Goal: Task Accomplishment & Management: Manage account settings

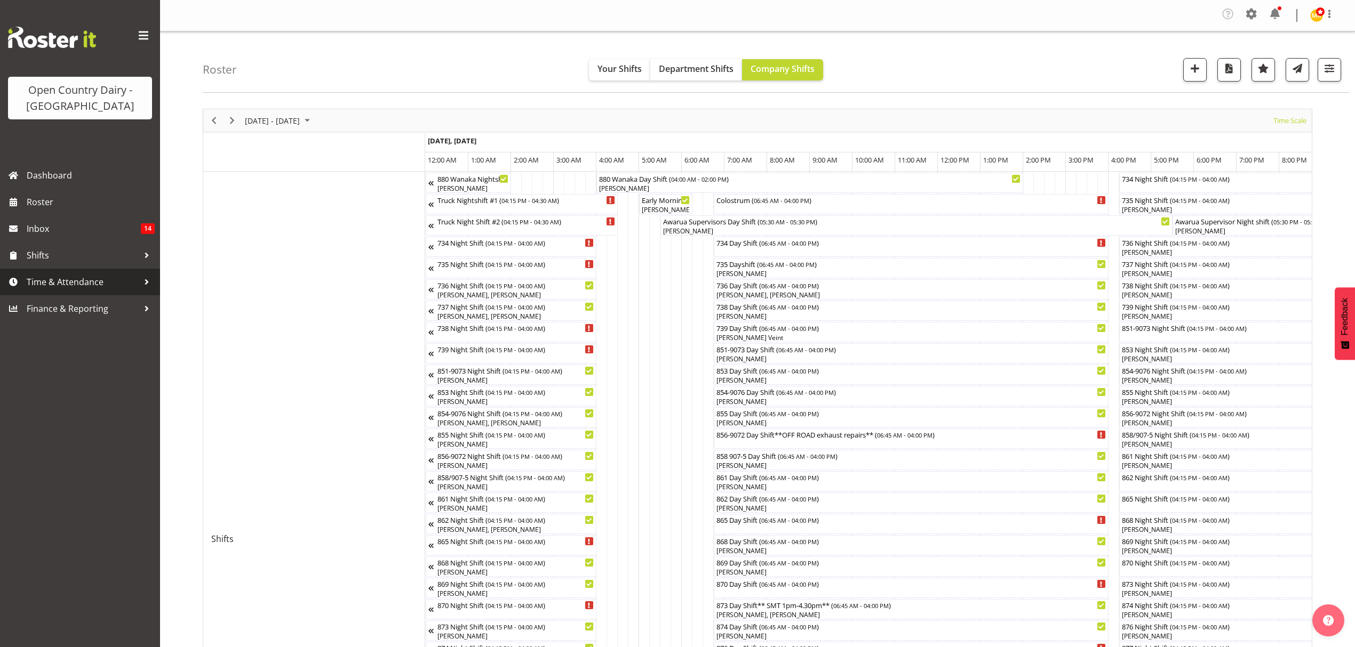
drag, startPoint x: 0, startPoint y: 0, endPoint x: 78, endPoint y: 279, distance: 290.1
click at [78, 279] on span "Time & Attendance" at bounding box center [83, 282] width 112 height 16
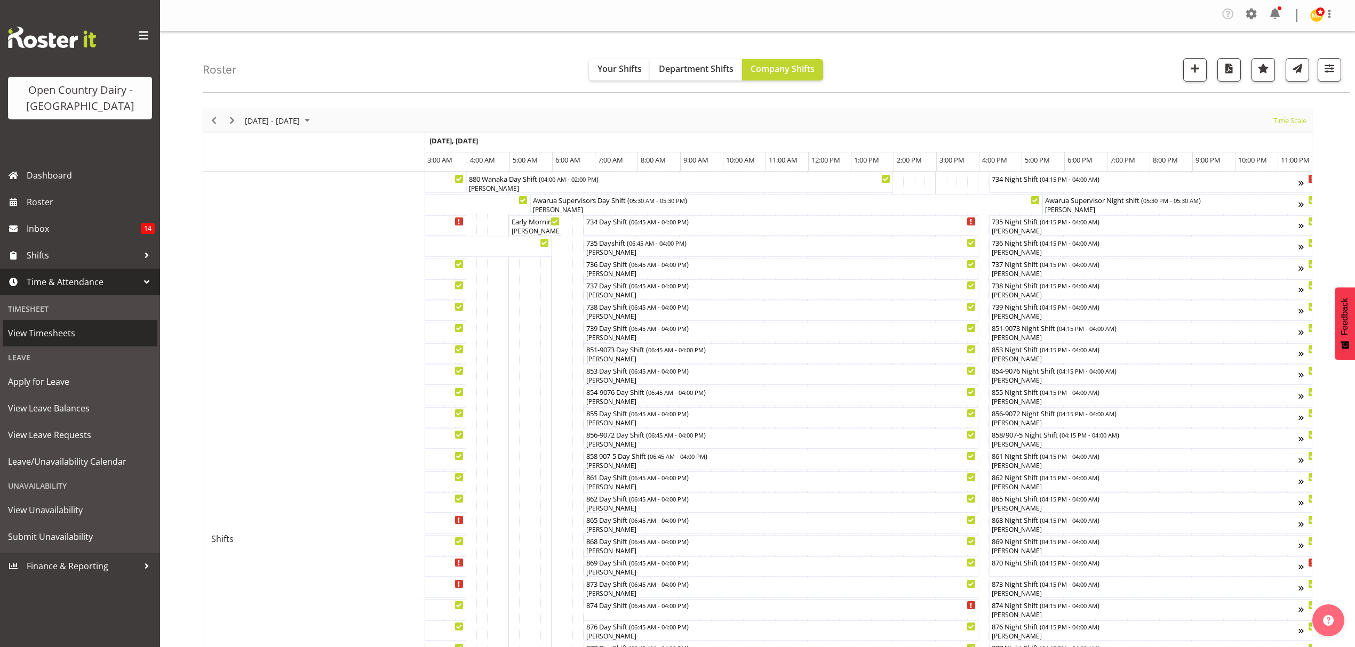
click at [79, 333] on span "View Timesheets" at bounding box center [80, 333] width 144 height 16
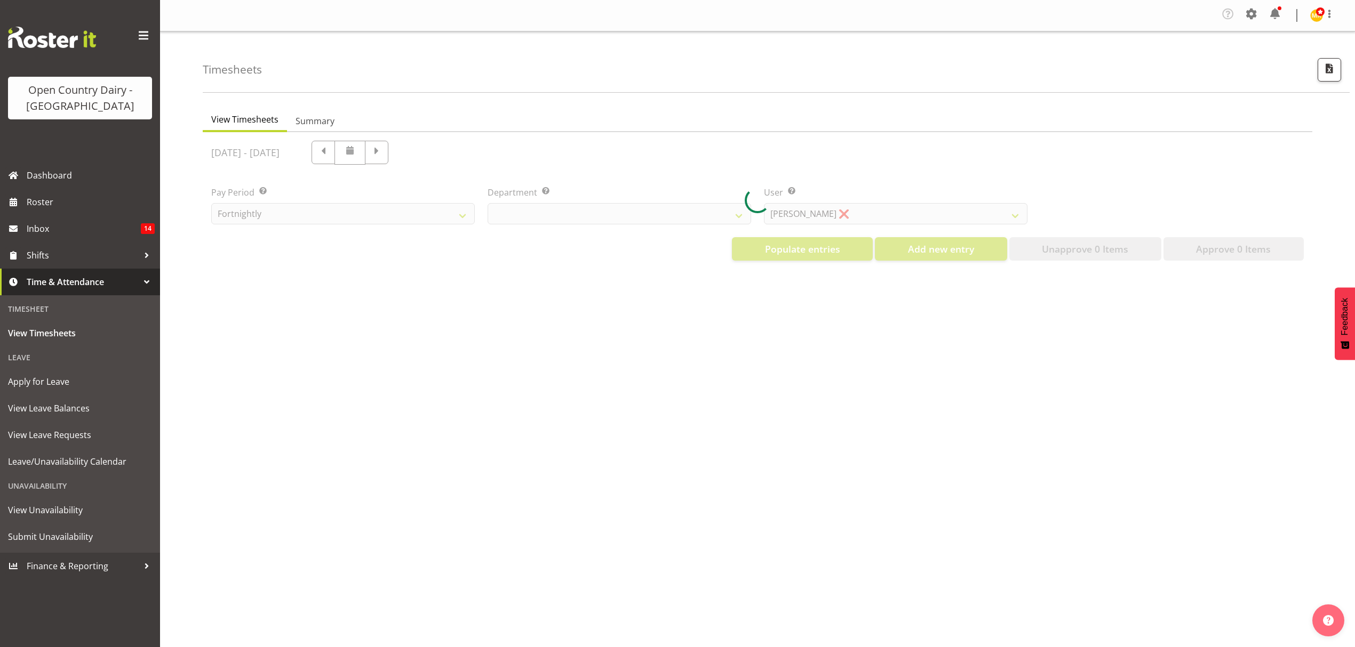
select select "699"
select select "8449"
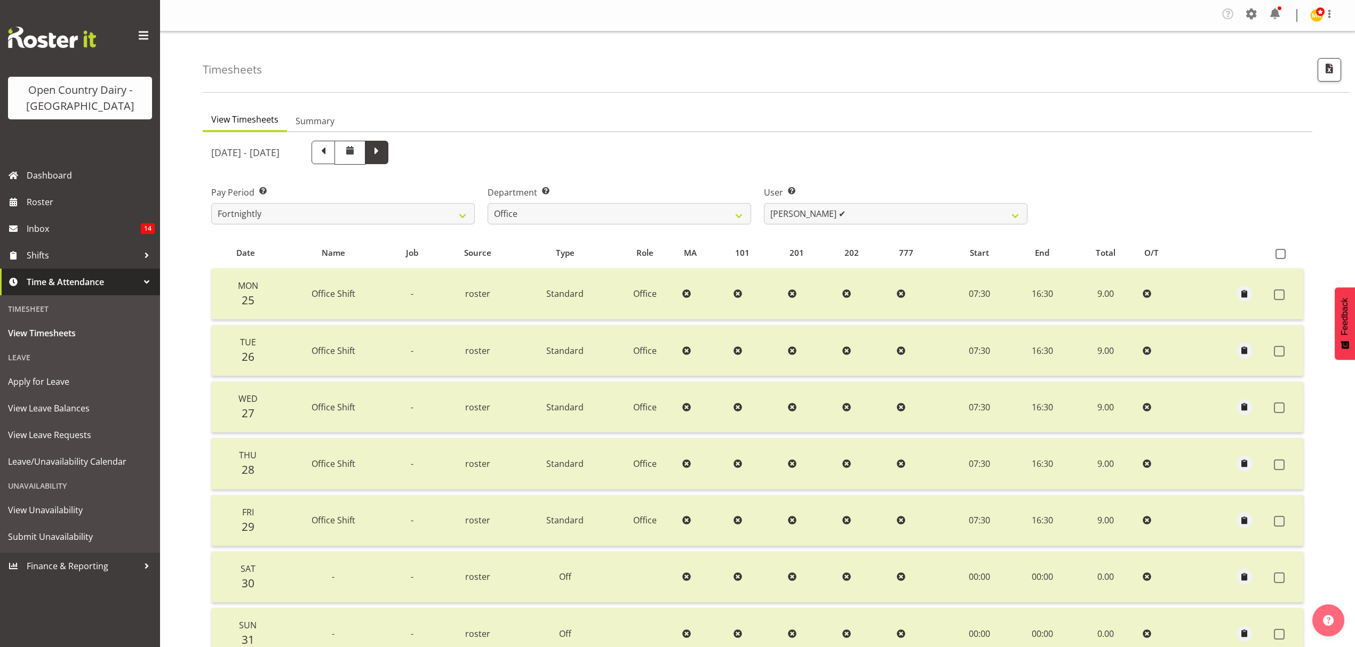
click at [383, 158] on span at bounding box center [377, 152] width 14 height 14
select select
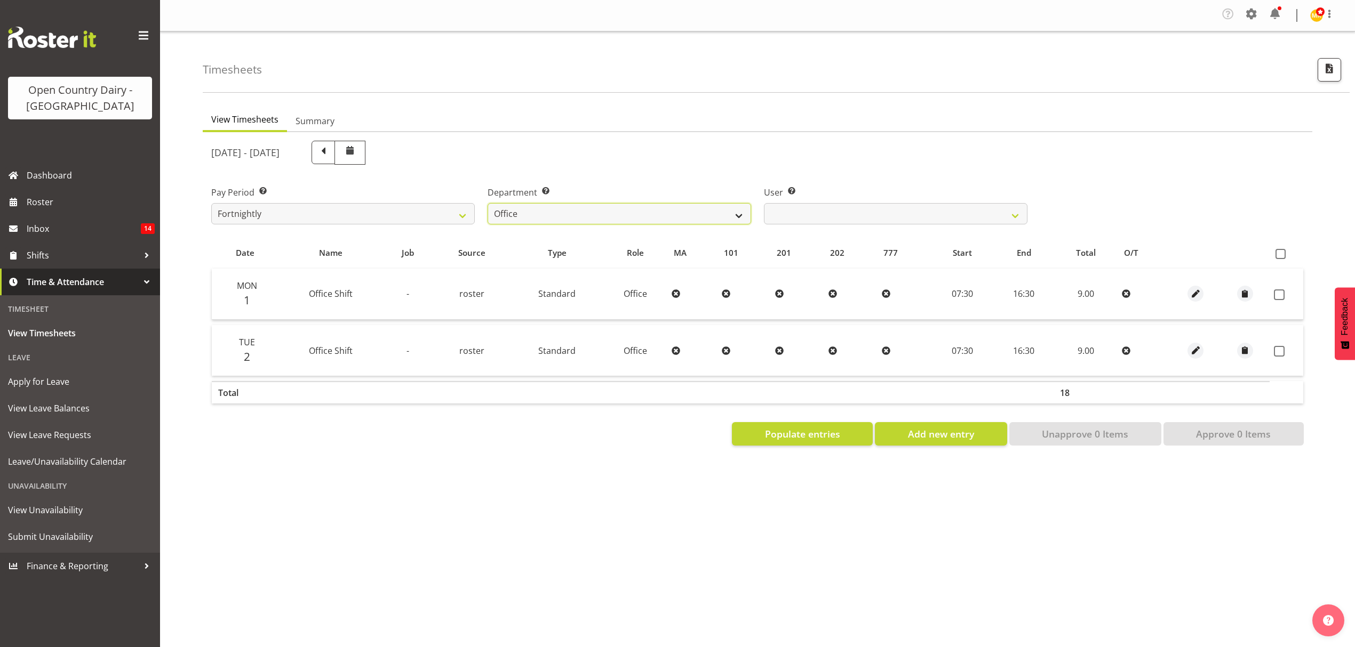
click at [544, 210] on select "734 735 736 737 738 739 851 852 853 854 855 856 858 861 862 865 868 869 870 873" at bounding box center [618, 213] width 263 height 21
select select "905"
click at [487, 204] on select "734 735 736 737 738 739 851 852 853 854 855 856 858 861 862 865 868 869 870 873" at bounding box center [618, 213] width 263 height 21
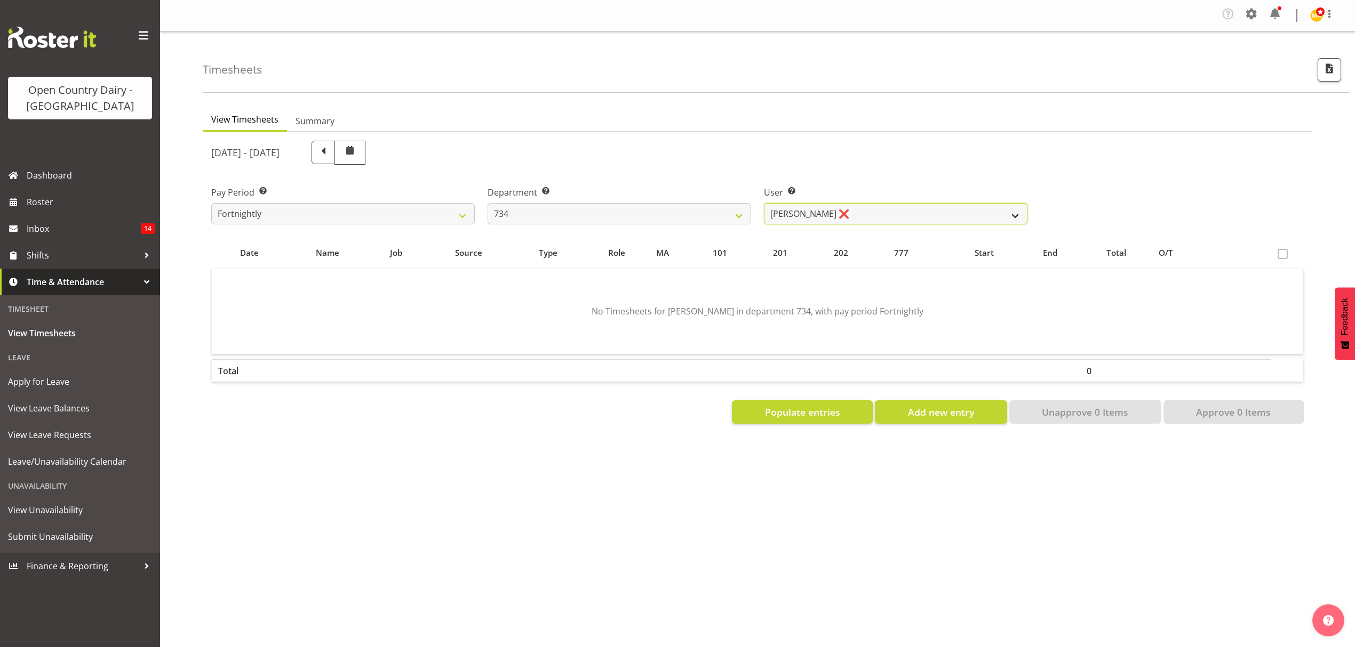
click at [899, 222] on select "[PERSON_NAME] ❌ [PERSON_NAME] ❌ [PERSON_NAME] ❌ [PERSON_NAME] ❌" at bounding box center [895, 213] width 263 height 21
click at [764, 204] on select "[PERSON_NAME] ❌ [PERSON_NAME] ❌ [PERSON_NAME] ❌ [PERSON_NAME] ❌" at bounding box center [895, 213] width 263 height 21
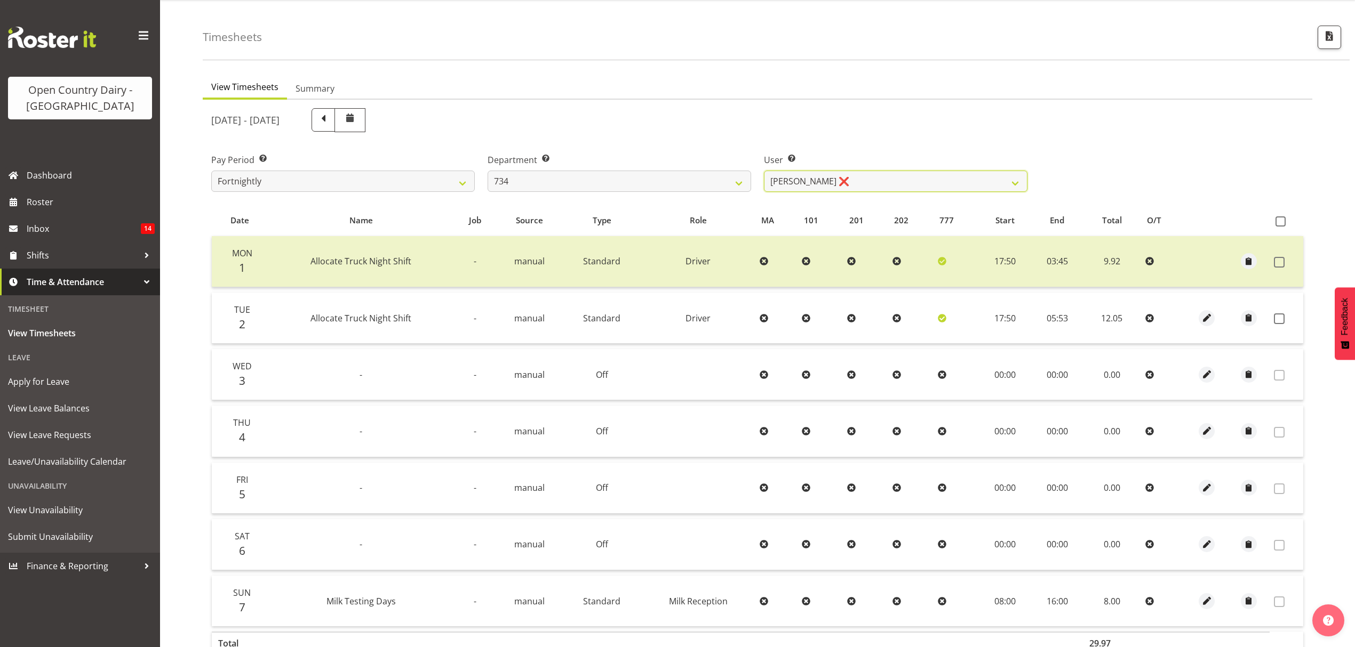
scroll to position [71, 0]
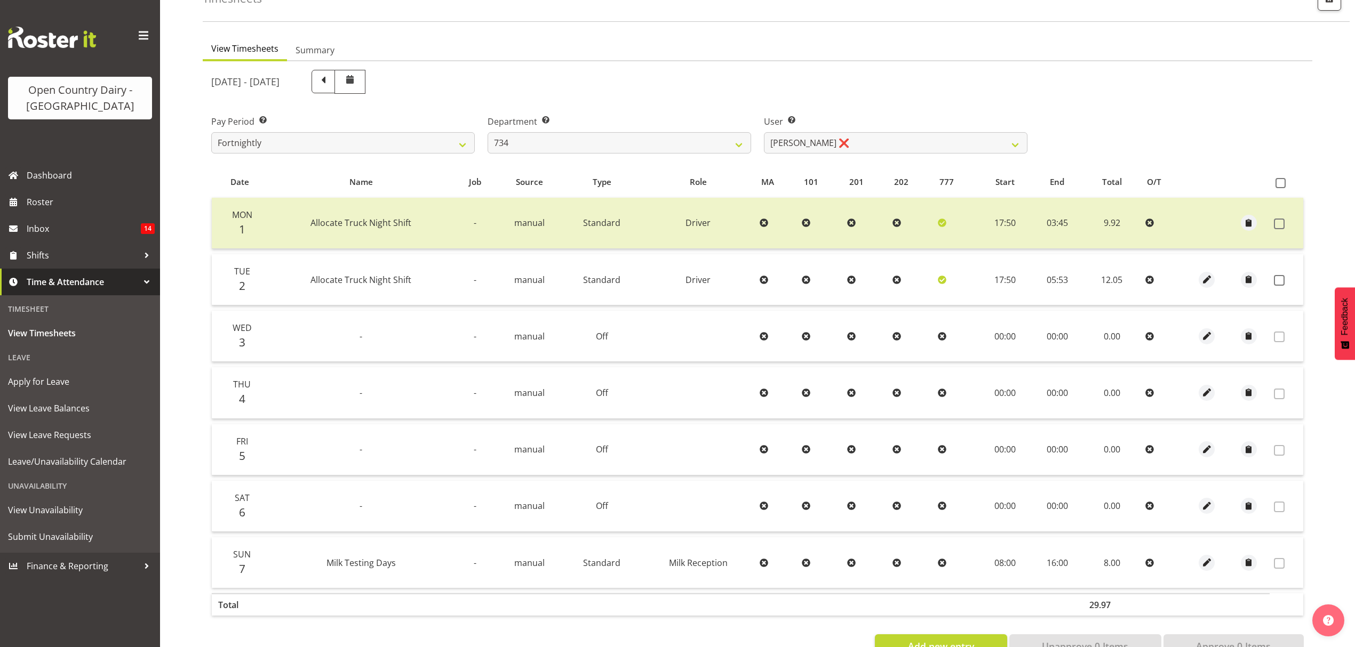
click at [1083, 79] on div "[DATE] - [DATE]" at bounding box center [757, 81] width 1105 height 37
click at [943, 154] on select "[PERSON_NAME] ❌ [PERSON_NAME] ❌ [PERSON_NAME] ❌ [PERSON_NAME] ❌" at bounding box center [895, 142] width 263 height 21
select select "11654"
click at [764, 133] on select "[PERSON_NAME] ❌ [PERSON_NAME] ❌ [PERSON_NAME] ❌ [PERSON_NAME] ❌" at bounding box center [895, 142] width 263 height 21
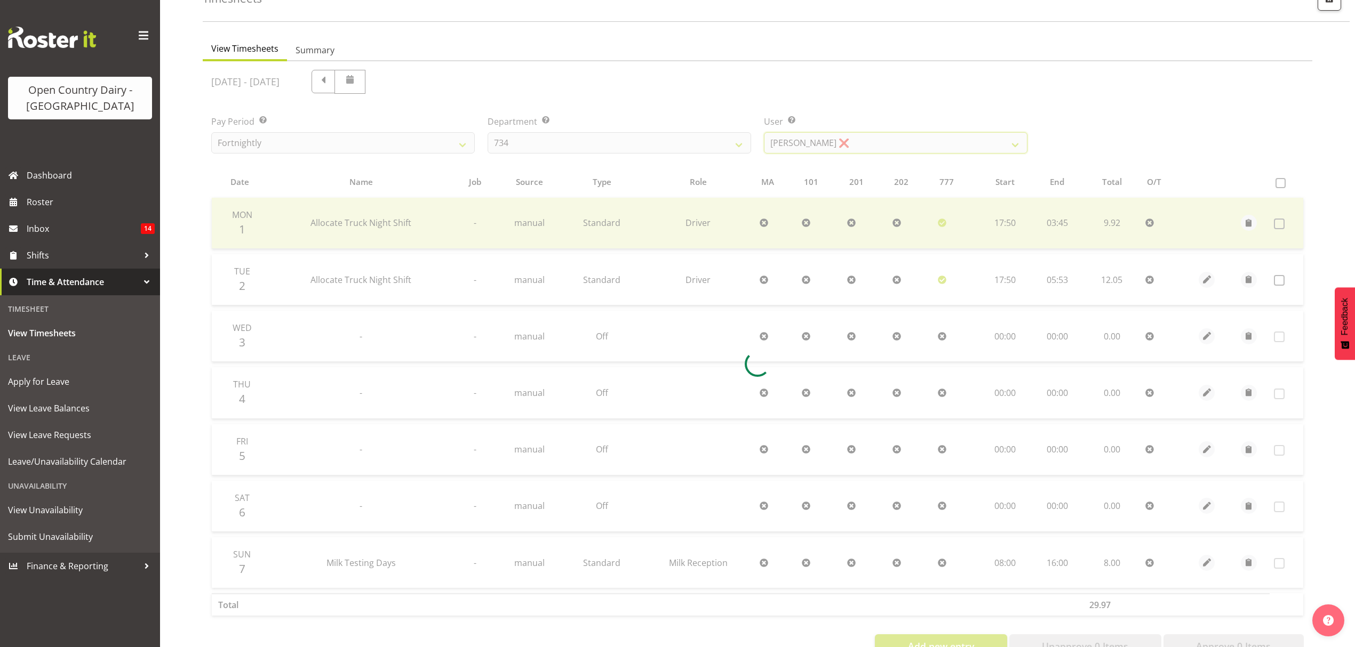
scroll to position [0, 0]
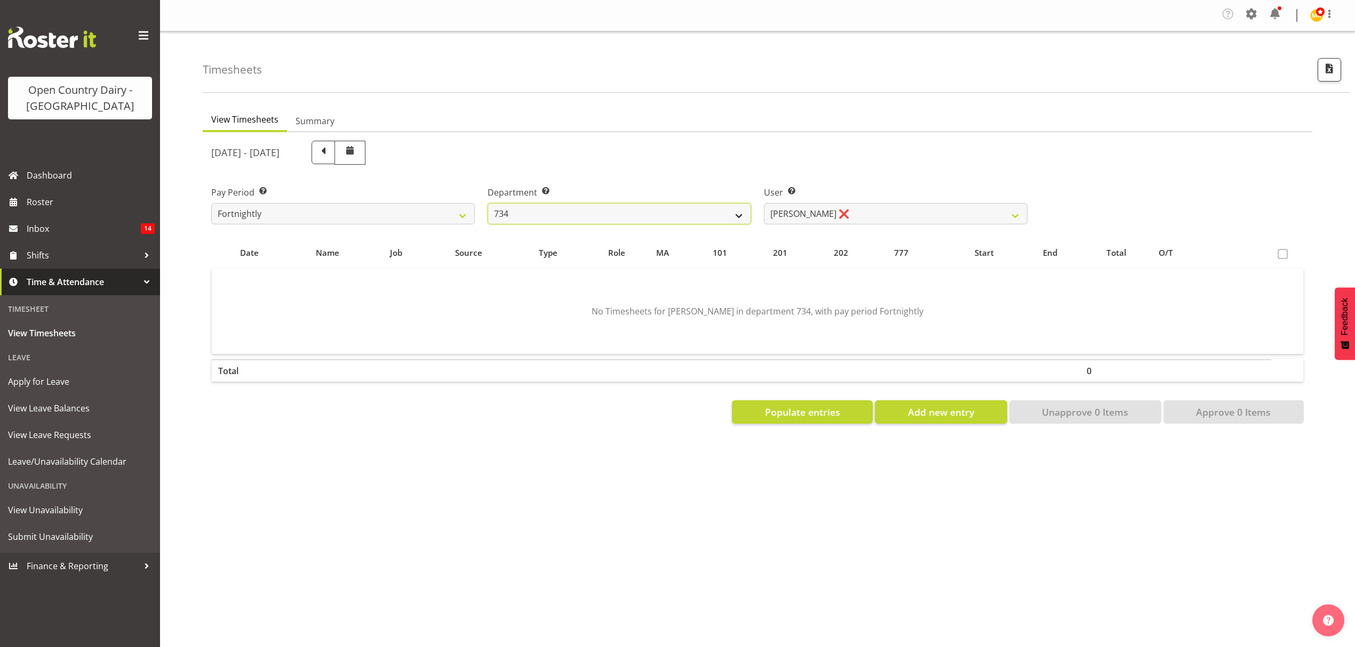
click at [719, 218] on select "734 735 736 737 738 739 851 852 853 854 855 856 858 861 862 865 868 869 870 873" at bounding box center [618, 213] width 263 height 21
select select "909"
click at [487, 204] on select "734 735 736 737 738 739 851 852 853 854 855 856 858 861 862 865 868 869 870 873" at bounding box center [618, 213] width 263 height 21
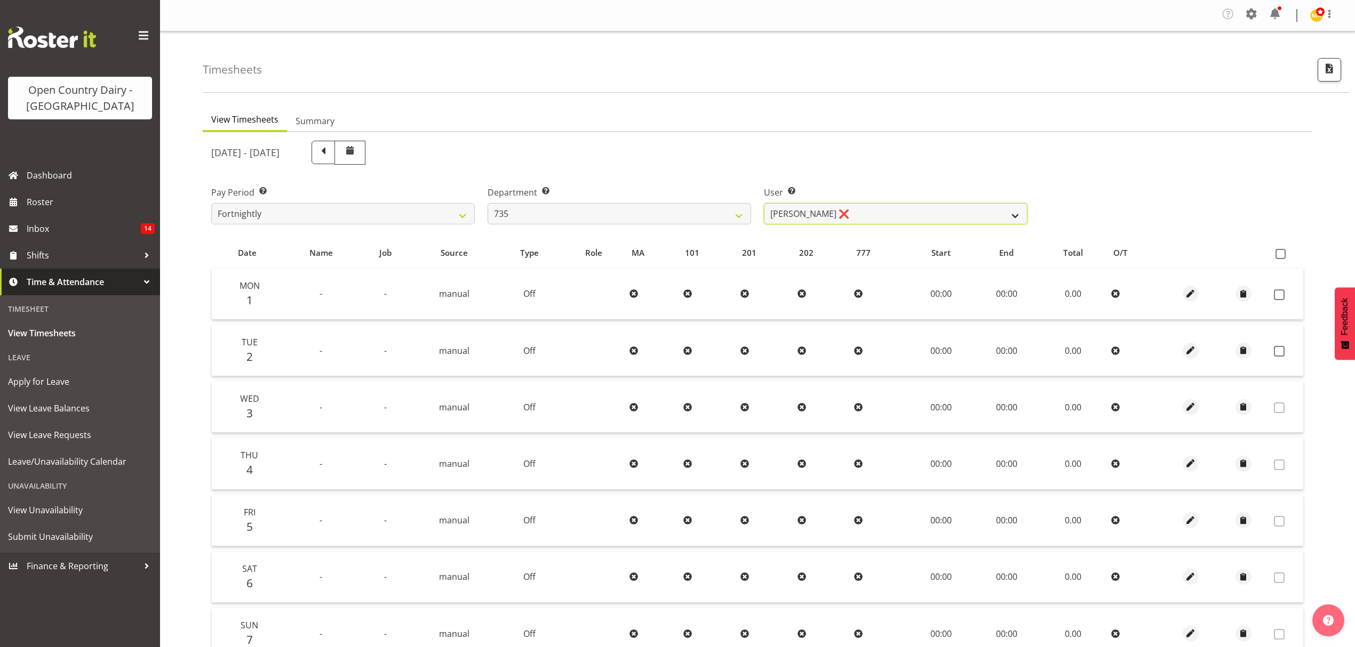
click at [893, 218] on select "[PERSON_NAME] ❌ [PERSON_NAME] ❌ [PERSON_NAME] ❌ [PERSON_NAME] ❌" at bounding box center [895, 213] width 263 height 21
select select "9761"
click at [764, 204] on select "[PERSON_NAME] ❌ [PERSON_NAME] ❌ [PERSON_NAME] ❌ [PERSON_NAME] ❌" at bounding box center [895, 213] width 263 height 21
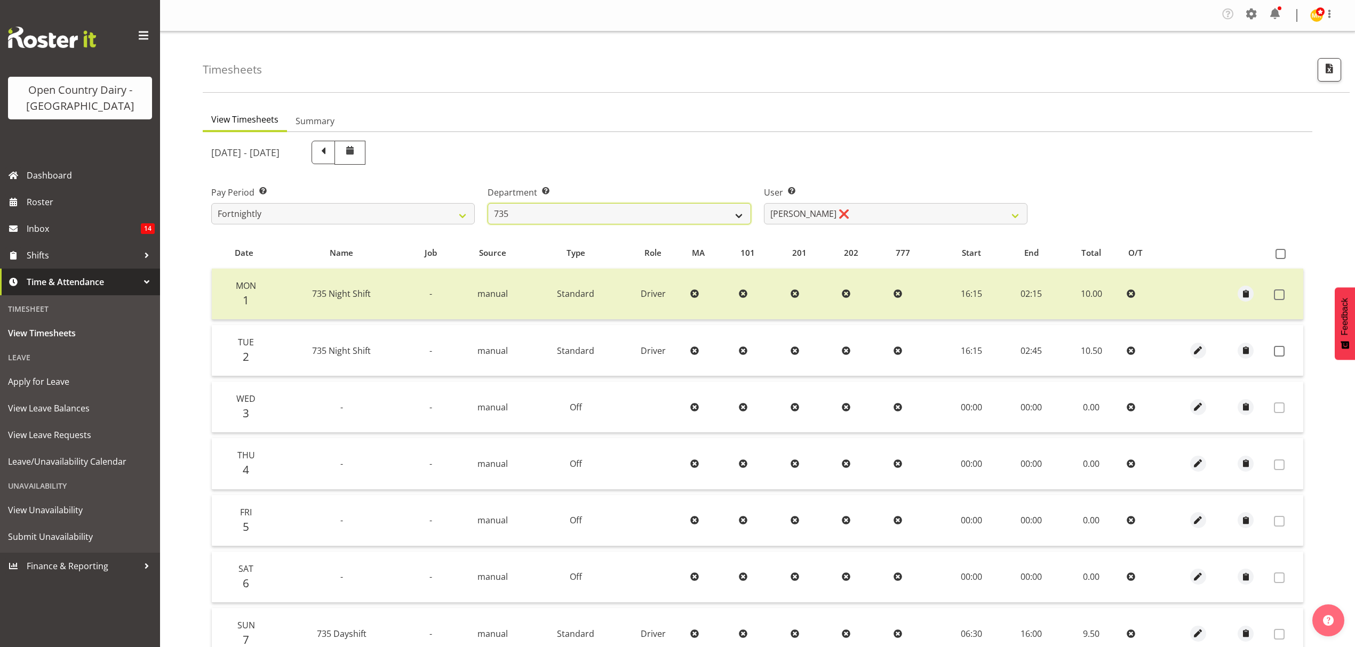
click at [734, 214] on select "734 735 736 737 738 739 851 852 853 854 855 856 858 861 862 865 868 869 870 873" at bounding box center [618, 213] width 263 height 21
click at [734, 225] on select "734 735 736 737 738 739 851 852 853 854 855 856 858 861 862 865 868 869 870 873" at bounding box center [618, 213] width 263 height 21
click at [737, 207] on select "734 735 736 737 738 739 851 852 853 854 855 856 858 861 862 865 868 869 870 873" at bounding box center [618, 213] width 263 height 21
select select "905"
click at [487, 204] on select "734 735 736 737 738 739 851 852 853 854 855 856 858 861 862 865 868 869 870 873" at bounding box center [618, 213] width 263 height 21
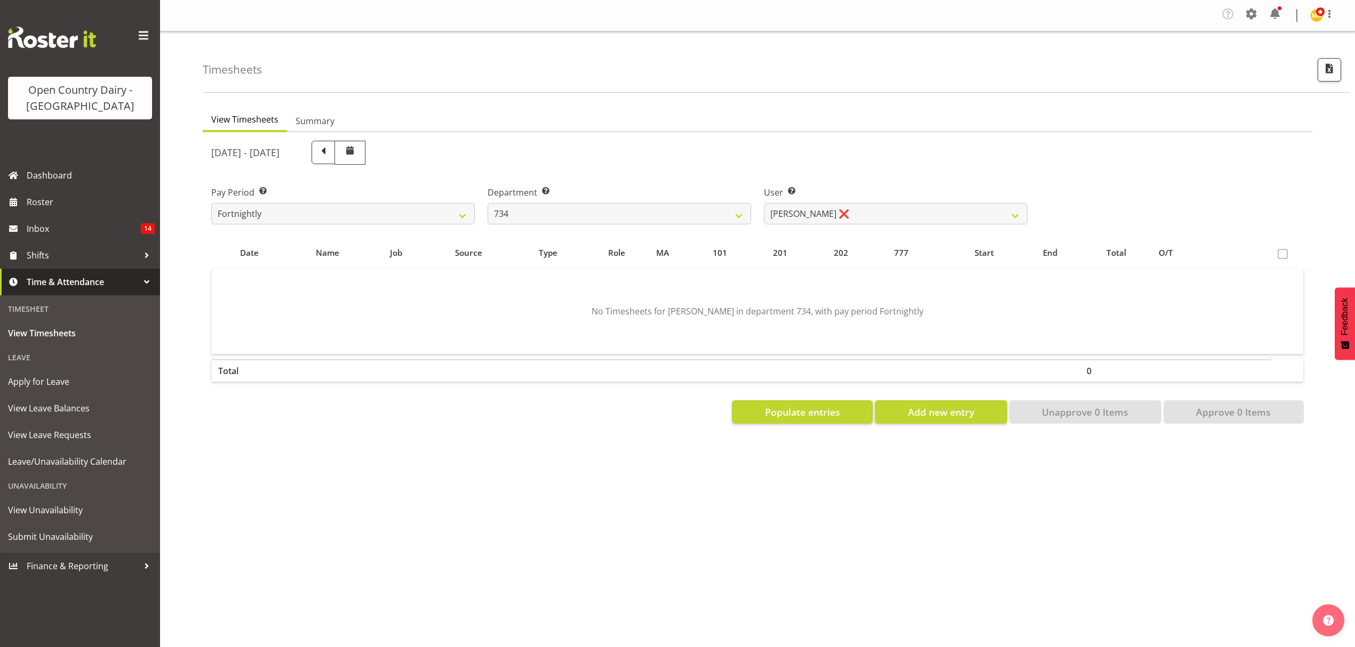
click at [809, 218] on div "[DATE] - [DATE] Pay Period Select which pay period you would like to view. Fort…" at bounding box center [757, 279] width 1092 height 290
click at [809, 218] on select "[PERSON_NAME] ❌ [PERSON_NAME] ❌ [PERSON_NAME] ❌ [PERSON_NAME] ❌" at bounding box center [895, 213] width 263 height 21
click at [764, 204] on select "[PERSON_NAME] ❌ [PERSON_NAME] ❌ [PERSON_NAME] ❌ [PERSON_NAME] ❌" at bounding box center [895, 213] width 263 height 21
click at [811, 214] on select "[PERSON_NAME] ❌ [PERSON_NAME] ❌ [PERSON_NAME] ❌ [PERSON_NAME] ❌" at bounding box center [895, 213] width 263 height 21
select select "11220"
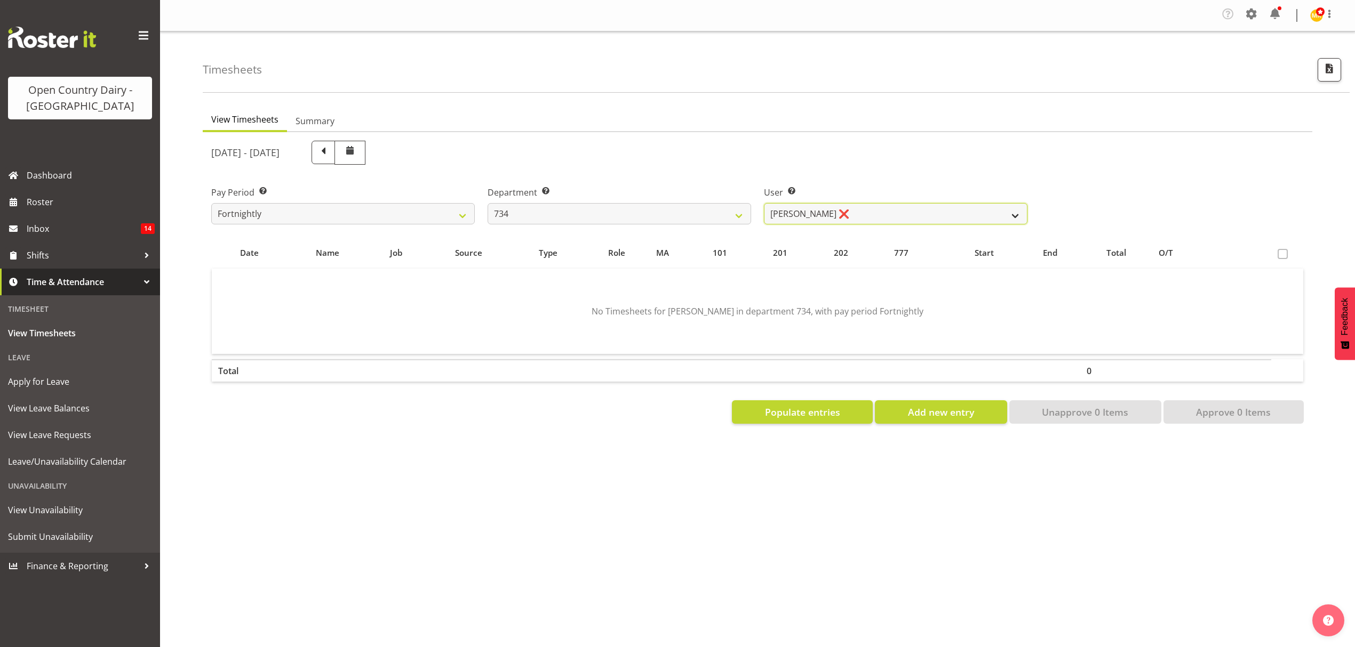
click at [764, 204] on select "[PERSON_NAME] ❌ [PERSON_NAME] ❌ [PERSON_NAME] ❌ [PERSON_NAME] ❌" at bounding box center [895, 213] width 263 height 21
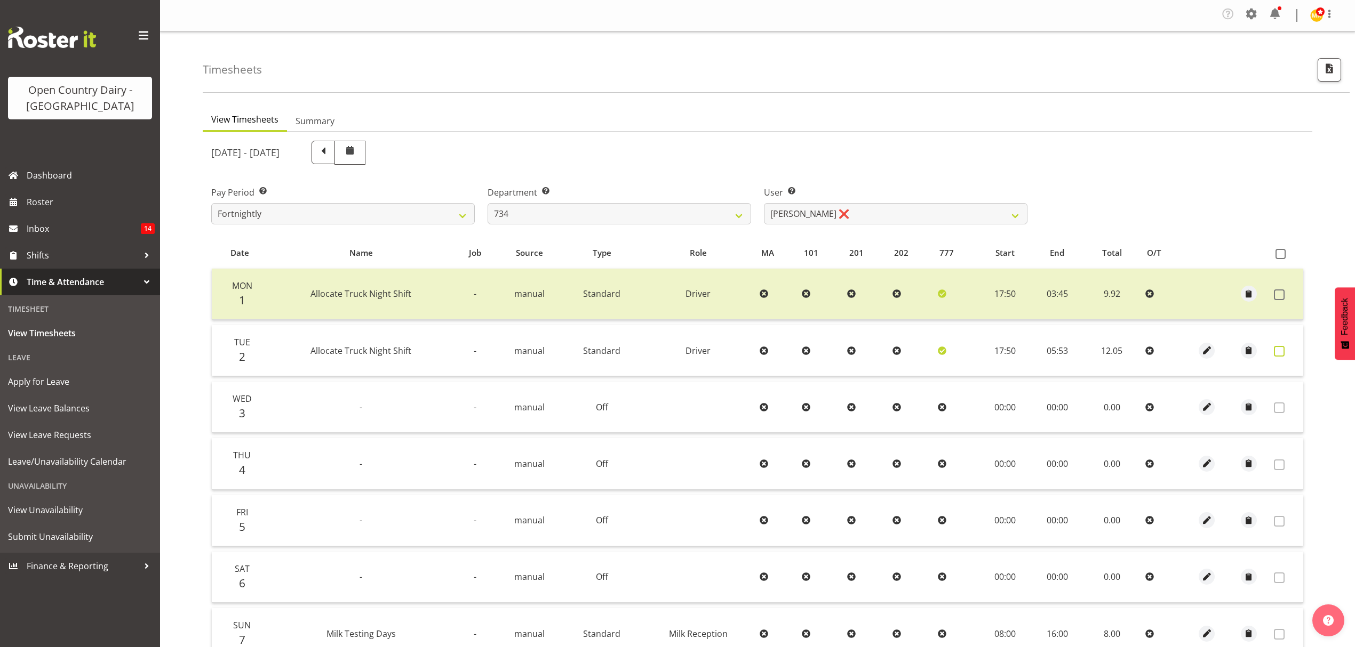
click at [1285, 353] on label at bounding box center [1282, 351] width 17 height 11
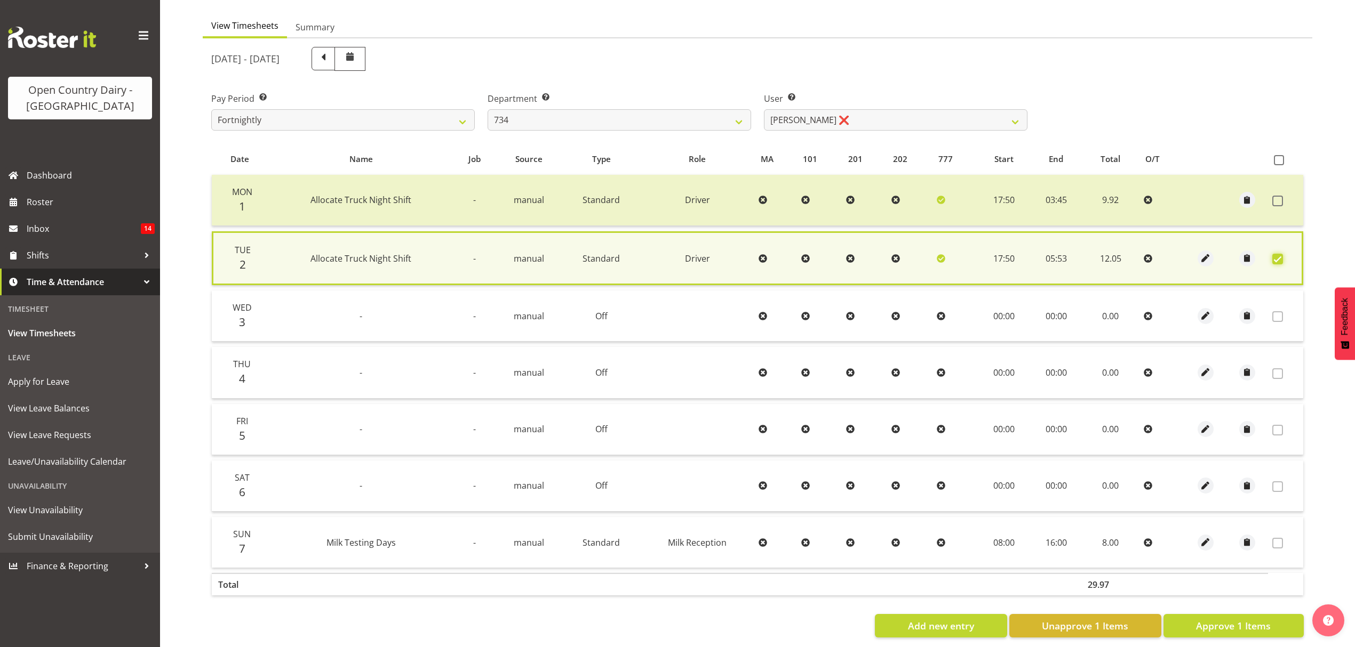
scroll to position [109, 0]
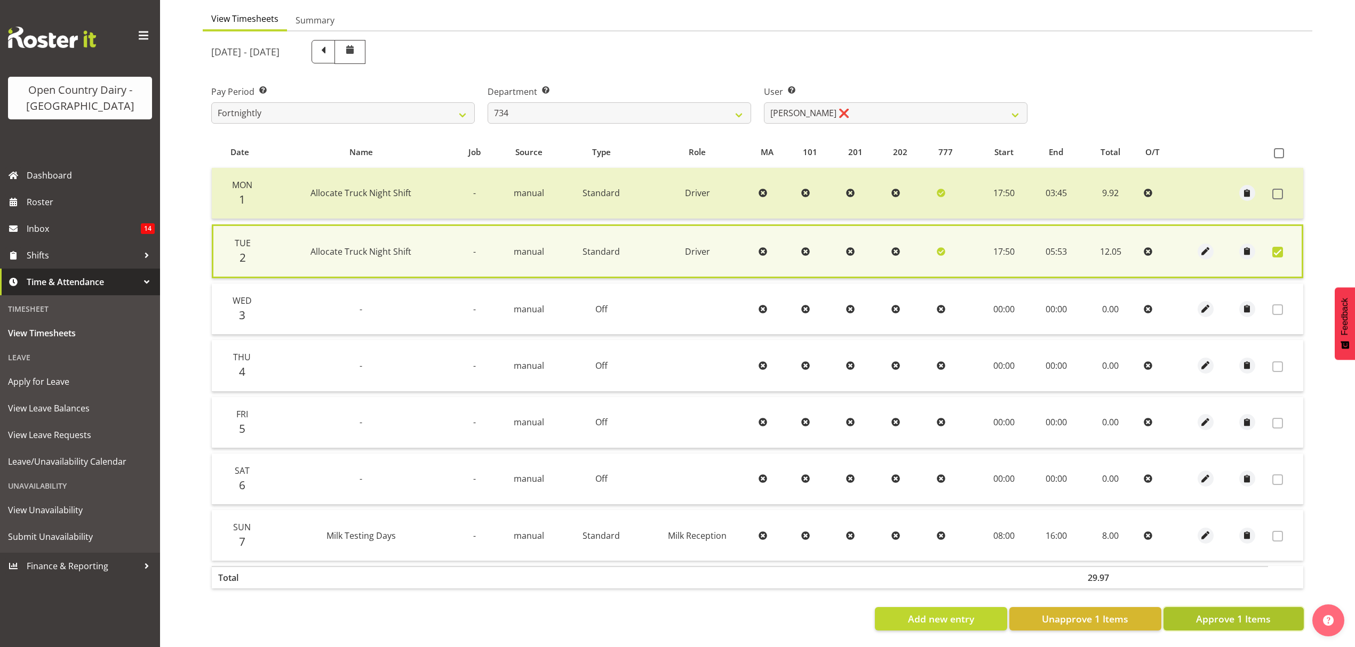
click at [1214, 612] on span "Approve 1 Items" at bounding box center [1233, 619] width 75 height 14
checkbox input "false"
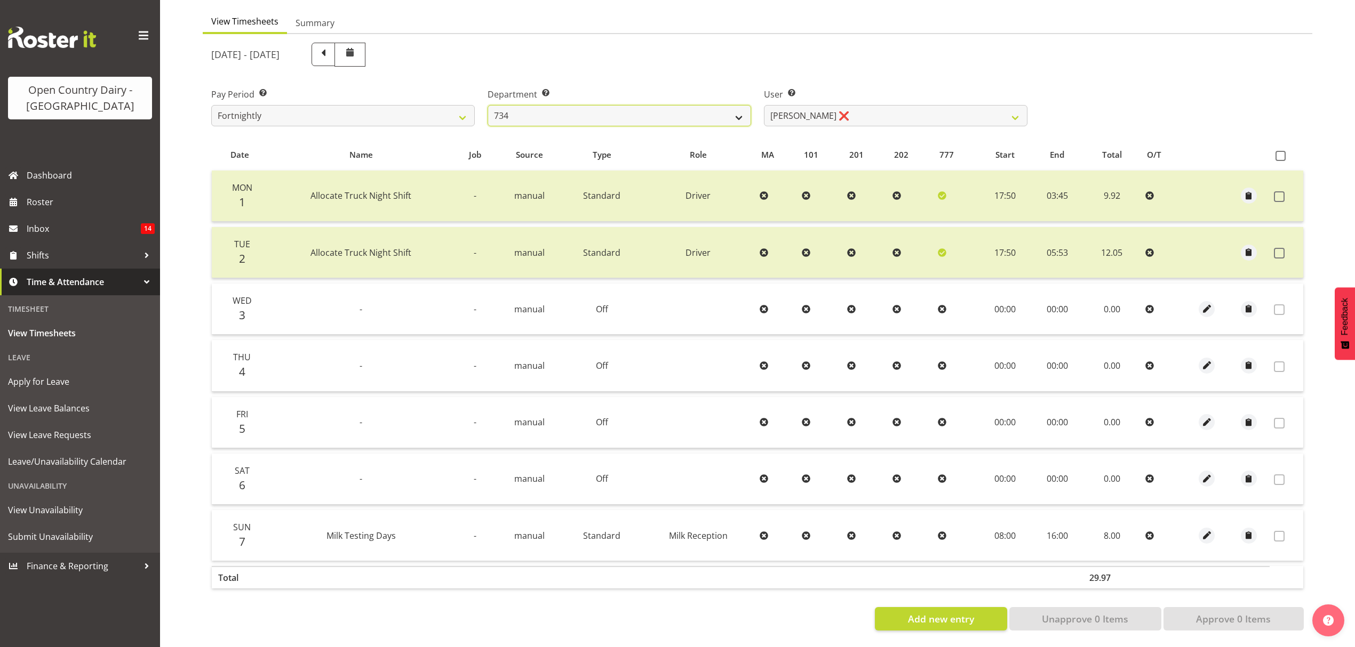
click at [612, 105] on select "734 735 736 737 738 739 851 852 853 854 855 856 858 861 862 865 868 869 870 873" at bounding box center [618, 115] width 263 height 21
select select "909"
click at [487, 105] on select "734 735 736 737 738 739 851 852 853 854 855 856 858 861 862 865 868 869 870 873" at bounding box center [618, 115] width 263 height 21
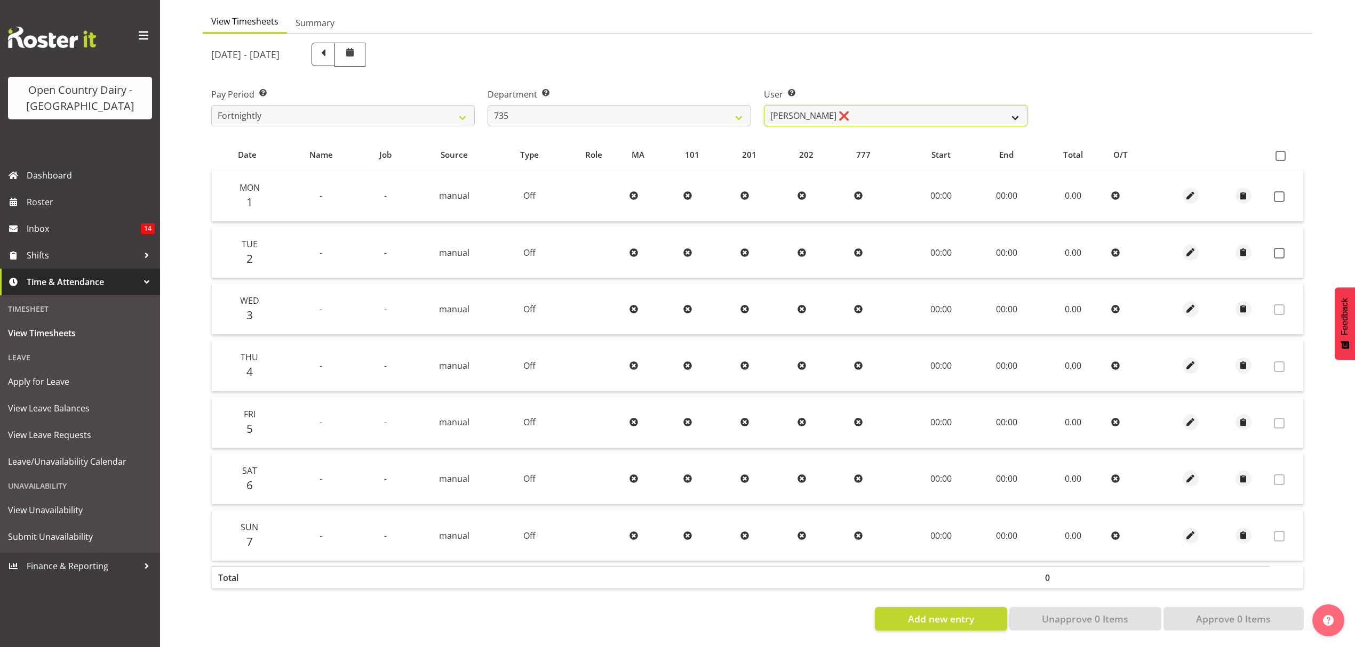
click at [889, 105] on select "[PERSON_NAME] ❌ [PERSON_NAME] ❌ [PERSON_NAME] ❌ [PERSON_NAME] ❌" at bounding box center [895, 115] width 263 height 21
select select "9761"
click at [764, 105] on select "[PERSON_NAME] ❌ [PERSON_NAME] ❌ [PERSON_NAME] ❌ [PERSON_NAME] ❌" at bounding box center [895, 115] width 263 height 21
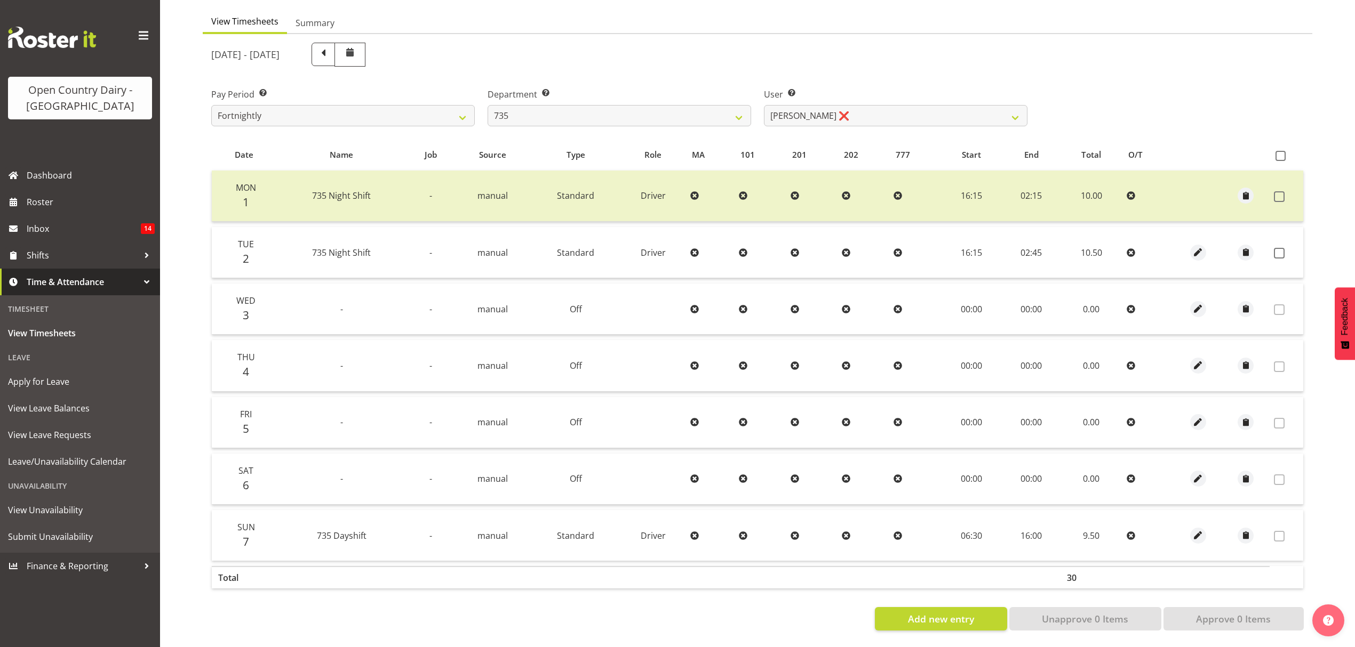
click at [1279, 238] on td at bounding box center [1286, 252] width 34 height 51
click at [1283, 248] on span at bounding box center [1279, 253] width 11 height 11
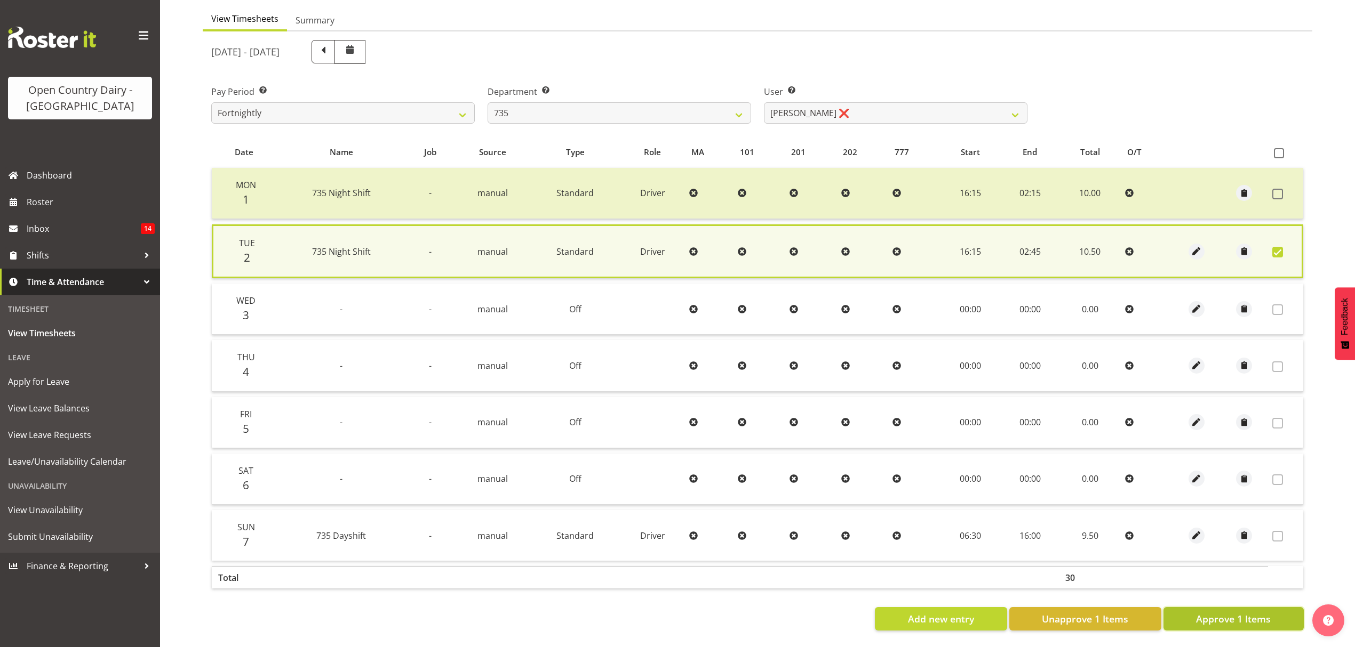
click at [1223, 612] on span "Approve 1 Items" at bounding box center [1233, 619] width 75 height 14
checkbox input "false"
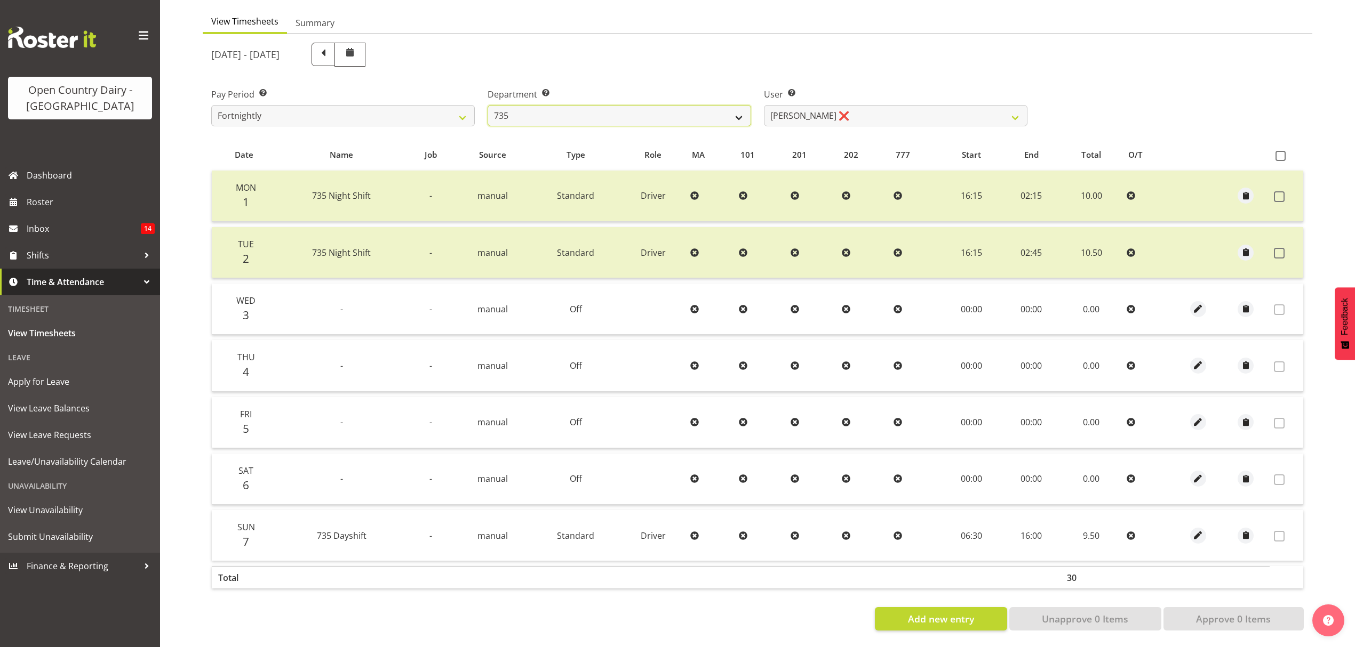
click at [699, 105] on select "734 735 736 737 738 739 851 852 853 854 855 856 858 861 862 865 868 869 870 873" at bounding box center [618, 115] width 263 height 21
select select "906"
click at [487, 105] on select "734 735 736 737 738 739 851 852 853 854 855 856 858 861 862 865 868 869 870 873" at bounding box center [618, 115] width 263 height 21
select select "9849"
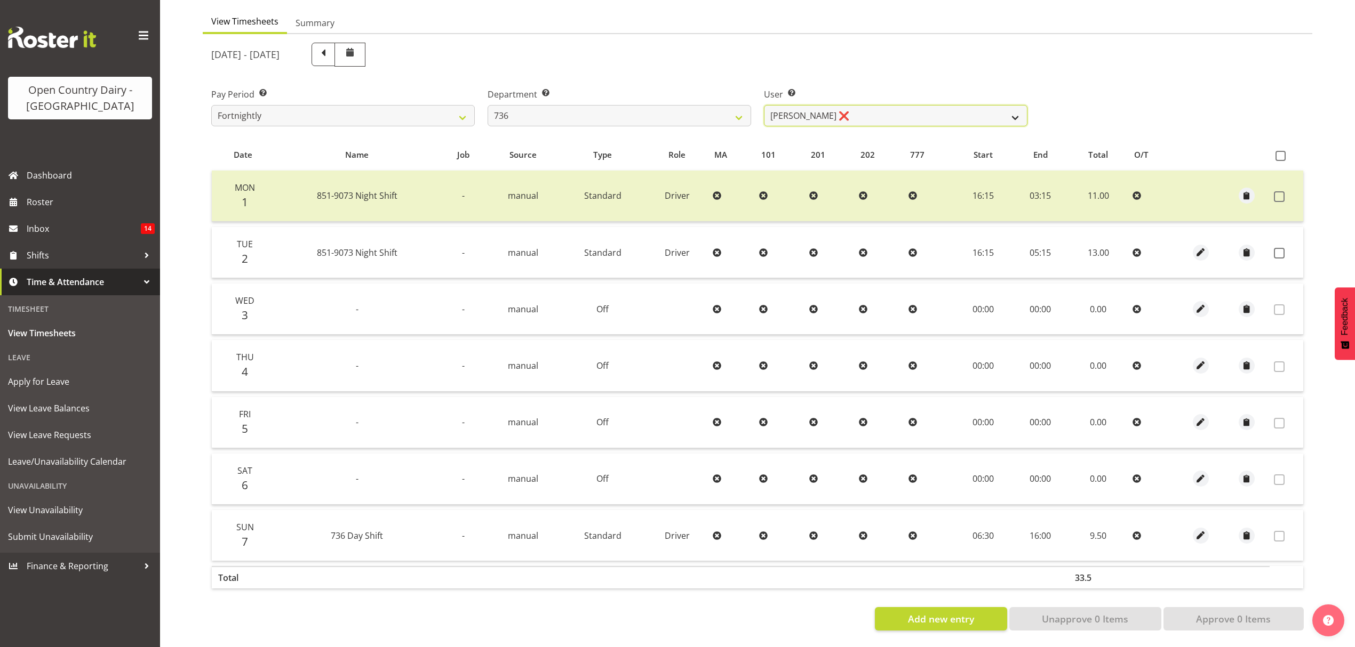
click at [852, 111] on select "[PERSON_NAME] ❌ [PERSON_NAME] ❌ [PERSON_NAME] ❌ [PERSON_NAME] ❌" at bounding box center [895, 115] width 263 height 21
click at [764, 105] on select "[PERSON_NAME] ❌ [PERSON_NAME] ❌ [PERSON_NAME] ❌ [PERSON_NAME] ❌" at bounding box center [895, 115] width 263 height 21
click at [1280, 248] on span at bounding box center [1279, 253] width 11 height 11
click at [1278, 248] on span at bounding box center [1279, 253] width 11 height 11
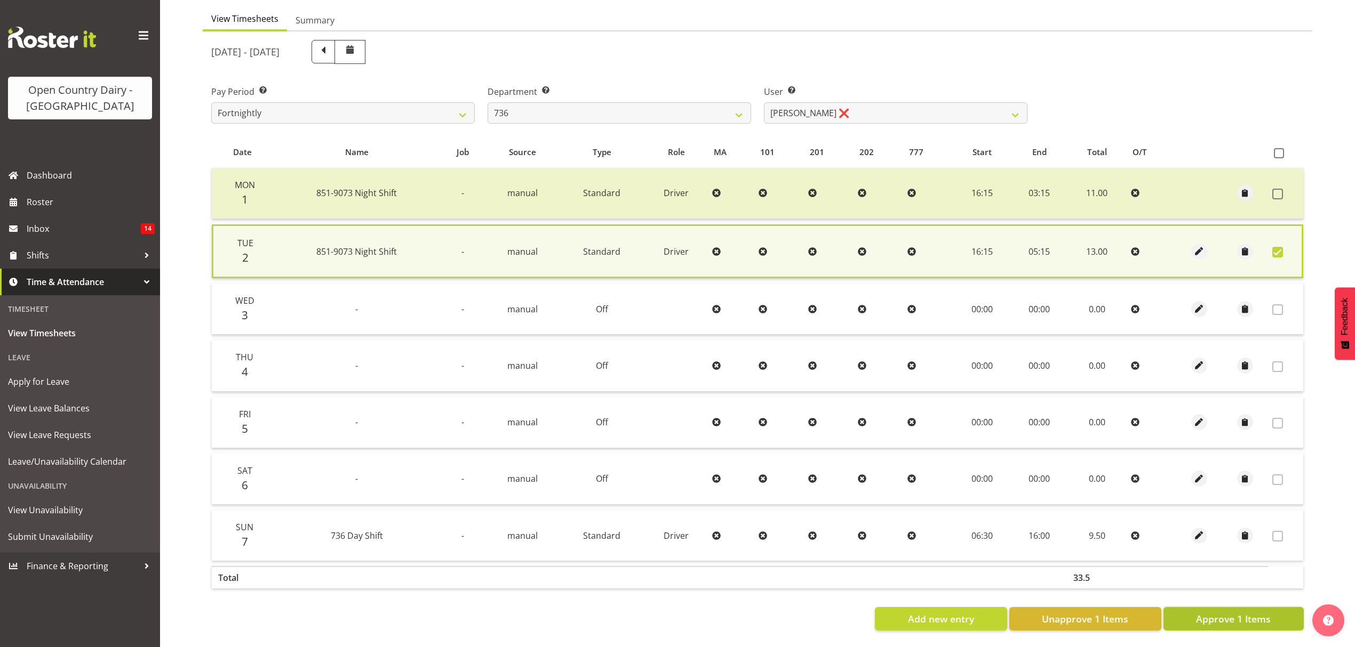
click at [1274, 614] on button "Approve 1 Items" at bounding box center [1233, 618] width 140 height 23
checkbox input "false"
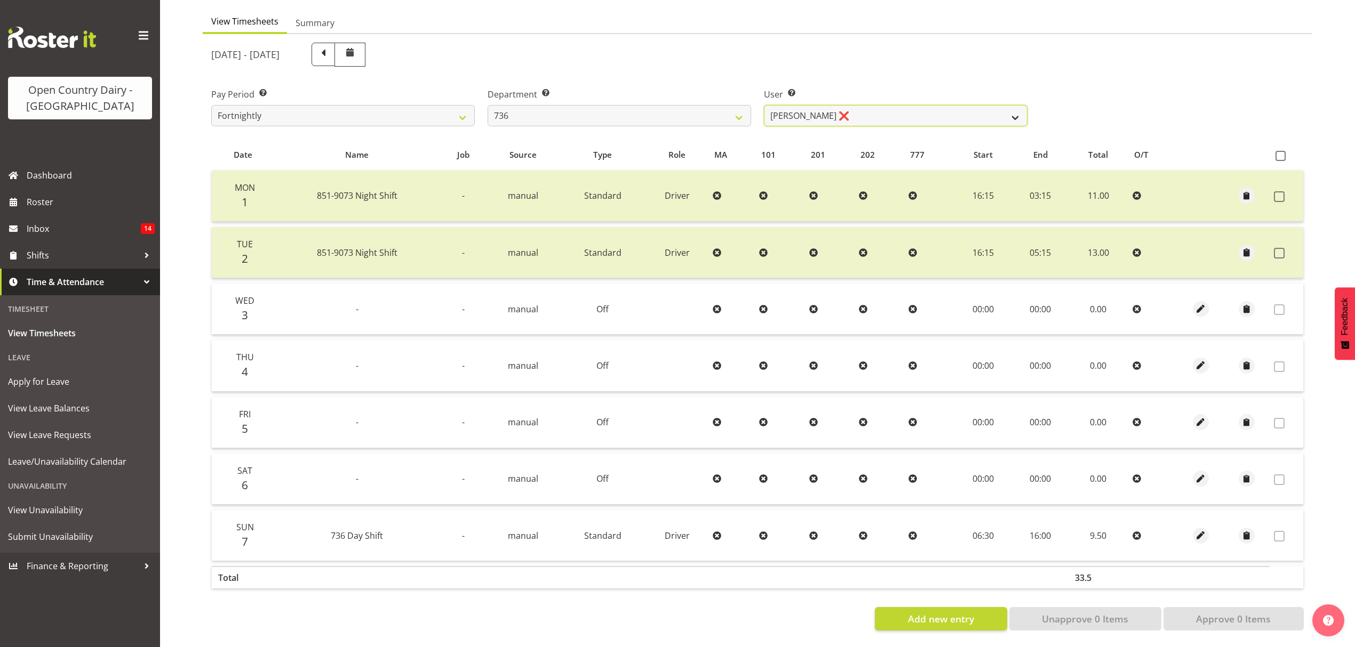
drag, startPoint x: 918, startPoint y: 101, endPoint x: 925, endPoint y: 102, distance: 6.5
click at [918, 105] on select "[PERSON_NAME] ❌ [PERSON_NAME] ❌ [PERSON_NAME] ❌ [PERSON_NAME] ❌" at bounding box center [895, 115] width 263 height 21
select select "7434"
click at [764, 105] on select "[PERSON_NAME] ❌ [PERSON_NAME] ❌ [PERSON_NAME] ❌ [PERSON_NAME] ❌" at bounding box center [895, 115] width 263 height 21
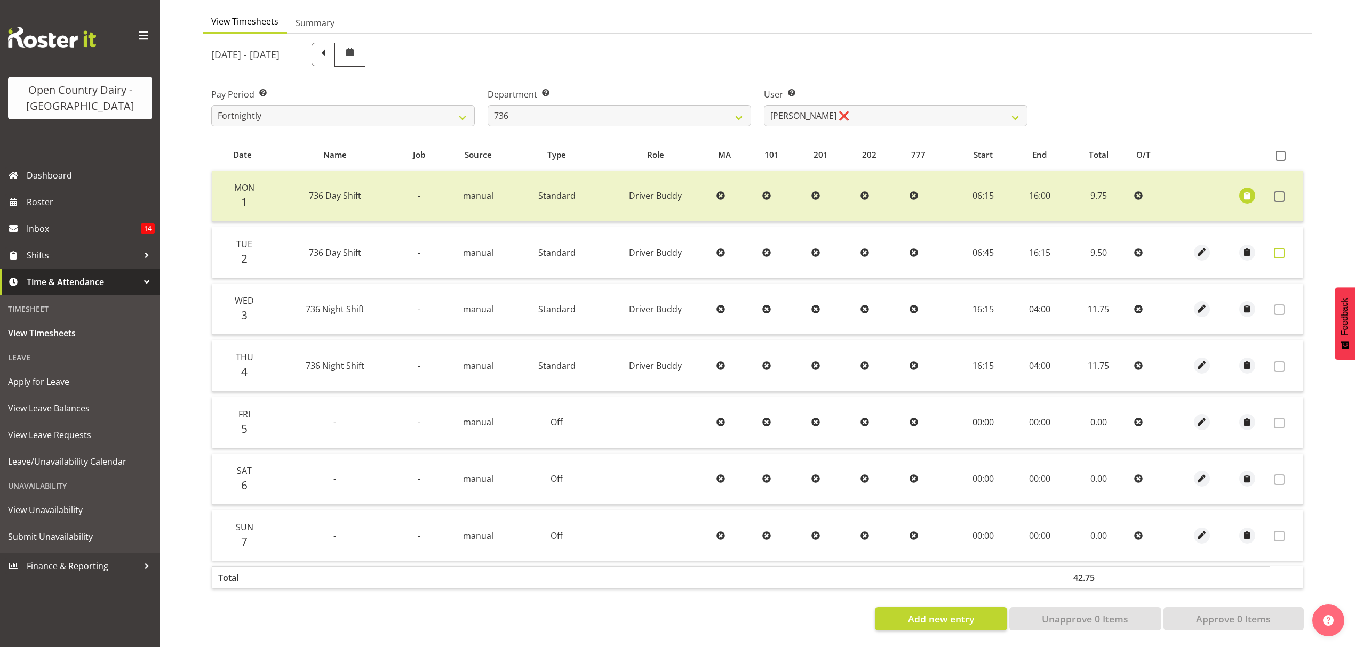
click at [1274, 248] on span at bounding box center [1279, 253] width 11 height 11
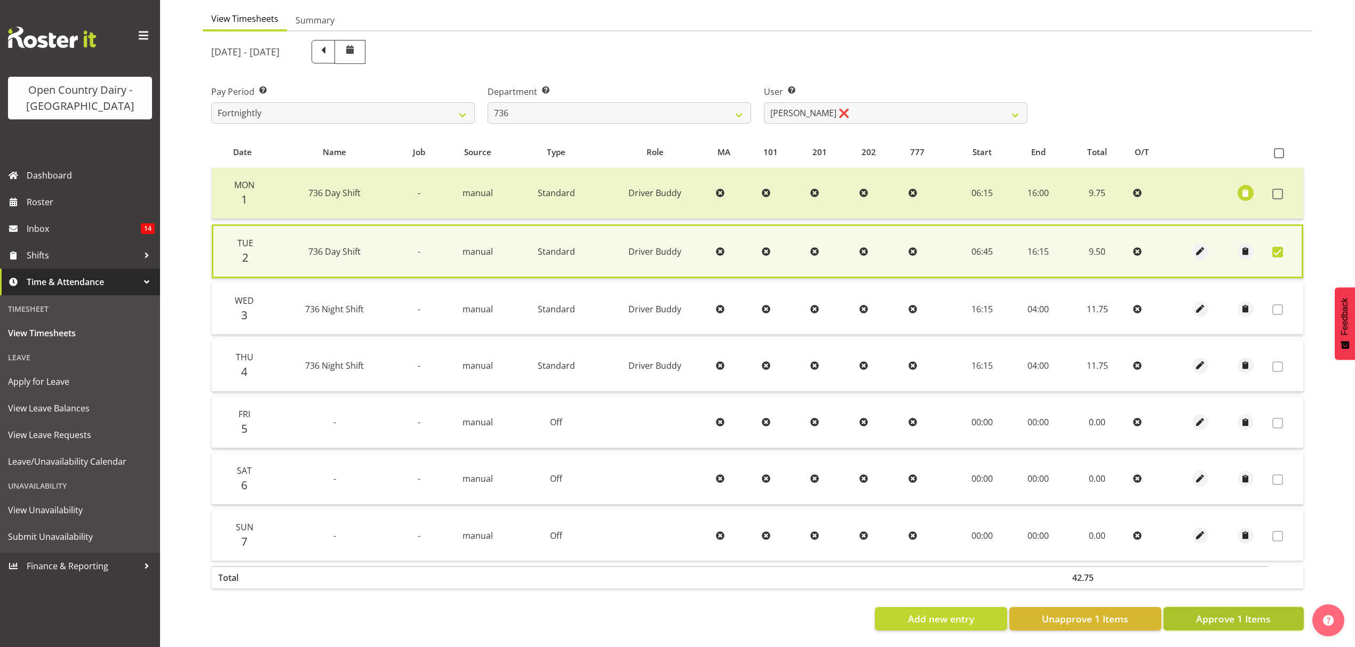
click at [1257, 612] on span "Approve 1 Items" at bounding box center [1233, 619] width 75 height 14
checkbox input "false"
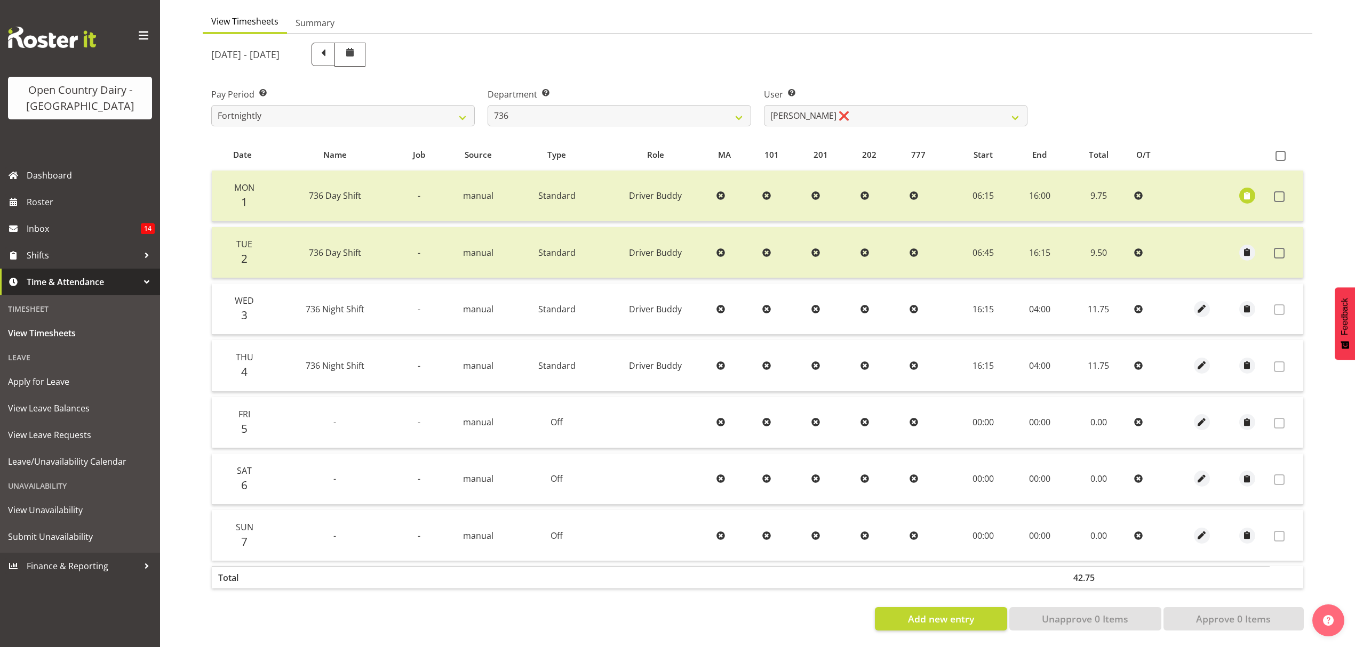
click at [877, 119] on div "User Select user. Note: This is filtered down by the previous two drop-down ite…" at bounding box center [895, 103] width 276 height 60
click at [881, 107] on select "[PERSON_NAME] ❌ [PERSON_NAME] ❌ [PERSON_NAME] ❌ [PERSON_NAME] ❌" at bounding box center [895, 115] width 263 height 21
click at [724, 111] on select "734 735 736 737 738 739 851 852 853 854 855 856 858 861 862 865 868 869 870 873" at bounding box center [618, 115] width 263 height 21
select select "903"
click at [487, 105] on select "734 735 736 737 738 739 851 852 853 854 855 856 858 861 862 865 868 869 870 873" at bounding box center [618, 115] width 263 height 21
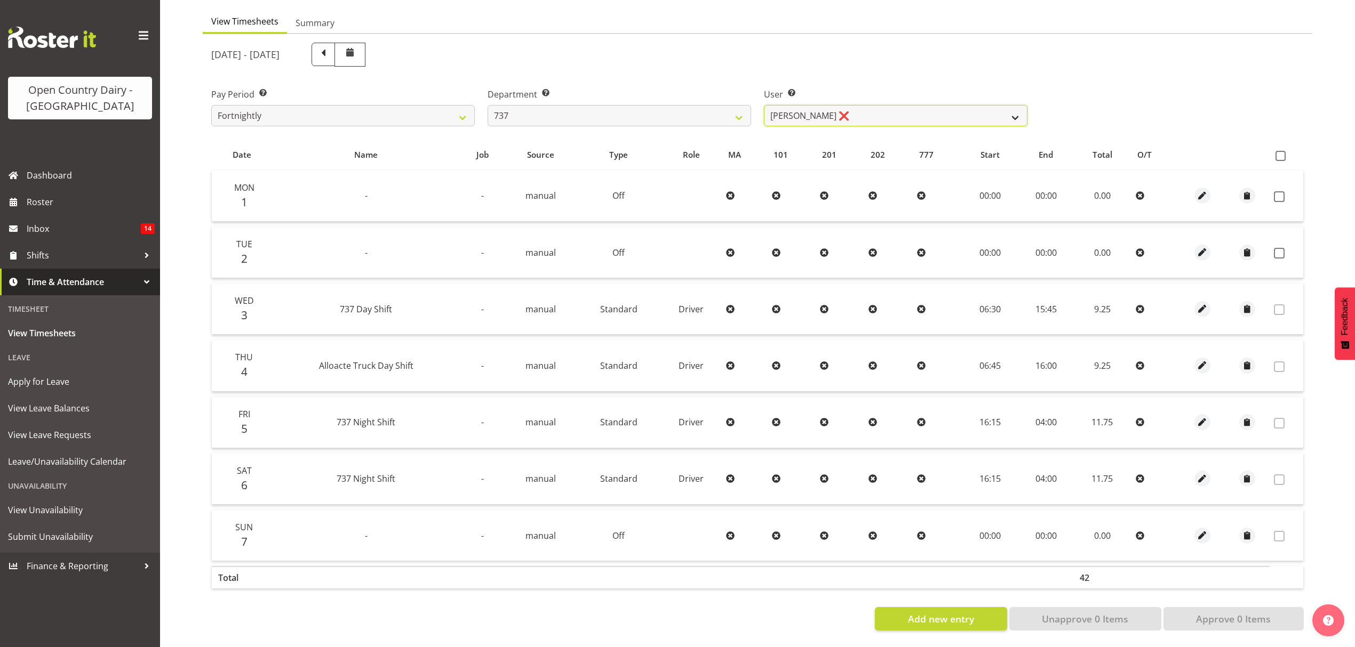
click at [858, 116] on select "[PERSON_NAME] ❌ [PERSON_NAME] ❌ [PERSON_NAME] ❌ [PERSON_NAME] ❌" at bounding box center [895, 115] width 263 height 21
select select "11648"
click at [764, 105] on select "[PERSON_NAME] ❌ [PERSON_NAME] ❌ [PERSON_NAME] ❌ [PERSON_NAME] ❌" at bounding box center [895, 115] width 263 height 21
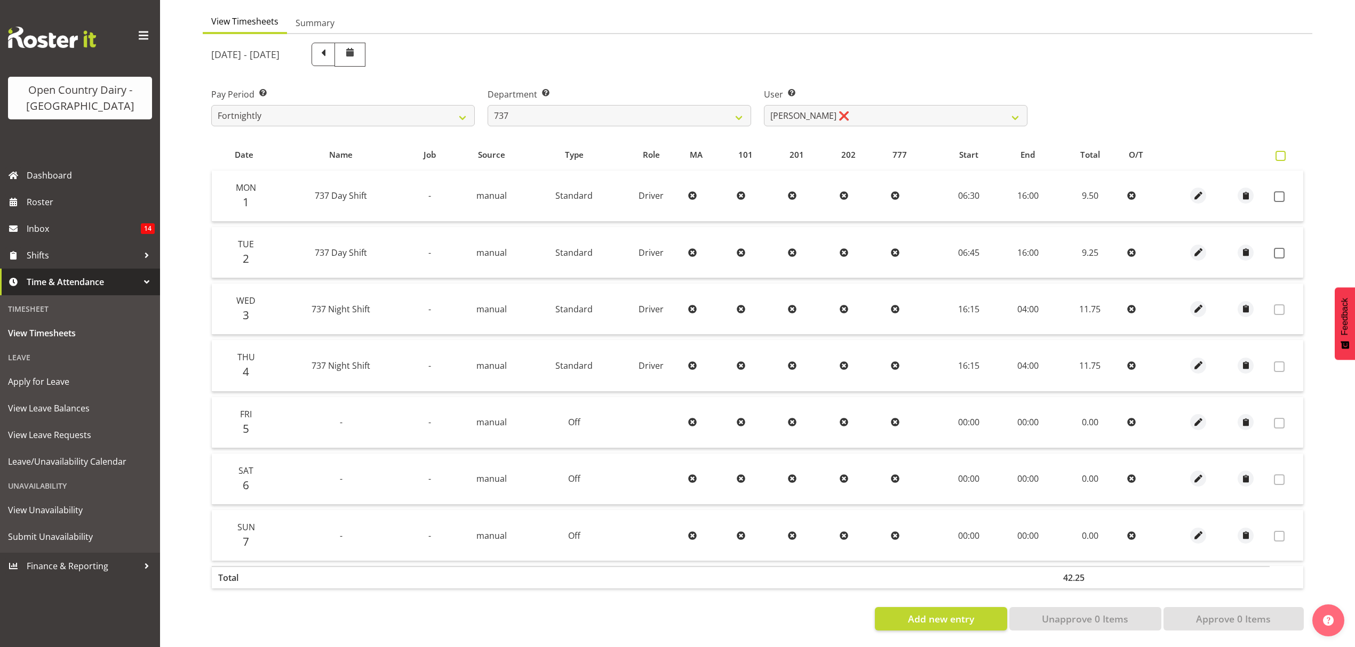
click at [1276, 151] on span at bounding box center [1280, 156] width 10 height 10
click at [1276, 153] on input "checkbox" at bounding box center [1278, 156] width 7 height 7
checkbox input "true"
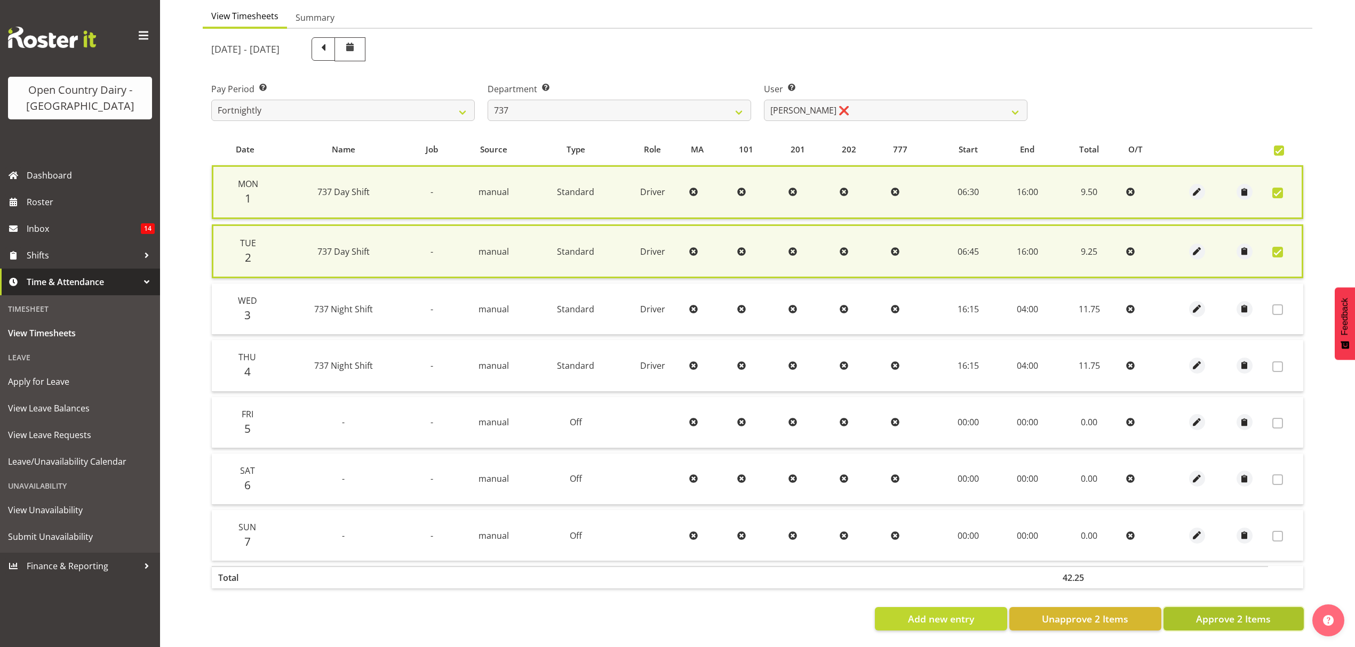
click at [1244, 612] on span "Approve 2 Items" at bounding box center [1233, 619] width 75 height 14
checkbox input "false"
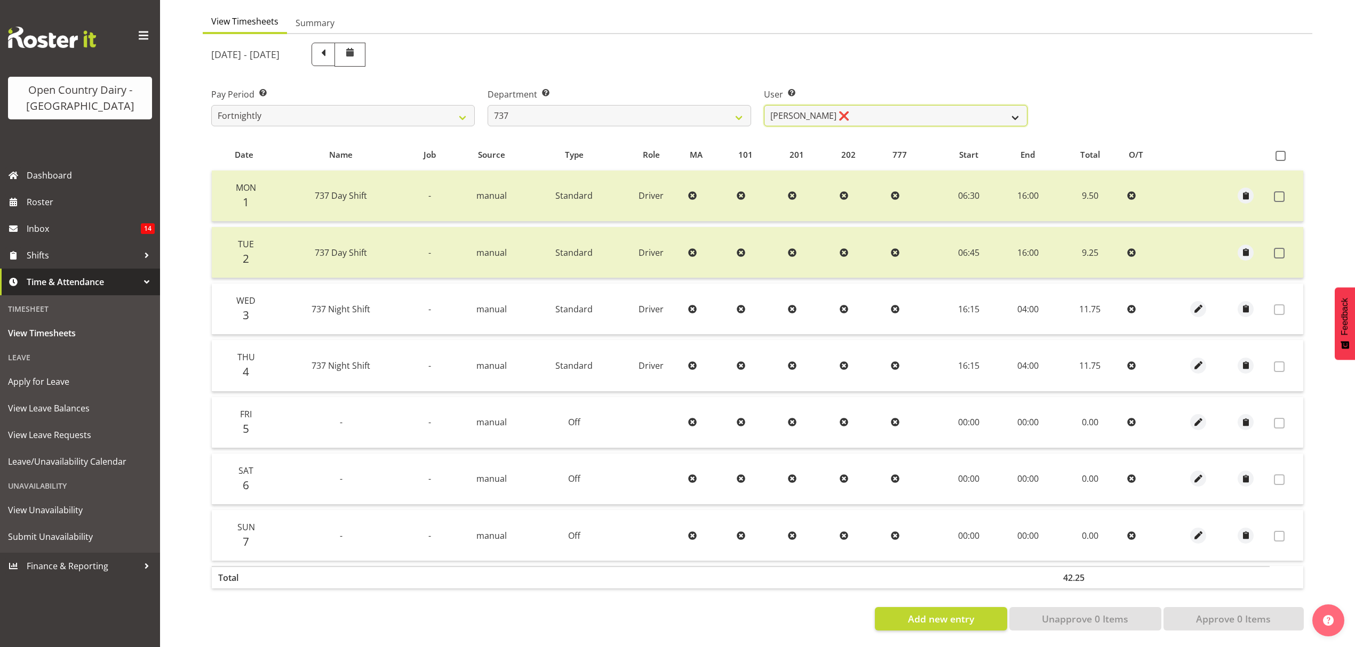
click at [865, 114] on select "[PERSON_NAME] ❌ [PERSON_NAME] ❌ [PERSON_NAME] ❌ [PERSON_NAME] ❌" at bounding box center [895, 115] width 263 height 21
select select "10918"
click at [764, 105] on select "[PERSON_NAME] ❌ [PERSON_NAME] ❌ [PERSON_NAME] ❌ [PERSON_NAME] ❌" at bounding box center [895, 115] width 263 height 21
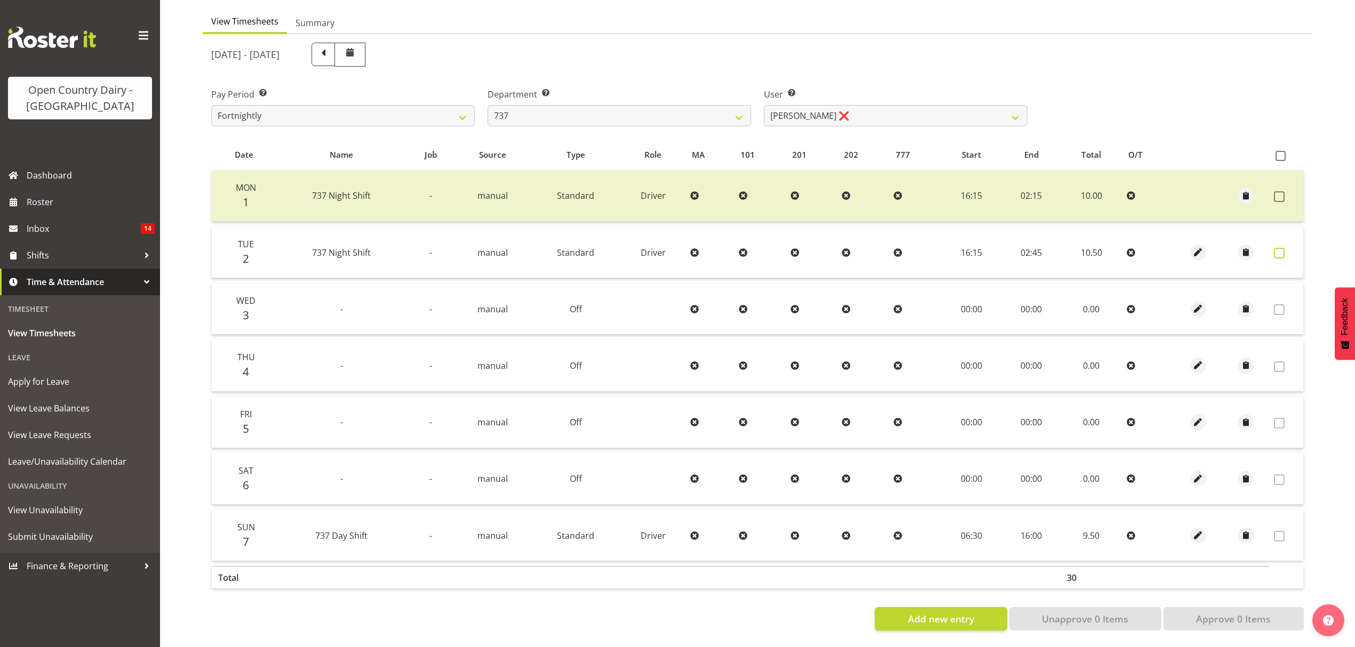
click at [1283, 248] on span at bounding box center [1279, 253] width 11 height 11
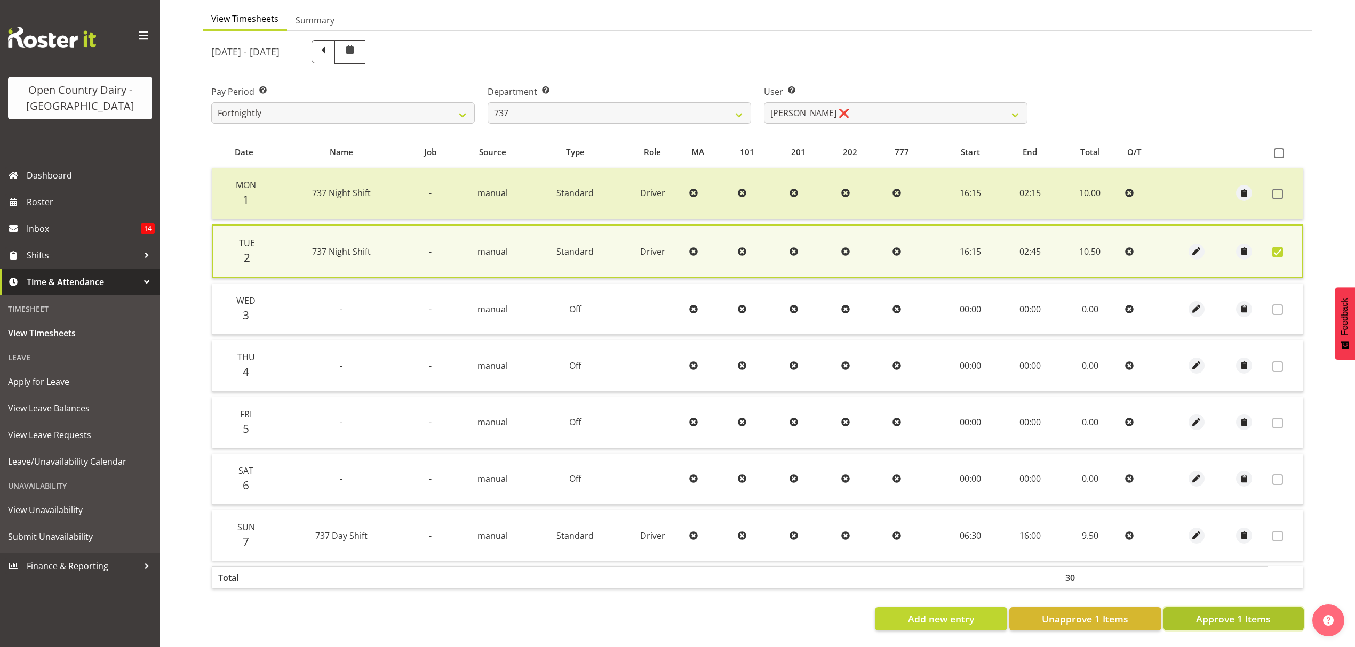
click at [1244, 618] on span "Approve 1 Items" at bounding box center [1233, 619] width 75 height 14
checkbox input "false"
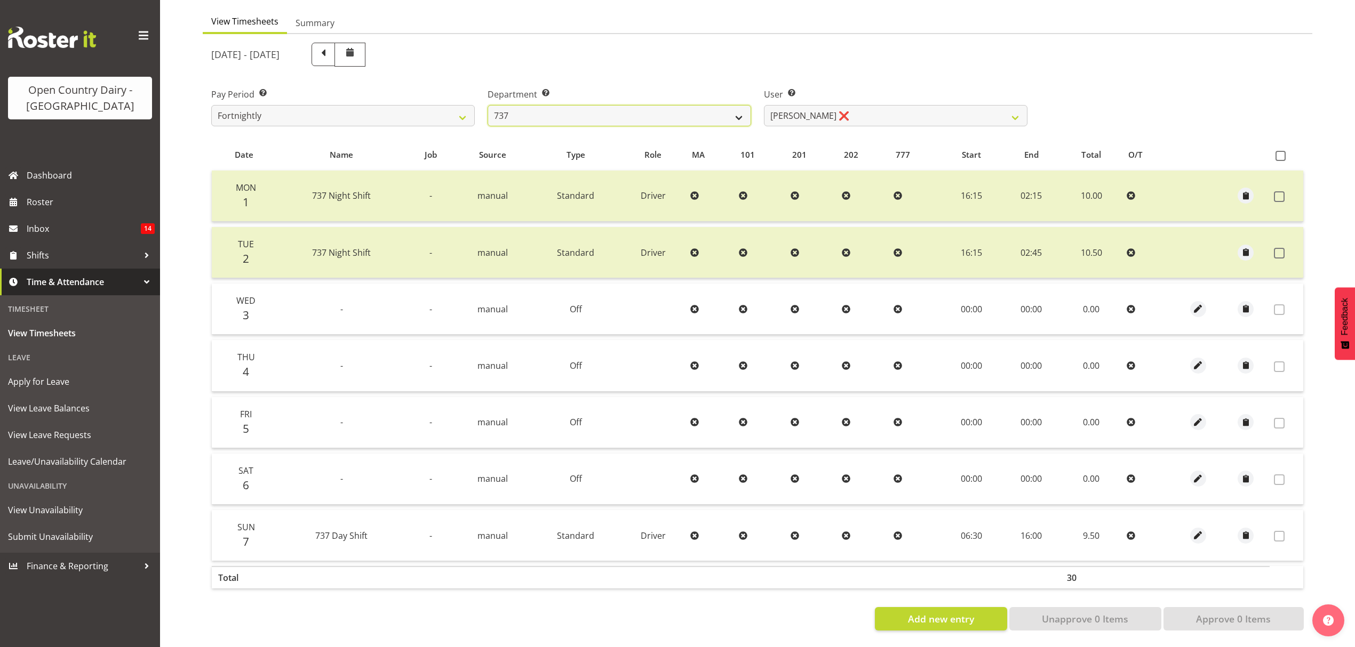
click at [710, 109] on select "734 735 736 737 738 739 851 852 853 854 855 856 858 861 862 865 868 869 870 873" at bounding box center [618, 115] width 263 height 21
select select "904"
click at [487, 105] on select "734 735 736 737 738 739 851 852 853 854 855 856 858 861 862 865 868 869 870 873" at bounding box center [618, 115] width 263 height 21
select select "10055"
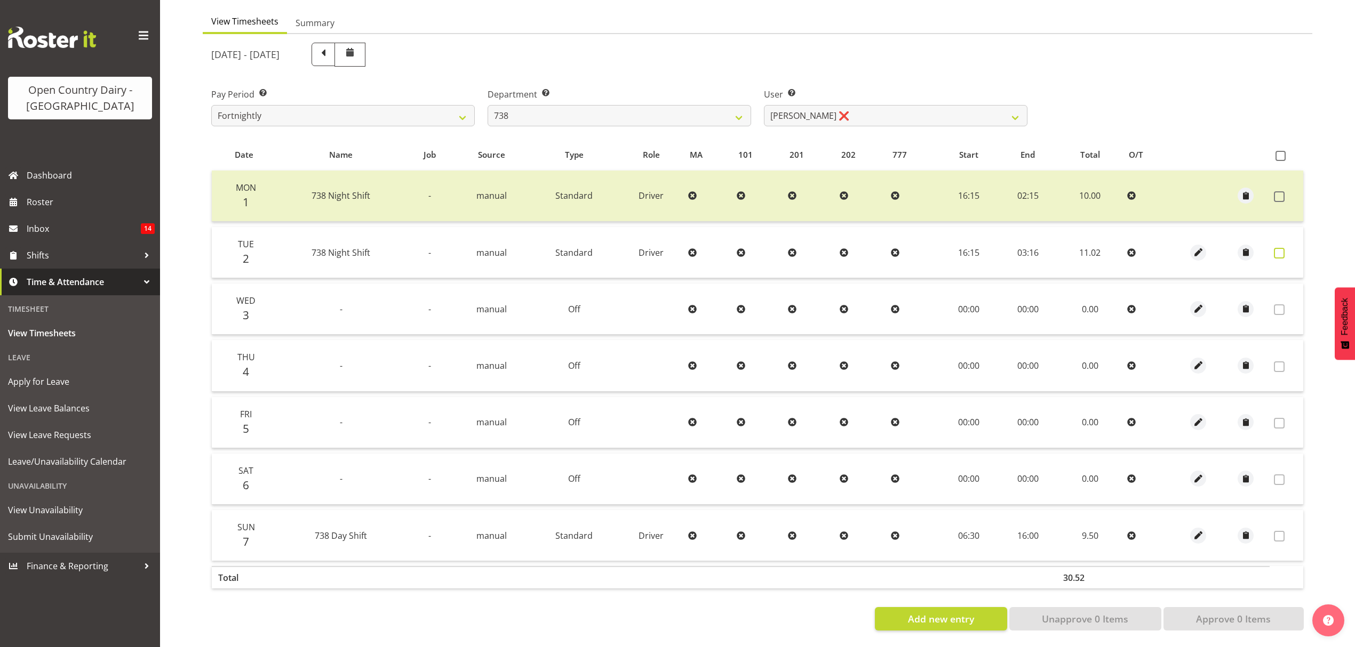
click at [1287, 248] on label at bounding box center [1282, 253] width 17 height 11
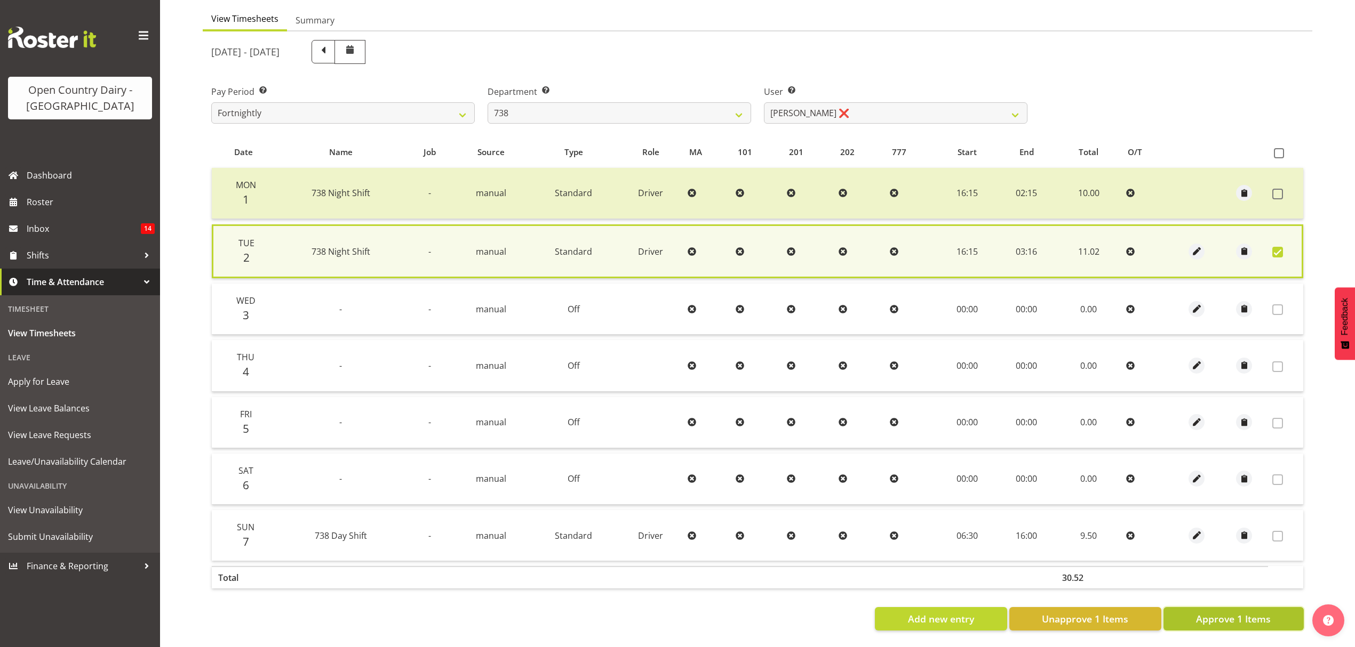
click at [1247, 612] on span "Approve 1 Items" at bounding box center [1233, 619] width 75 height 14
checkbox input "false"
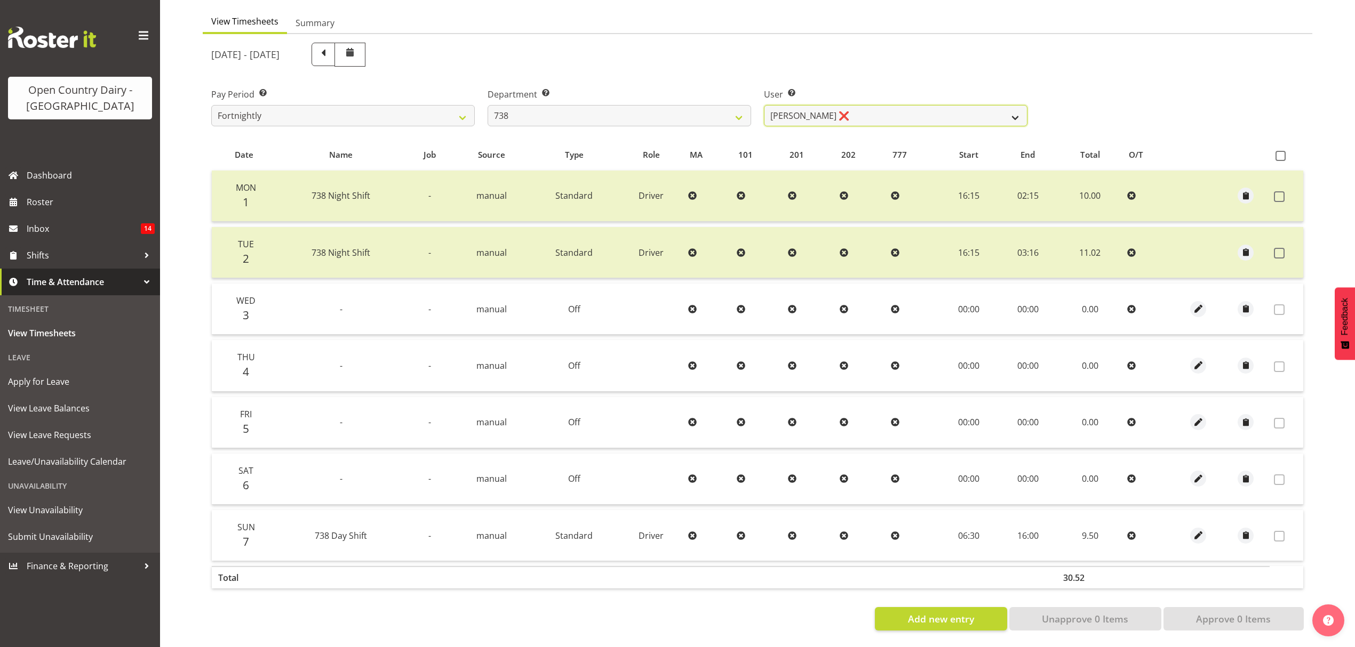
click at [950, 107] on select "[PERSON_NAME] ❌ [PERSON_NAME] ❌ [PERSON_NAME] ❌ [PERSON_NAME] ❌" at bounding box center [895, 115] width 263 height 21
select select "10093"
click at [764, 105] on select "[PERSON_NAME] ❌ [PERSON_NAME] ❌ [PERSON_NAME] ❌ [PERSON_NAME] ❌" at bounding box center [895, 115] width 263 height 21
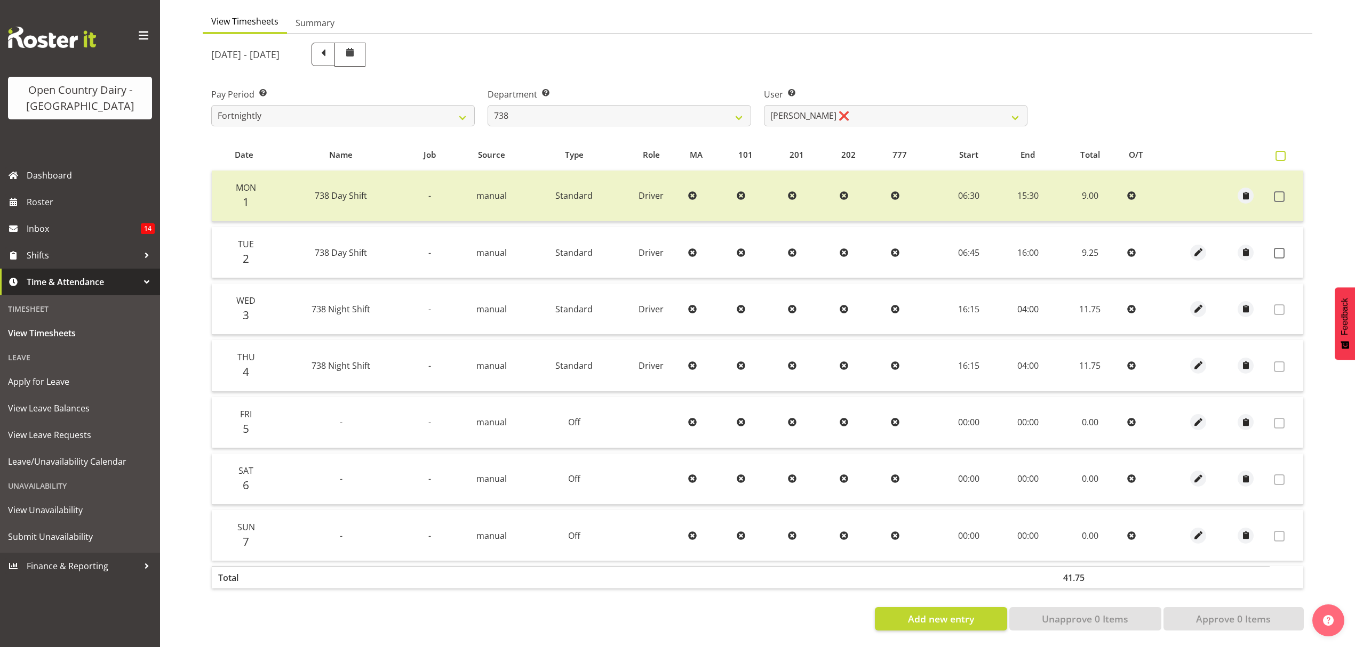
click at [1277, 151] on span at bounding box center [1280, 156] width 10 height 10
click at [1277, 153] on input "checkbox" at bounding box center [1278, 156] width 7 height 7
checkbox input "true"
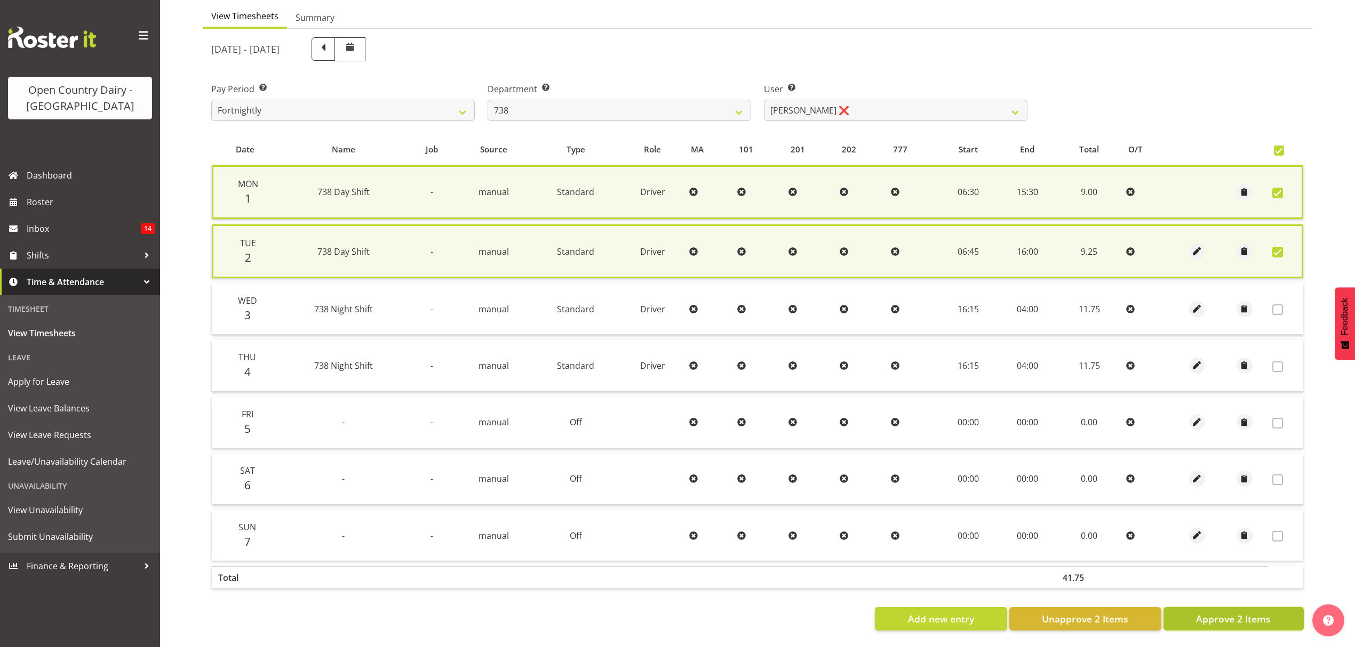
click at [1242, 615] on span "Approve 2 Items" at bounding box center [1233, 619] width 75 height 14
checkbox input "false"
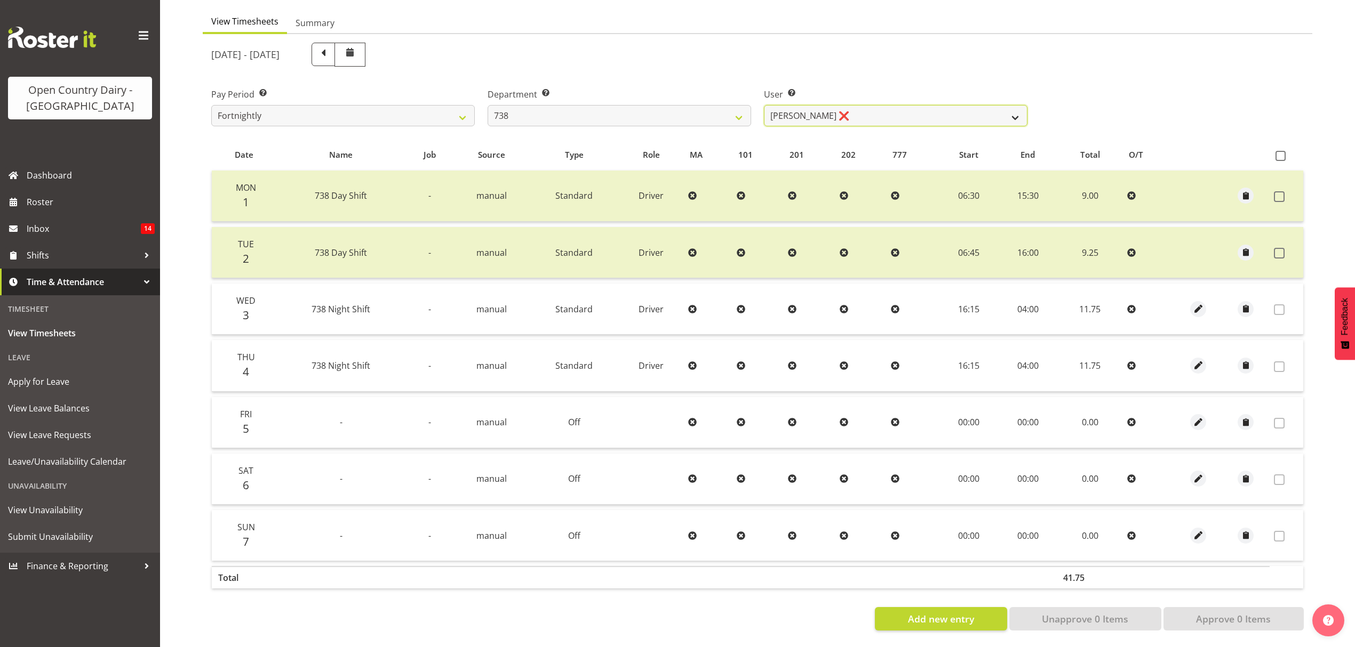
click at [894, 109] on select "[PERSON_NAME] ❌ [PERSON_NAME] ❌ [PERSON_NAME] ❌ [PERSON_NAME] ❌" at bounding box center [895, 115] width 263 height 21
click at [681, 109] on select "734 735 736 737 738 739 851 852 853 854 855 856 858 861 862 865 868 869 870 873" at bounding box center [618, 115] width 263 height 21
select select "902"
click at [487, 105] on select "734 735 736 737 738 739 851 852 853 854 855 856 858 861 862 865 868 869 870 873" at bounding box center [618, 115] width 263 height 21
select select "11649"
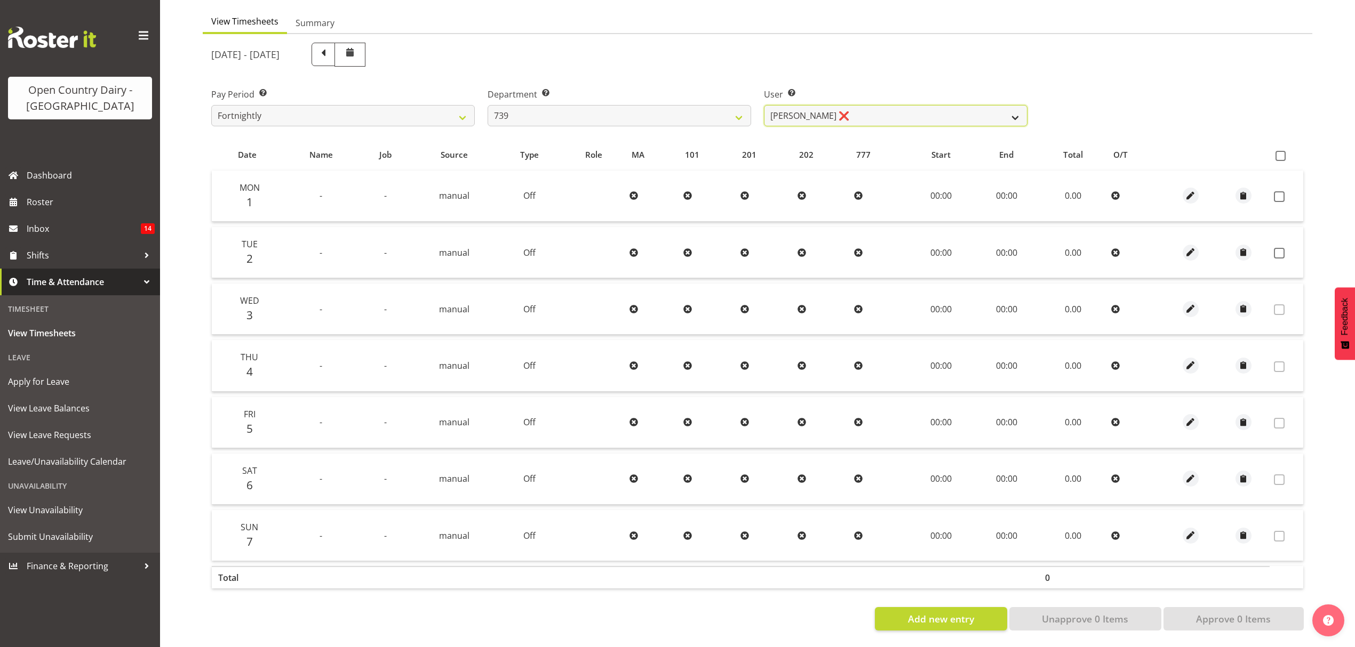
click at [849, 116] on select "[PERSON_NAME] ❌ [PERSON_NAME] ❌ [PERSON_NAME] ❌ [PERSON_NAME] Veint ❌" at bounding box center [895, 115] width 263 height 21
click at [715, 114] on select "734 735 736 737 738 739 851 852 853 854 855 856 858 861 862 865 868 869 870 873" at bounding box center [618, 115] width 263 height 21
click at [487, 105] on select "734 735 736 737 738 739 851 852 853 854 855 856 858 861 862 865 868 869 870 873" at bounding box center [618, 115] width 263 height 21
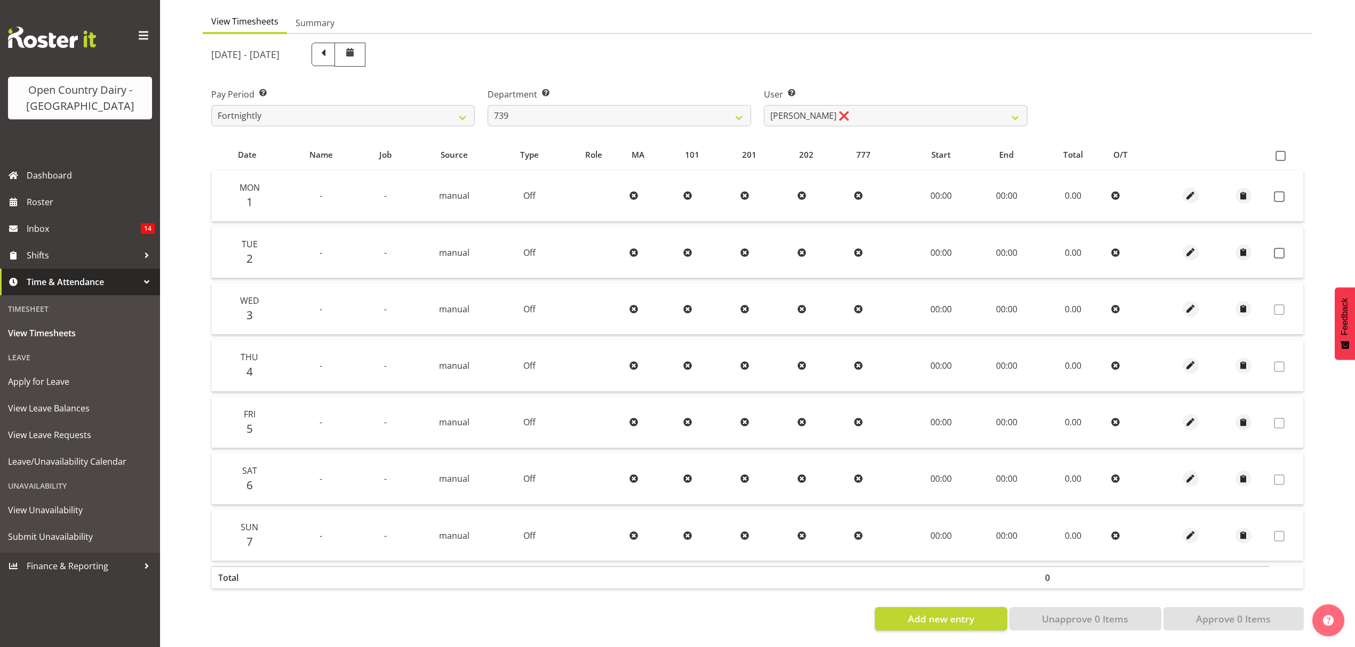
click at [677, 122] on div "Department Select which department you would like to view. 734 735 736 737 738 …" at bounding box center [619, 103] width 276 height 60
drag, startPoint x: 681, startPoint y: 109, endPoint x: 681, endPoint y: 116, distance: 7.0
click at [681, 109] on select "734 735 736 737 738 739 851 852 853 854 855 856 858 861 862 865 868 869 870 873" at bounding box center [618, 115] width 263 height 21
select select "904"
click at [487, 105] on select "734 735 736 737 738 739 851 852 853 854 855 856 858 861 862 865 868 869 870 873" at bounding box center [618, 115] width 263 height 21
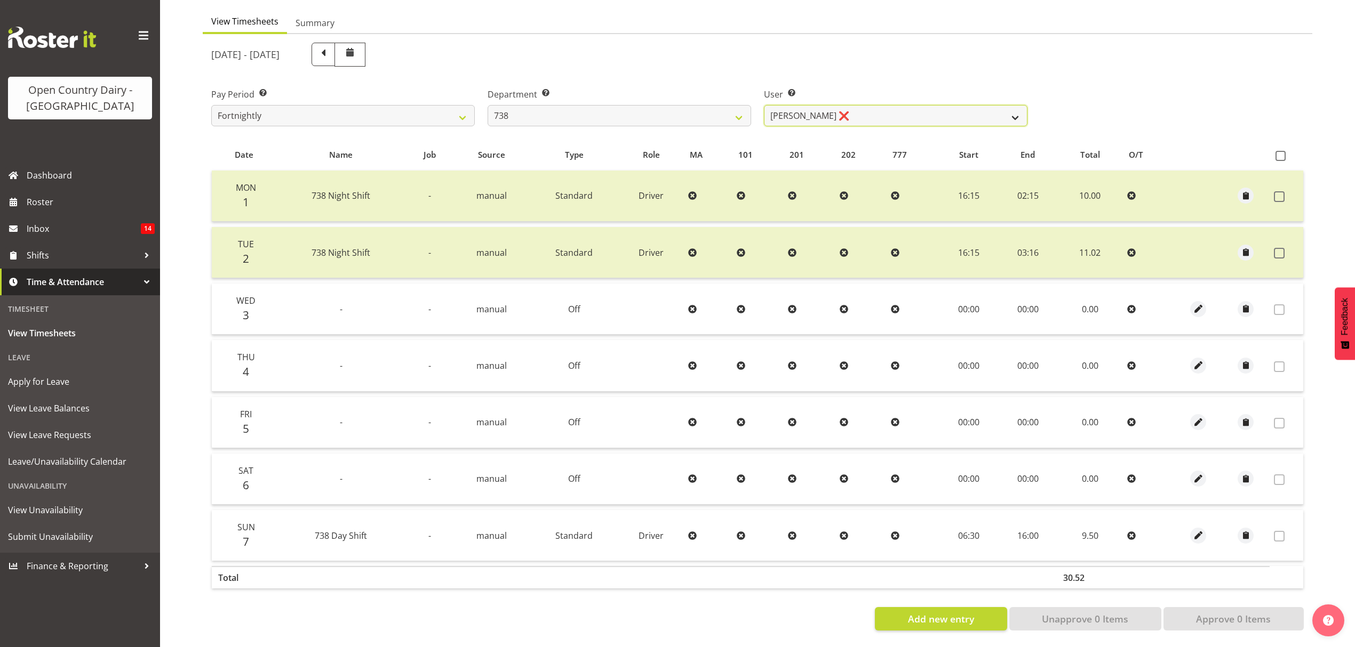
click at [859, 109] on select "[PERSON_NAME] ❌ [PERSON_NAME] ❌ [PERSON_NAME] ❌ [PERSON_NAME] ❌" at bounding box center [895, 115] width 263 height 21
select select "11703"
click at [764, 105] on select "[PERSON_NAME] ❌ [PERSON_NAME] ❌ [PERSON_NAME] ❌ [PERSON_NAME] ❌" at bounding box center [895, 115] width 263 height 21
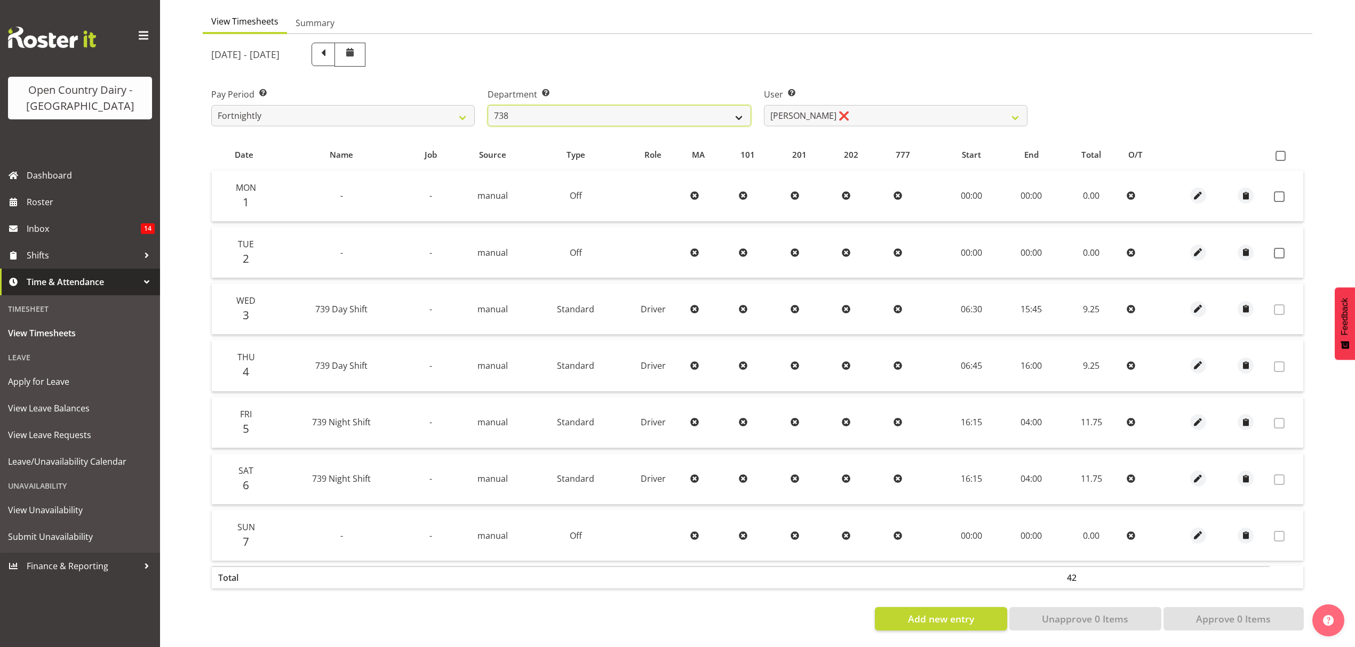
click at [668, 112] on select "734 735 736 737 738 739 851 852 853 854 855 856 858 861 862 865 868 869 870 873" at bounding box center [618, 115] width 263 height 21
select select "902"
click at [487, 105] on select "734 735 736 737 738 739 851 852 853 854 855 856 858 861 862 865 868 869 870 873" at bounding box center [618, 115] width 263 height 21
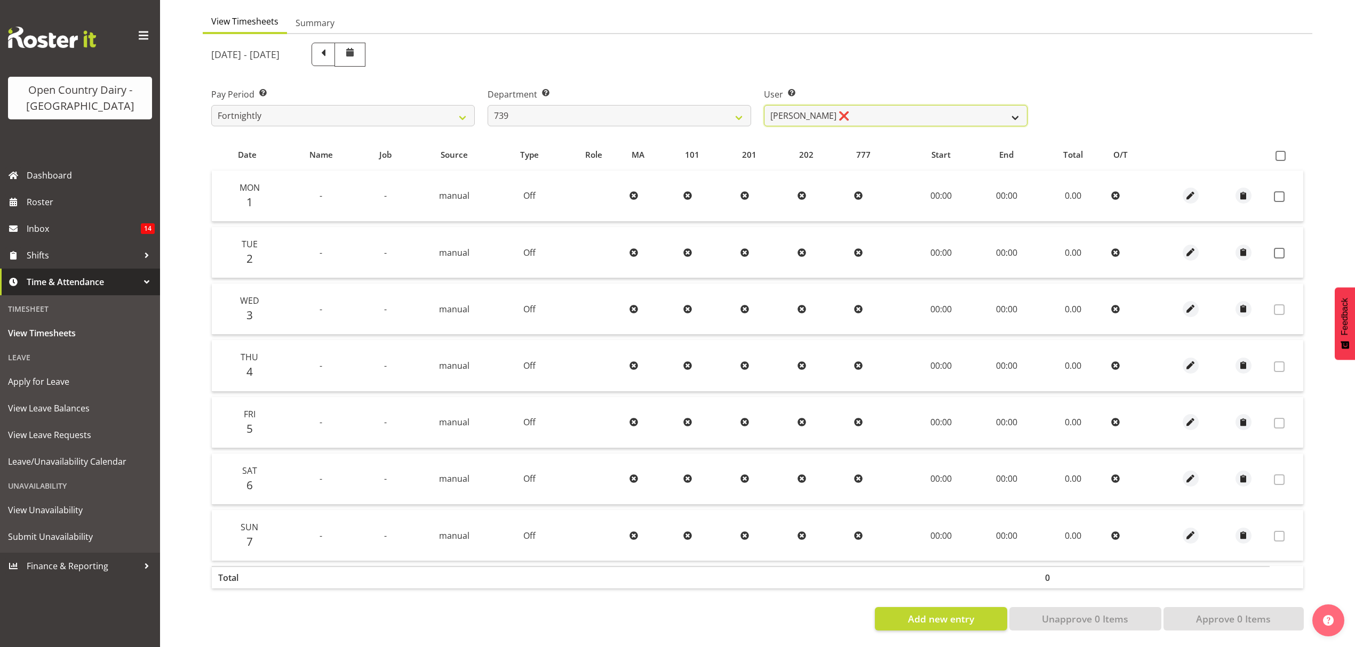
click at [871, 107] on select "[PERSON_NAME] ❌ [PERSON_NAME] ❌ [PERSON_NAME] ❌ [PERSON_NAME] Veint ❌" at bounding box center [895, 115] width 263 height 21
select select "7407"
click at [764, 105] on select "[PERSON_NAME] ❌ [PERSON_NAME] ❌ [PERSON_NAME] ❌ [PERSON_NAME] Veint ❌" at bounding box center [895, 115] width 263 height 21
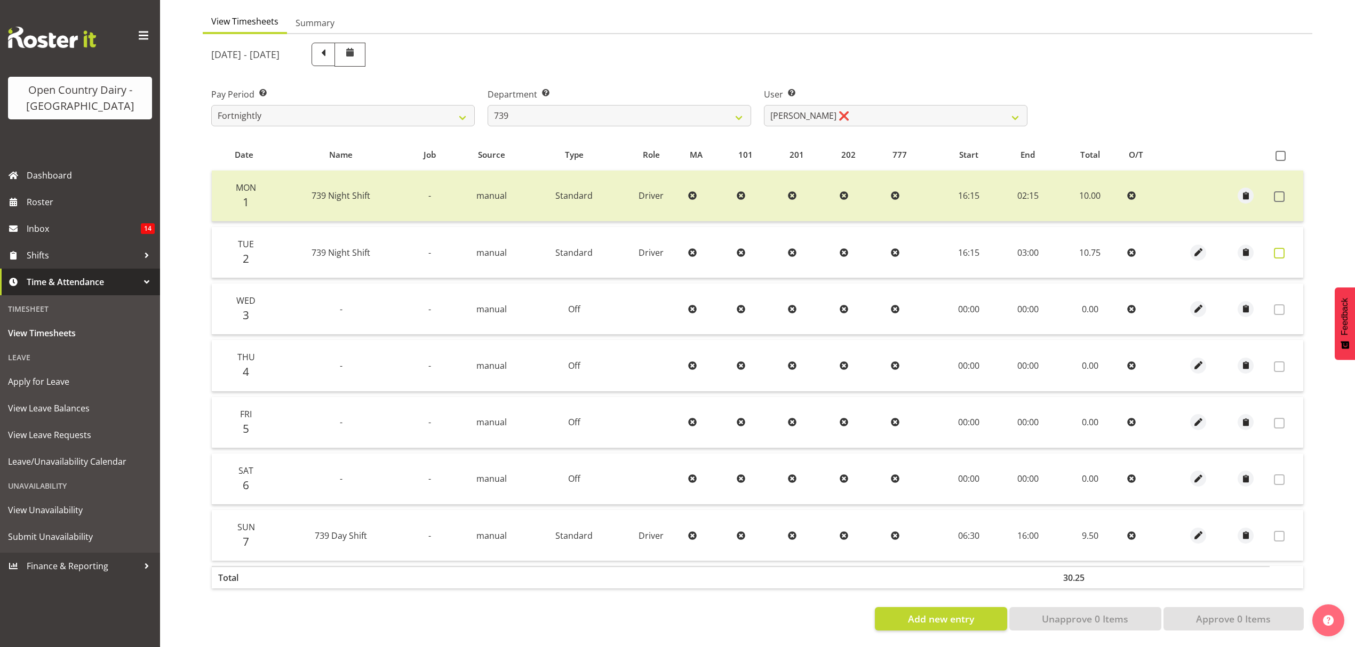
click at [1274, 248] on span at bounding box center [1279, 253] width 11 height 11
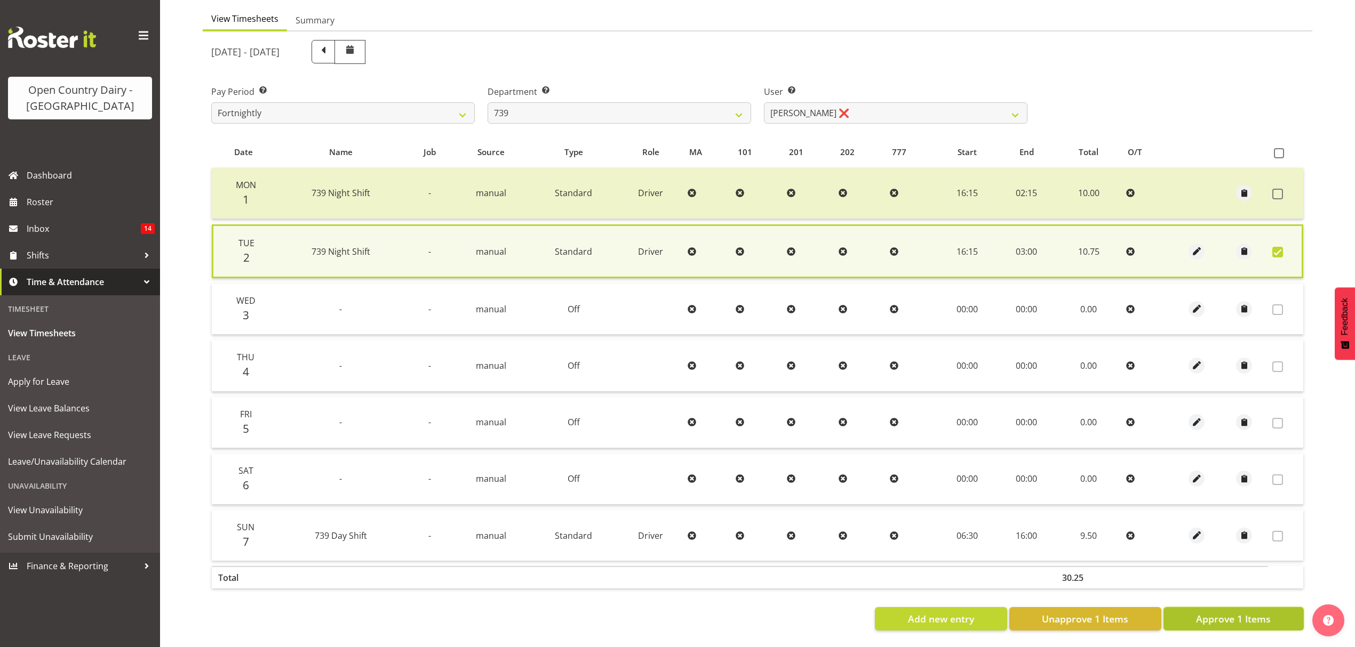
click at [1231, 612] on span "Approve 1 Items" at bounding box center [1233, 619] width 75 height 14
checkbox input "false"
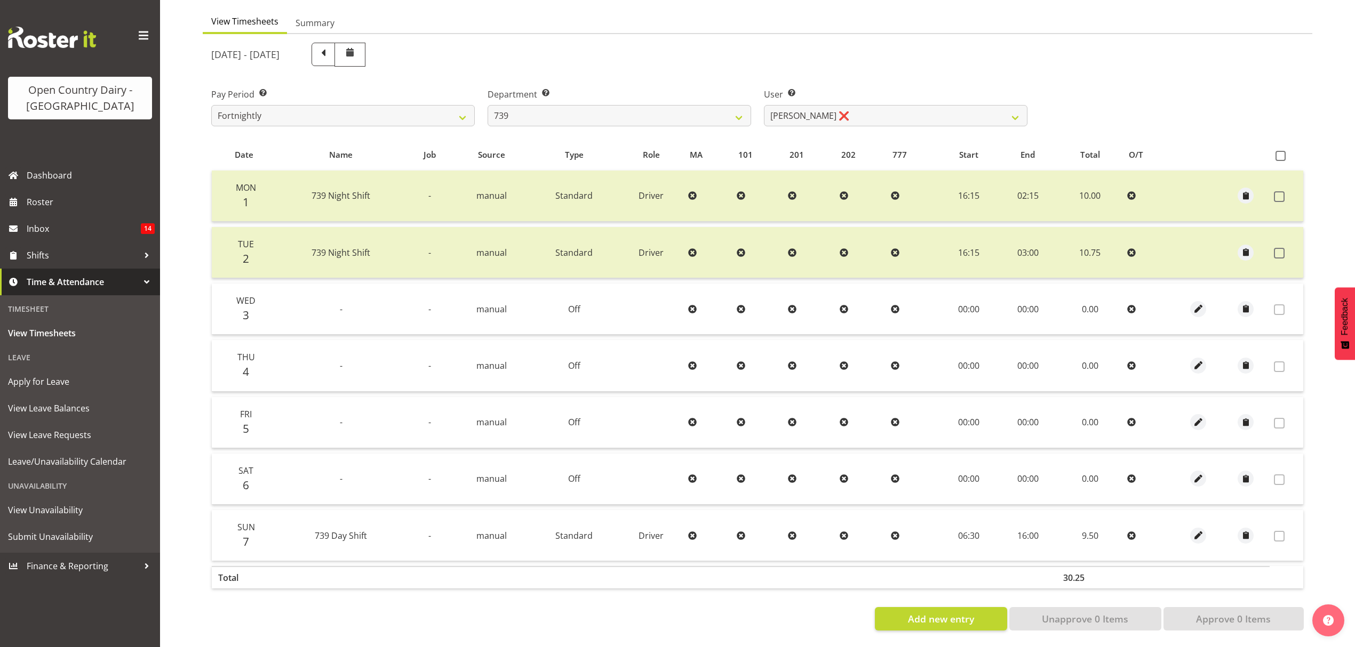
click at [879, 119] on div "User Select user. Note: This is filtered down by the previous two drop-down ite…" at bounding box center [895, 103] width 276 height 60
click at [878, 113] on select "[PERSON_NAME] ❌ [PERSON_NAME] ❌ [PERSON_NAME] ❌ [PERSON_NAME] Veint ❌" at bounding box center [895, 115] width 263 height 21
select select "9757"
click at [764, 105] on select "[PERSON_NAME] ❌ [PERSON_NAME] ❌ [PERSON_NAME] ❌ [PERSON_NAME] Veint ❌" at bounding box center [895, 115] width 263 height 21
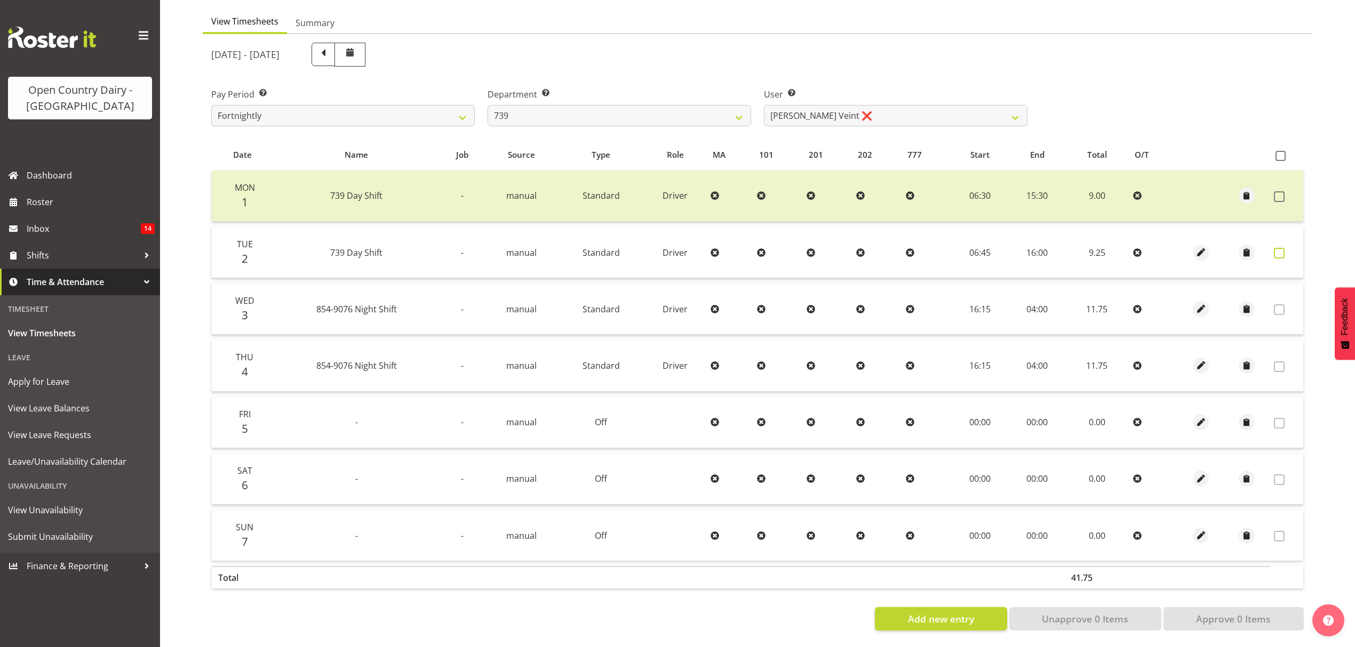
click at [1283, 248] on span at bounding box center [1279, 253] width 11 height 11
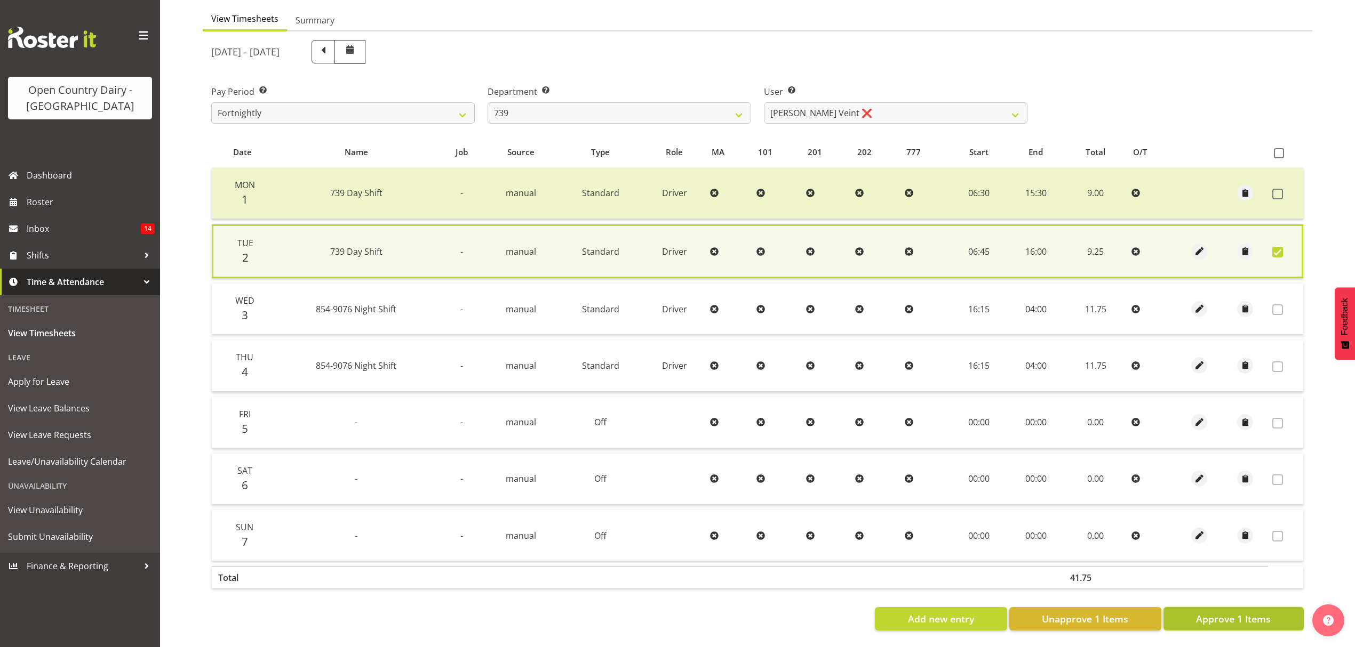
click at [1246, 612] on span "Approve 1 Items" at bounding box center [1233, 619] width 75 height 14
checkbox input "false"
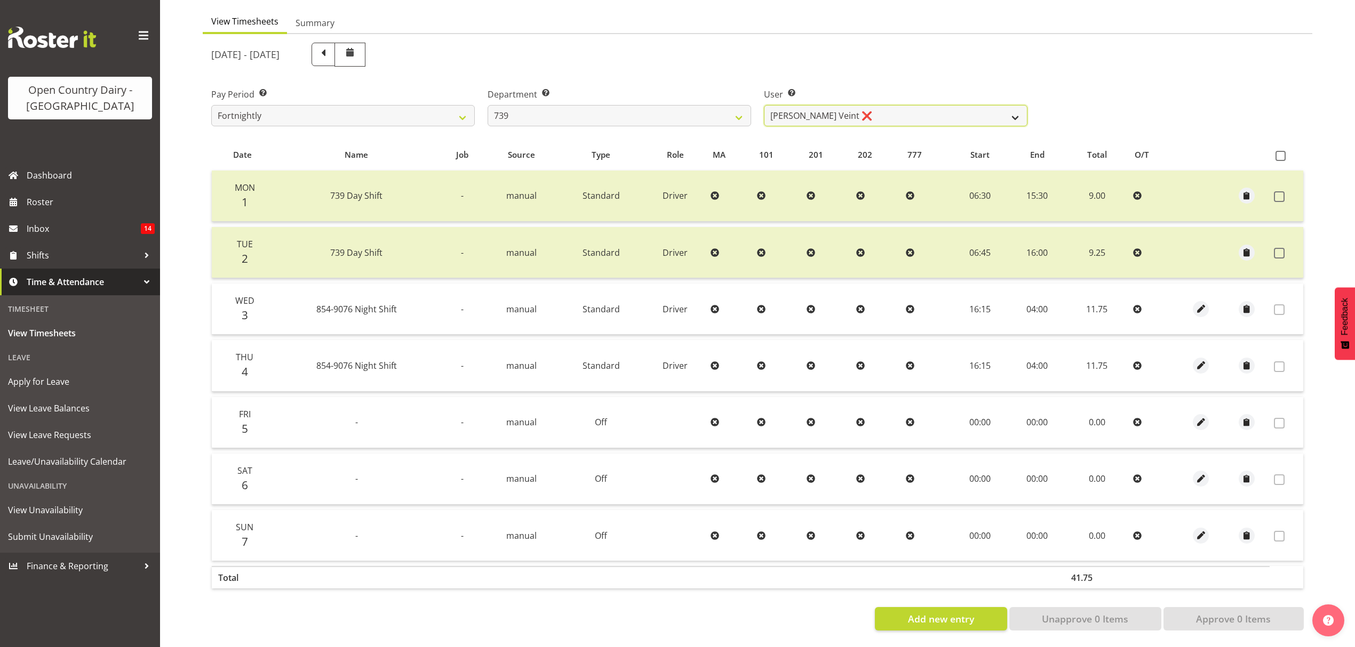
click at [893, 105] on select "[PERSON_NAME] ❌ [PERSON_NAME] ❌ [PERSON_NAME] ❌ [PERSON_NAME] Veint ❌" at bounding box center [895, 115] width 263 height 21
click at [644, 107] on select "734 735 736 737 738 739 851 852 853 854 855 856 858 861 862 865 868 869 870 873" at bounding box center [618, 115] width 263 height 21
select select "667"
click at [487, 105] on select "734 735 736 737 738 739 851 852 853 854 855 856 858 861 862 865 868 869 870 873" at bounding box center [618, 115] width 263 height 21
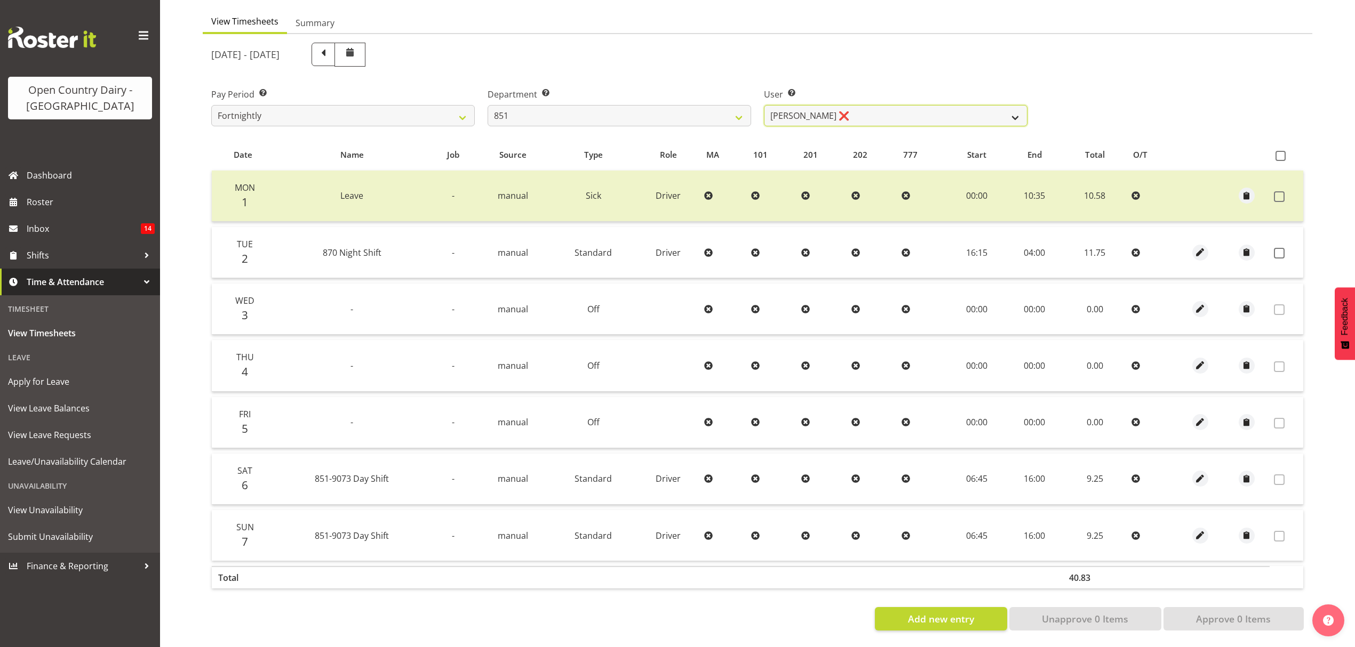
click at [926, 114] on select "[PERSON_NAME] ❌ [PERSON_NAME] ❌ [PERSON_NAME] ❌" at bounding box center [895, 115] width 263 height 21
select select "7437"
click at [764, 105] on select "[PERSON_NAME] ❌ [PERSON_NAME] ❌ [PERSON_NAME] ❌" at bounding box center [895, 115] width 263 height 21
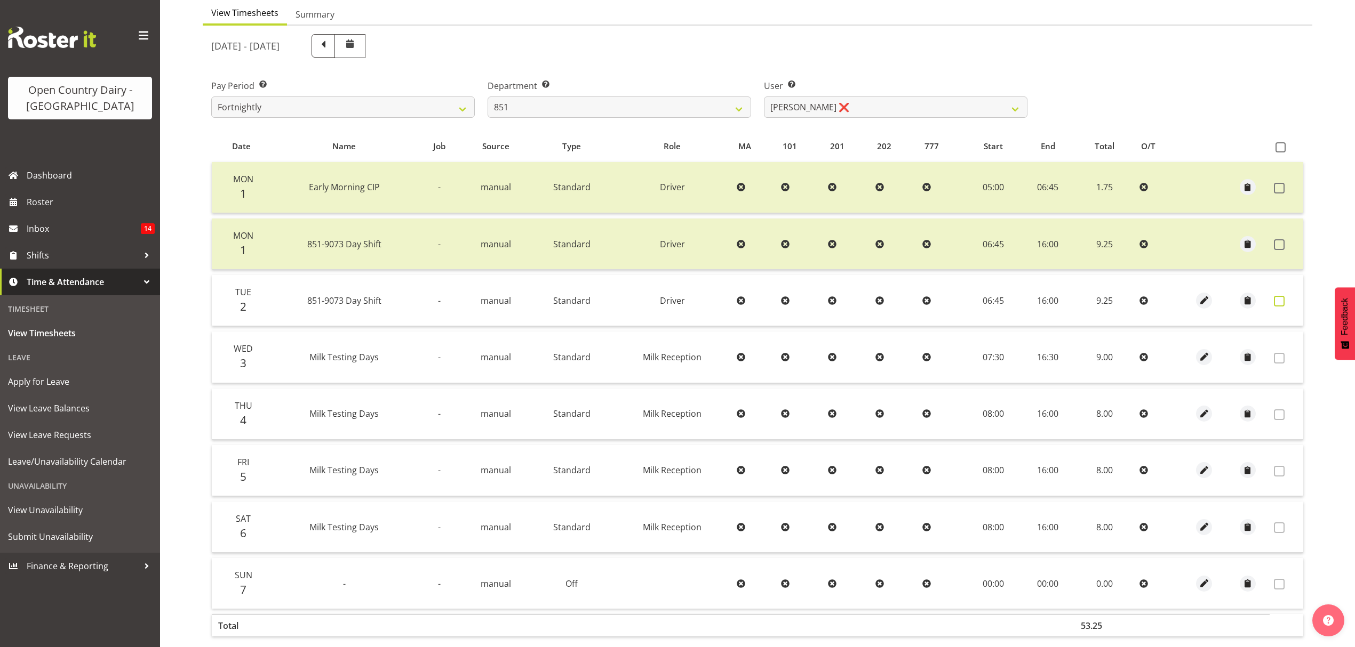
click at [1279, 303] on span at bounding box center [1279, 301] width 11 height 11
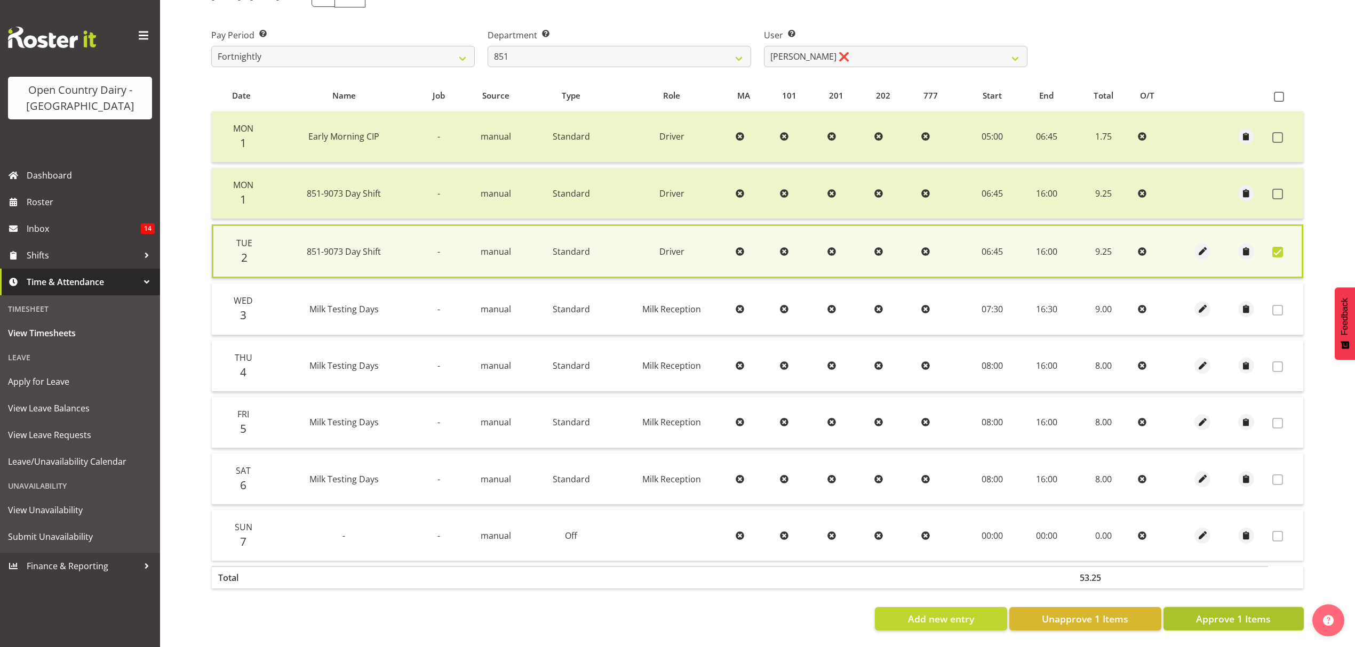
click at [1252, 612] on span "Approve 1 Items" at bounding box center [1233, 619] width 75 height 14
checkbox input "false"
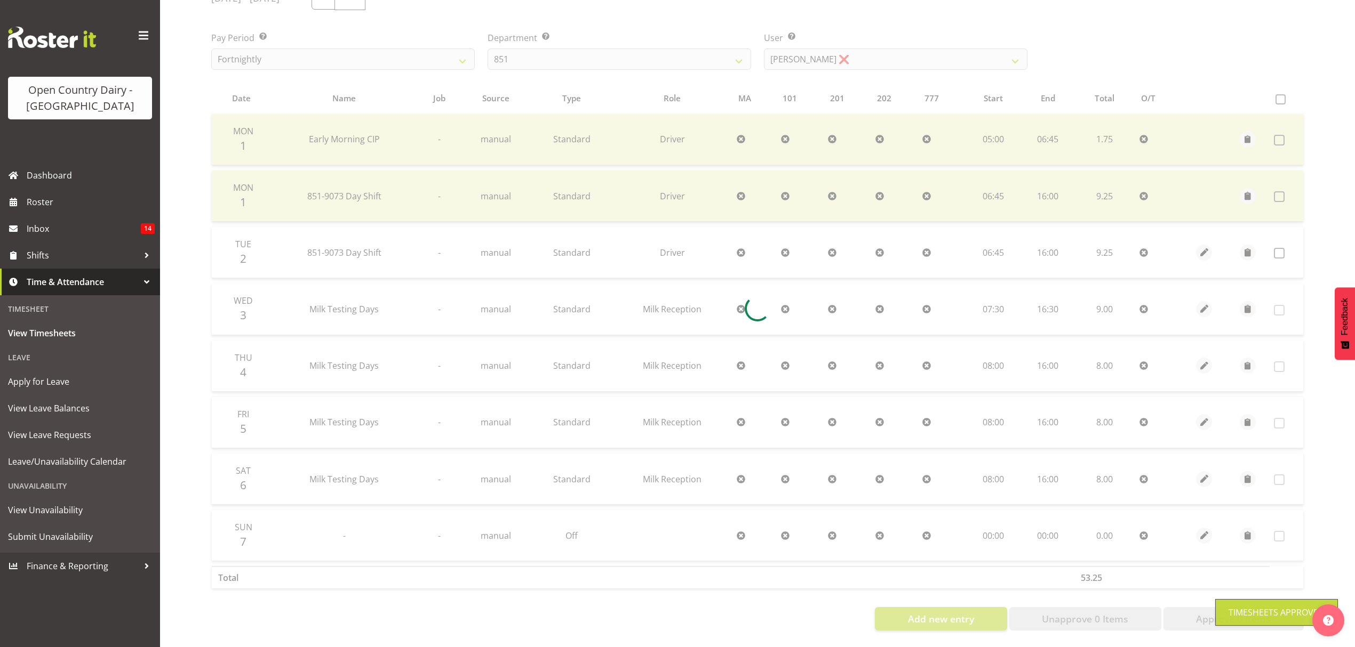
scroll to position [163, 0]
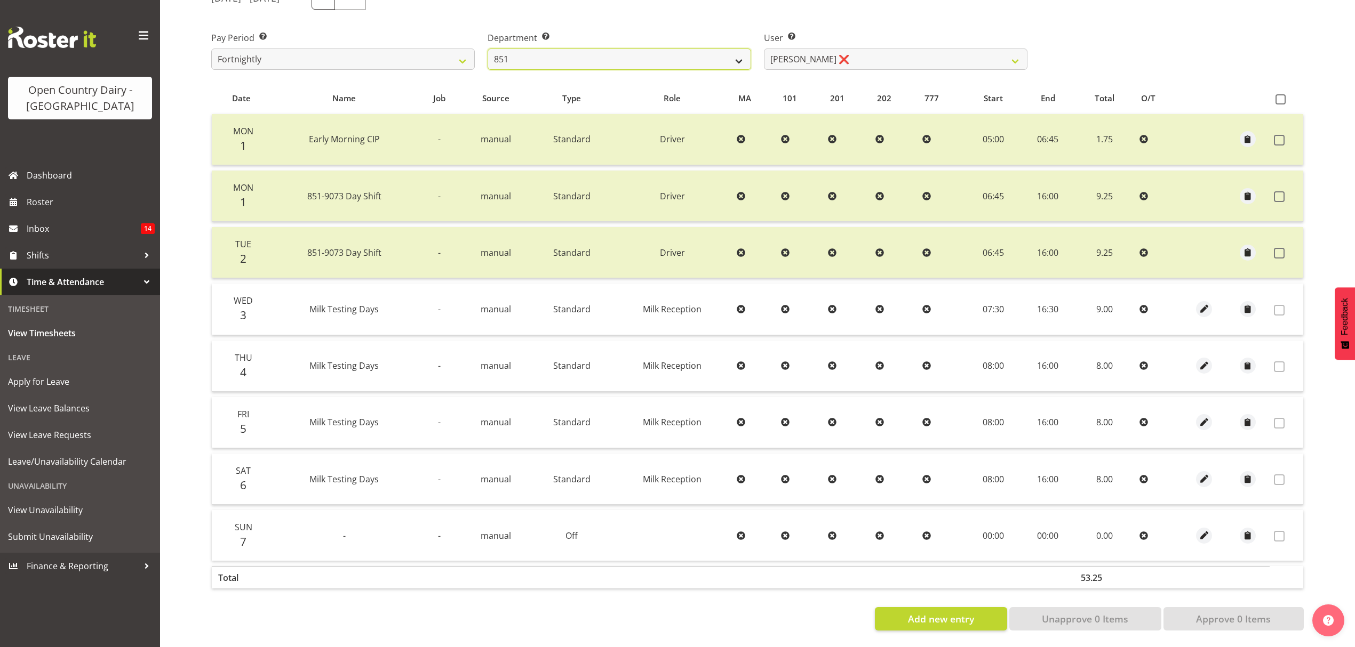
click at [687, 54] on select "734 735 736 737 738 739 851 852 853 854 855 856 858 861 862 865 868 869 870 873" at bounding box center [618, 59] width 263 height 21
select select "816"
click at [487, 49] on select "734 735 736 737 738 739 851 852 853 854 855 856 858 861 862 865 868 869 870 873" at bounding box center [618, 59] width 263 height 21
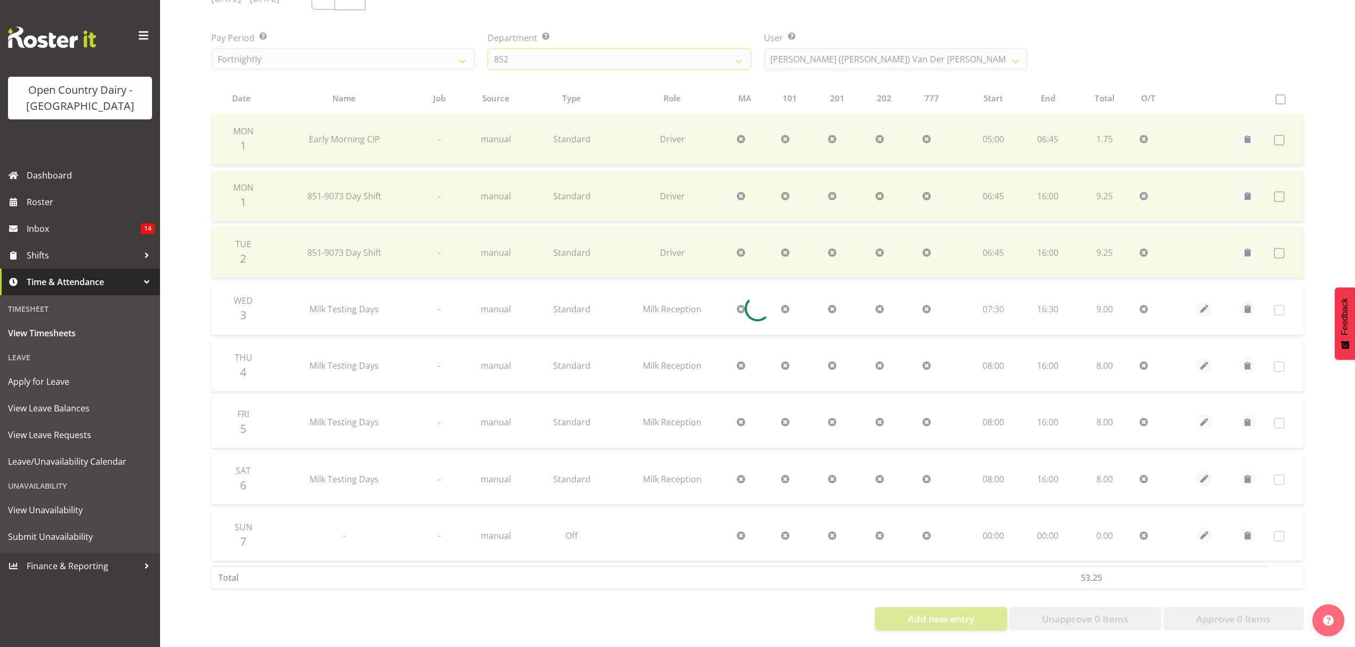
scroll to position [107, 0]
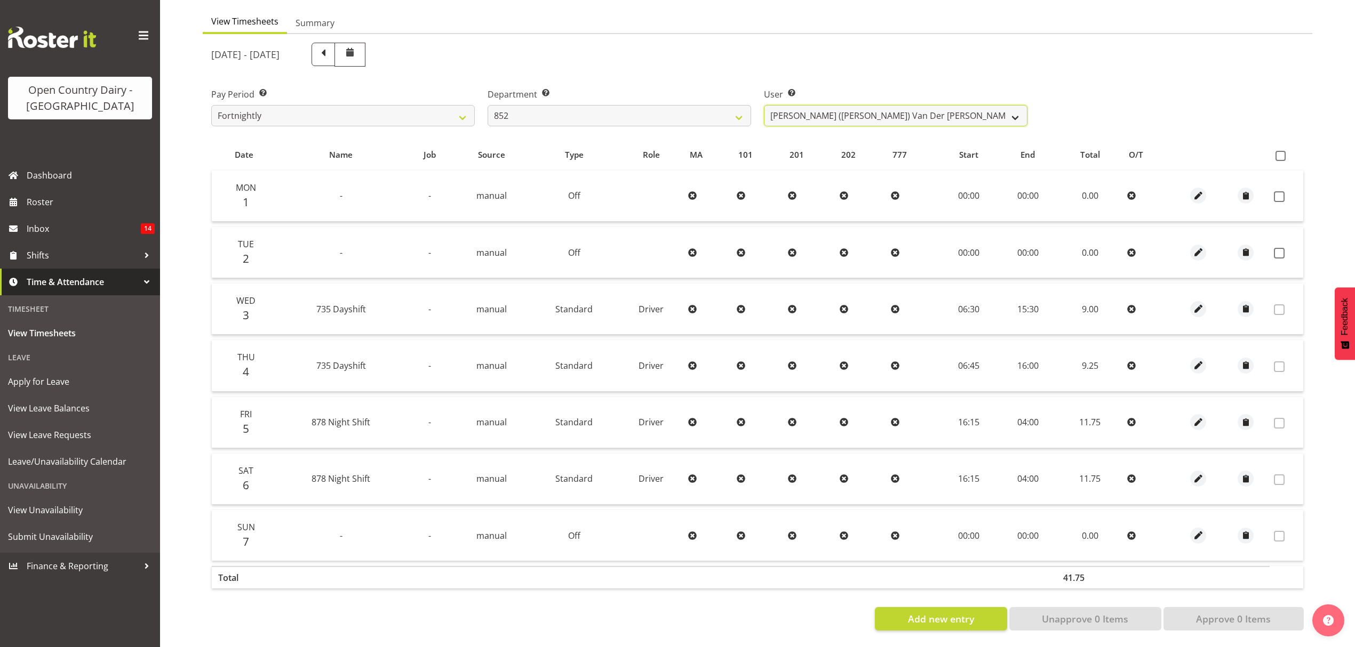
click at [881, 108] on select "[PERSON_NAME] ([PERSON_NAME]) [PERSON_NAME] ❌ [PERSON_NAME] ✔ [PERSON_NAME] ❌ […" at bounding box center [895, 115] width 263 height 21
select select "11799"
click at [764, 105] on select "[PERSON_NAME] ([PERSON_NAME]) [PERSON_NAME] ❌ [PERSON_NAME] ✔ [PERSON_NAME] ❌ […" at bounding box center [895, 115] width 263 height 21
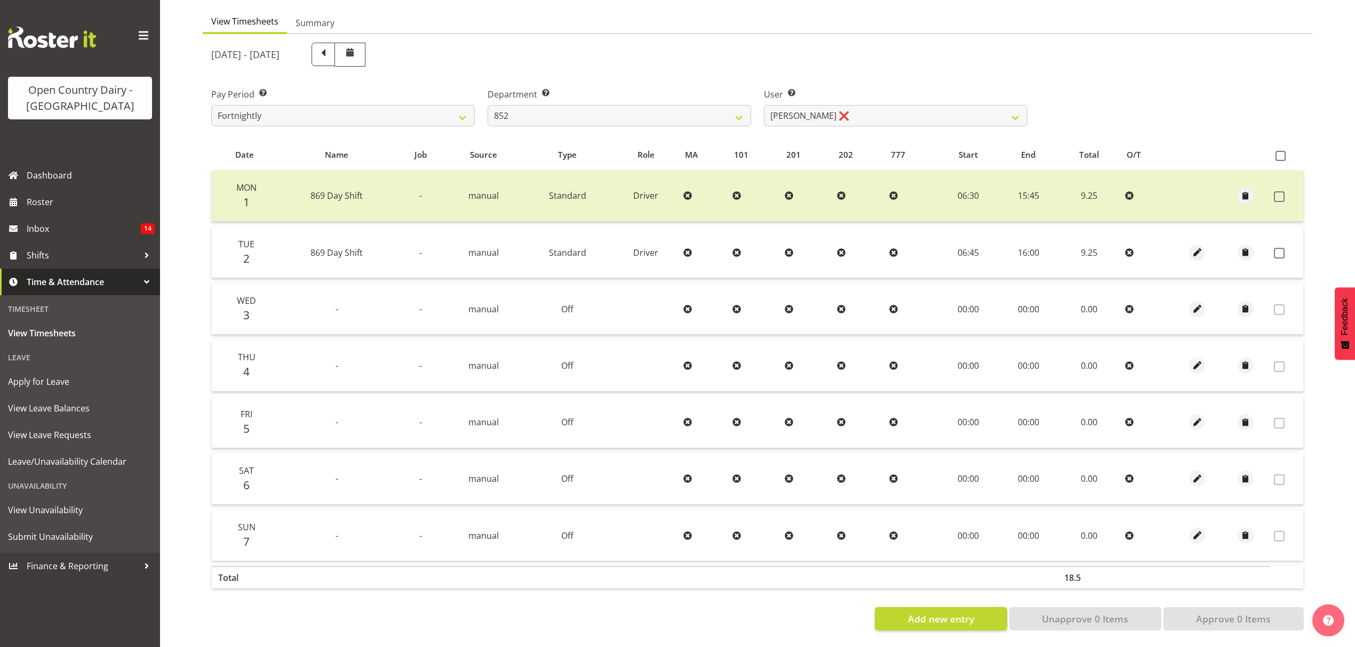
click at [1267, 237] on td at bounding box center [1245, 252] width 49 height 51
click at [1274, 248] on span at bounding box center [1279, 253] width 11 height 11
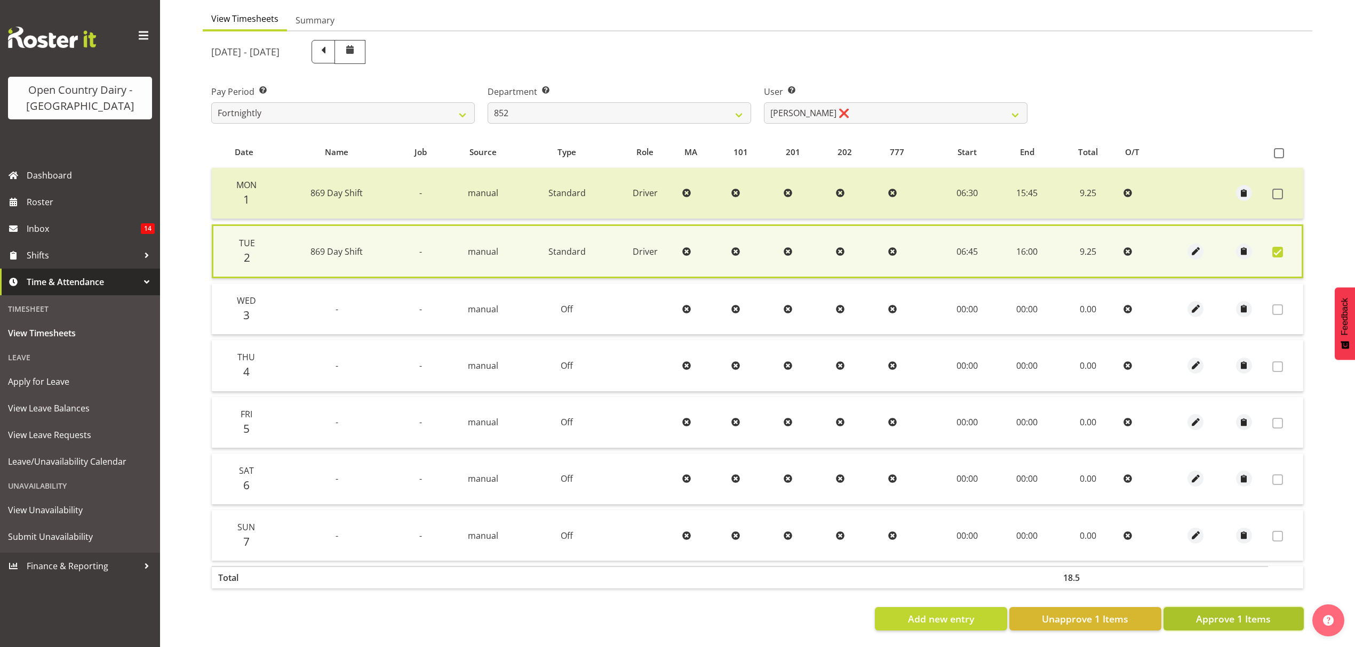
click at [1199, 612] on span "Approve 1 Items" at bounding box center [1233, 619] width 75 height 14
checkbox input "false"
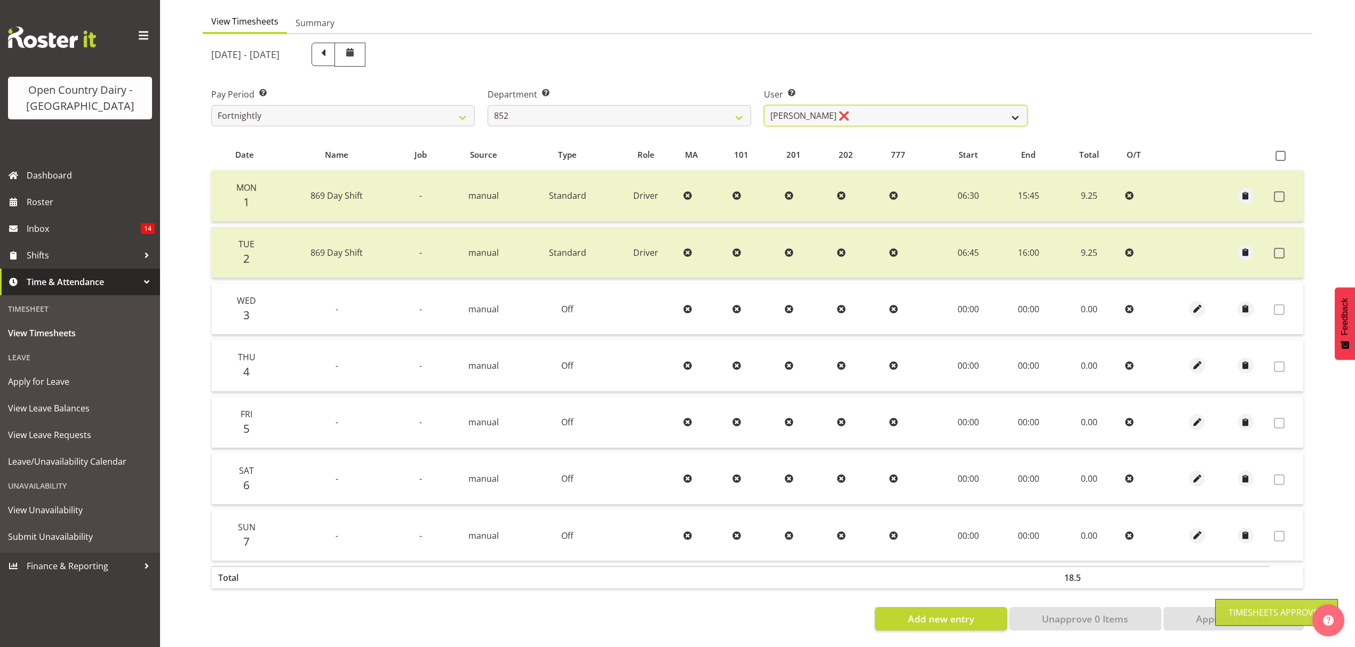
click at [925, 107] on select "[PERSON_NAME] ([PERSON_NAME]) [PERSON_NAME] ❌ [PERSON_NAME] ✔ [PERSON_NAME] ❌ […" at bounding box center [895, 115] width 263 height 21
click at [725, 109] on select "734 735 736 737 738 739 851 852 853 854 855 856 858 861 862 865 868 869 870 873" at bounding box center [618, 115] width 263 height 21
select select "669"
click at [487, 105] on select "734 735 736 737 738 739 851 852 853 854 855 856 858 861 862 865 868 869 870 873" at bounding box center [618, 115] width 263 height 21
select select "7394"
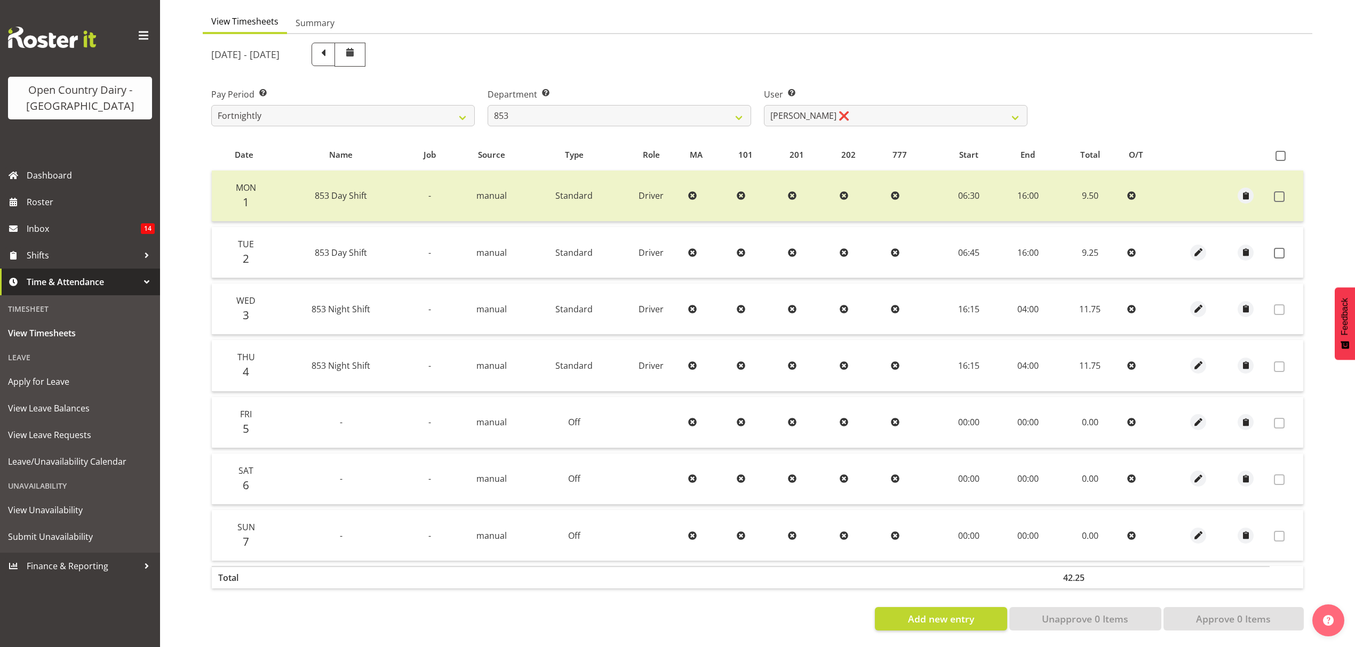
click at [1276, 250] on td at bounding box center [1286, 252] width 34 height 51
click at [1275, 248] on span at bounding box center [1279, 253] width 11 height 11
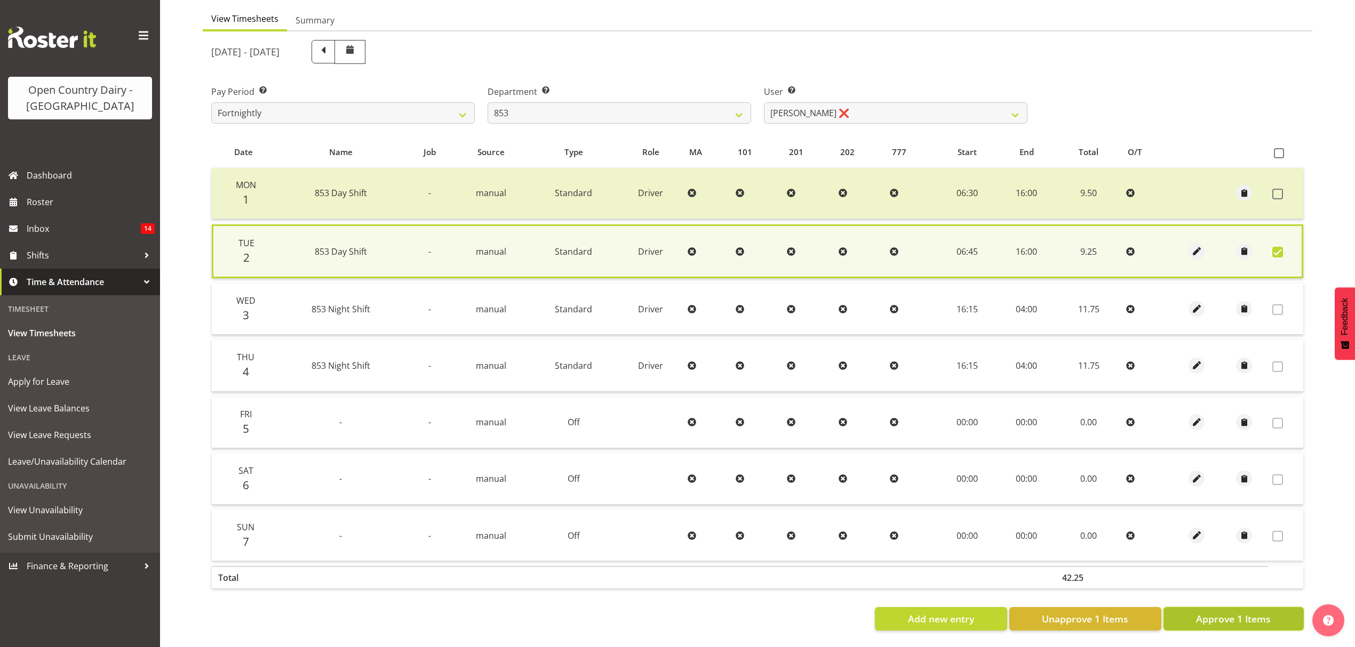
click at [1258, 614] on span "Approve 1 Items" at bounding box center [1233, 619] width 75 height 14
checkbox input "false"
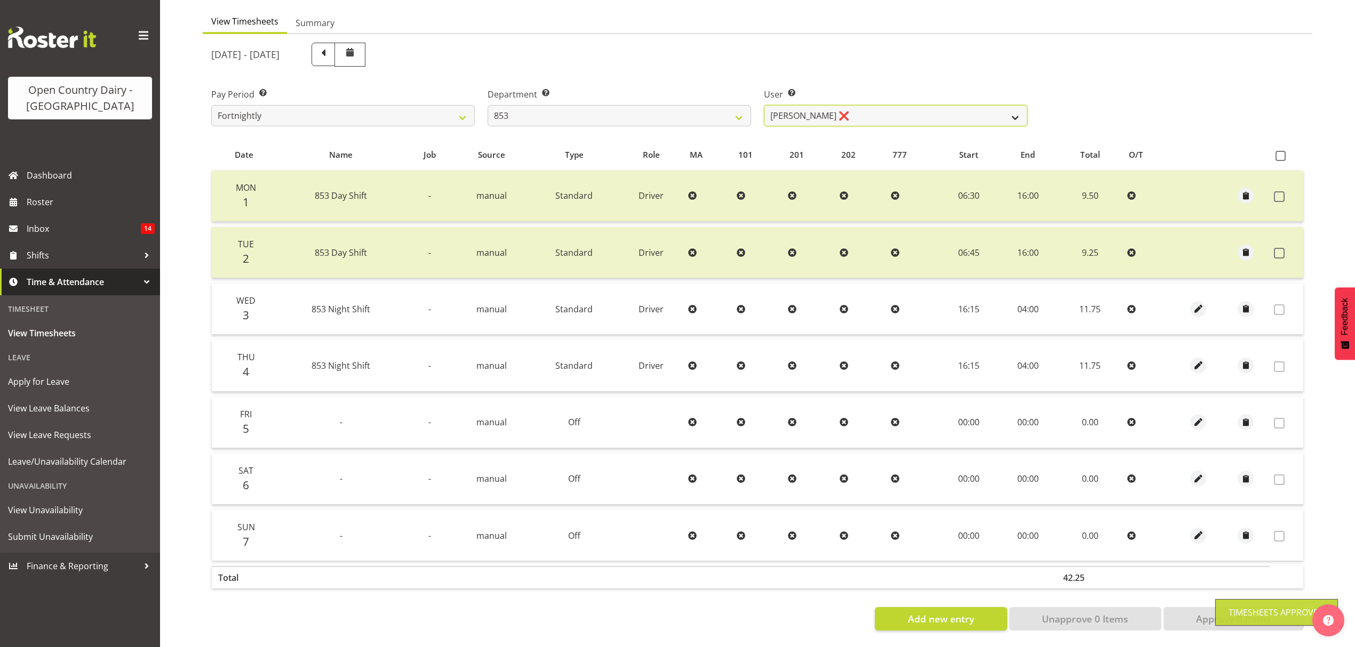
click at [916, 109] on select "[PERSON_NAME] ❌ [PERSON_NAME] ❌ [PERSON_NAME] ❌ [PERSON_NAME] ❌" at bounding box center [895, 115] width 263 height 21
click at [764, 105] on select "[PERSON_NAME] ❌ [PERSON_NAME] ❌ [PERSON_NAME] ❌ [PERSON_NAME] ❌" at bounding box center [895, 115] width 263 height 21
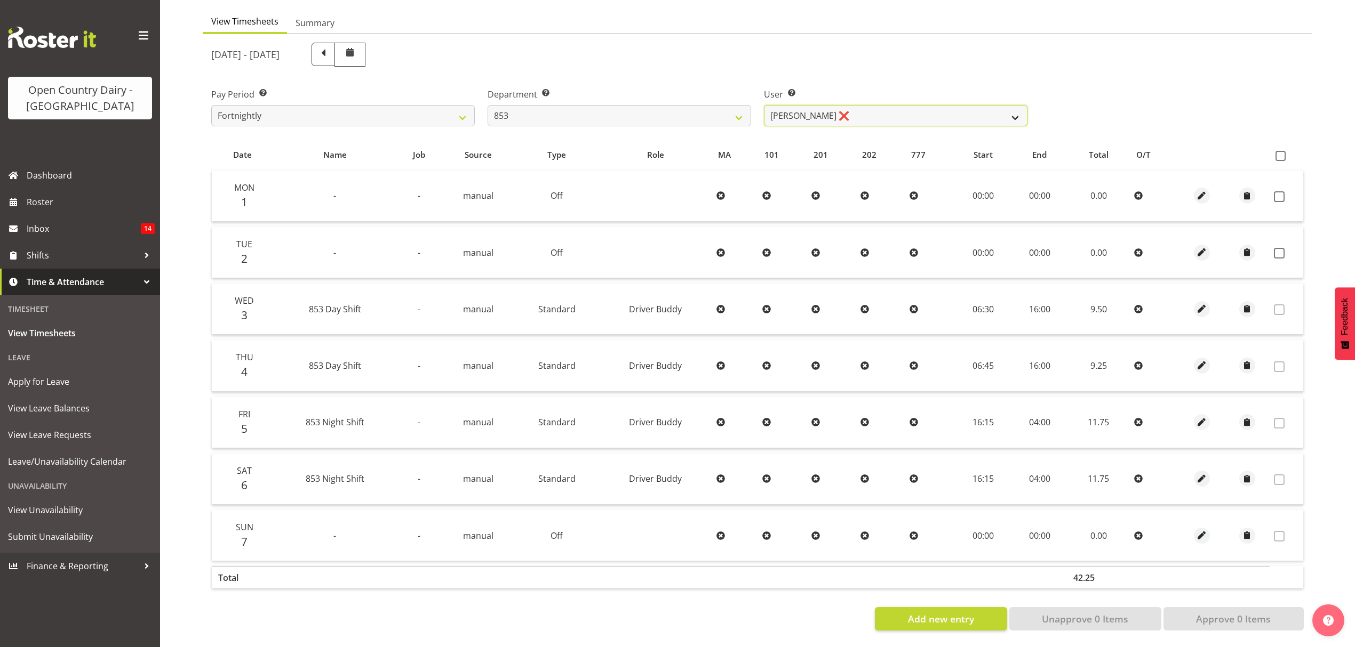
click at [860, 105] on select "[PERSON_NAME] ❌ [PERSON_NAME] ❌ [PERSON_NAME] ❌ [PERSON_NAME] ❌" at bounding box center [895, 115] width 263 height 21
select select "10116"
click at [764, 105] on select "[PERSON_NAME] ❌ [PERSON_NAME] ❌ [PERSON_NAME] ❌ [PERSON_NAME] ❌" at bounding box center [895, 115] width 263 height 21
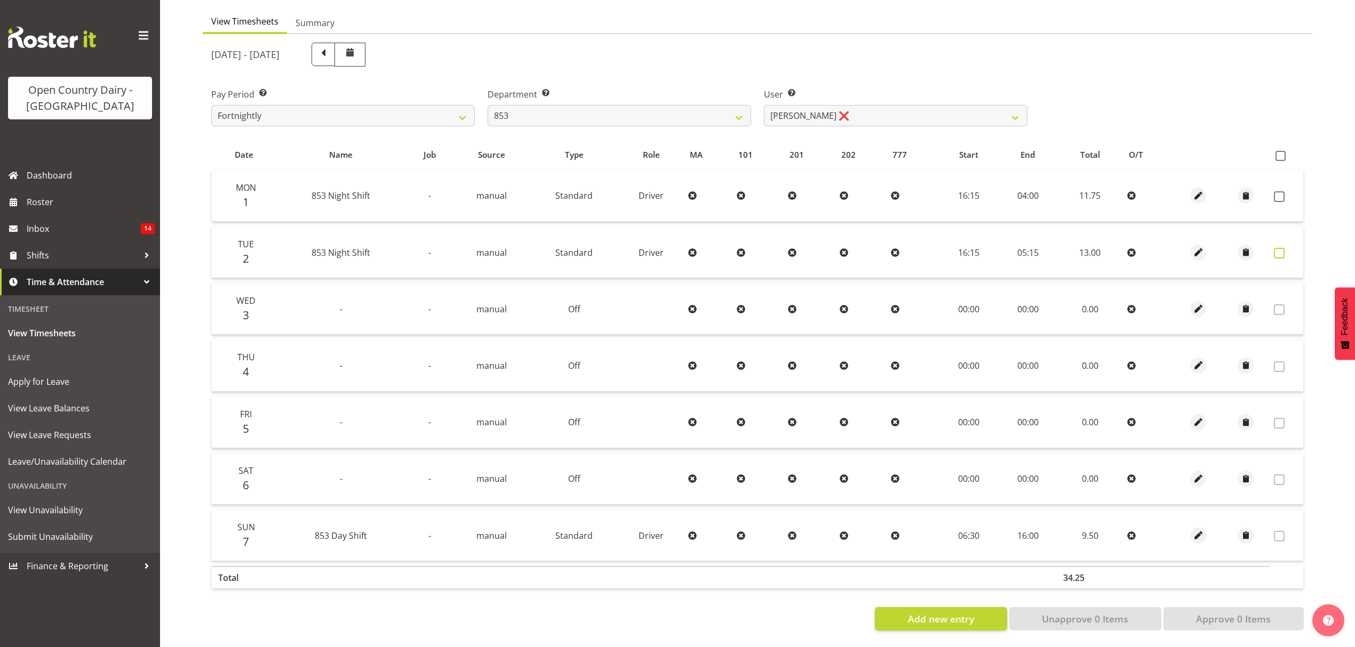
click at [1276, 248] on span at bounding box center [1279, 253] width 11 height 11
checkbox input "true"
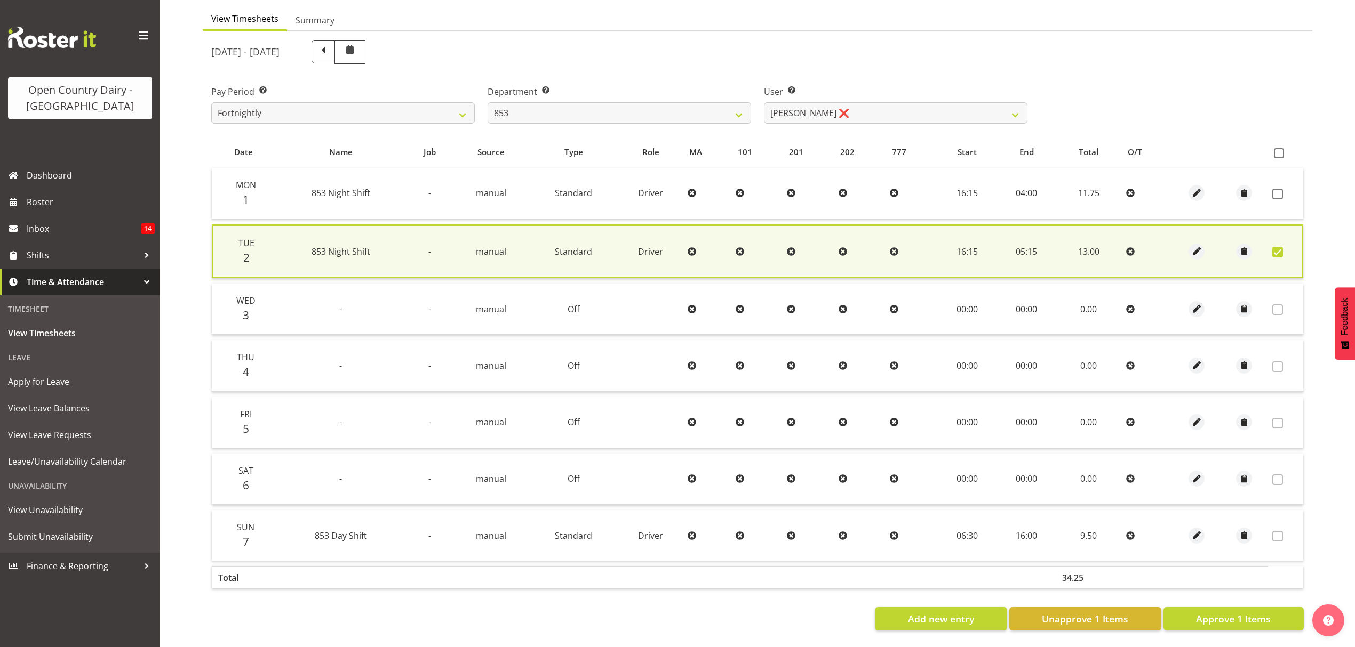
click at [1276, 180] on td at bounding box center [1285, 193] width 35 height 51
click at [1276, 190] on span at bounding box center [1277, 194] width 11 height 11
checkbox input "true"
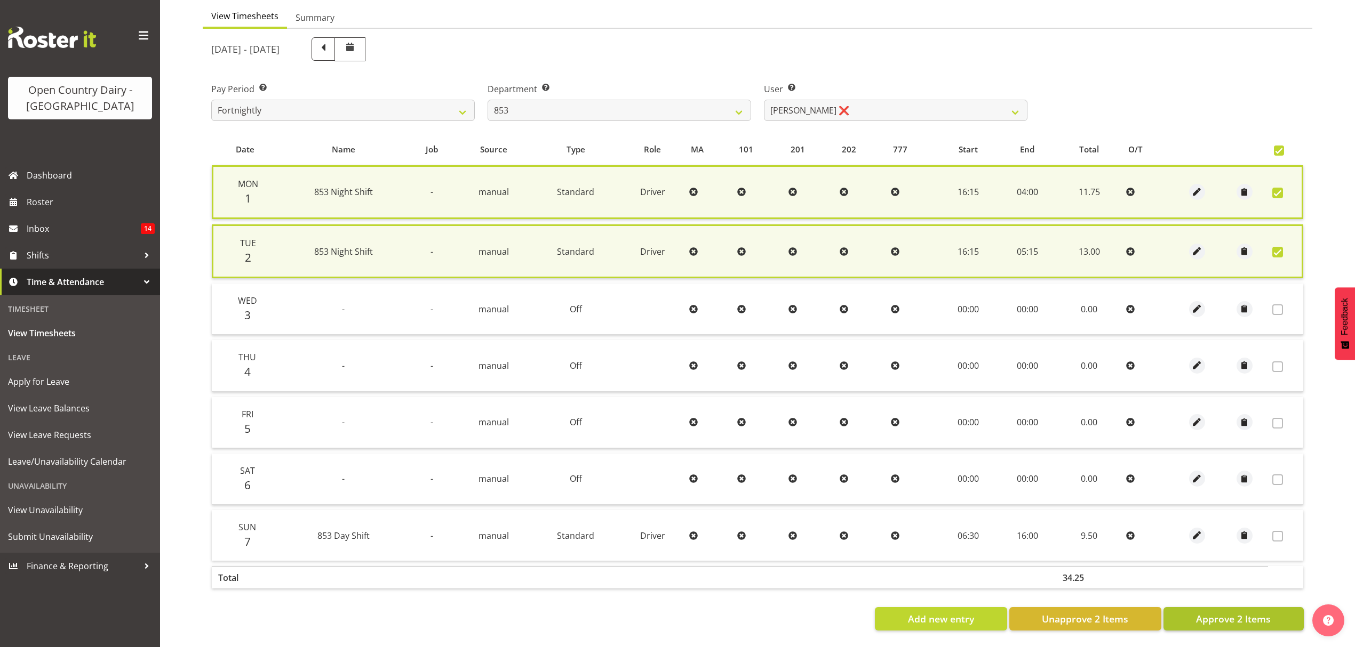
drag, startPoint x: 1258, startPoint y: 587, endPoint x: 1258, endPoint y: 605, distance: 17.6
click at [1258, 602] on div "Date Name Job Source Type Role MA 101 201 202 777 Start End Total O/T Mon 1 853…" at bounding box center [757, 382] width 1092 height 497
click at [1258, 612] on span "Approve 2 Items" at bounding box center [1233, 619] width 75 height 14
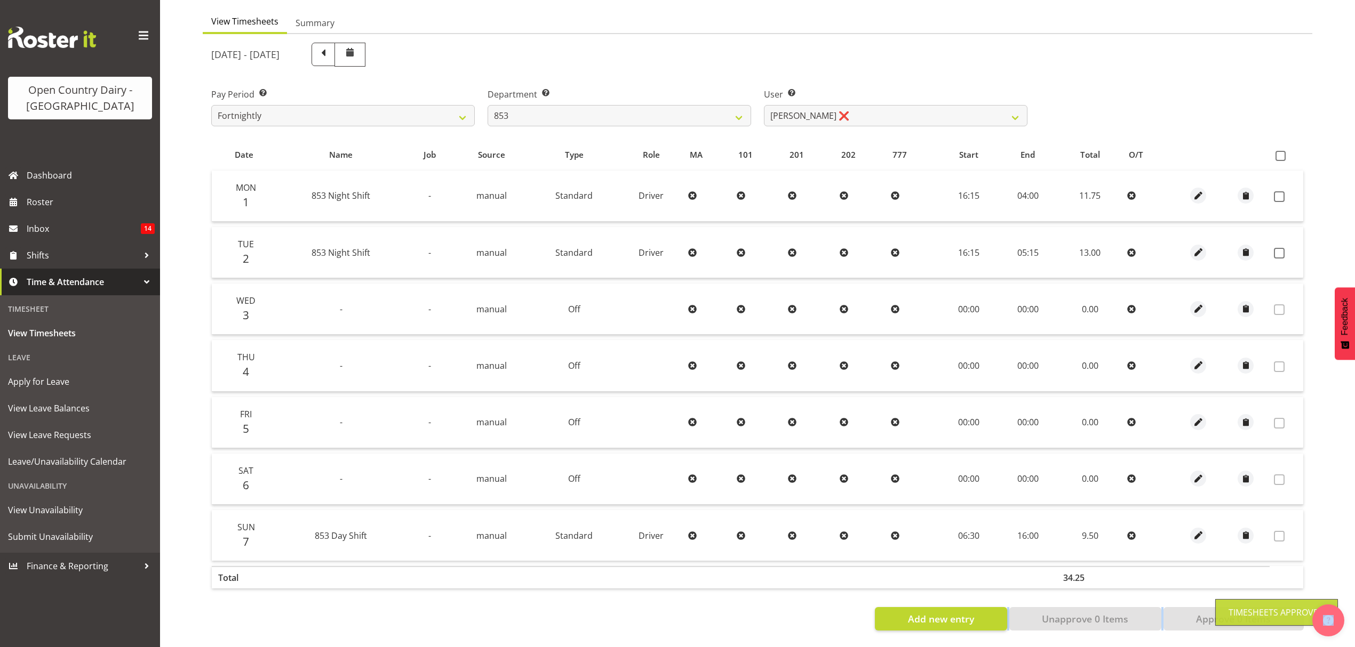
checkbox input "false"
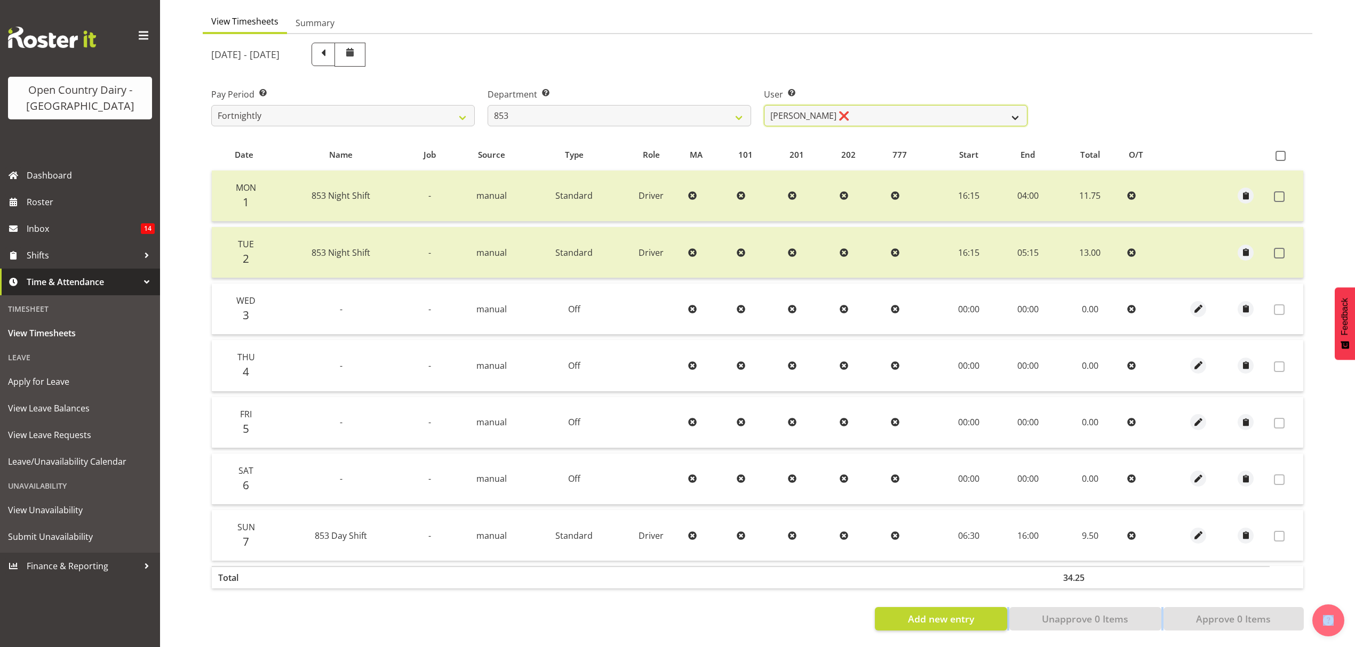
click at [902, 107] on select "[PERSON_NAME] ❌ [PERSON_NAME] ❌ [PERSON_NAME] ❌ [PERSON_NAME] ❌" at bounding box center [895, 115] width 263 height 21
click at [701, 117] on select "734 735 736 737 738 739 851 852 853 854 855 856 858 861 862 865 868 869 870 873" at bounding box center [618, 115] width 263 height 21
select select "755"
click at [487, 105] on select "734 735 736 737 738 739 851 852 853 854 855 856 858 861 862 865 868 869 870 873" at bounding box center [618, 115] width 263 height 21
select select "10940"
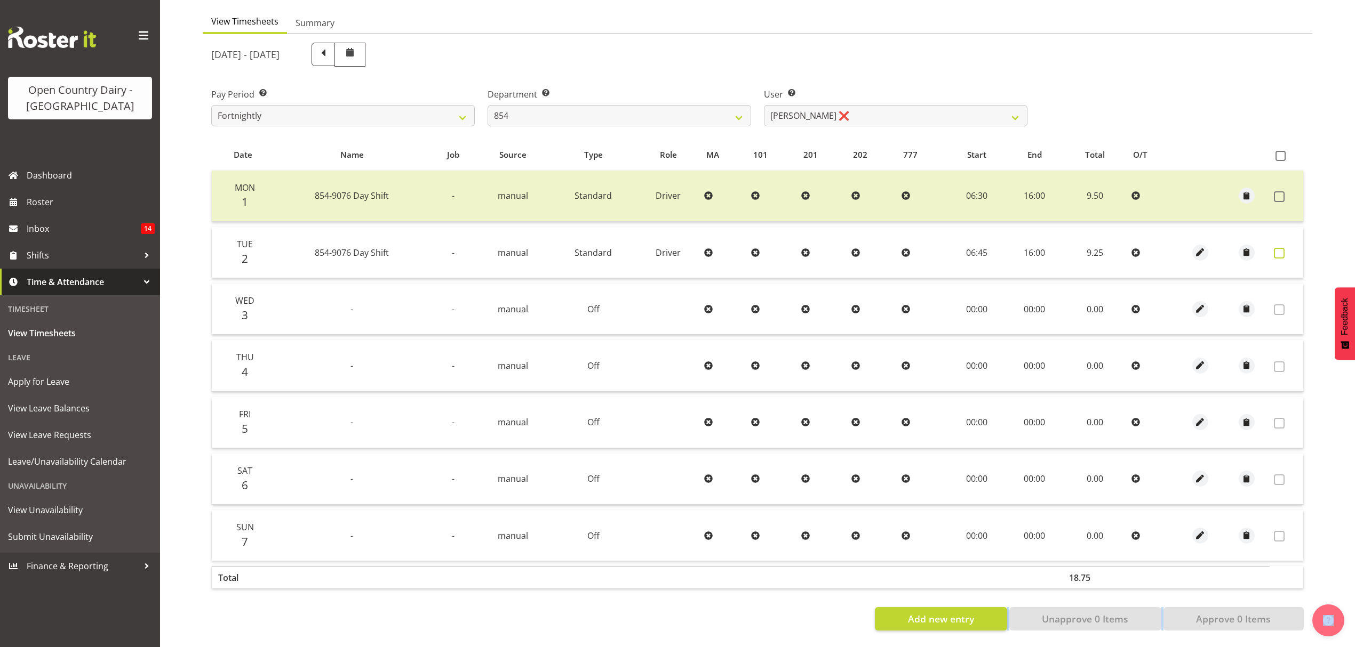
click at [1277, 248] on span at bounding box center [1279, 253] width 11 height 11
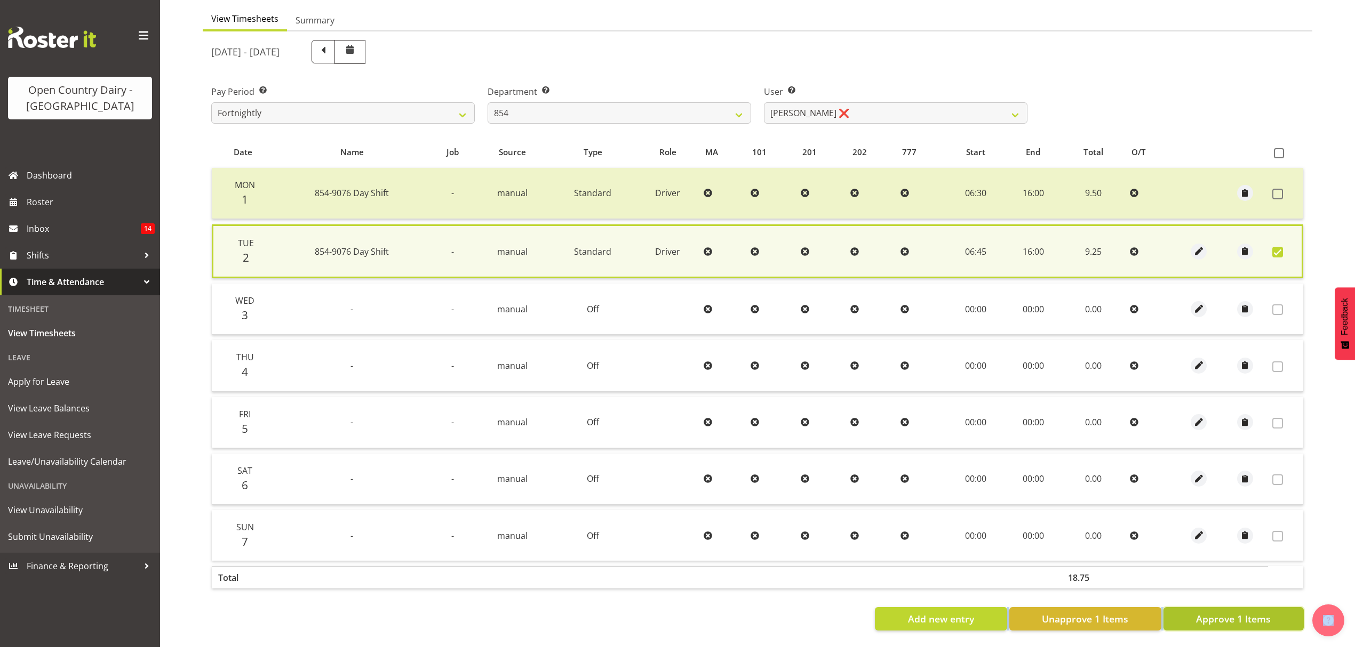
click at [1226, 617] on span "Approve 1 Items" at bounding box center [1233, 619] width 75 height 14
checkbox input "false"
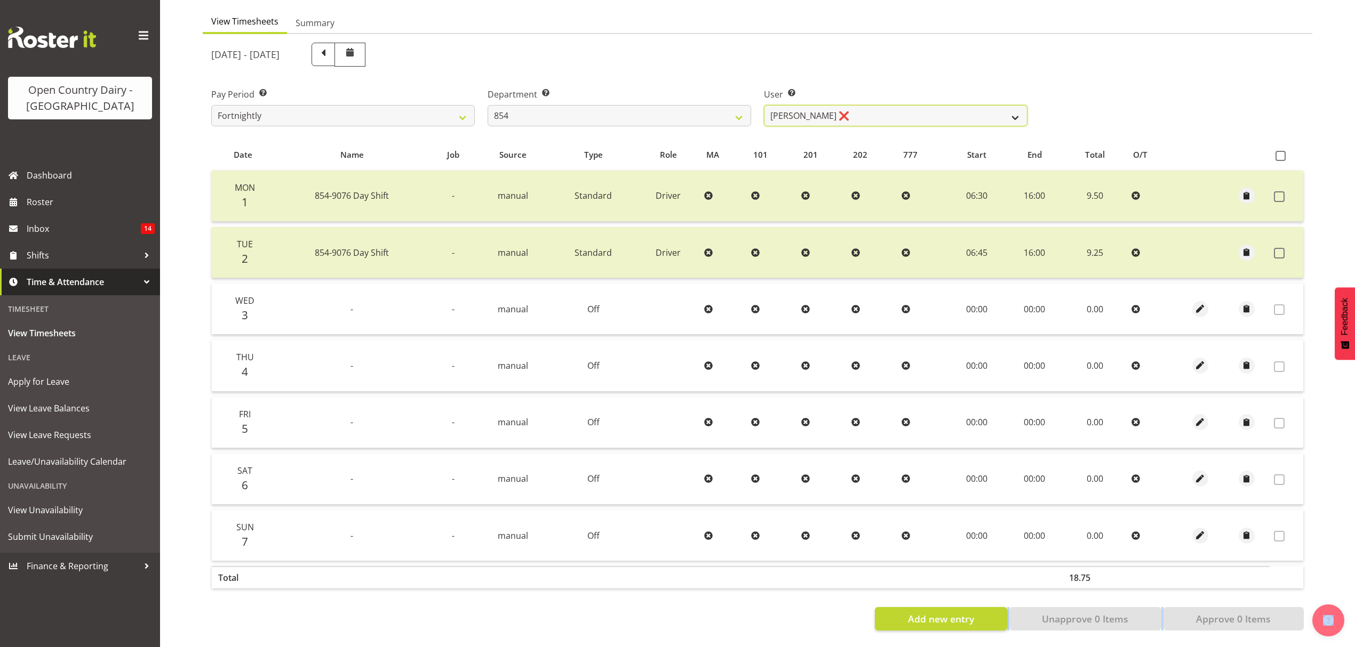
drag, startPoint x: 789, startPoint y: 101, endPoint x: 788, endPoint y: 107, distance: 6.1
click at [788, 107] on select "[PERSON_NAME] ❌ [PERSON_NAME] ❌ [PERSON_NAME] ❌ [PERSON_NAME] ❌" at bounding box center [895, 115] width 263 height 21
select select "9976"
click at [764, 105] on select "[PERSON_NAME] ❌ [PERSON_NAME] ❌ [PERSON_NAME] ❌ [PERSON_NAME] ❌" at bounding box center [895, 115] width 263 height 21
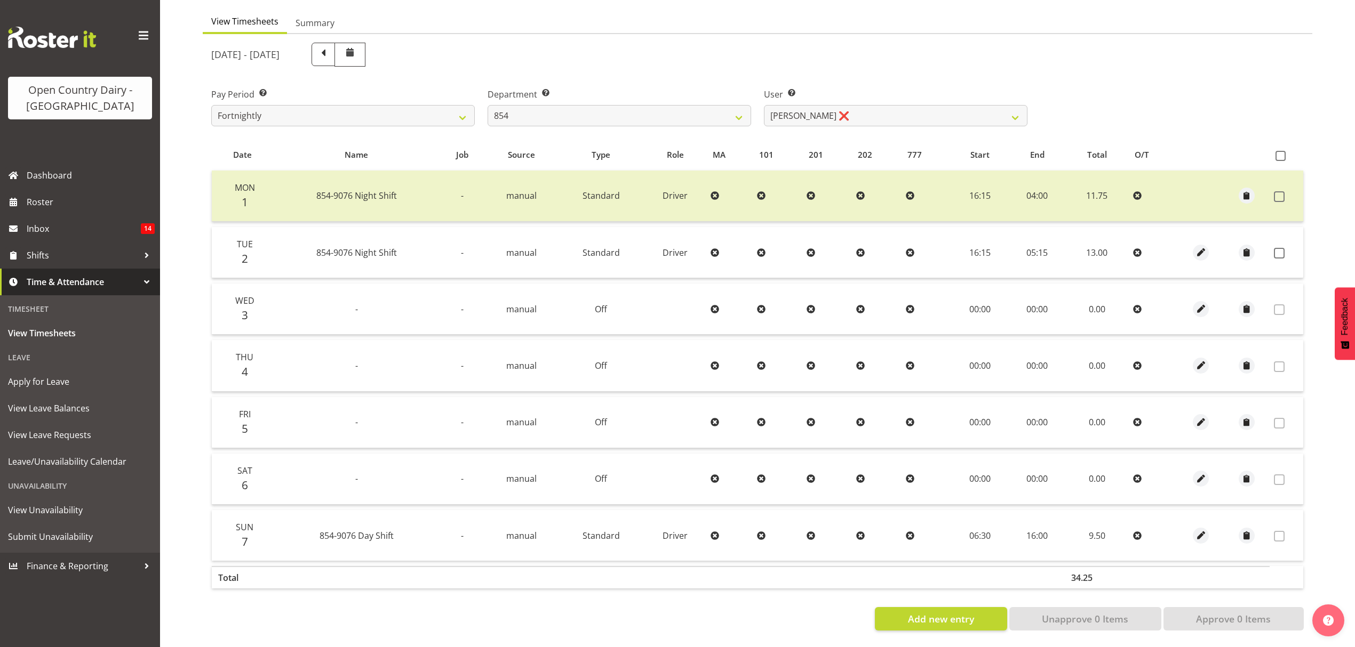
click at [1272, 247] on td at bounding box center [1286, 252] width 34 height 51
click at [1281, 248] on span at bounding box center [1279, 253] width 11 height 11
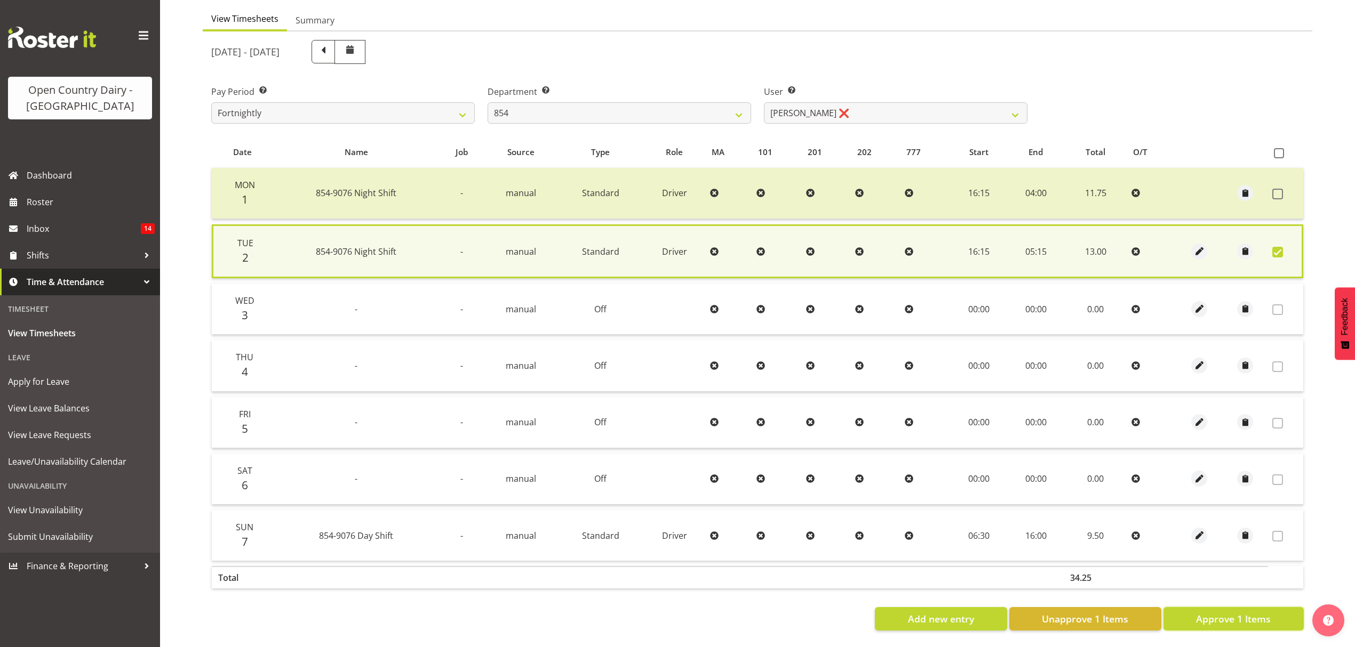
click at [1234, 614] on span "Approve 1 Items" at bounding box center [1233, 619] width 75 height 14
checkbox input "false"
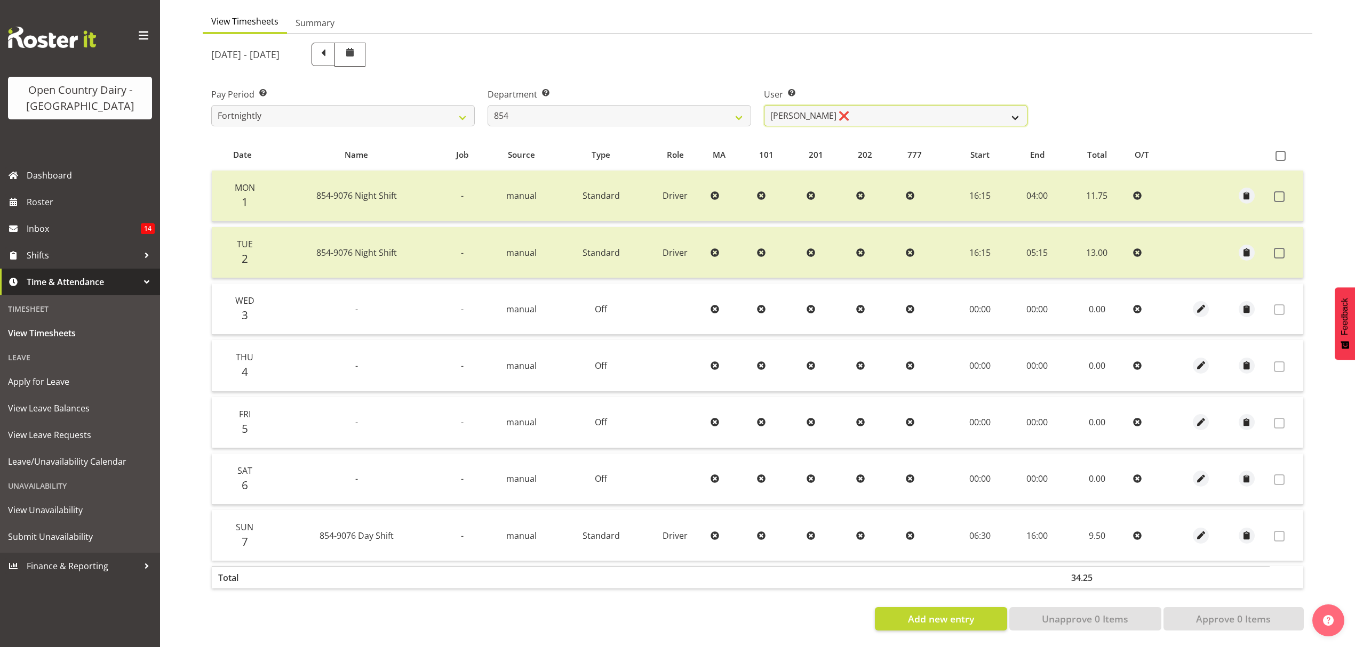
click at [816, 113] on select "[PERSON_NAME] ❌ [PERSON_NAME] ❌ [PERSON_NAME] ❌ [PERSON_NAME] ❌" at bounding box center [895, 115] width 263 height 21
click at [722, 113] on select "734 735 736 737 738 739 851 852 853 854 855 856 858 861 862 865 868 869 870 873" at bounding box center [618, 115] width 263 height 21
select select "668"
click at [487, 105] on select "734 735 736 737 738 739 851 852 853 854 855 856 858 861 862 865 868 869 870 873" at bounding box center [618, 115] width 263 height 21
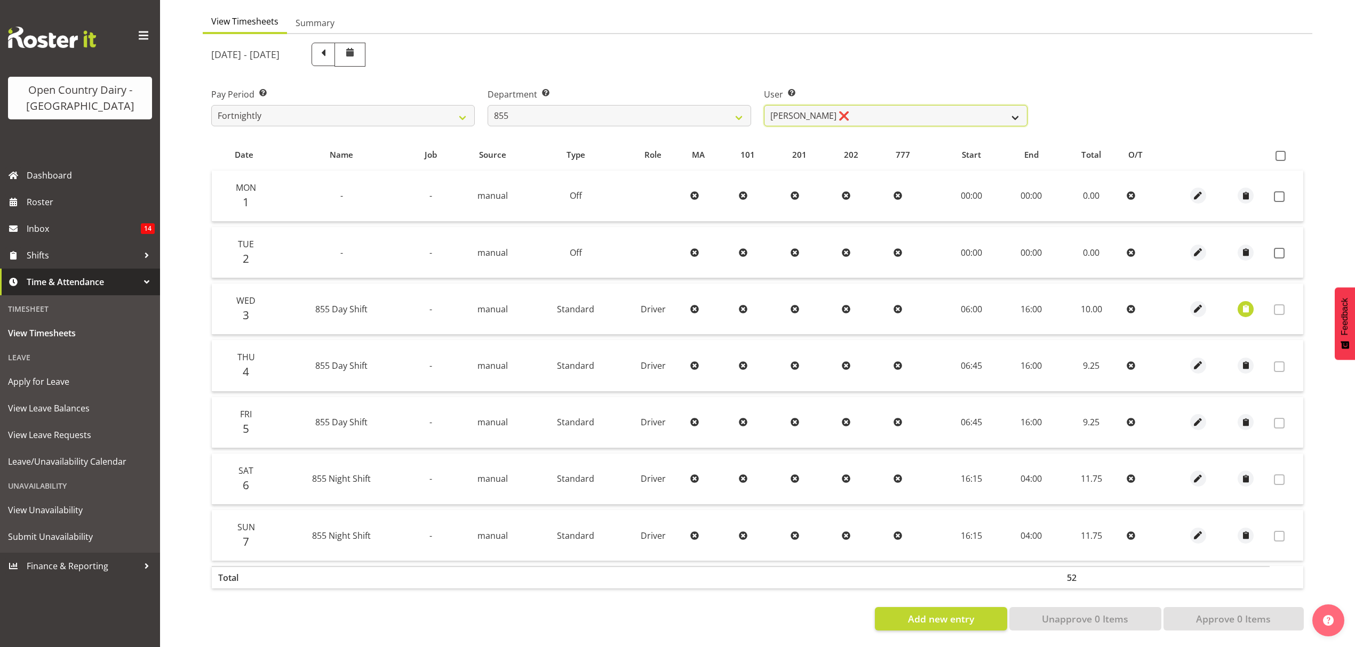
click at [823, 112] on select "[PERSON_NAME] ❌ [PERSON_NAME] ❌ [PERSON_NAME] ❌" at bounding box center [895, 115] width 263 height 21
select select "7374"
click at [764, 105] on select "[PERSON_NAME] ❌ [PERSON_NAME] ❌ [PERSON_NAME] ❌" at bounding box center [895, 115] width 263 height 21
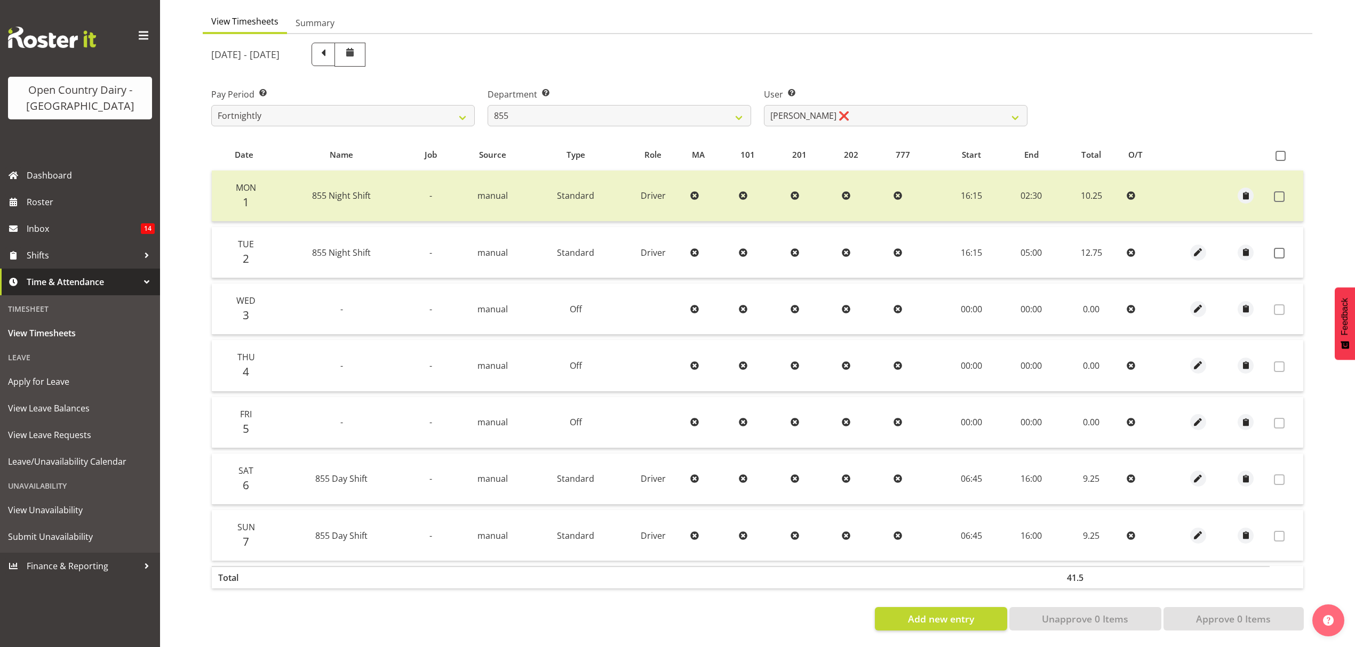
click at [1274, 252] on td at bounding box center [1286, 252] width 34 height 51
click at [1275, 248] on span at bounding box center [1279, 253] width 11 height 11
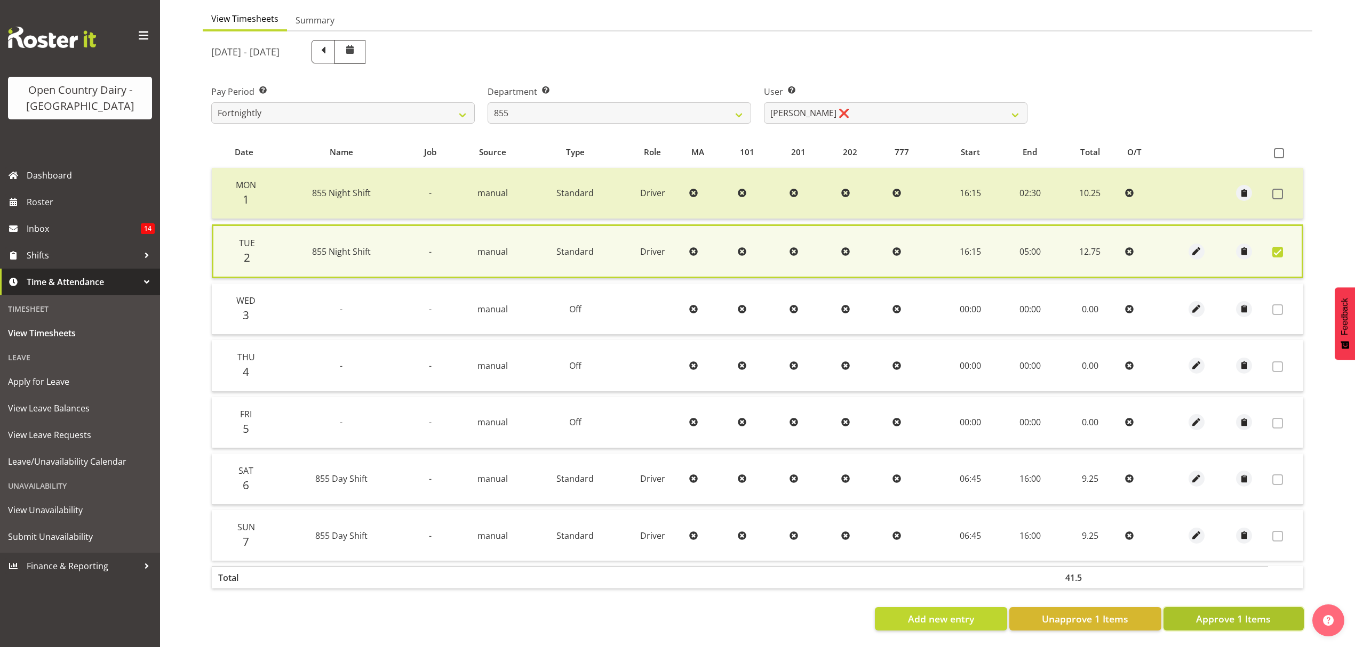
click at [1235, 612] on span "Approve 1 Items" at bounding box center [1233, 619] width 75 height 14
checkbox input "false"
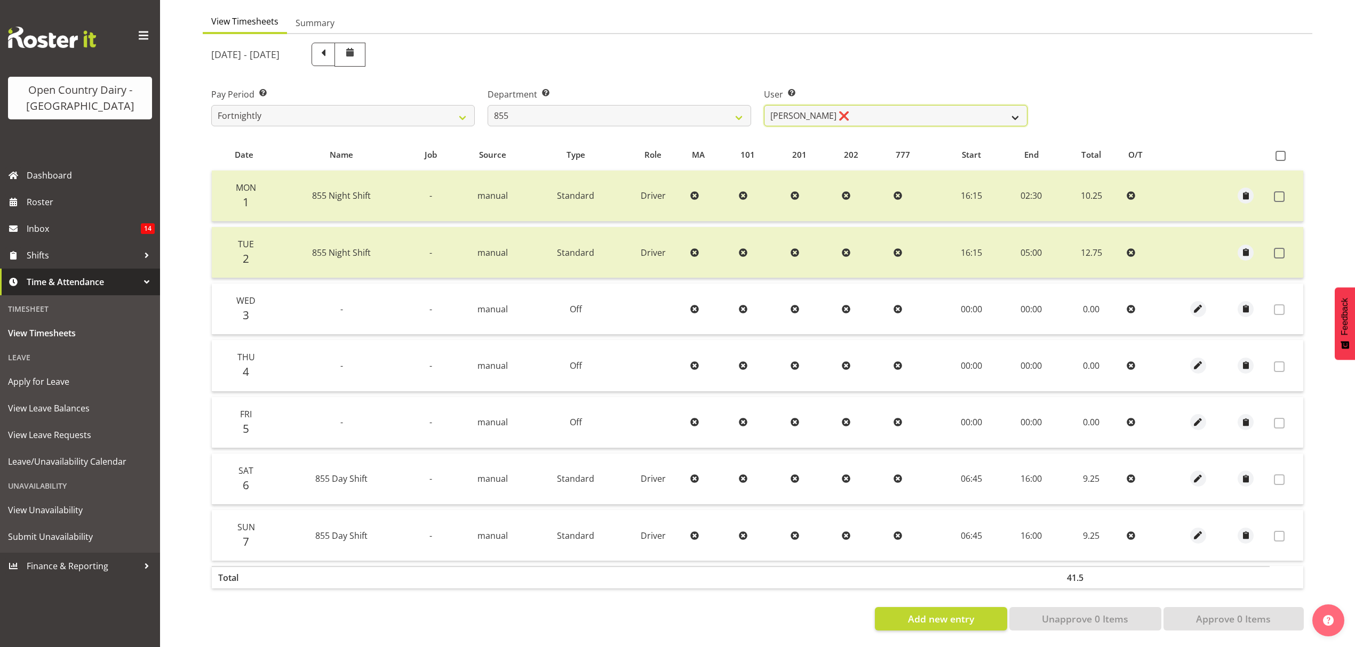
click at [931, 105] on select "[PERSON_NAME] ❌ [PERSON_NAME] ❌ [PERSON_NAME] ❌" at bounding box center [895, 115] width 263 height 21
select select "7491"
click at [764, 105] on select "[PERSON_NAME] ❌ [PERSON_NAME] ❌ [PERSON_NAME] ❌" at bounding box center [895, 115] width 263 height 21
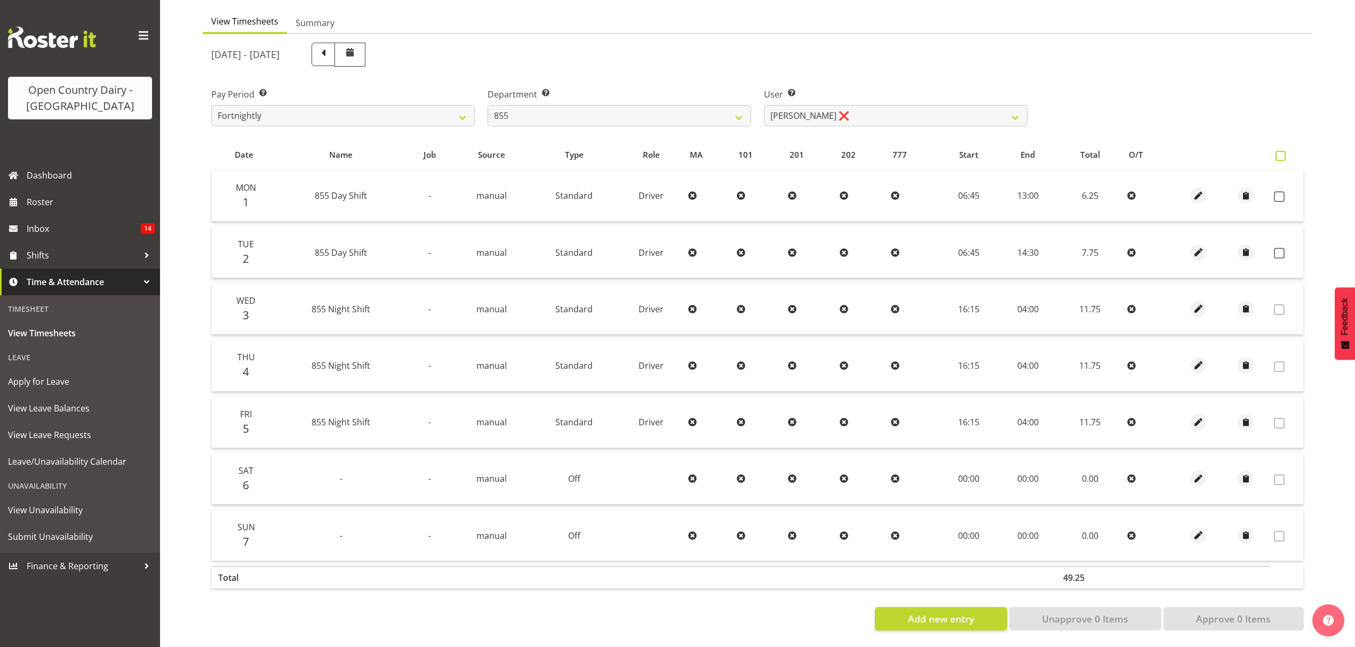
click at [1289, 151] on label at bounding box center [1282, 156] width 15 height 10
click at [1282, 153] on input "checkbox" at bounding box center [1278, 156] width 7 height 7
checkbox input "true"
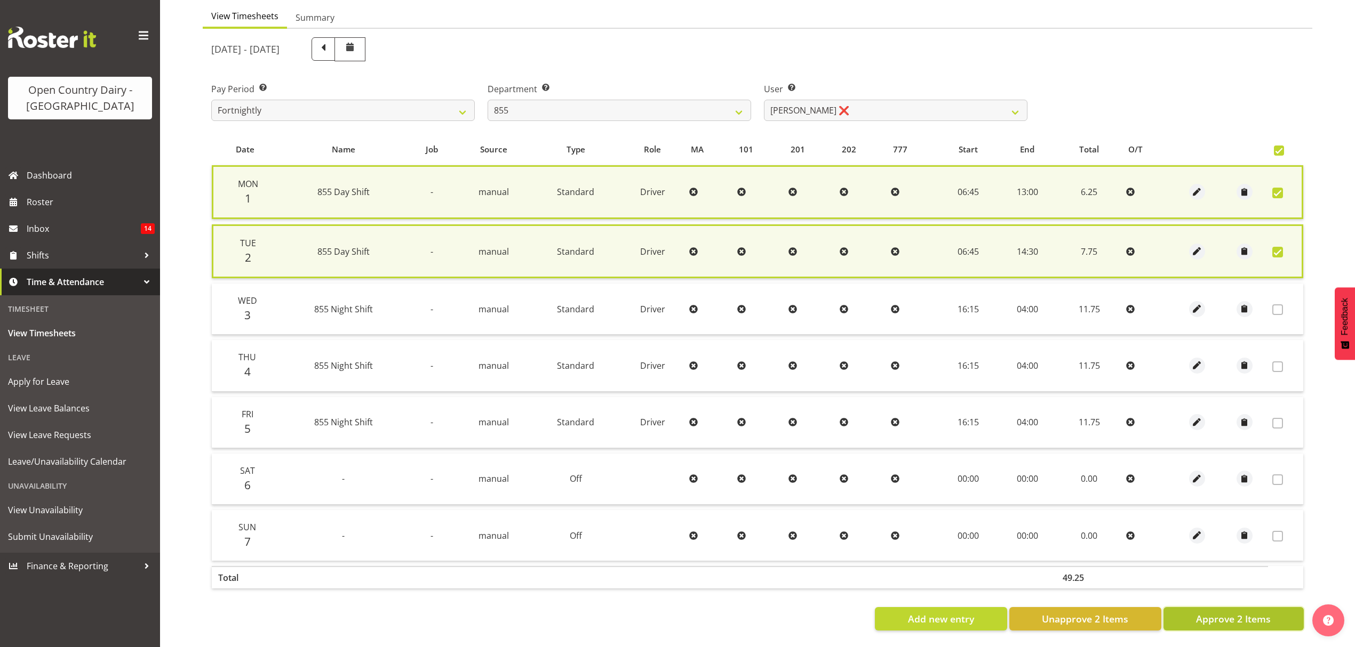
click at [1261, 619] on span "Approve 2 Items" at bounding box center [1233, 619] width 75 height 14
checkbox input "false"
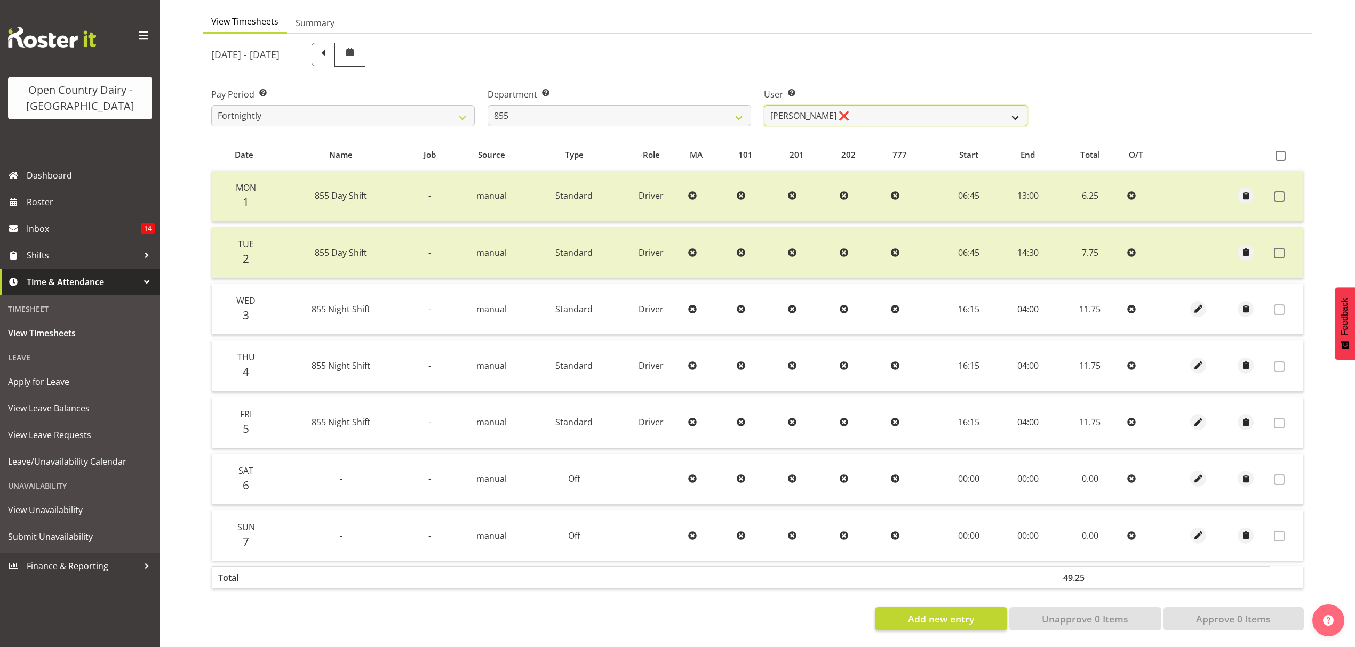
drag, startPoint x: 889, startPoint y: 110, endPoint x: 878, endPoint y: 110, distance: 10.7
click at [889, 110] on select "[PERSON_NAME] ❌ [PERSON_NAME] ❌ [PERSON_NAME] ❌" at bounding box center [895, 115] width 263 height 21
click at [678, 114] on select "734 735 736 737 738 739 851 852 853 854 855 856 858 861 862 865 868 869 870 873" at bounding box center [618, 115] width 263 height 21
select select "671"
click at [487, 105] on select "734 735 736 737 738 739 851 852 853 854 855 856 858 861 862 865 868 869 870 873" at bounding box center [618, 115] width 263 height 21
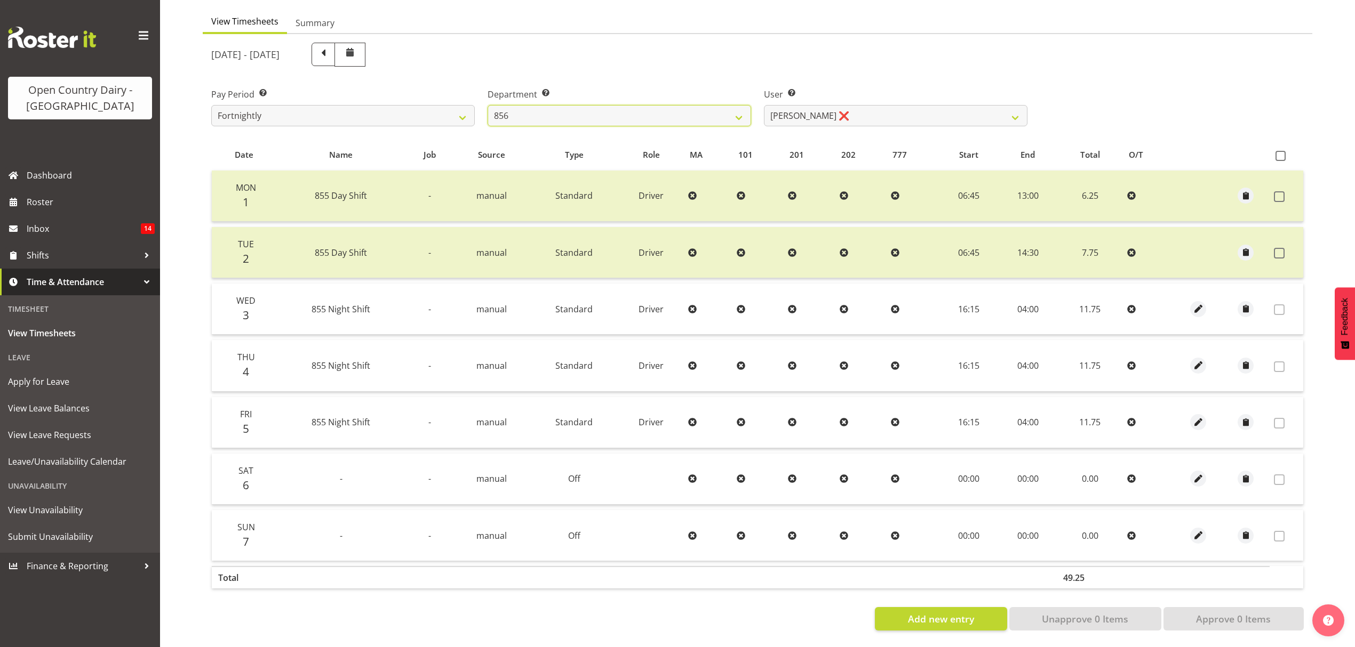
select select "7395"
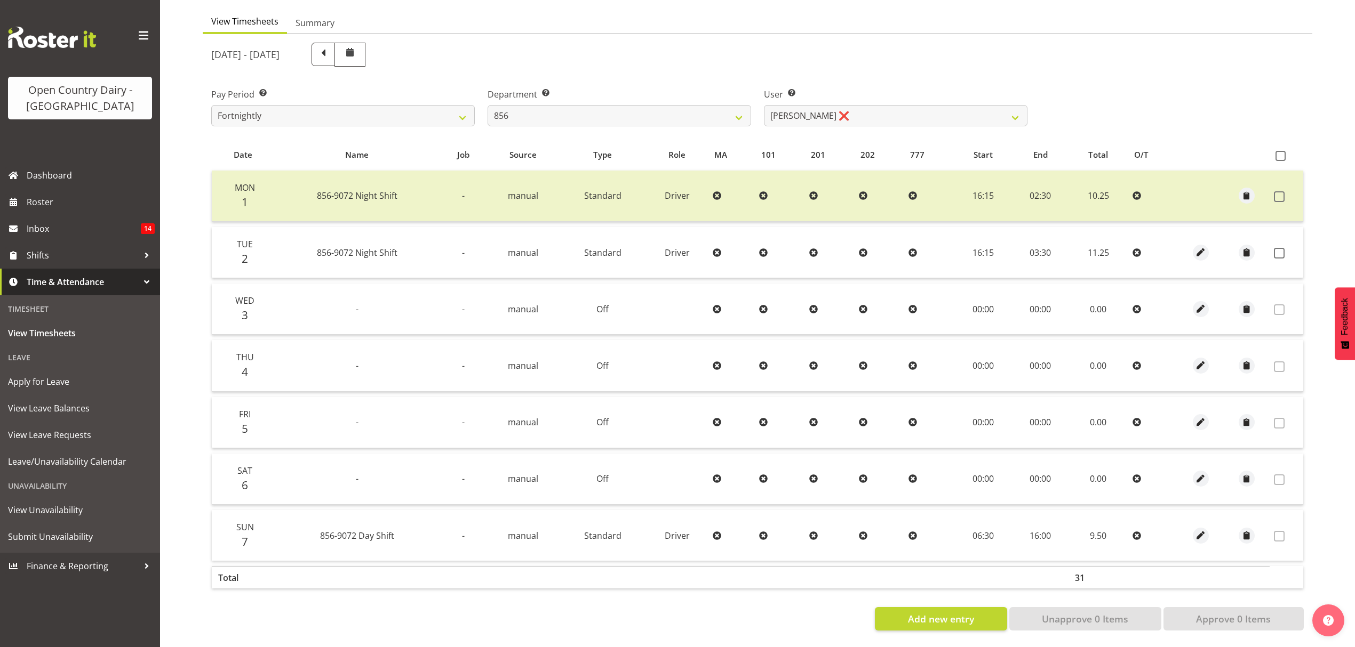
click at [1287, 252] on td at bounding box center [1286, 252] width 34 height 51
click at [1286, 248] on label at bounding box center [1282, 253] width 17 height 11
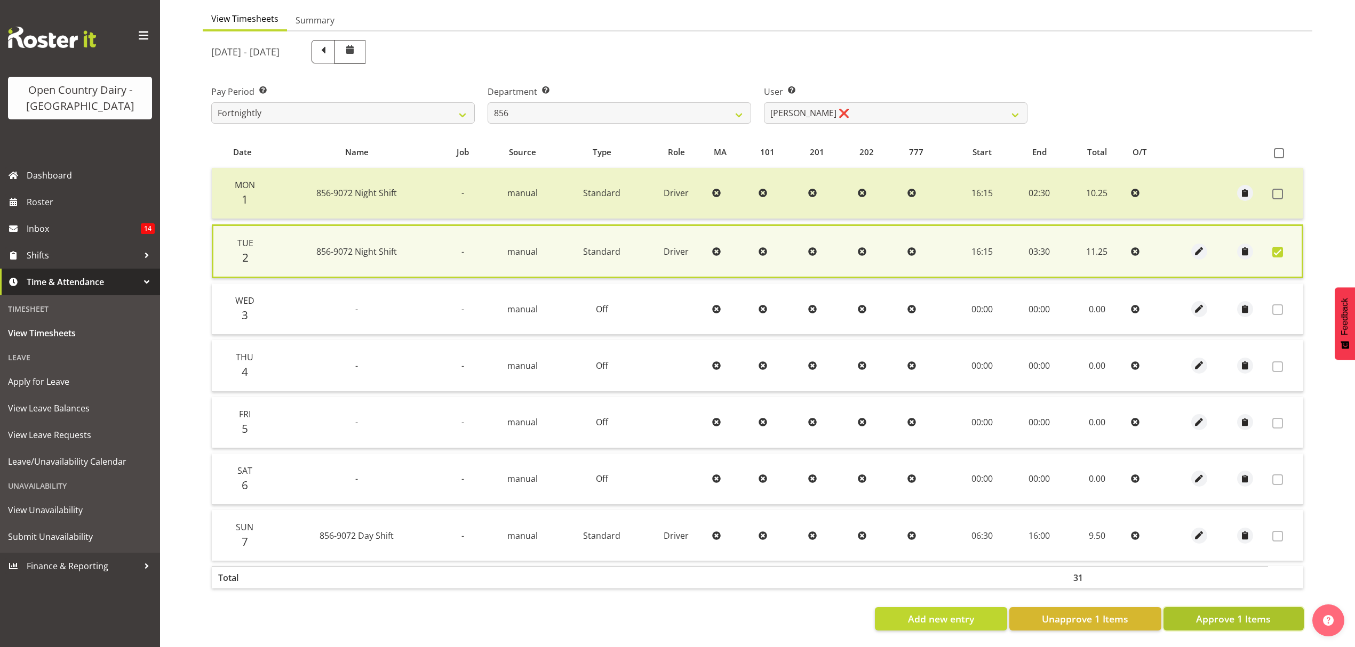
click at [1253, 615] on span "Approve 1 Items" at bounding box center [1233, 619] width 75 height 14
checkbox input "false"
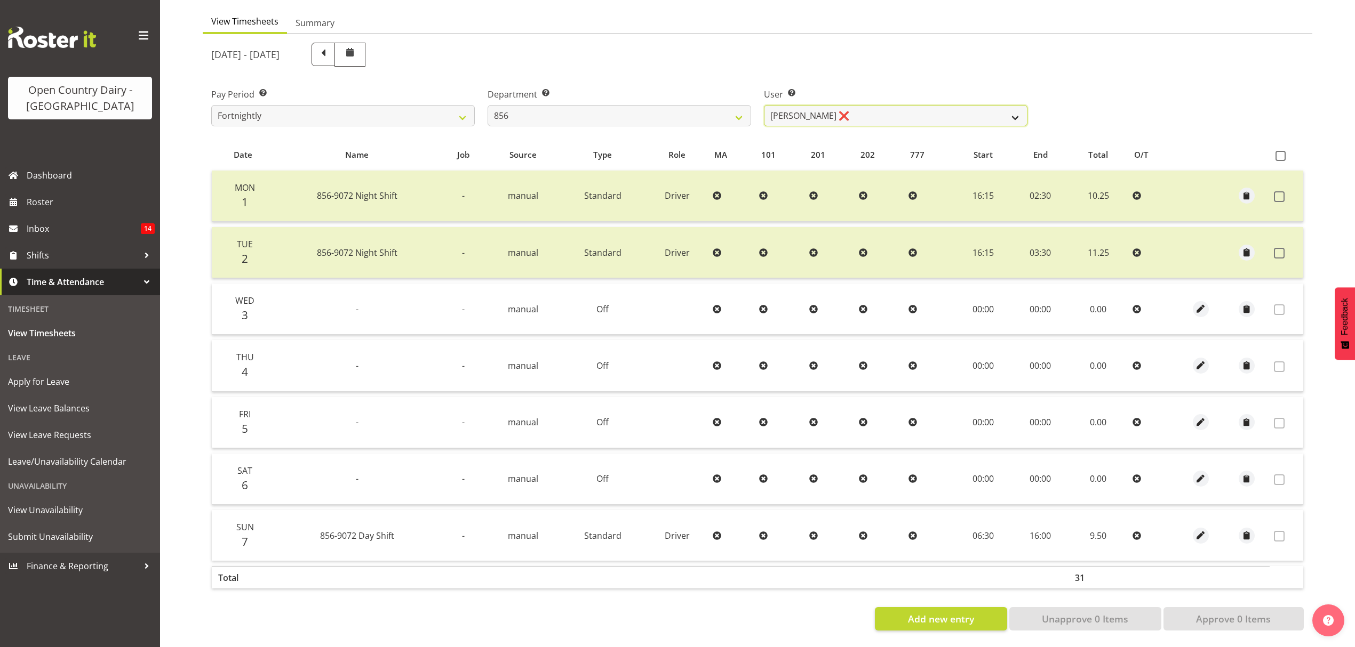
drag, startPoint x: 967, startPoint y: 105, endPoint x: 970, endPoint y: 99, distance: 6.0
click at [967, 105] on select "[PERSON_NAME] ❌ [PERSON_NAME] ❌ [PERSON_NAME] ❌ [PERSON_NAME] ❌" at bounding box center [895, 115] width 263 height 21
select select "7435"
click at [764, 105] on select "[PERSON_NAME] ❌ [PERSON_NAME] ❌ [PERSON_NAME] ❌ [PERSON_NAME] ❌" at bounding box center [895, 115] width 263 height 21
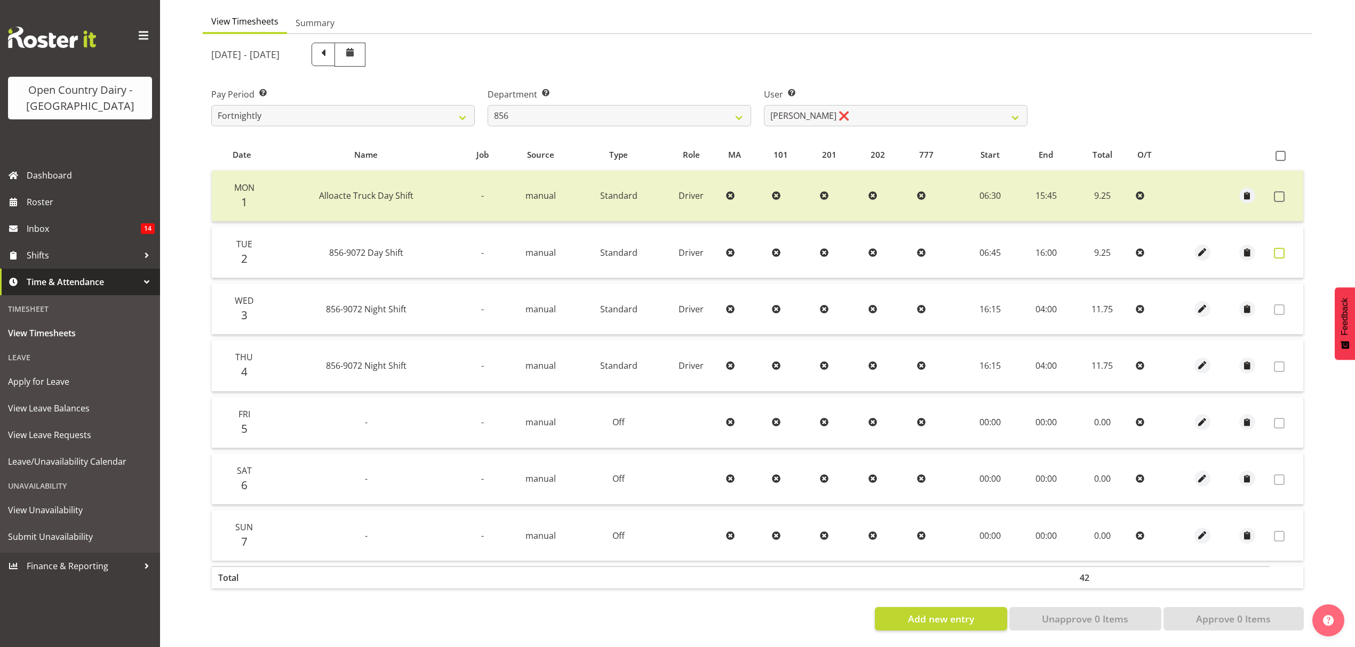
click at [1282, 248] on span at bounding box center [1279, 253] width 11 height 11
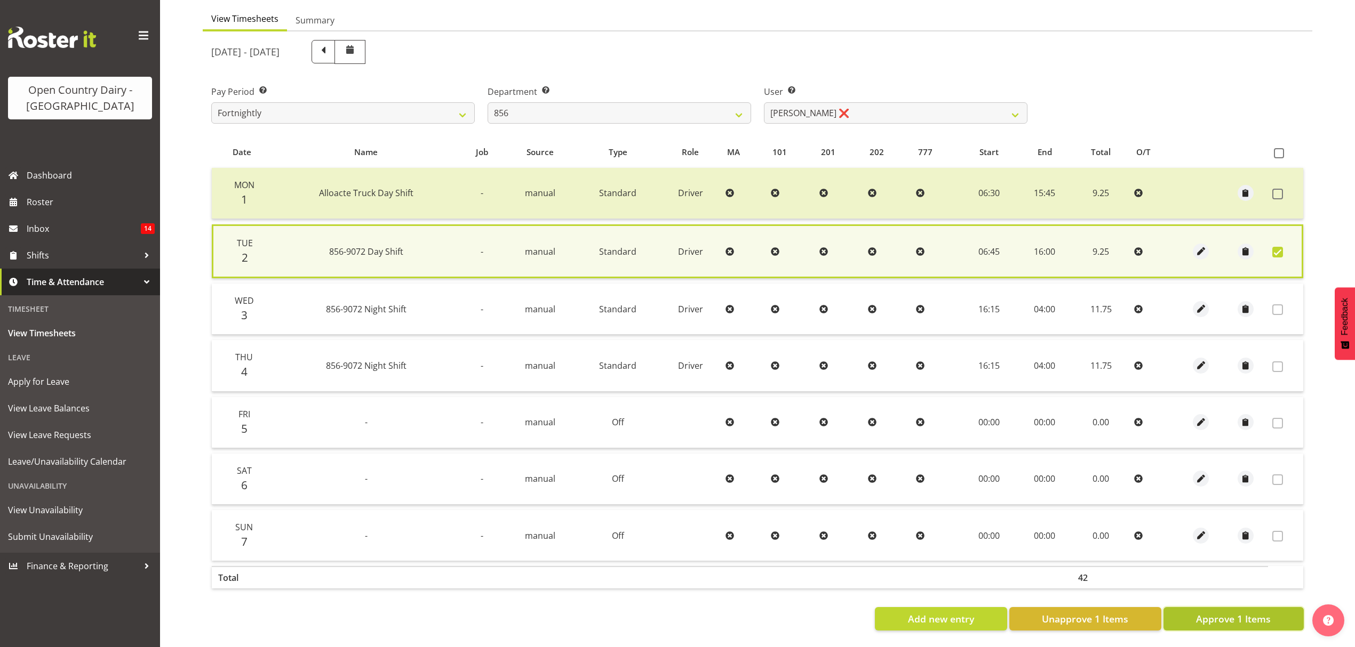
click at [1272, 621] on button "Approve 1 Items" at bounding box center [1233, 618] width 140 height 23
checkbox input "false"
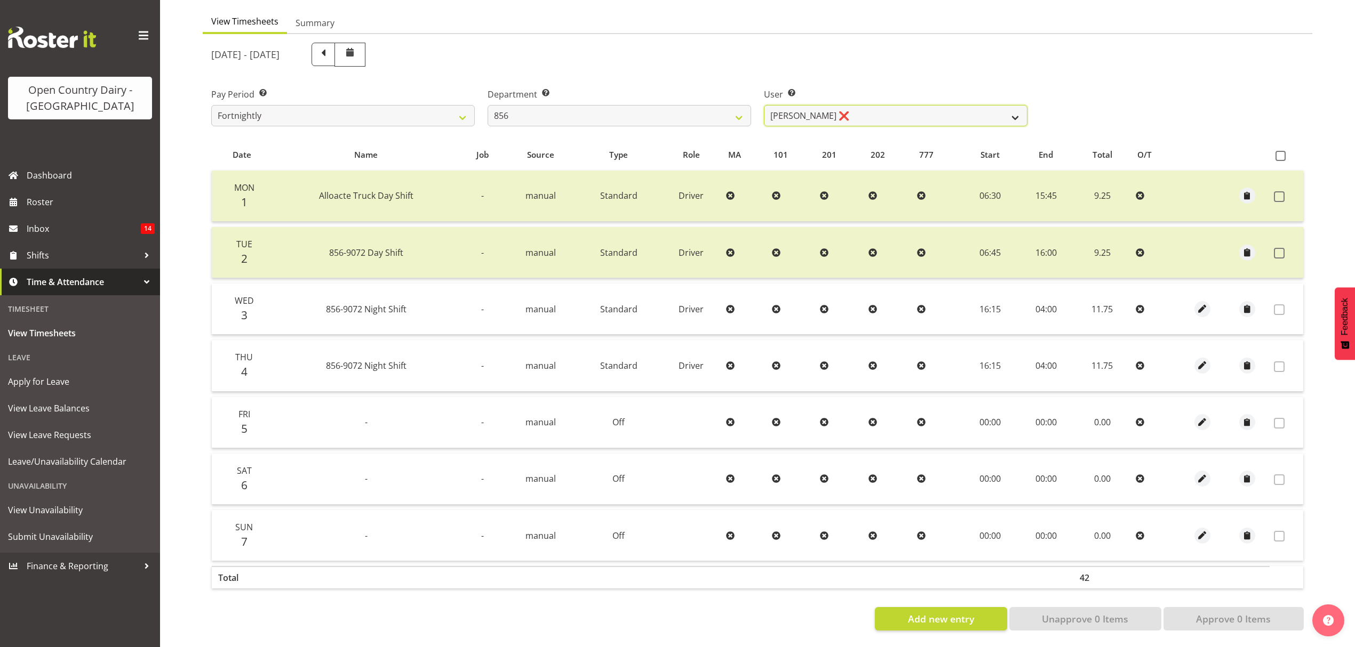
click at [810, 105] on select "[PERSON_NAME] ❌ [PERSON_NAME] ❌ [PERSON_NAME] ❌ [PERSON_NAME] ❌" at bounding box center [895, 115] width 263 height 21
click at [655, 105] on select "734 735 736 737 738 739 851 852 853 854 855 856 858 861 862 865 868 869 870 873" at bounding box center [618, 115] width 263 height 21
select select "783"
click at [487, 105] on select "734 735 736 737 738 739 851 852 853 854 855 856 858 861 862 865 868 869 870 873" at bounding box center [618, 115] width 263 height 21
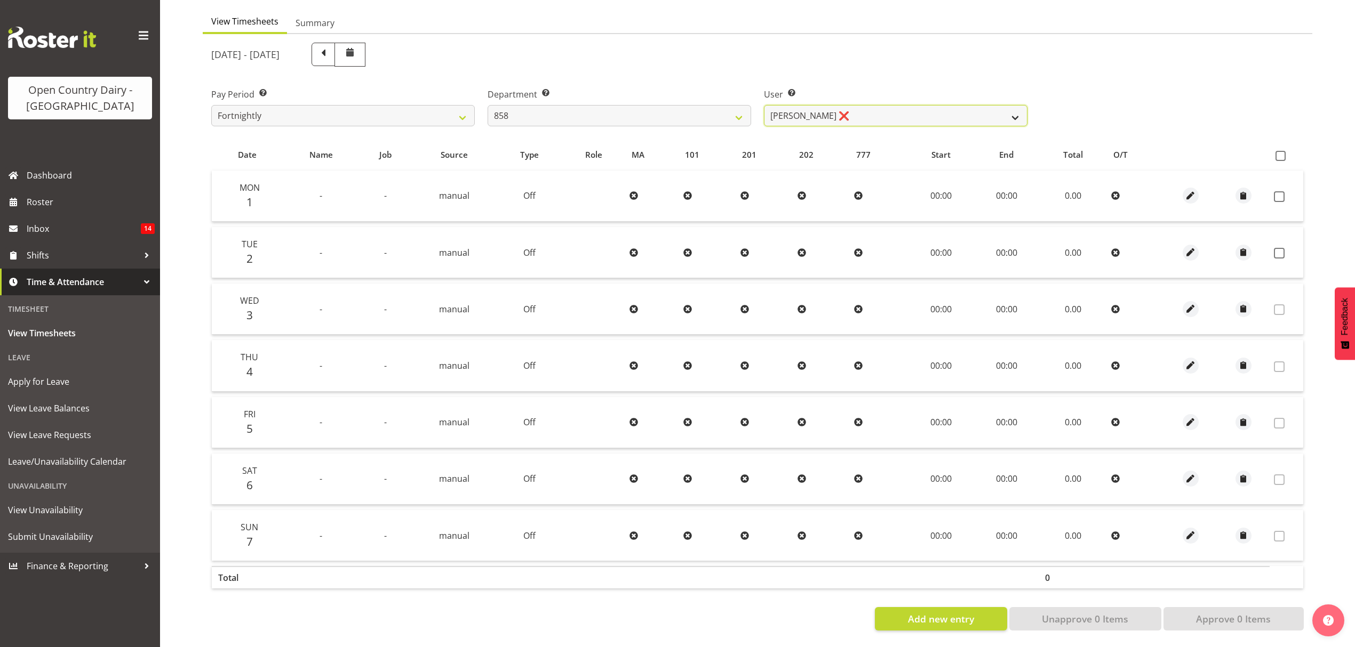
click at [824, 111] on select "[PERSON_NAME] ❌ [PERSON_NAME] ❌ [PERSON_NAME] ❌" at bounding box center [895, 115] width 263 height 21
select select "7456"
click at [764, 105] on select "[PERSON_NAME] ❌ [PERSON_NAME] ❌ [PERSON_NAME] ❌" at bounding box center [895, 115] width 263 height 21
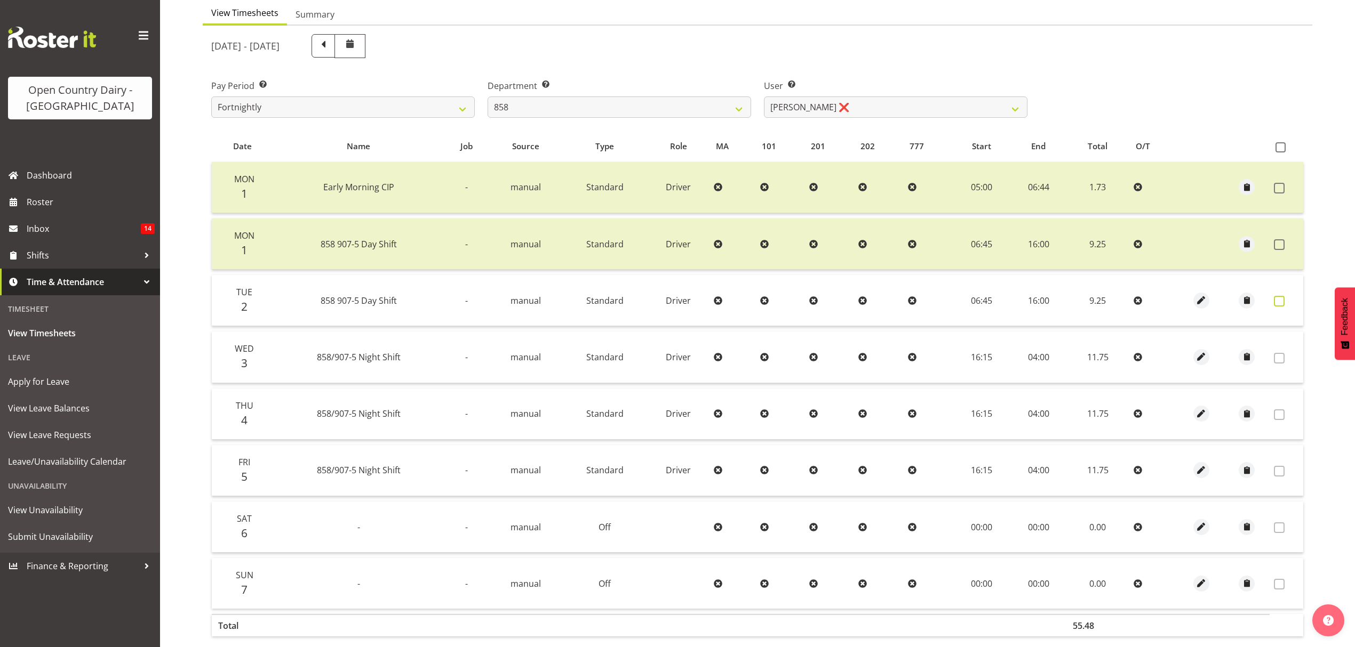
click at [1274, 306] on label at bounding box center [1282, 301] width 17 height 11
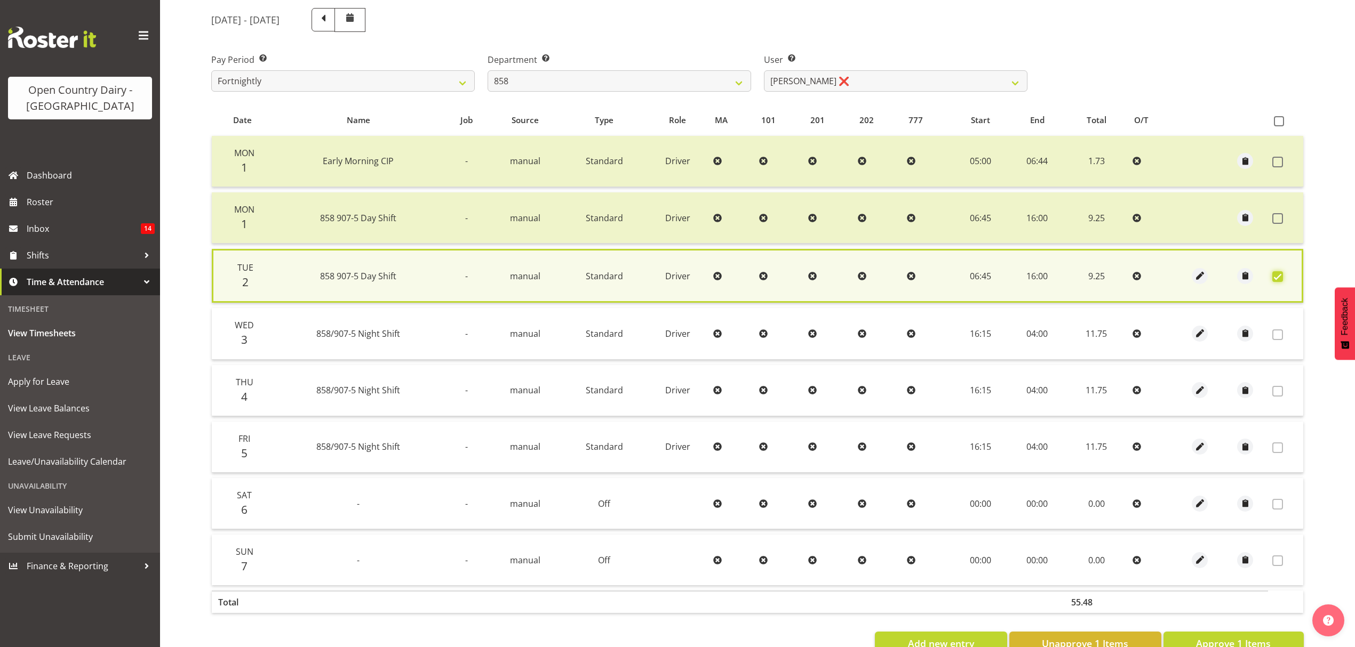
scroll to position [165, 0]
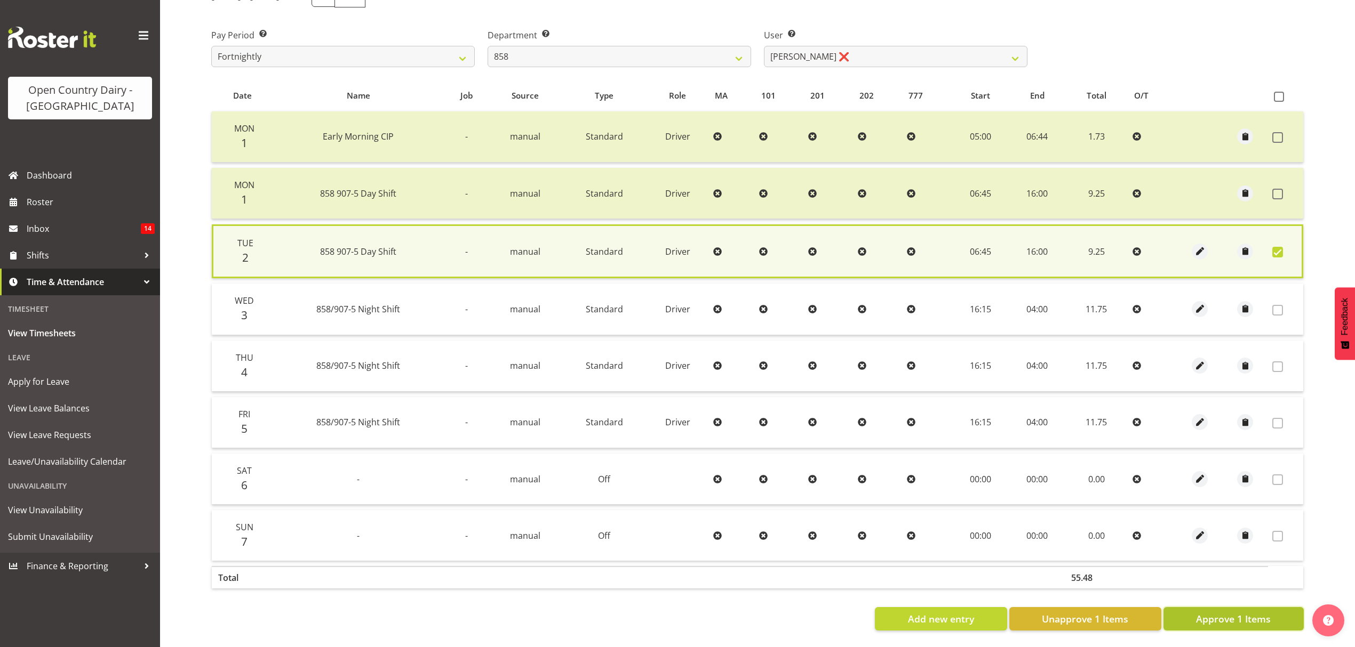
click at [1263, 617] on button "Approve 1 Items" at bounding box center [1233, 618] width 140 height 23
checkbox input "false"
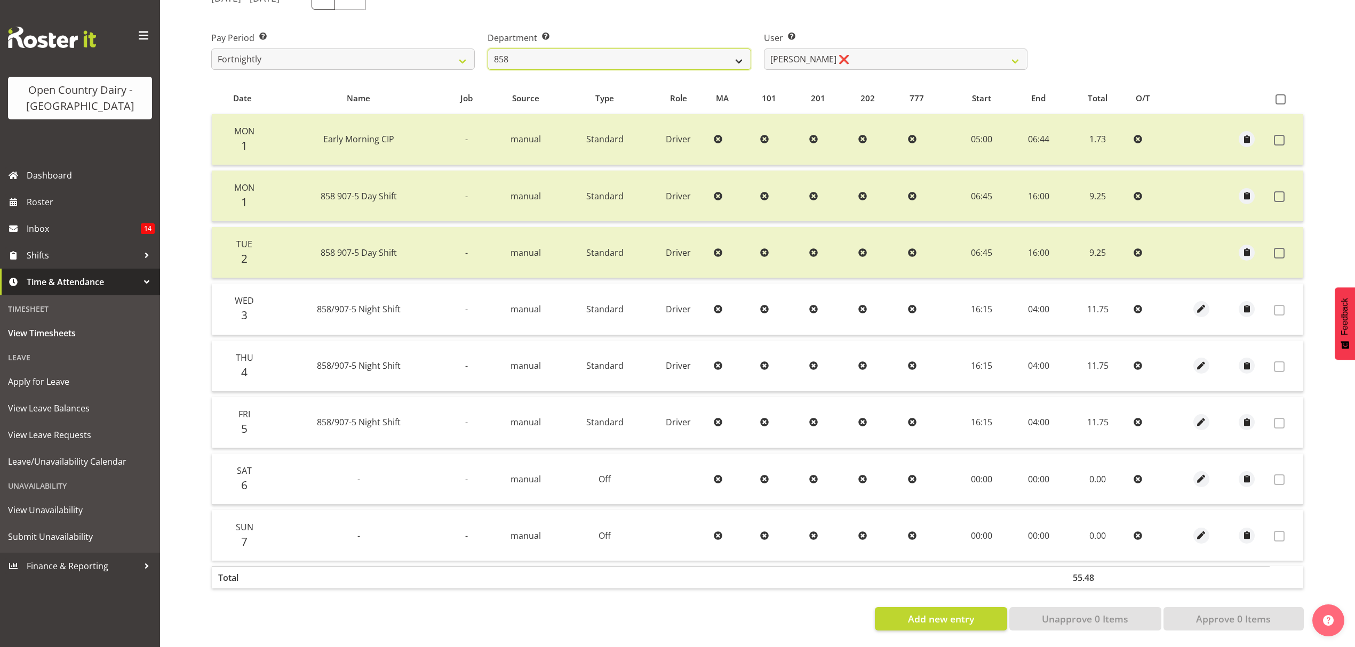
click at [681, 60] on select "734 735 736 737 738 739 851 852 853 854 855 856 858 861 862 865 868 869 870 873" at bounding box center [618, 59] width 263 height 21
select select "675"
click at [487, 49] on select "734 735 736 737 738 739 851 852 853 854 855 856 858 861 862 865 868 869 870 873" at bounding box center [618, 59] width 263 height 21
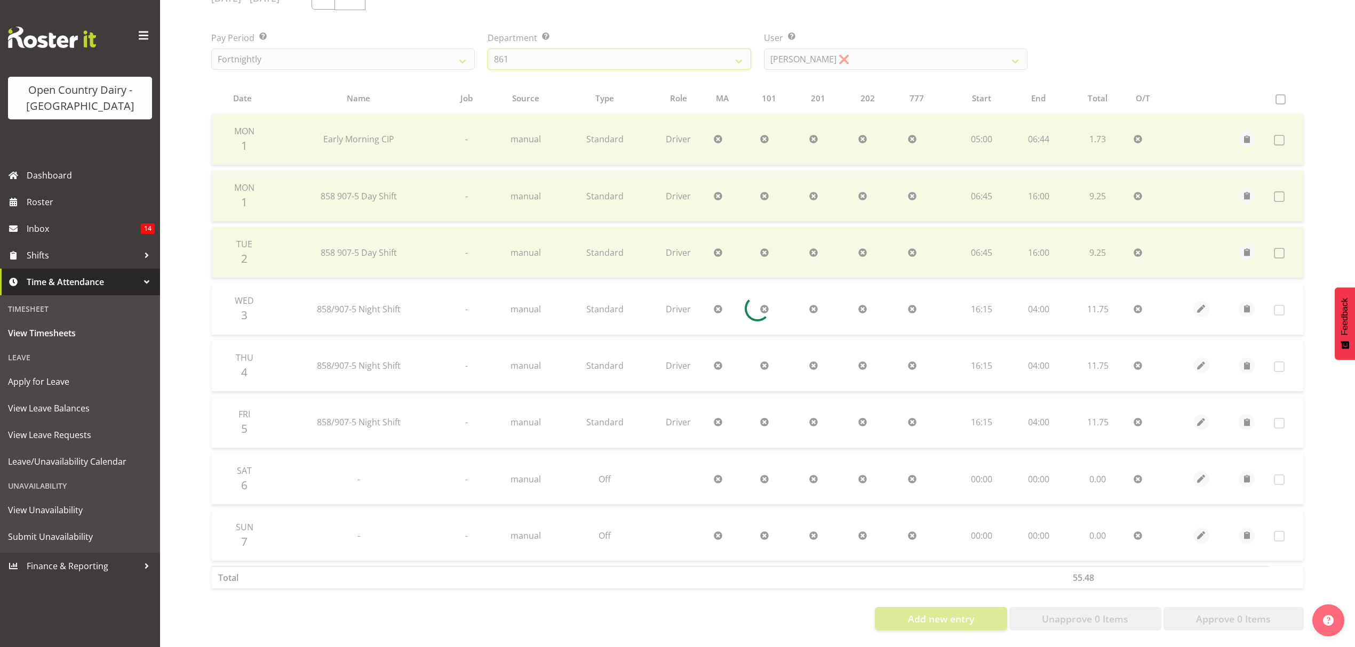
scroll to position [107, 0]
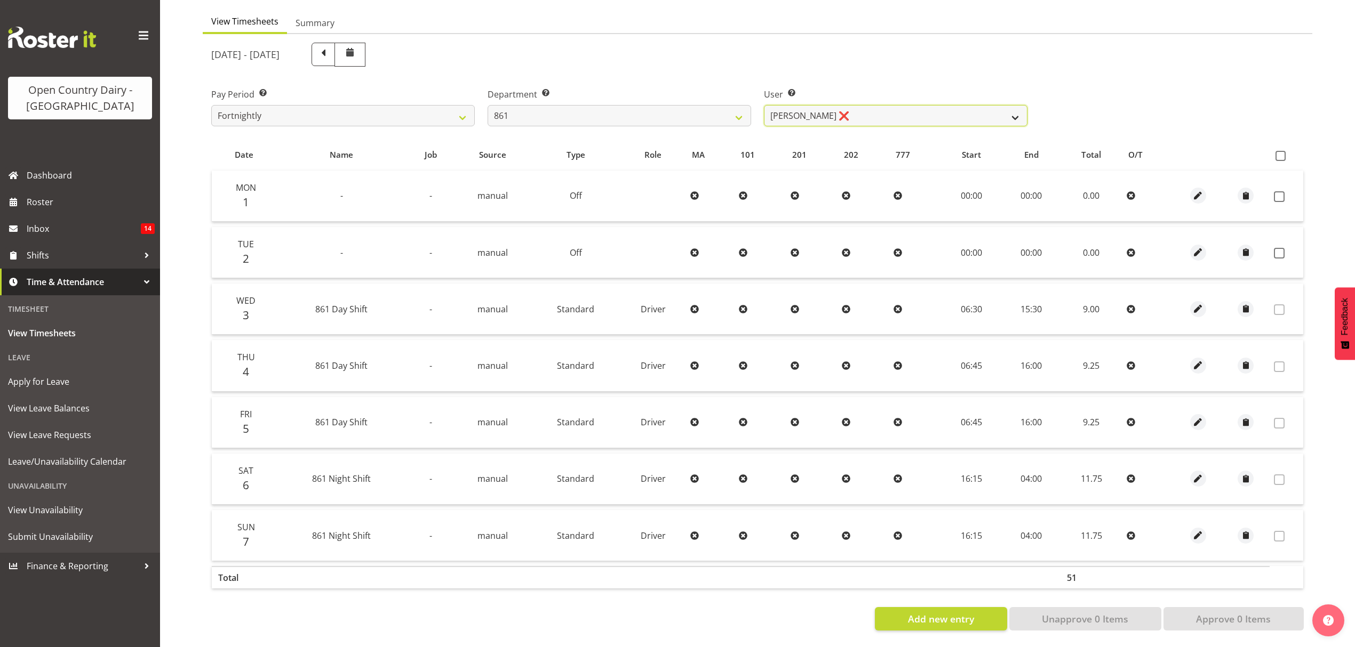
click at [811, 107] on select "[PERSON_NAME] ❌ [PERSON_NAME] ❌ [PERSON_NAME] ❌" at bounding box center [895, 115] width 263 height 21
select select "7460"
click at [764, 105] on select "[PERSON_NAME] ❌ [PERSON_NAME] ❌ [PERSON_NAME] ❌" at bounding box center [895, 115] width 263 height 21
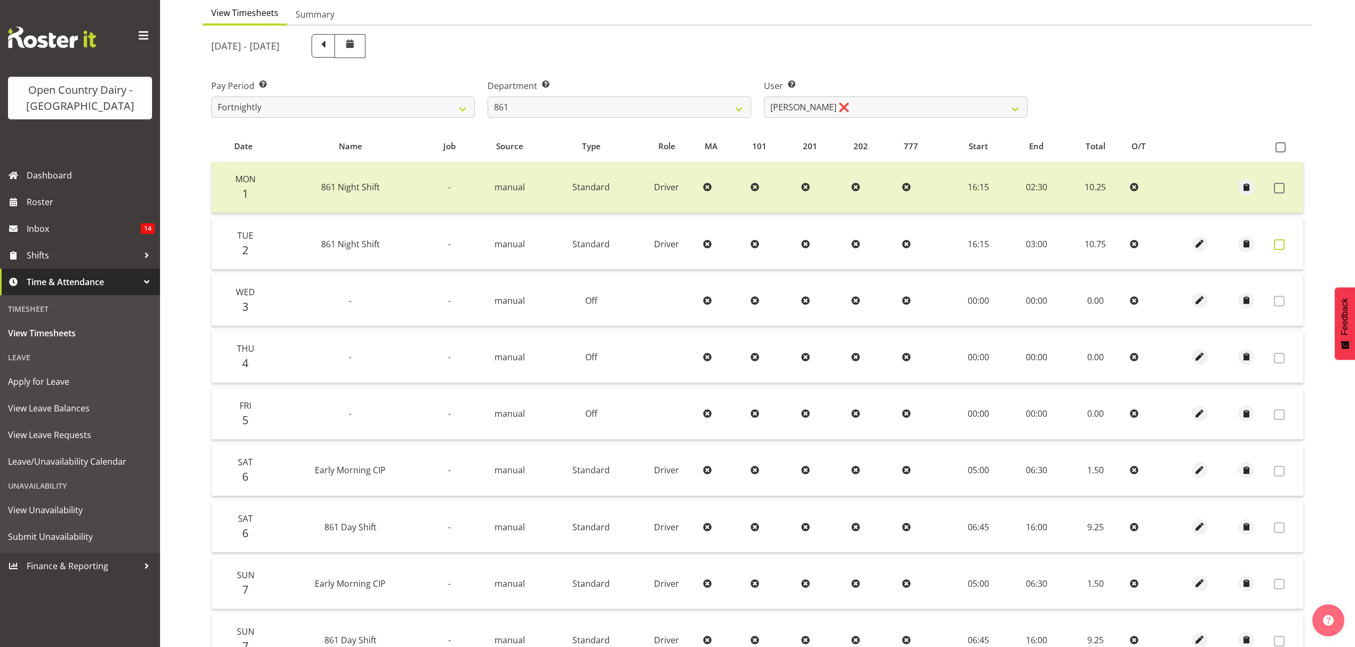
click at [1287, 249] on label at bounding box center [1282, 244] width 17 height 11
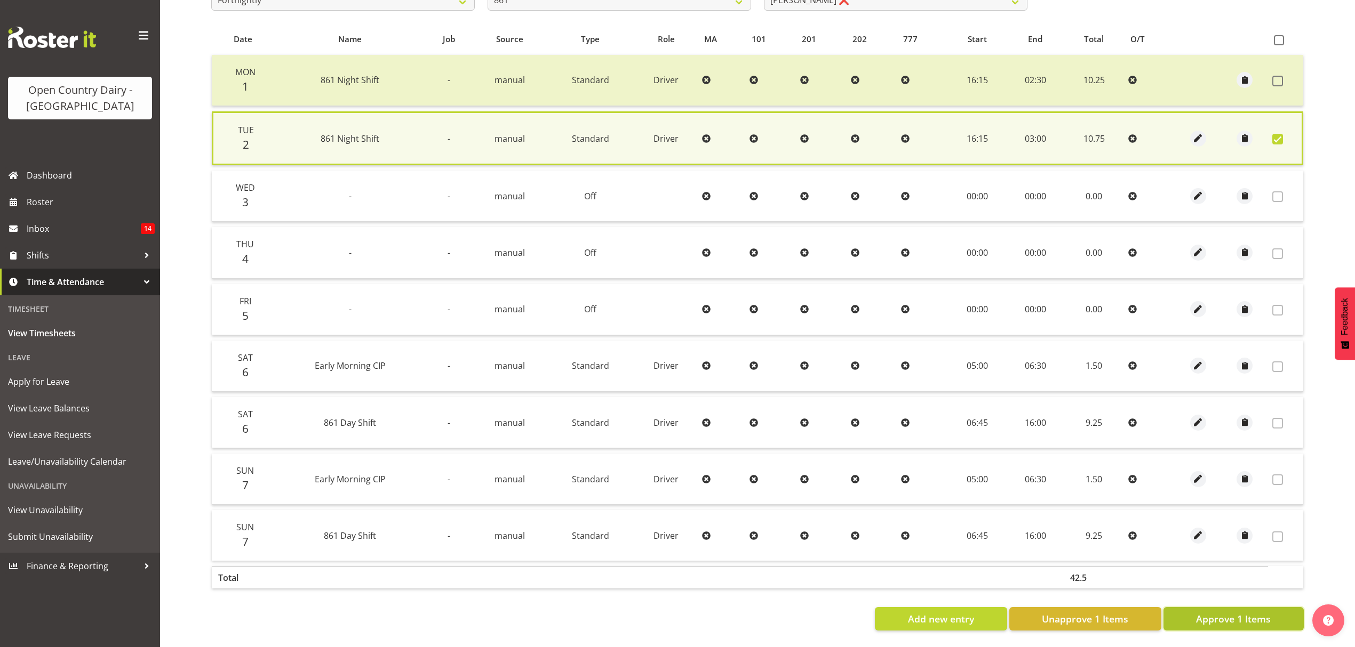
click at [1253, 612] on span "Approve 1 Items" at bounding box center [1233, 619] width 75 height 14
checkbox input "false"
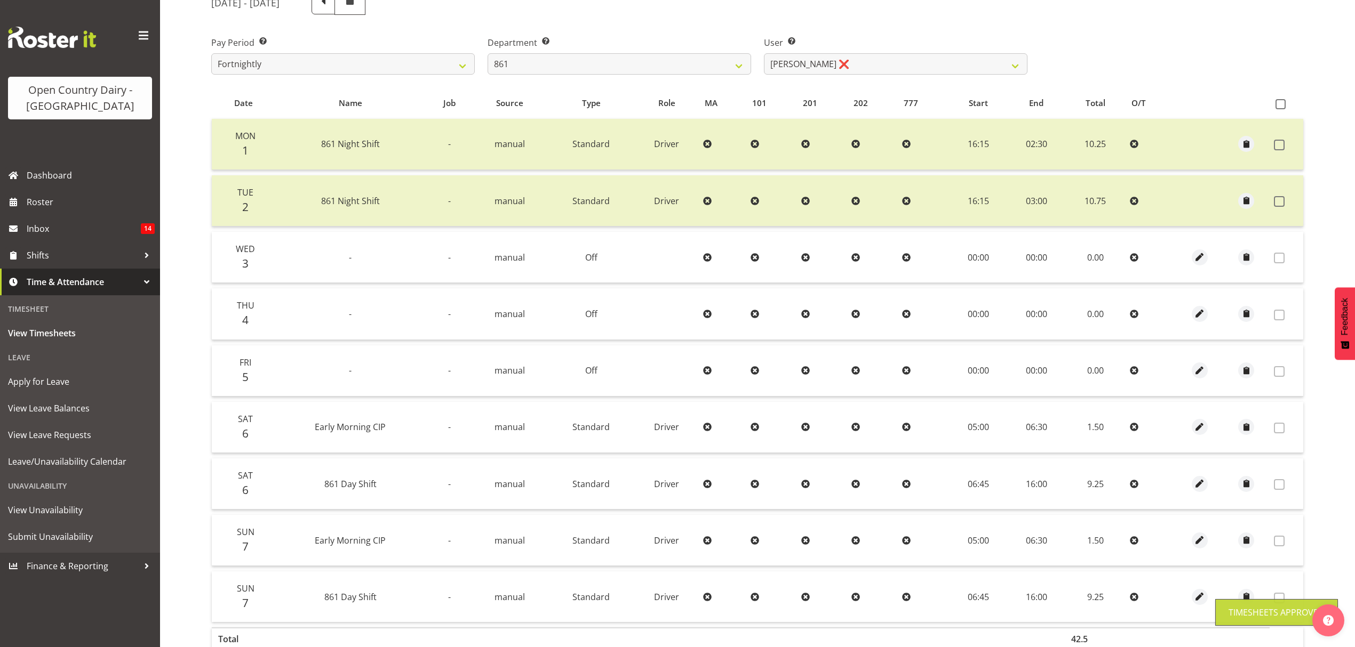
scroll to position [148, 0]
click at [879, 56] on select "[PERSON_NAME] ❌ [PERSON_NAME] ❌ [PERSON_NAME] ❌" at bounding box center [895, 65] width 263 height 21
select select "7423"
click at [764, 55] on select "[PERSON_NAME] ❌ [PERSON_NAME] ❌ [PERSON_NAME] ❌" at bounding box center [895, 65] width 263 height 21
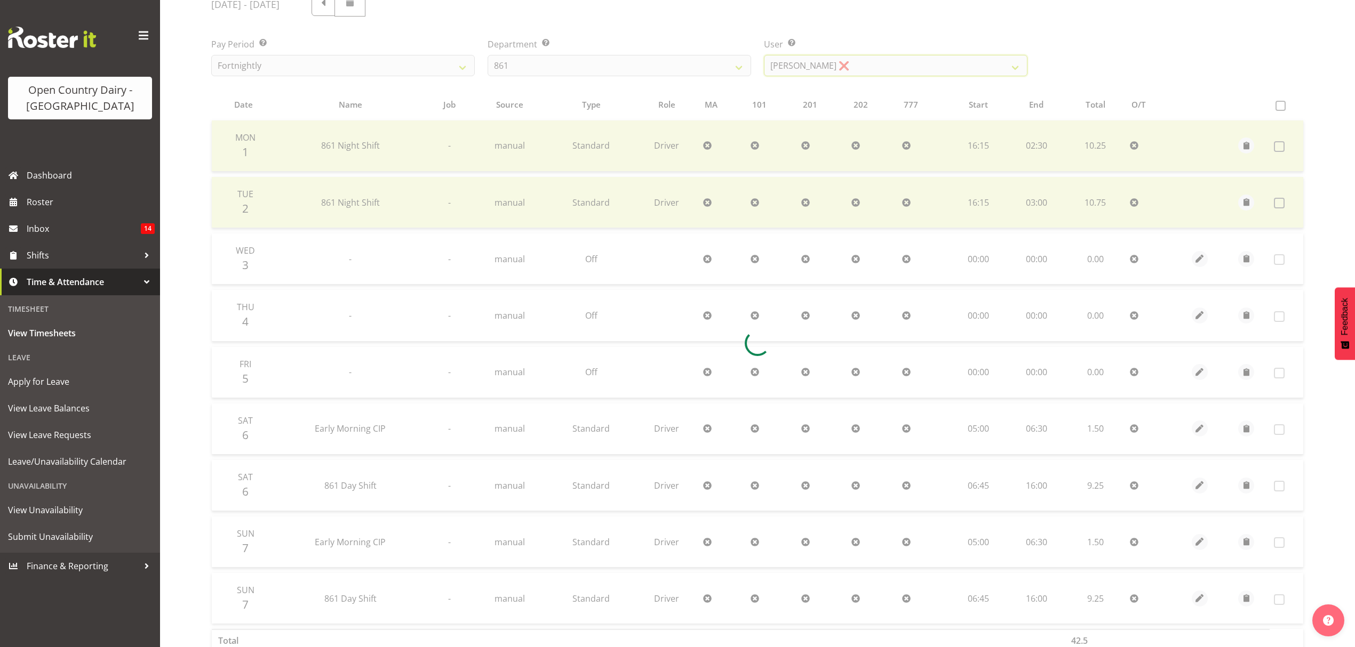
scroll to position [107, 0]
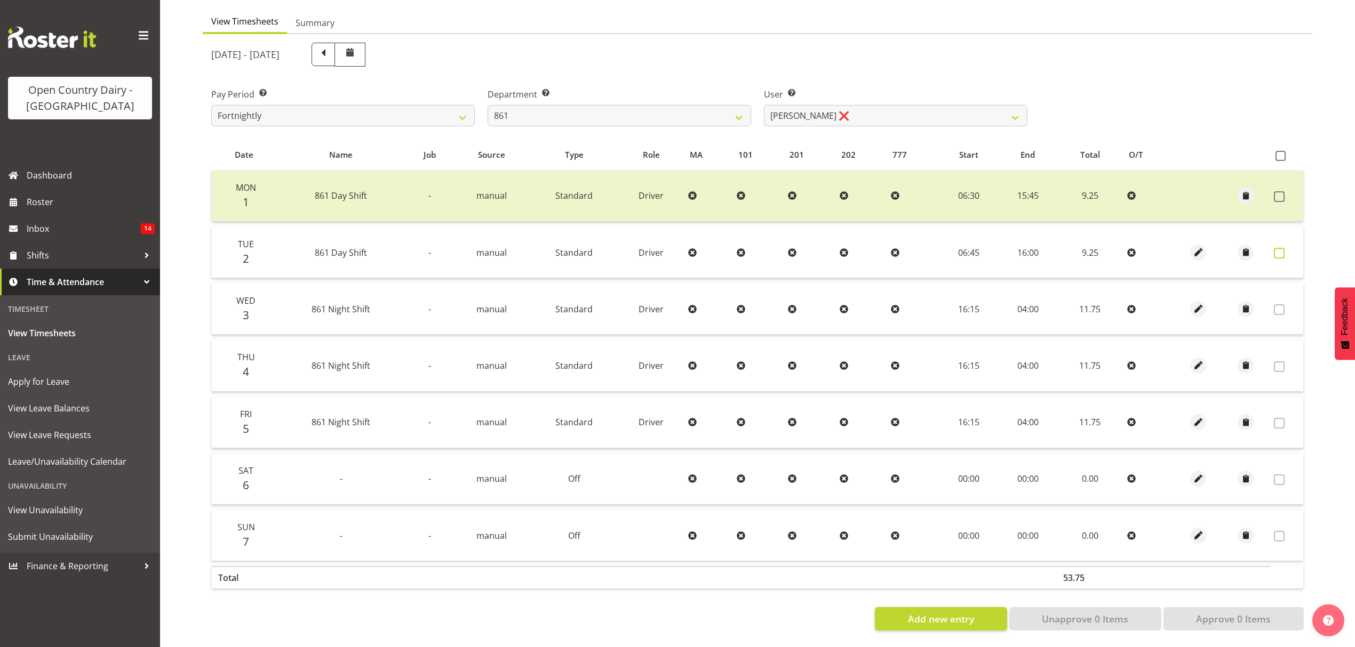
click at [1278, 248] on span at bounding box center [1279, 253] width 11 height 11
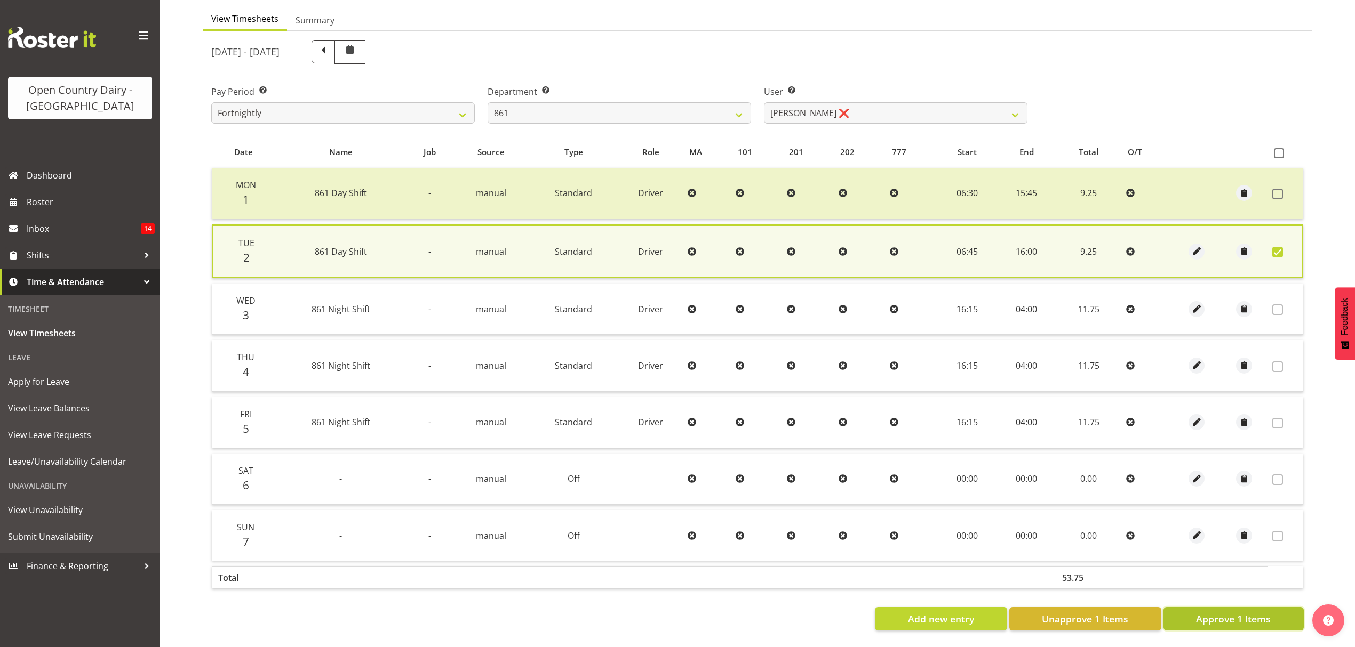
click at [1227, 613] on span "Approve 1 Items" at bounding box center [1233, 619] width 75 height 14
checkbox input "false"
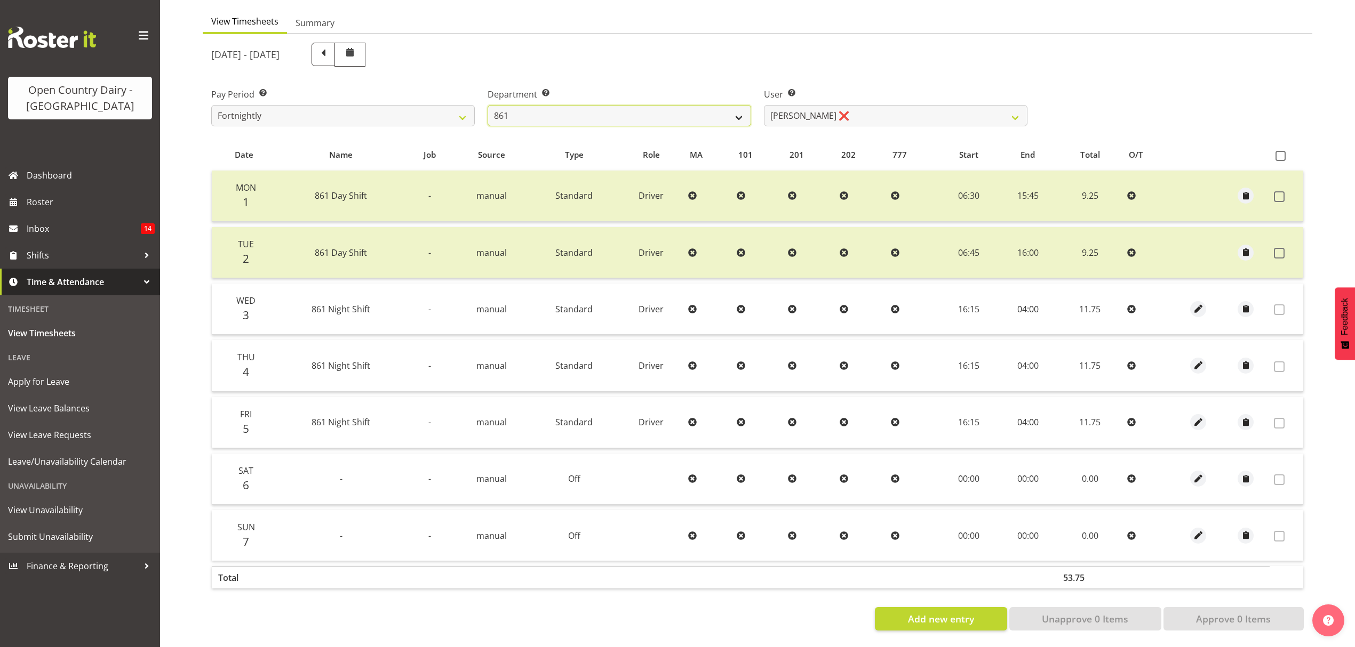
click at [727, 107] on select "734 735 736 737 738 739 851 852 853 854 855 856 858 861 862 865 868 869 870 873" at bounding box center [618, 115] width 263 height 21
select select "676"
click at [487, 105] on select "734 735 736 737 738 739 851 852 853 854 855 856 858 861 862 865 868 869 870 873" at bounding box center [618, 115] width 263 height 21
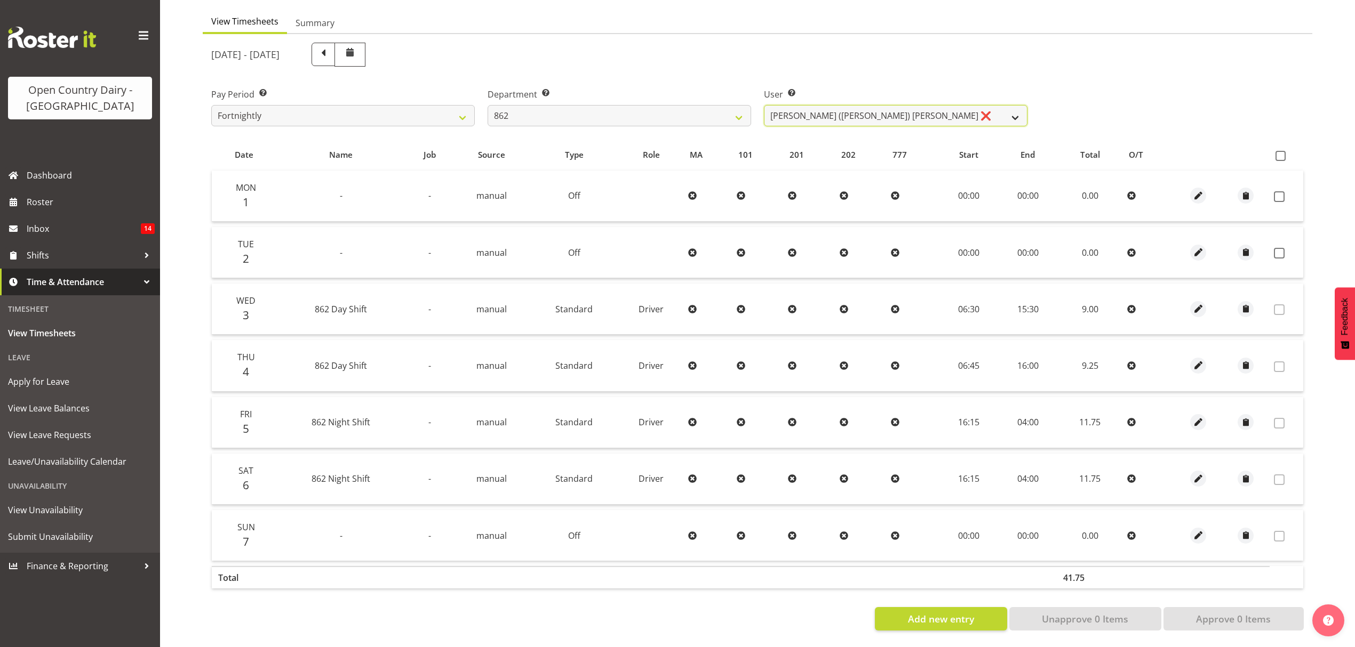
click at [826, 110] on select "[PERSON_NAME] ([PERSON_NAME]) [PERSON_NAME] ❌ [PERSON_NAME] ❌ Forbes [PERSON_NA…" at bounding box center [895, 115] width 263 height 21
select select "10208"
click at [764, 105] on select "[PERSON_NAME] ([PERSON_NAME]) [PERSON_NAME] ❌ [PERSON_NAME] ❌ Forbes [PERSON_NA…" at bounding box center [895, 115] width 263 height 21
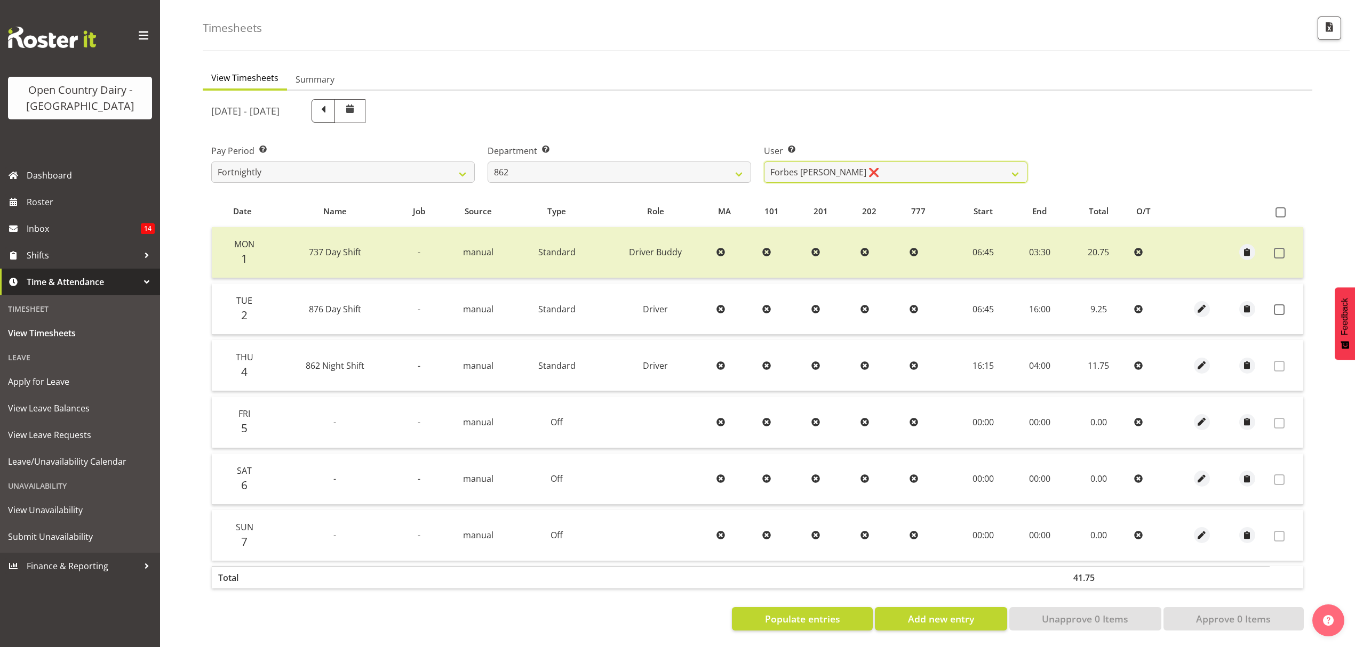
scroll to position [50, 0]
click at [1283, 305] on span at bounding box center [1279, 310] width 11 height 11
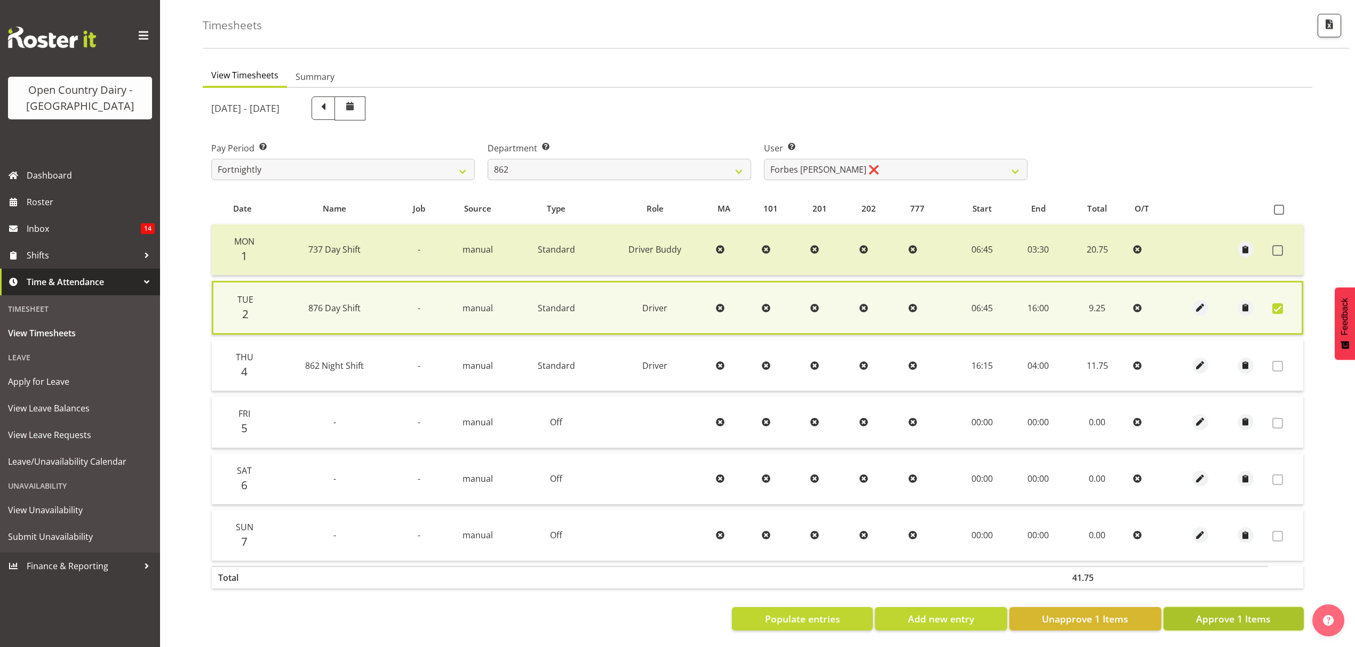
click at [1260, 612] on span "Approve 1 Items" at bounding box center [1233, 619] width 75 height 14
checkbox input "false"
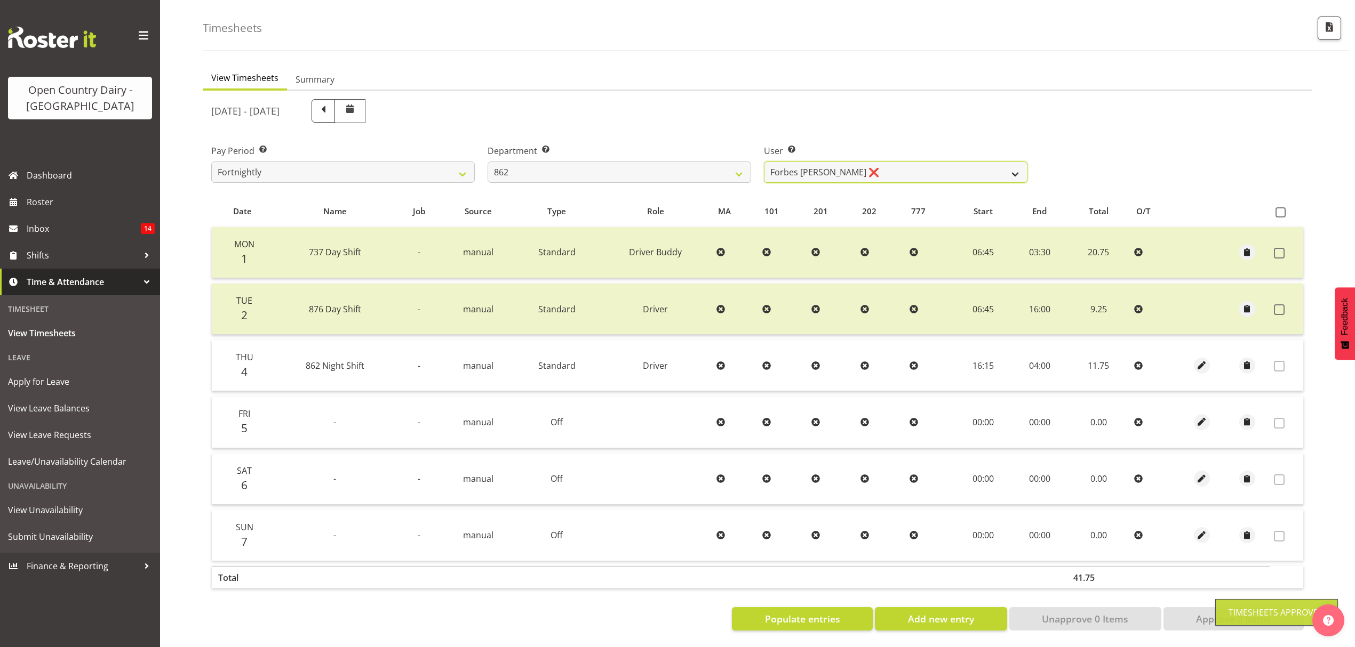
click at [922, 162] on select "[PERSON_NAME] ([PERSON_NAME]) [PERSON_NAME] ❌ [PERSON_NAME] ❌ Forbes [PERSON_NA…" at bounding box center [895, 172] width 263 height 21
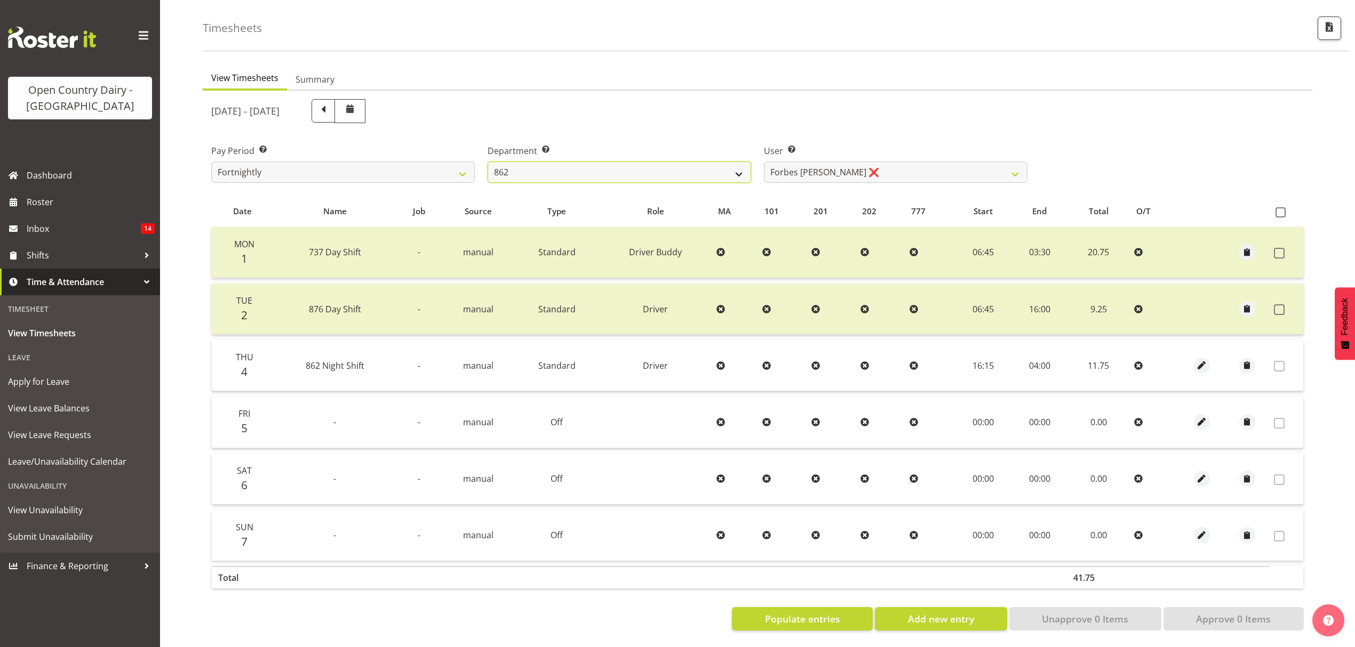
click at [709, 169] on select "734 735 736 737 738 739 851 852 853 854 855 856 858 861 862 865 868 869 870 873" at bounding box center [618, 172] width 263 height 21
select select "678"
click at [487, 162] on select "734 735 736 737 738 739 851 852 853 854 855 856 858 861 862 865 868 869 870 873" at bounding box center [618, 172] width 263 height 21
select select "10269"
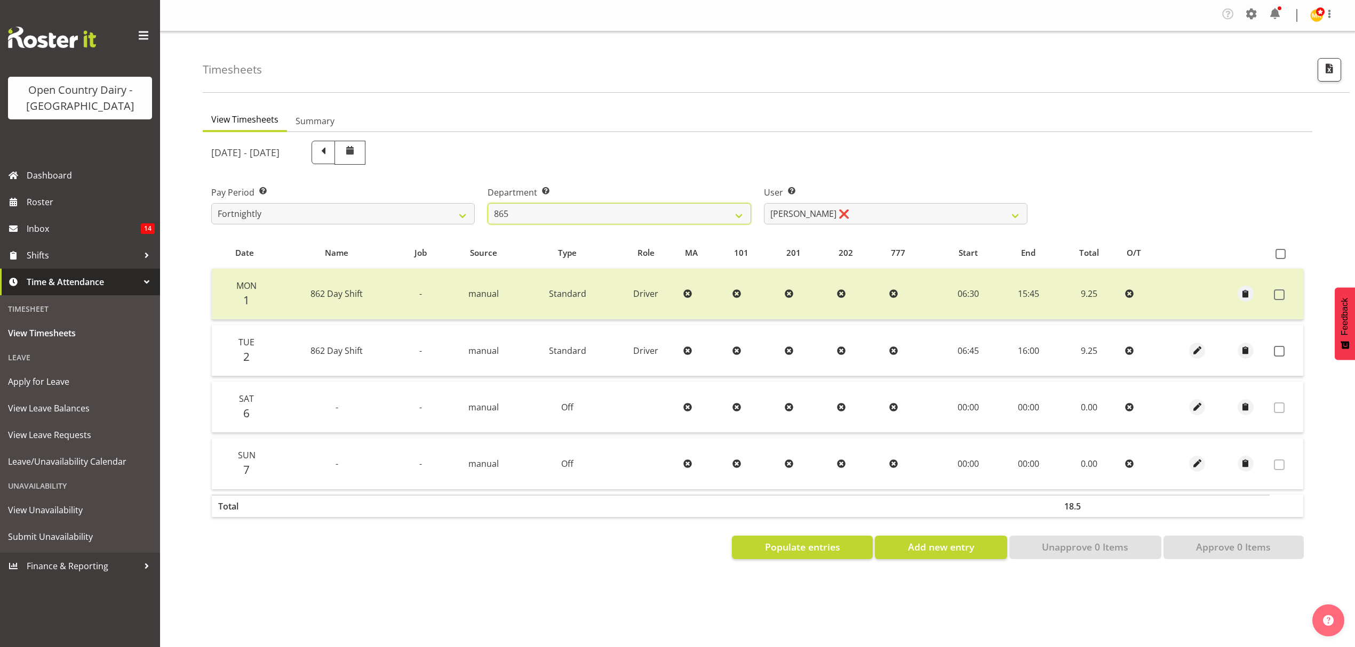
scroll to position [0, 0]
click at [1275, 354] on span at bounding box center [1279, 351] width 11 height 11
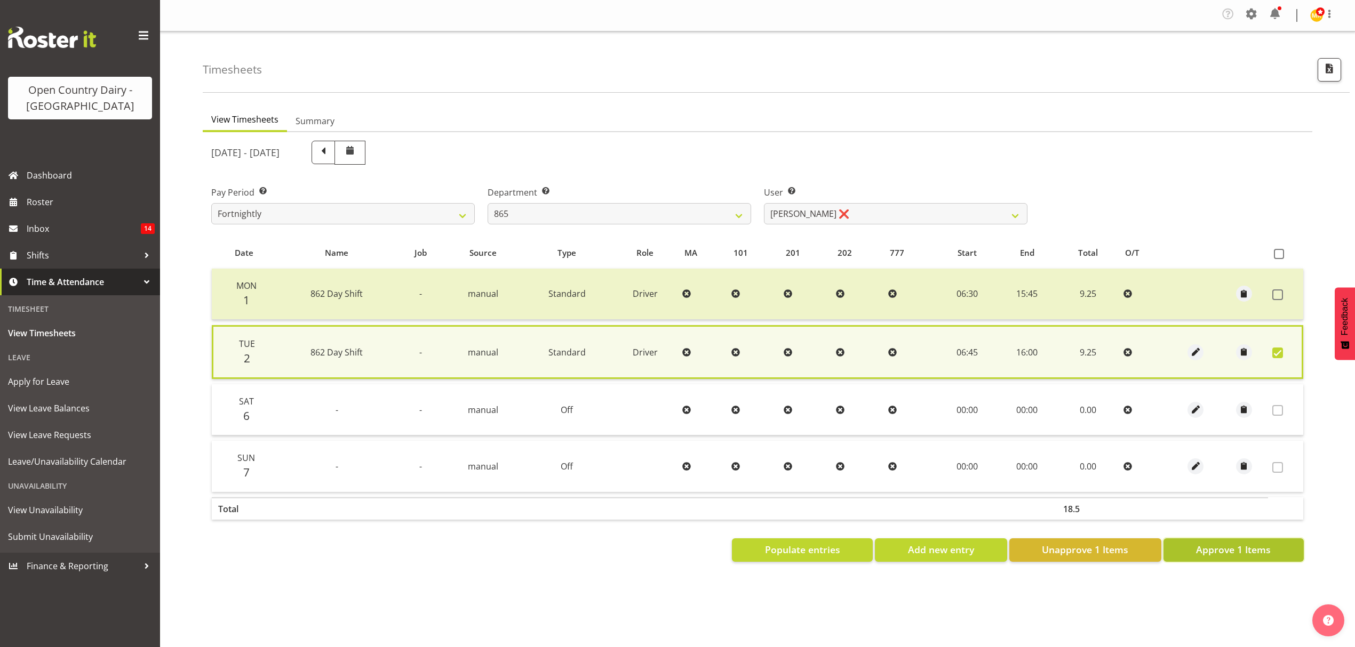
click at [1241, 553] on span "Approve 1 Items" at bounding box center [1233, 550] width 75 height 14
checkbox input "false"
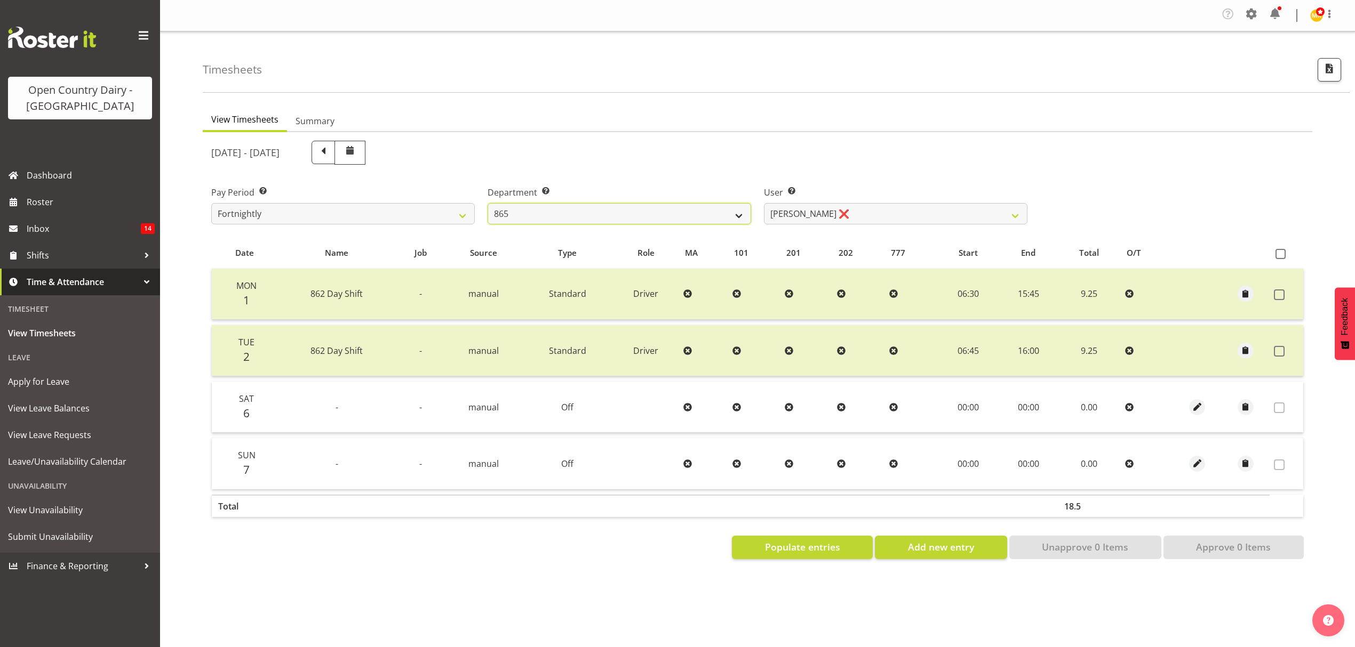
click at [662, 217] on select "734 735 736 737 738 739 851 852 853 854 855 856 858 861 862 865 868 869 870 873" at bounding box center [618, 213] width 263 height 21
select select "669"
click at [487, 204] on select "734 735 736 737 738 739 851 852 853 854 855 856 858 861 862 865 868 869 870 873" at bounding box center [618, 213] width 263 height 21
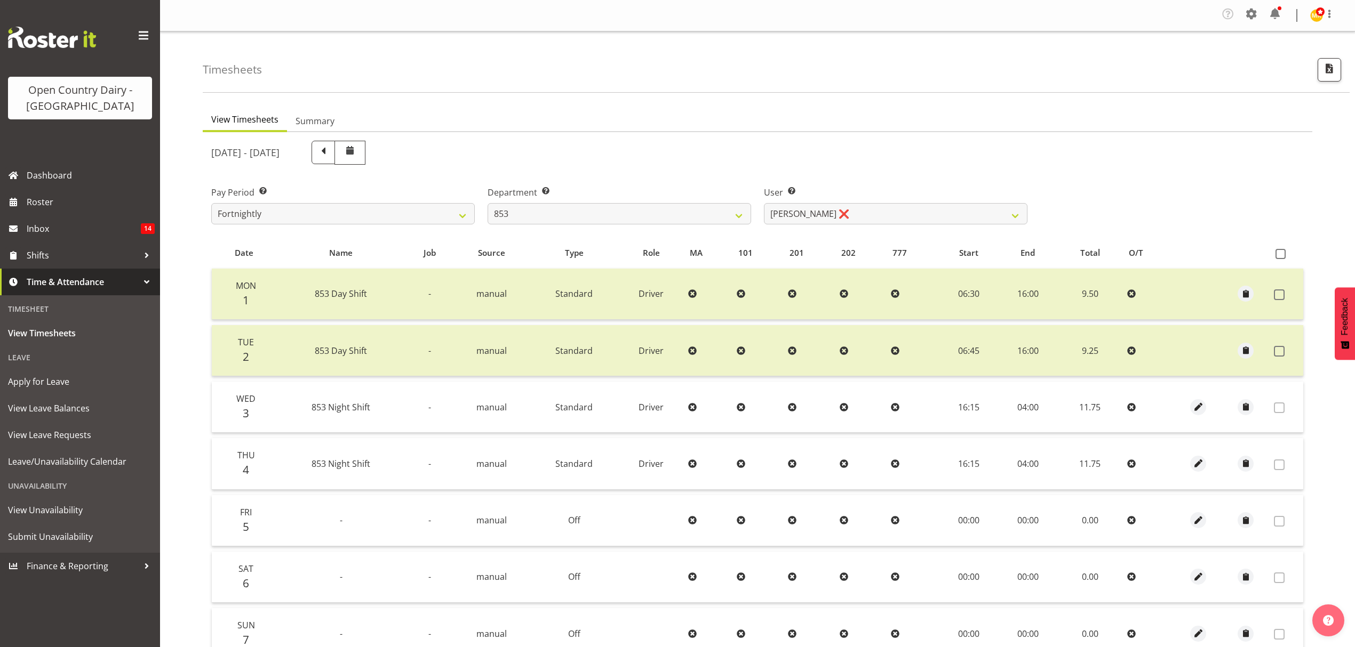
click at [1281, 340] on td at bounding box center [1286, 350] width 34 height 51
click at [1281, 346] on span at bounding box center [1279, 351] width 11 height 11
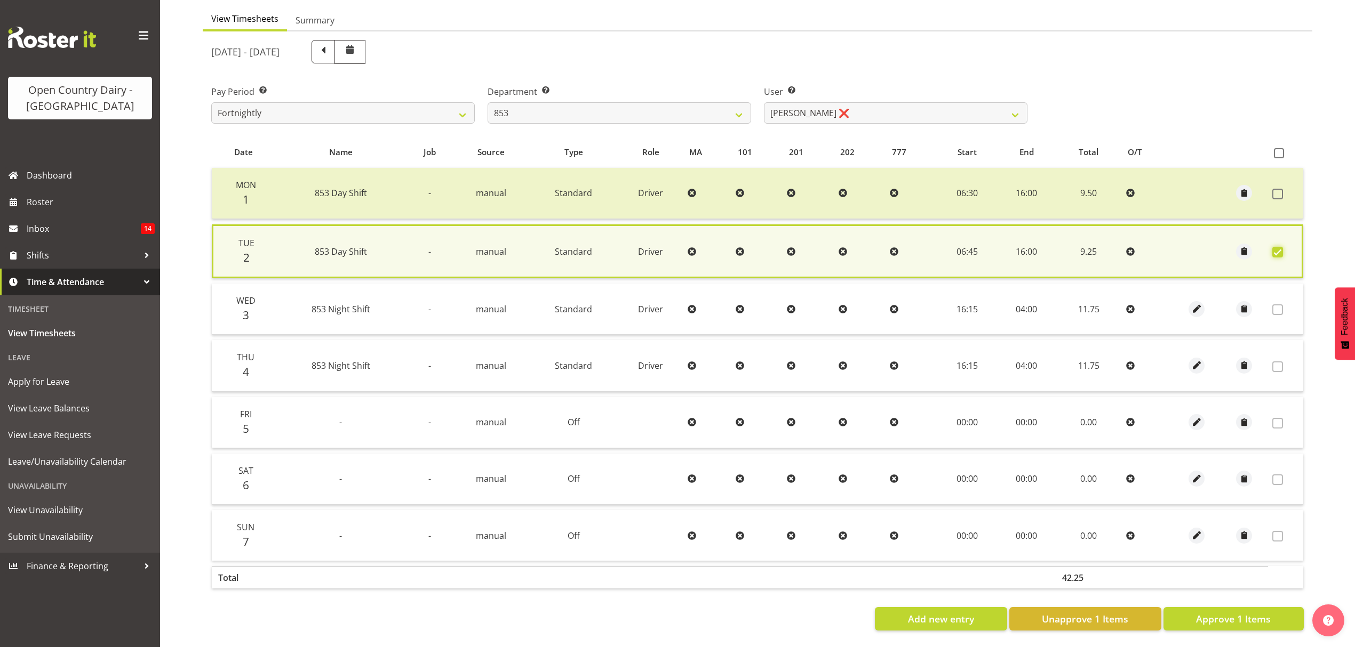
scroll to position [109, 0]
click at [1054, 613] on span "Unapprove 1 Items" at bounding box center [1085, 619] width 86 height 14
checkbox input "false"
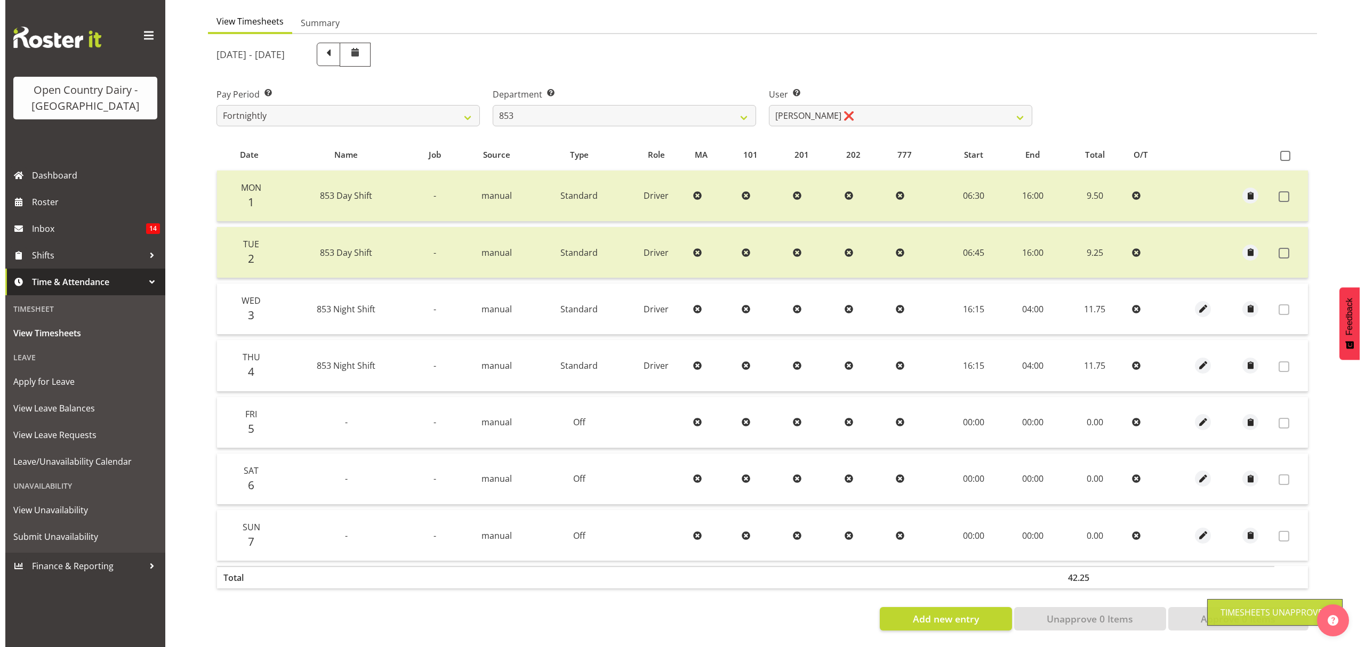
scroll to position [107, 0]
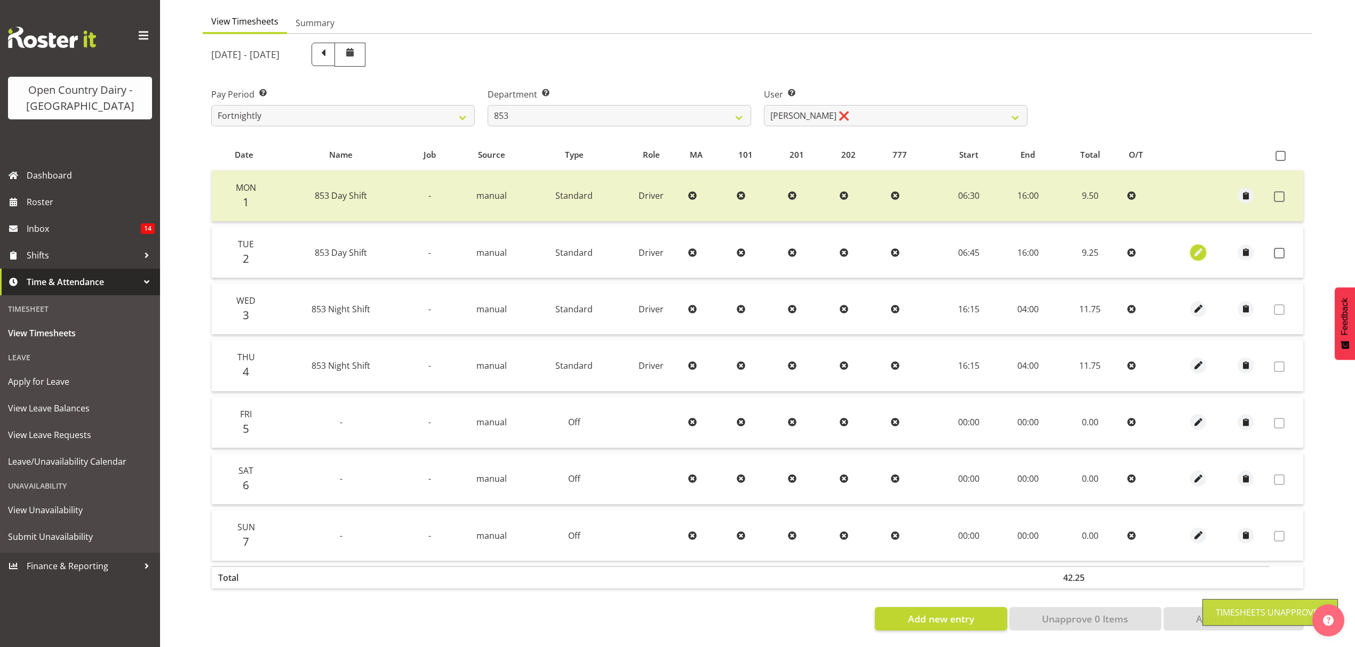
click at [1195, 246] on span "button" at bounding box center [1198, 252] width 12 height 12
select select "Standard"
select select "8"
select select "2025"
select select "16"
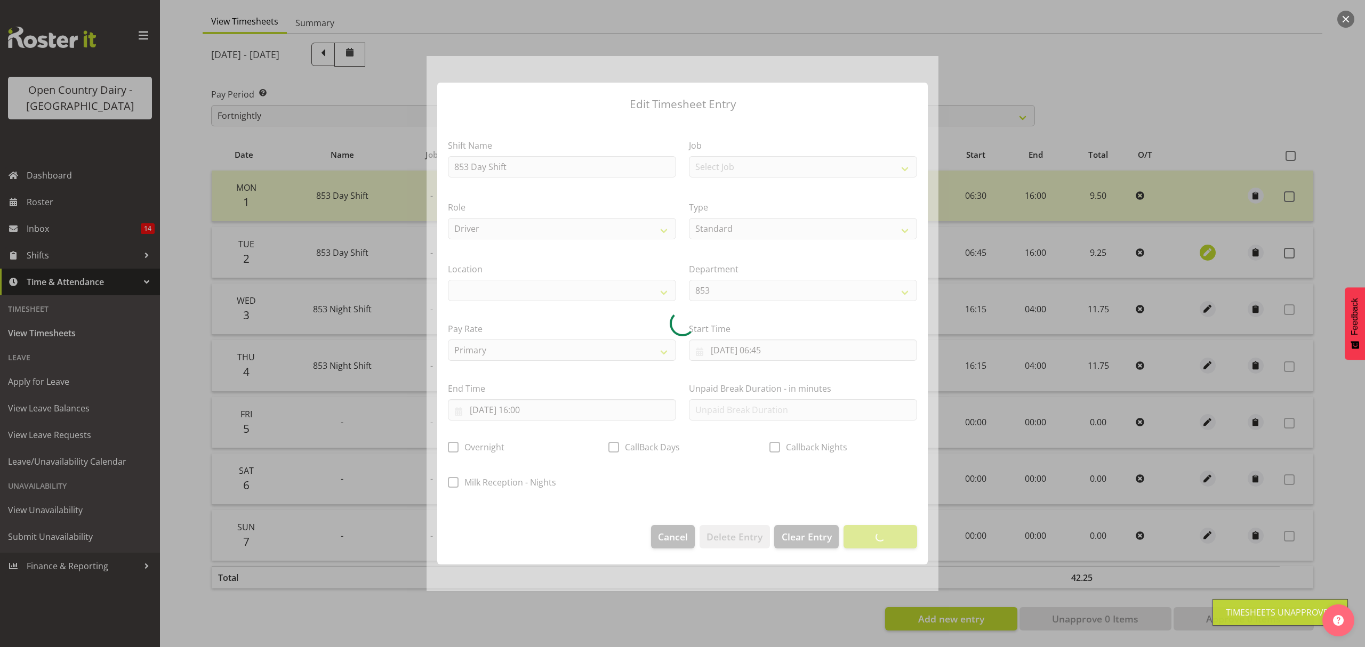
select select
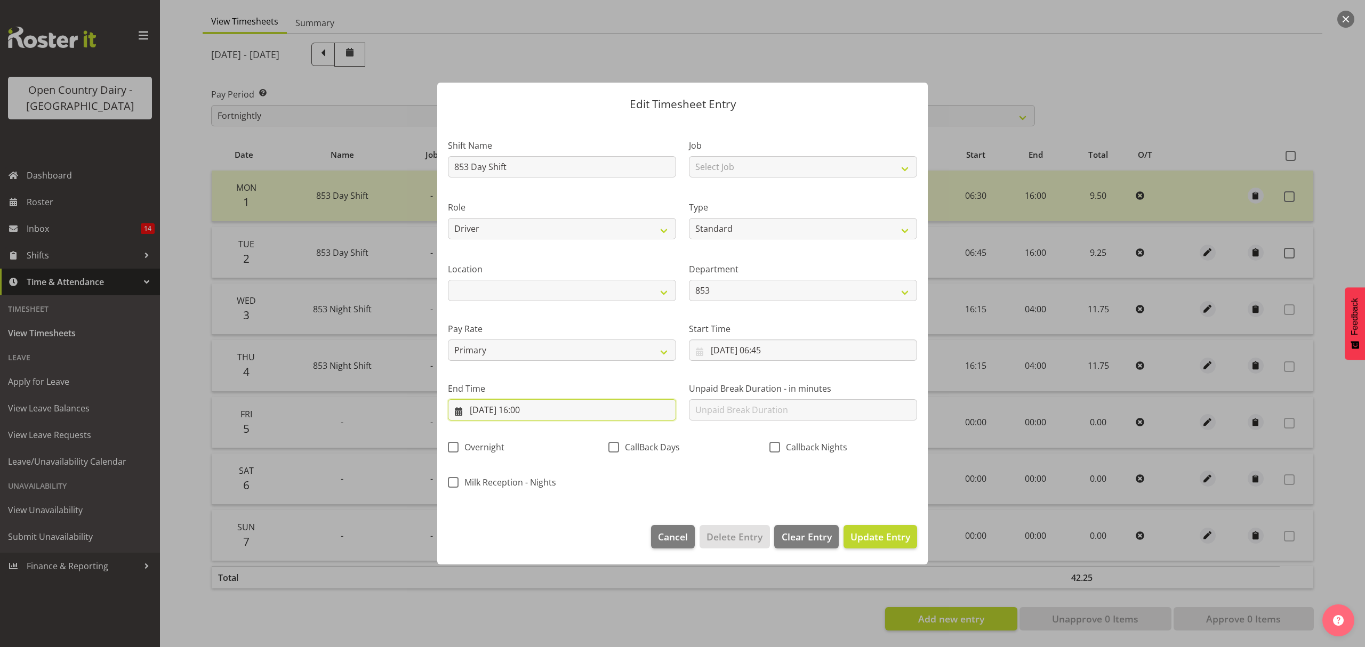
click at [549, 405] on input "[DATE] 16:00" at bounding box center [562, 409] width 228 height 21
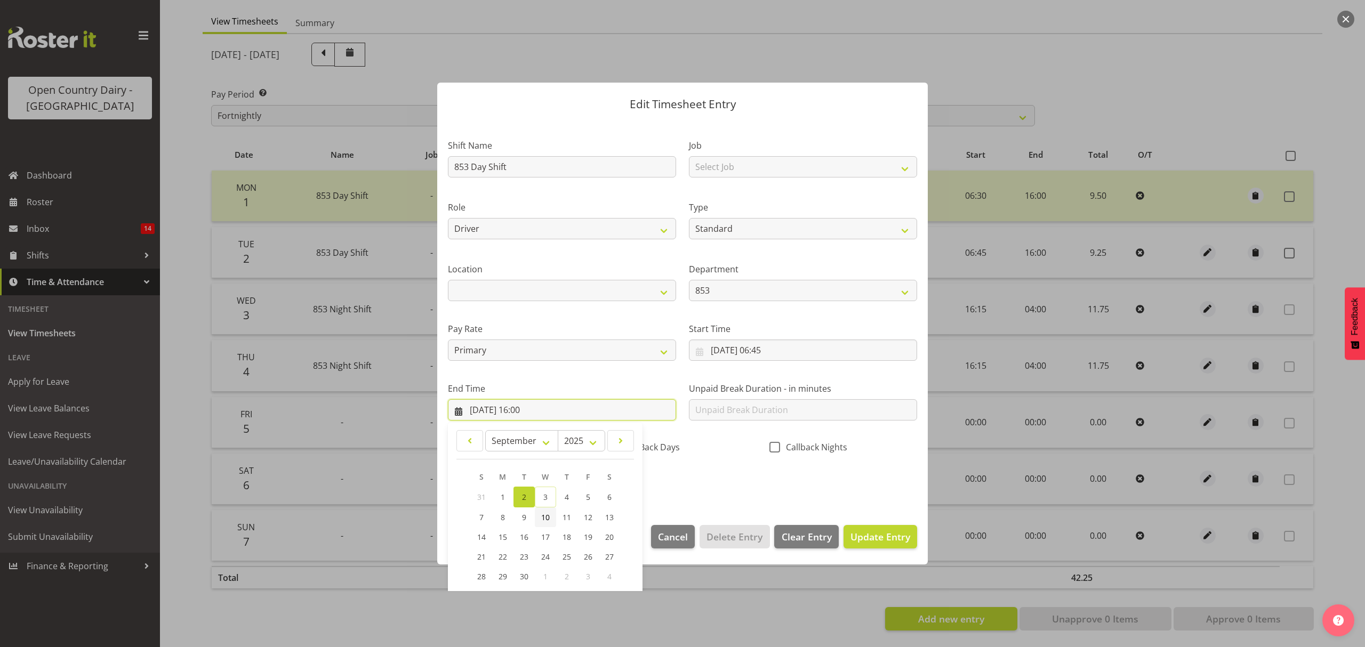
scroll to position [73, 0]
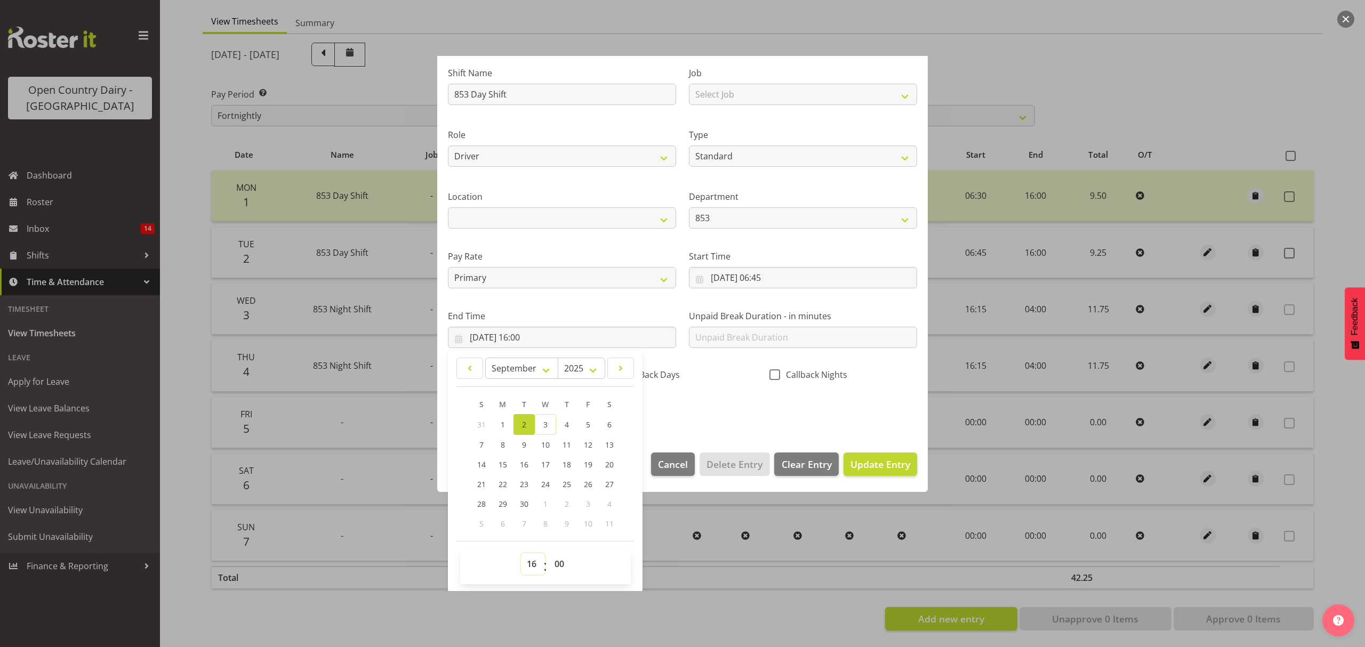
click at [532, 572] on select "00 01 02 03 04 05 06 07 08 09 10 11 12 13 14 15 16 17 18 19 20 21 22 23" at bounding box center [533, 564] width 24 height 21
select select "15"
click at [521, 554] on select "00 01 02 03 04 05 06 07 08 09 10 11 12 13 14 15 16 17 18 19 20 21 22 23" at bounding box center [533, 564] width 24 height 21
type input "[DATE] 15:00"
drag, startPoint x: 557, startPoint y: 568, endPoint x: 557, endPoint y: 562, distance: 6.4
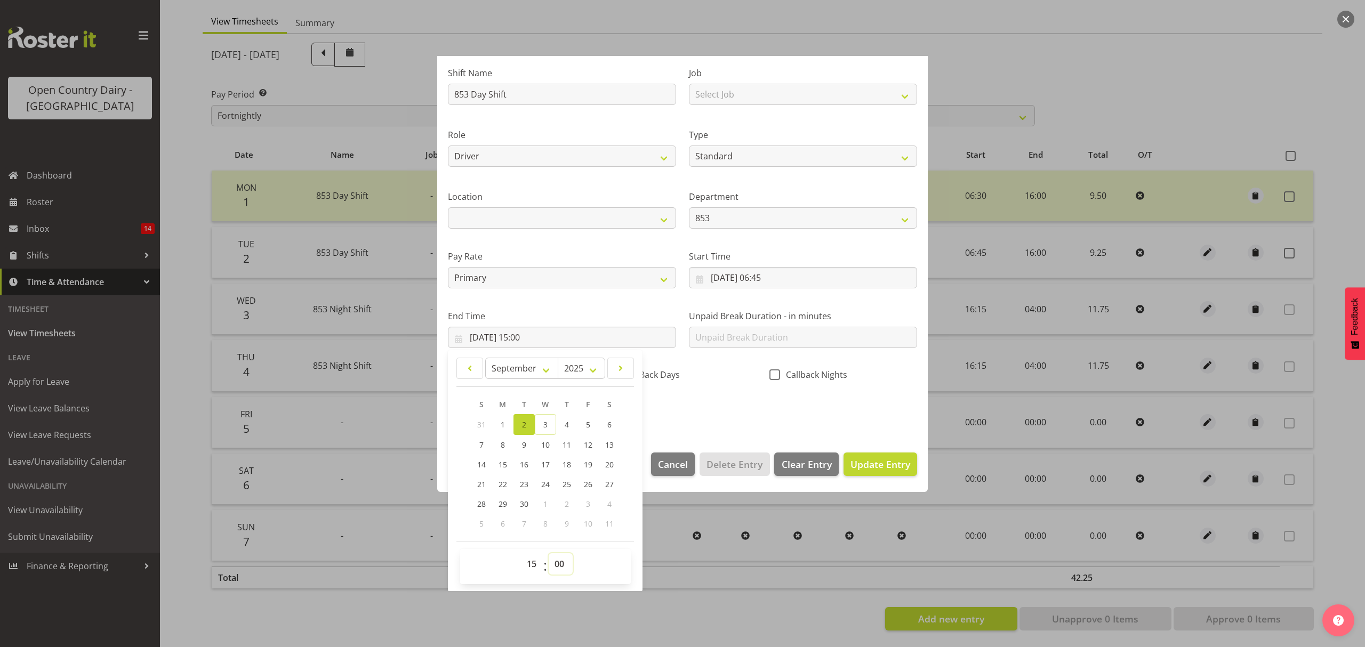
click at [557, 568] on select "00 01 02 03 04 05 06 07 08 09 10 11 12 13 14 15 16 17 18 19 20 21 22 23 24 25 2…" at bounding box center [561, 564] width 24 height 21
select select "31"
click at [549, 554] on select "00 01 02 03 04 05 06 07 08 09 10 11 12 13 14 15 16 17 18 19 20 21 22 23 24 25 2…" at bounding box center [561, 564] width 24 height 21
type input "[DATE] 15:31"
click at [851, 459] on span "Update Entry" at bounding box center [881, 464] width 60 height 13
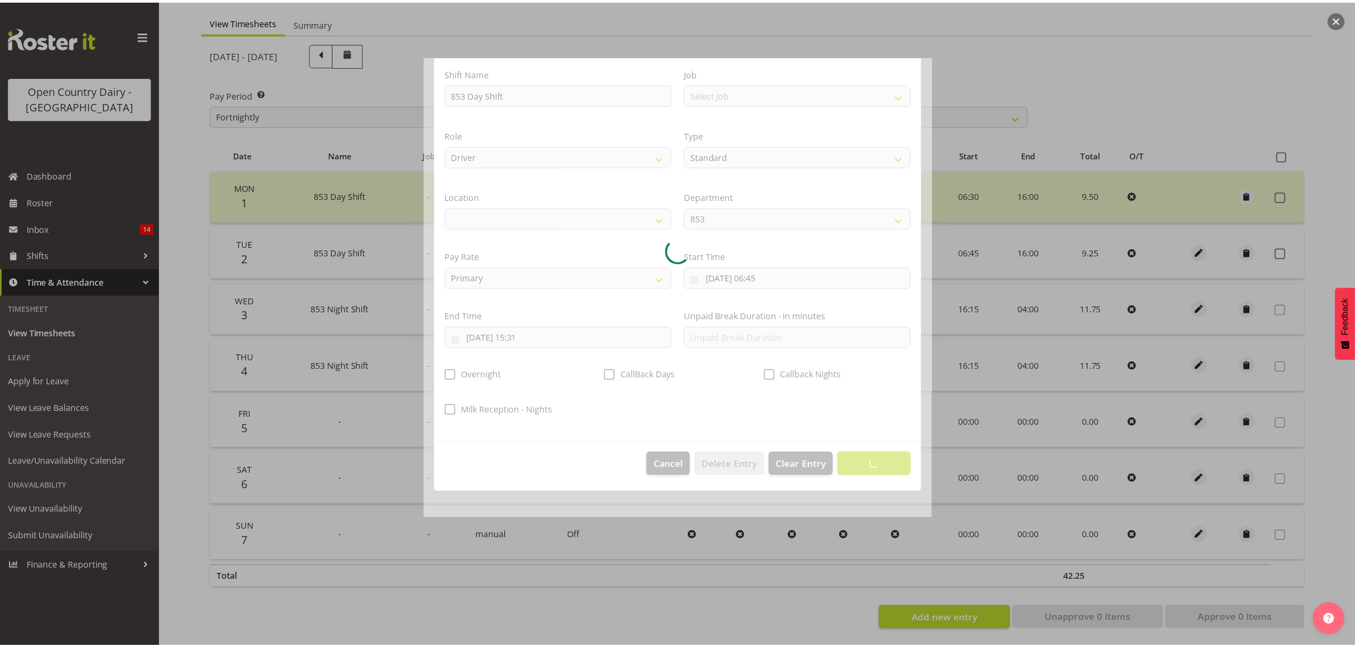
scroll to position [0, 0]
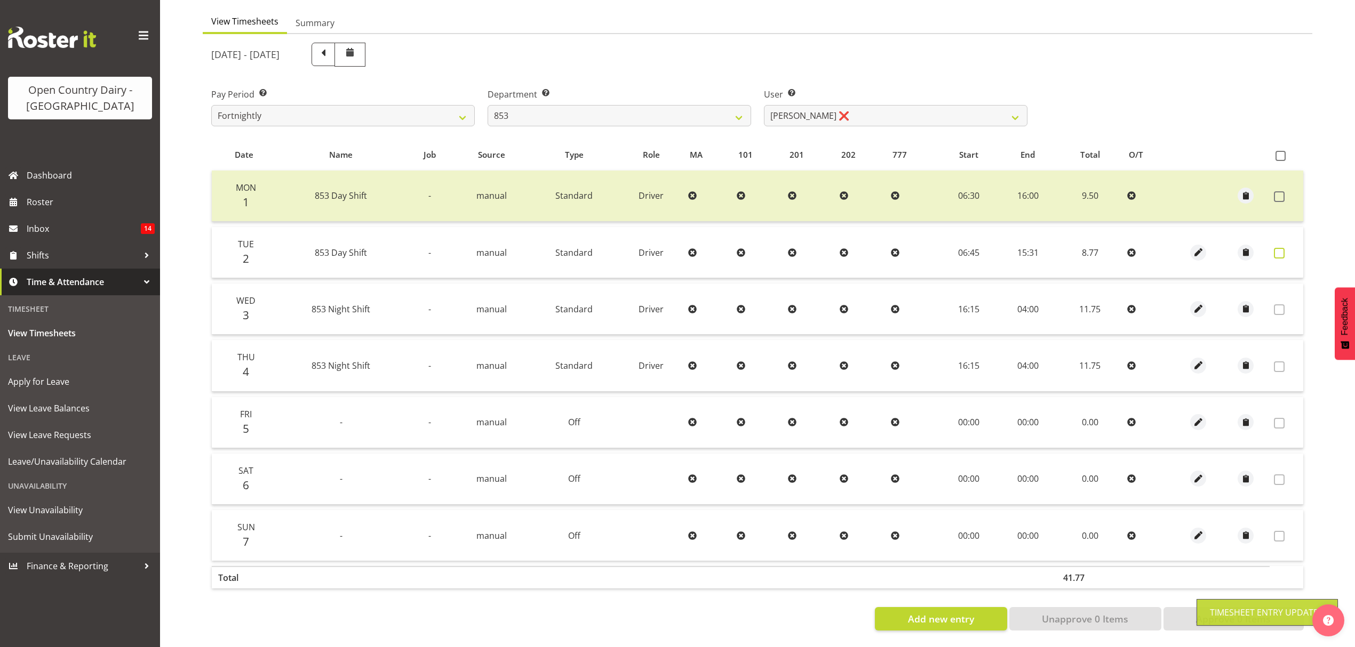
click at [1275, 248] on span at bounding box center [1279, 253] width 11 height 11
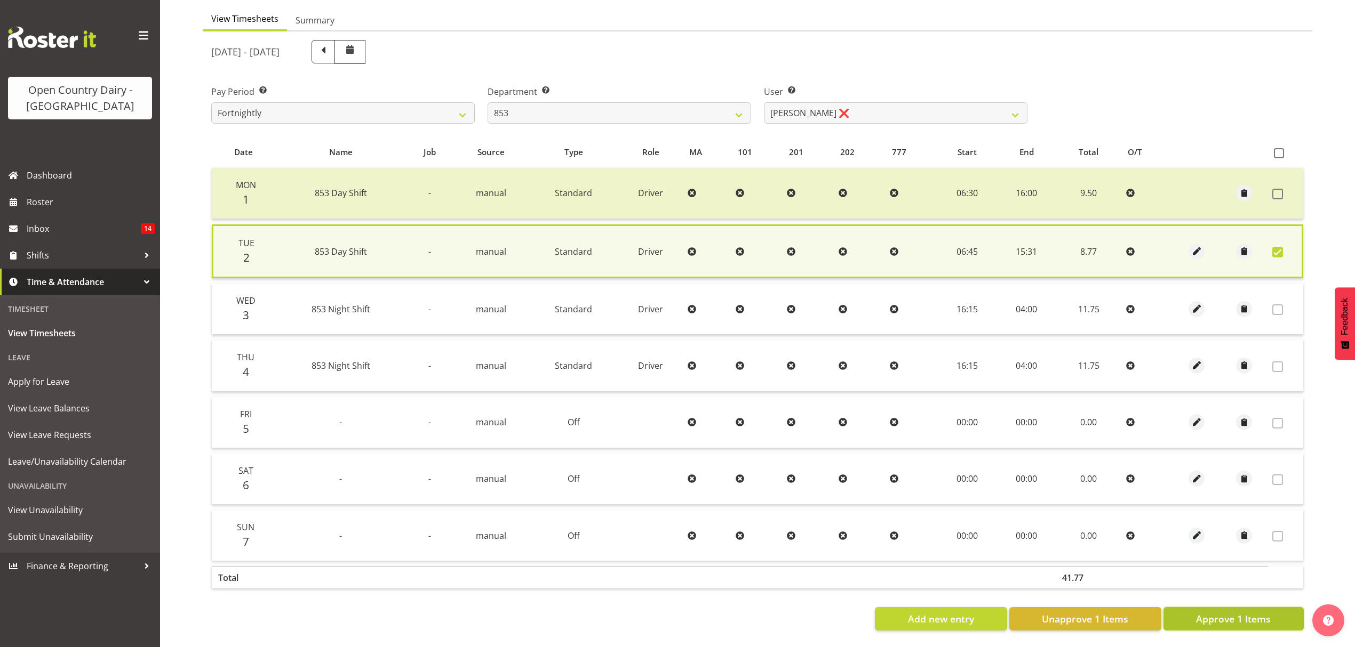
click at [1181, 615] on button "Approve 1 Items" at bounding box center [1233, 618] width 140 height 23
checkbox input "false"
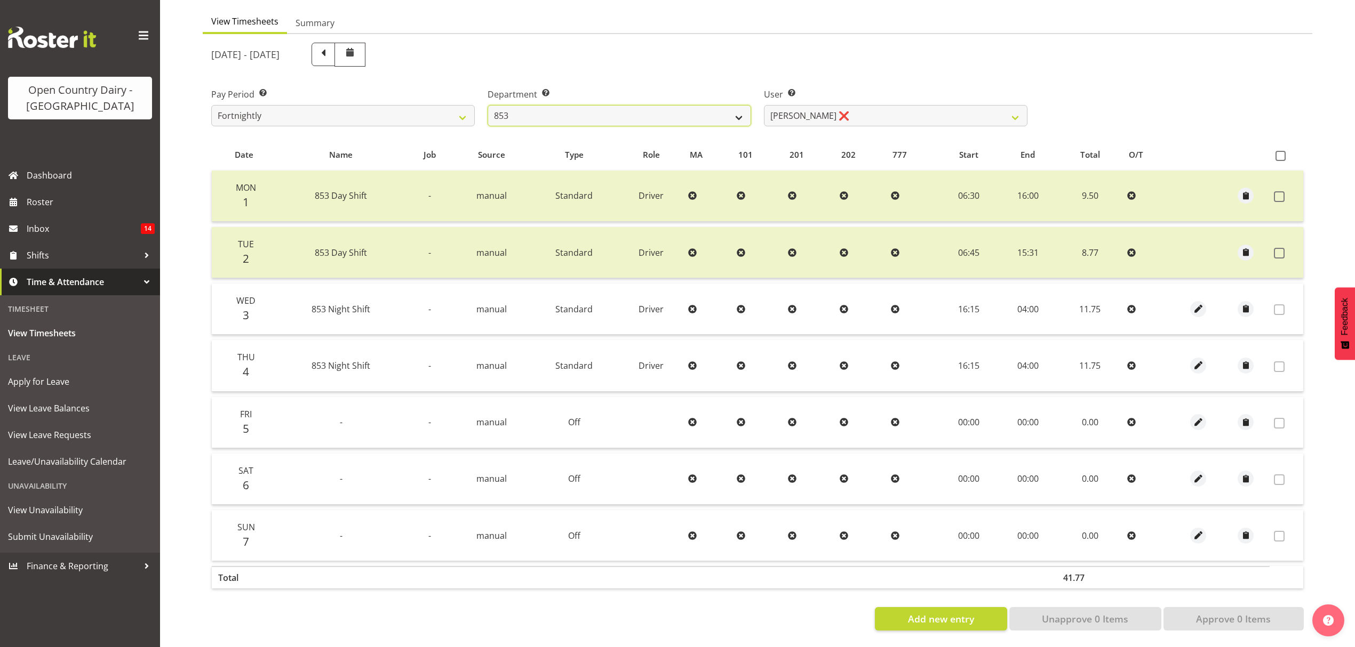
click at [741, 105] on select "734 735 736 737 738 739 851 852 853 854 855 856 858 861 862 865 868 869 870 873" at bounding box center [618, 115] width 263 height 21
select select "678"
click at [487, 105] on select "734 735 736 737 738 739 851 852 853 854 855 856 858 861 862 865 868 869 870 873" at bounding box center [618, 115] width 263 height 21
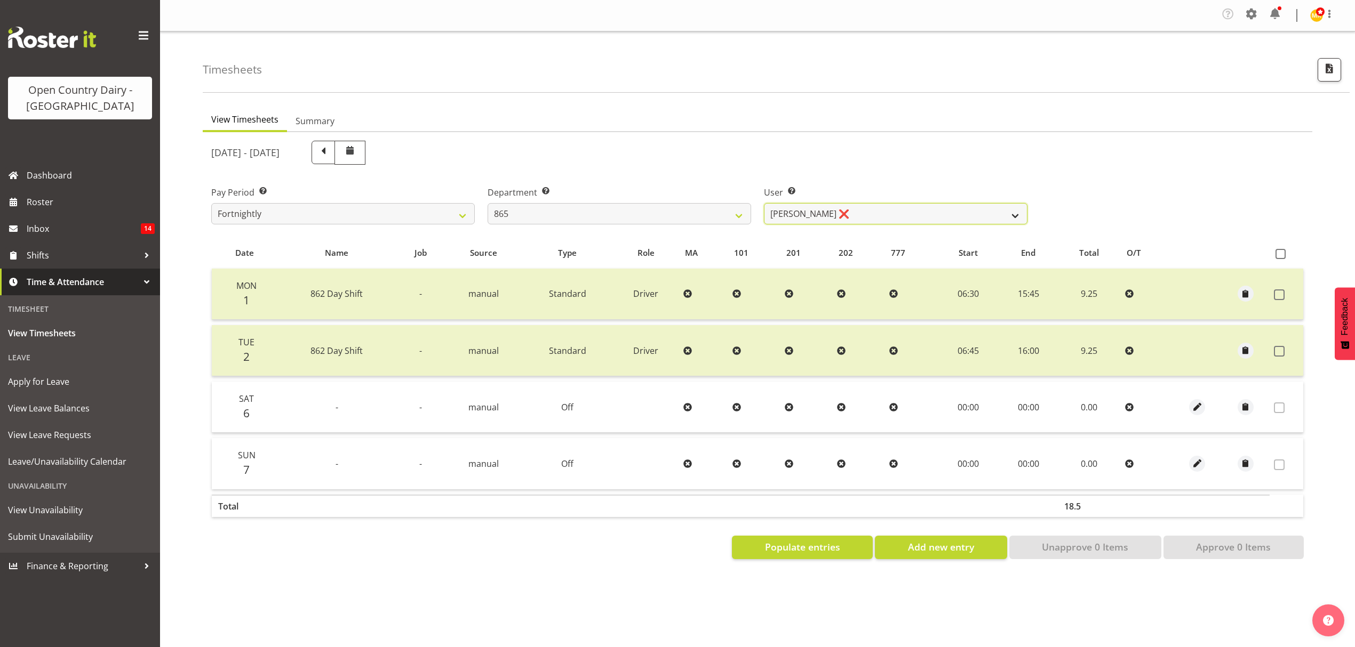
click at [896, 220] on select "[PERSON_NAME] ❌ [PERSON_NAME] ❌ [PERSON_NAME] ❌" at bounding box center [895, 213] width 263 height 21
select select "9760"
click at [764, 204] on select "[PERSON_NAME] ❌ [PERSON_NAME] ❌ [PERSON_NAME] ❌" at bounding box center [895, 213] width 263 height 21
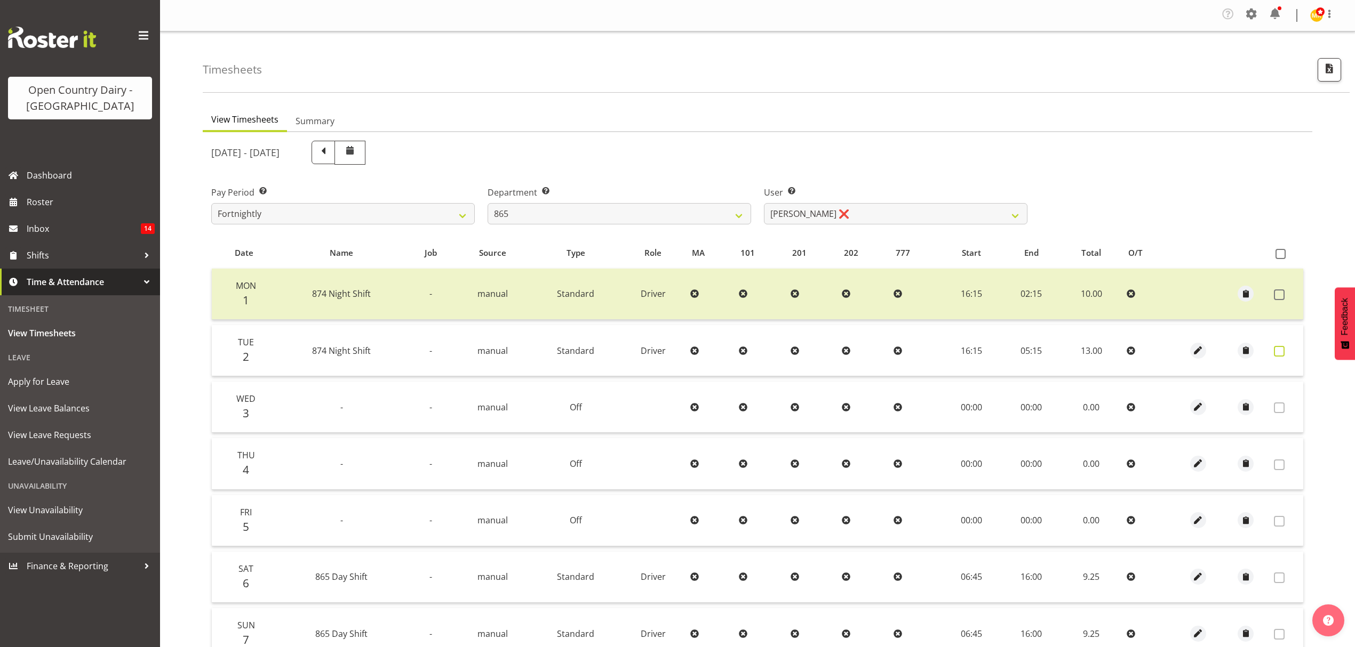
click at [1283, 352] on span at bounding box center [1279, 351] width 11 height 11
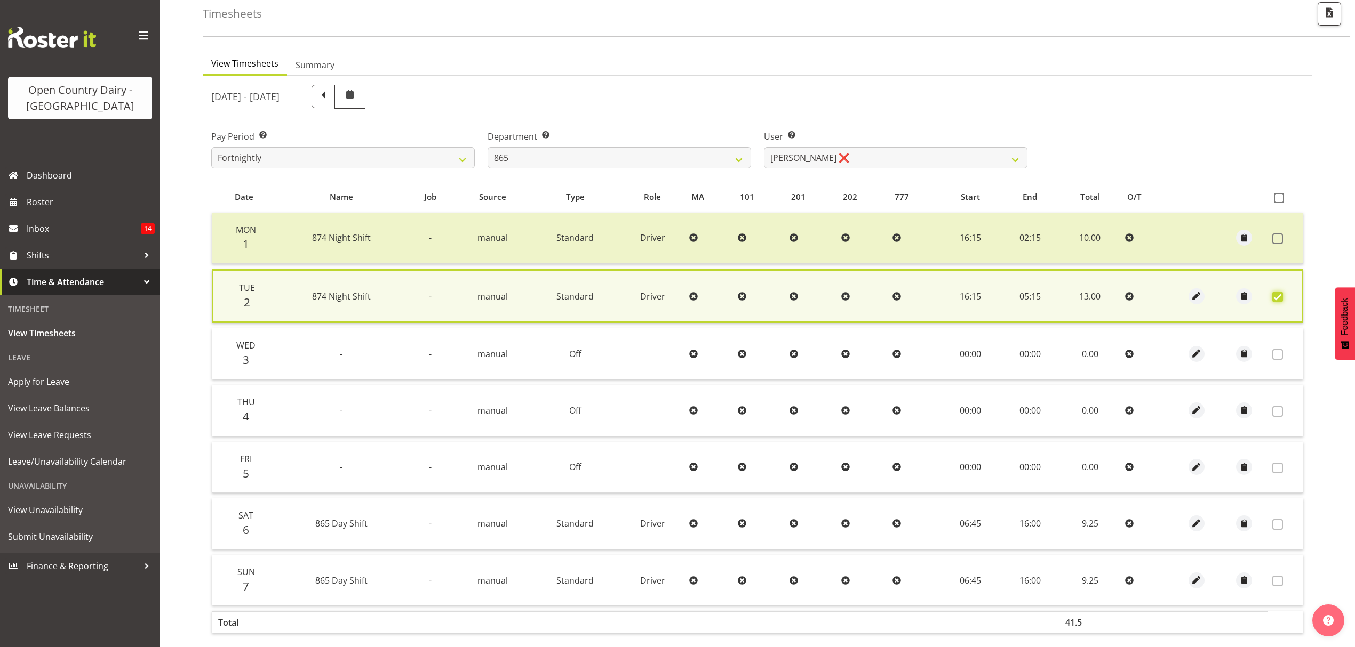
scroll to position [109, 0]
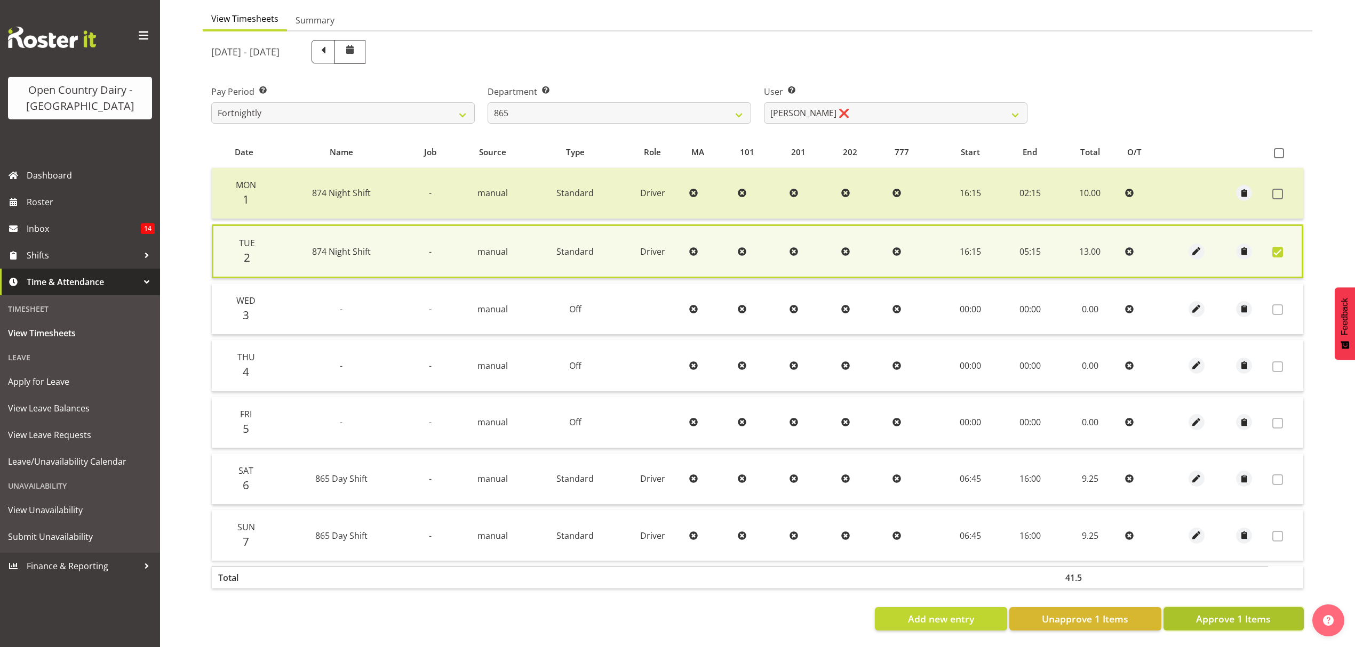
click at [1212, 612] on span "Approve 1 Items" at bounding box center [1233, 619] width 75 height 14
checkbox input "false"
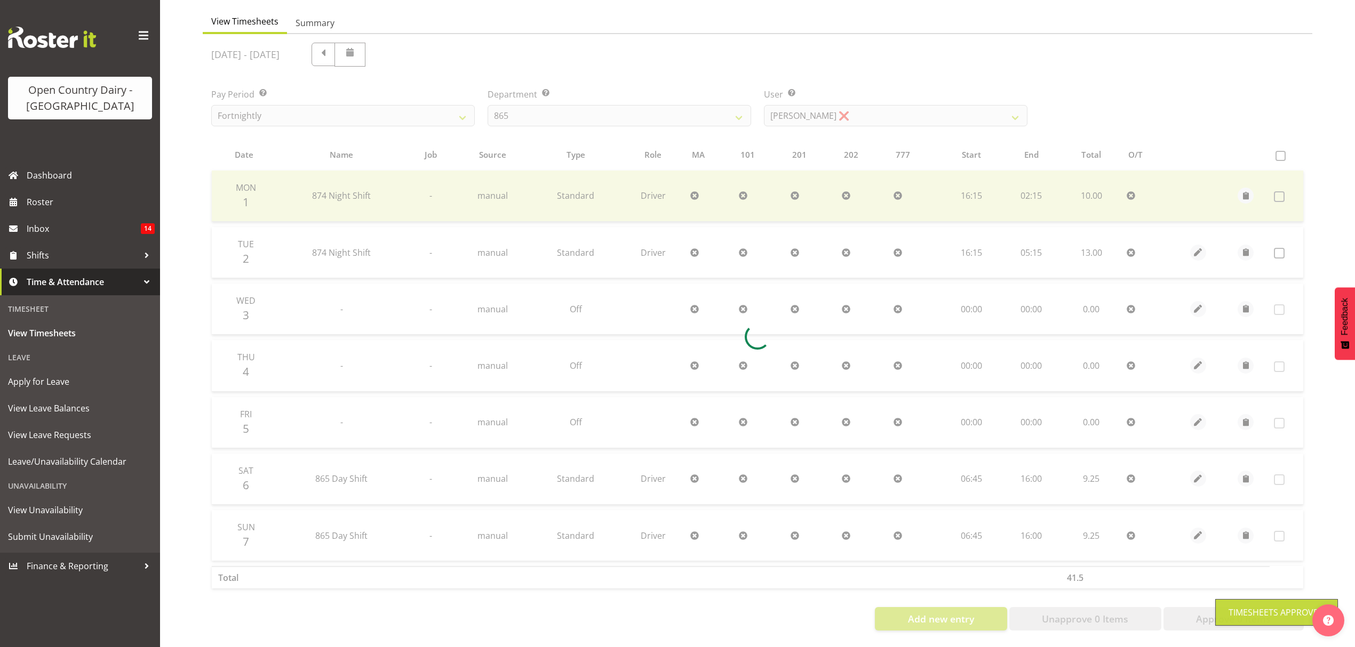
scroll to position [107, 0]
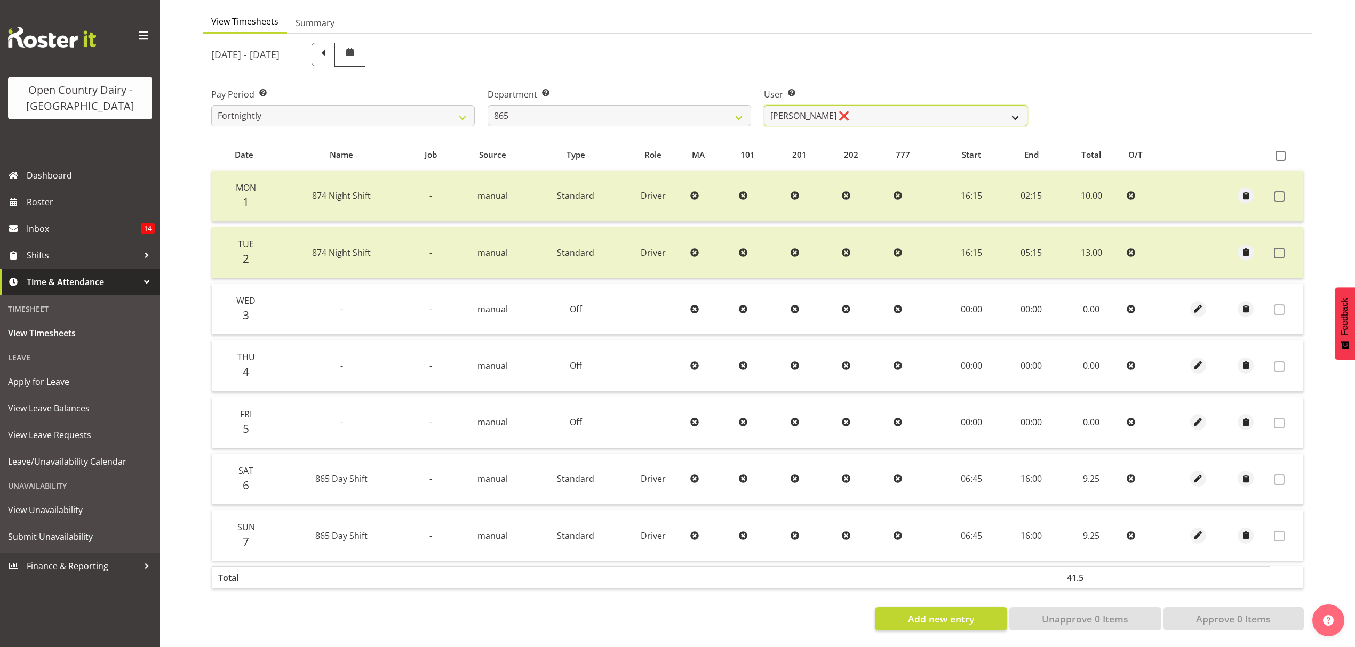
click at [954, 105] on select "[PERSON_NAME] ❌ [PERSON_NAME] ❌ [PERSON_NAME] ❌" at bounding box center [895, 115] width 263 height 21
click at [710, 111] on select "734 735 736 737 738 739 851 852 853 854 855 856 858 861 862 865 868 869 870 873" at bounding box center [618, 115] width 263 height 21
select select "681"
click at [487, 105] on select "734 735 736 737 738 739 851 852 853 854 855 856 858 861 862 865 868 869 870 873" at bounding box center [618, 115] width 263 height 21
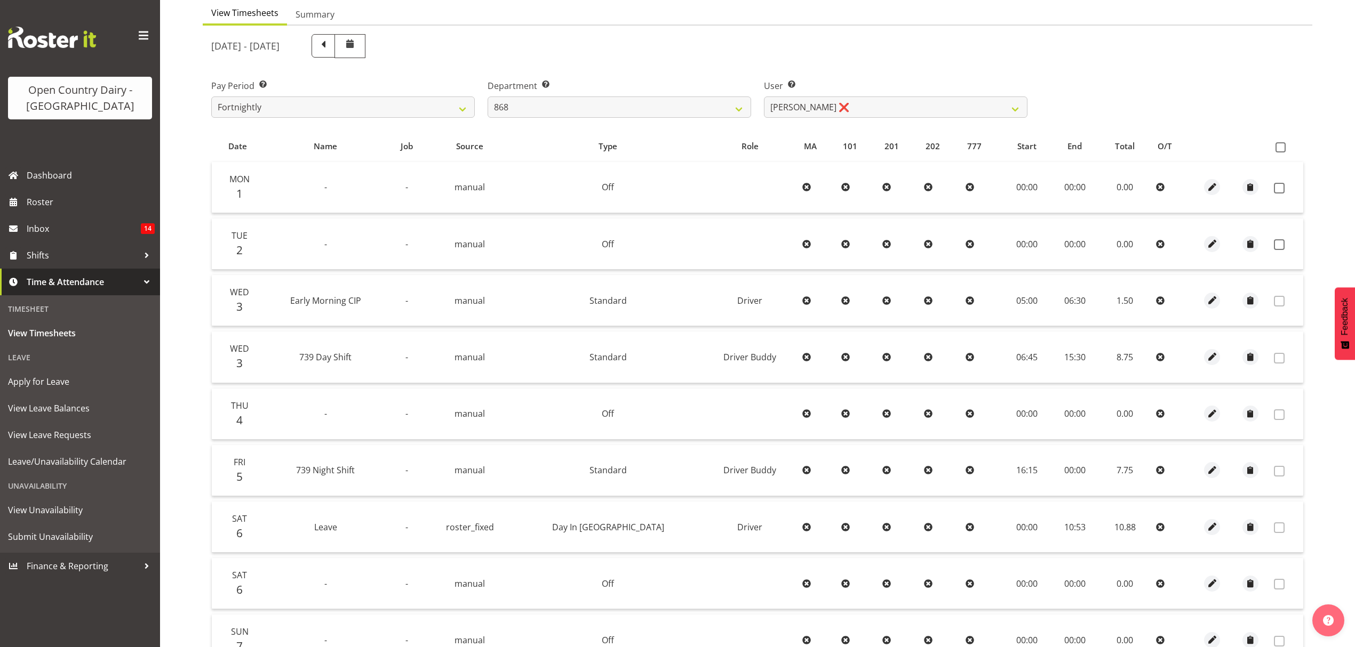
click at [1276, 305] on span at bounding box center [1279, 301] width 11 height 11
click at [915, 100] on select "[PERSON_NAME] ❌ [PERSON_NAME] ❌ [PERSON_NAME] ❌ [PERSON_NAME] ❌" at bounding box center [895, 107] width 263 height 21
select select "10268"
click at [764, 97] on select "[PERSON_NAME] ❌ [PERSON_NAME] ❌ [PERSON_NAME] ❌ [PERSON_NAME] ❌" at bounding box center [895, 107] width 263 height 21
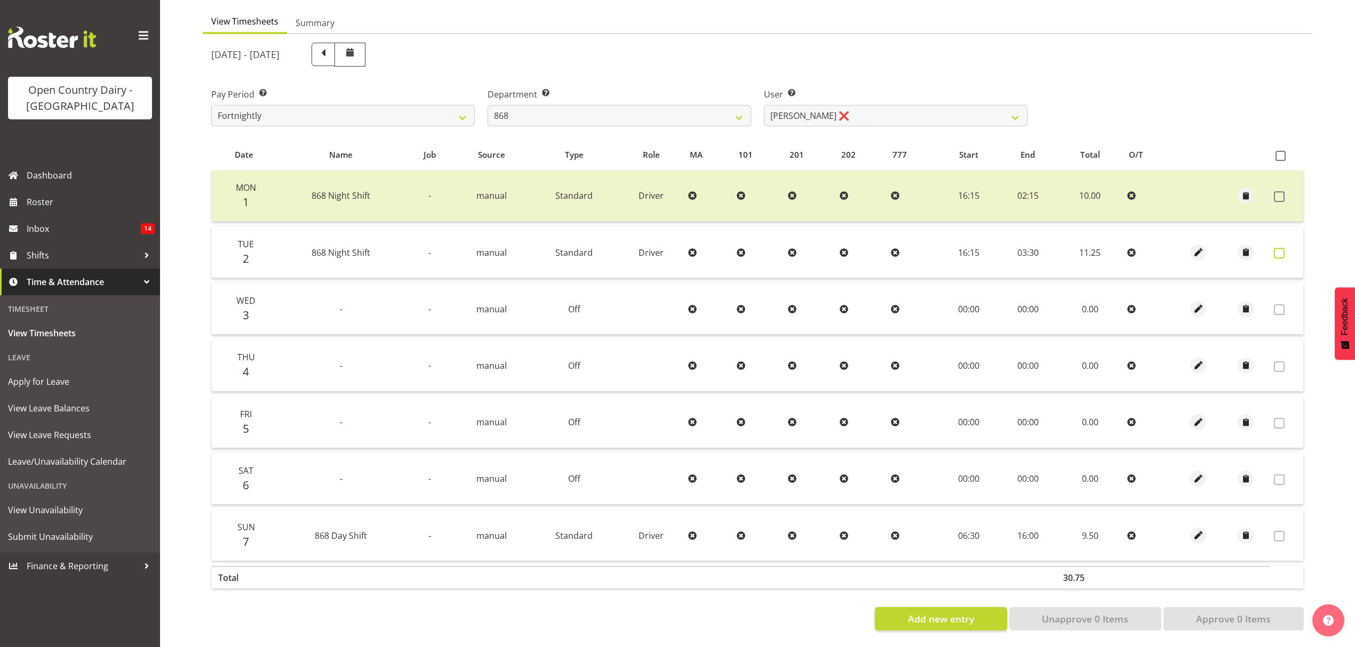
click at [1283, 248] on span at bounding box center [1279, 253] width 11 height 11
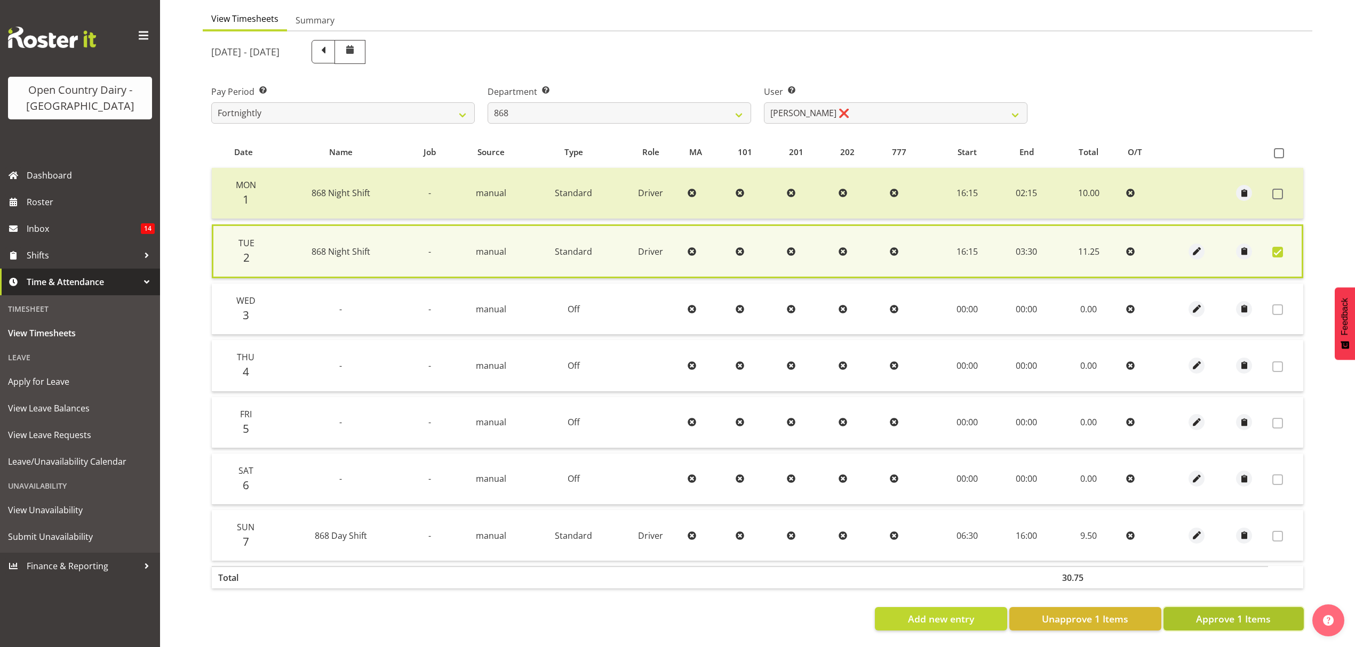
click at [1238, 612] on span "Approve 1 Items" at bounding box center [1233, 619] width 75 height 14
checkbox input "false"
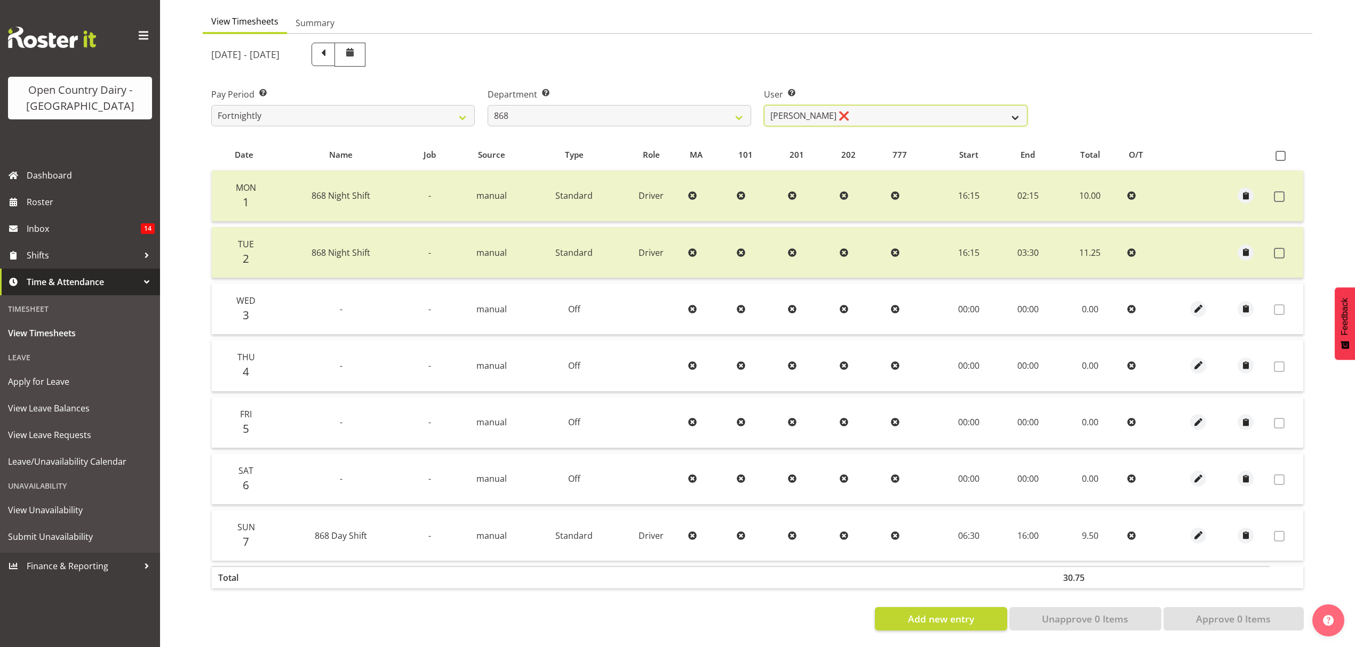
click at [1018, 109] on select "[PERSON_NAME] ❌ [PERSON_NAME] ❌ [PERSON_NAME] ❌ [PERSON_NAME] ❌" at bounding box center [895, 115] width 263 height 21
select select "7447"
click at [764, 105] on select "[PERSON_NAME] ❌ [PERSON_NAME] ❌ [PERSON_NAME] ❌ [PERSON_NAME] ❌" at bounding box center [895, 115] width 263 height 21
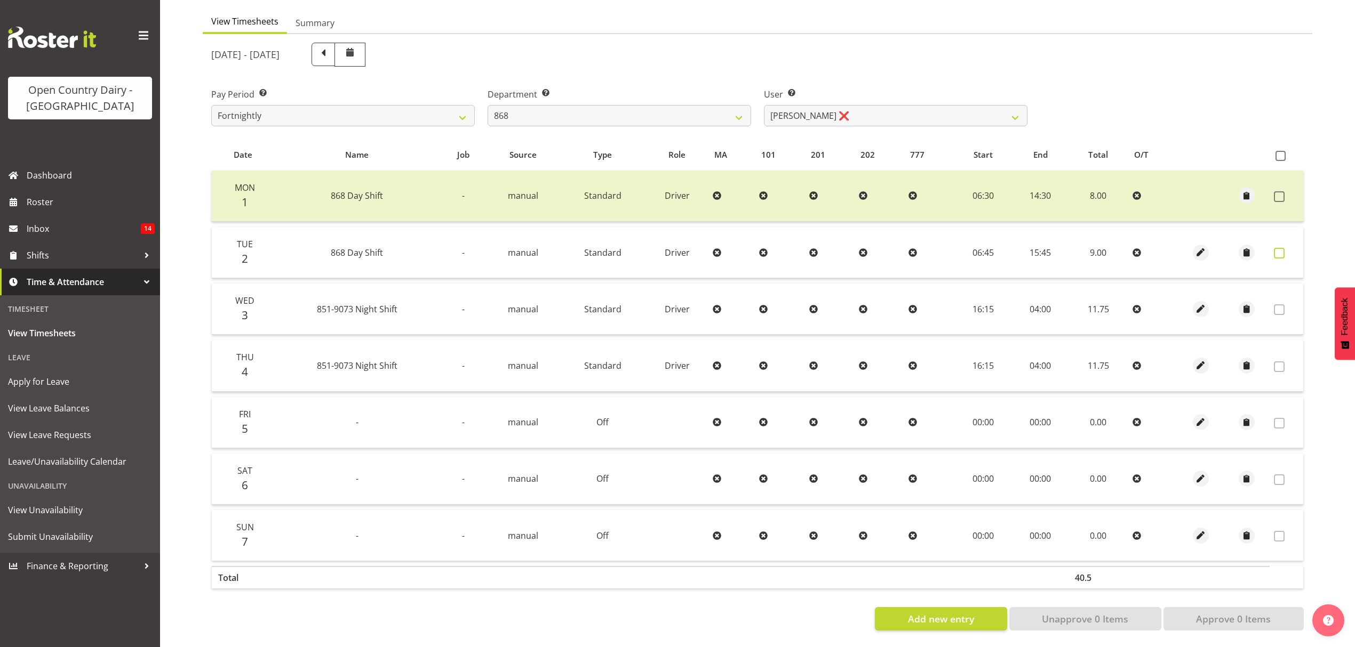
click at [1274, 249] on span at bounding box center [1279, 253] width 11 height 11
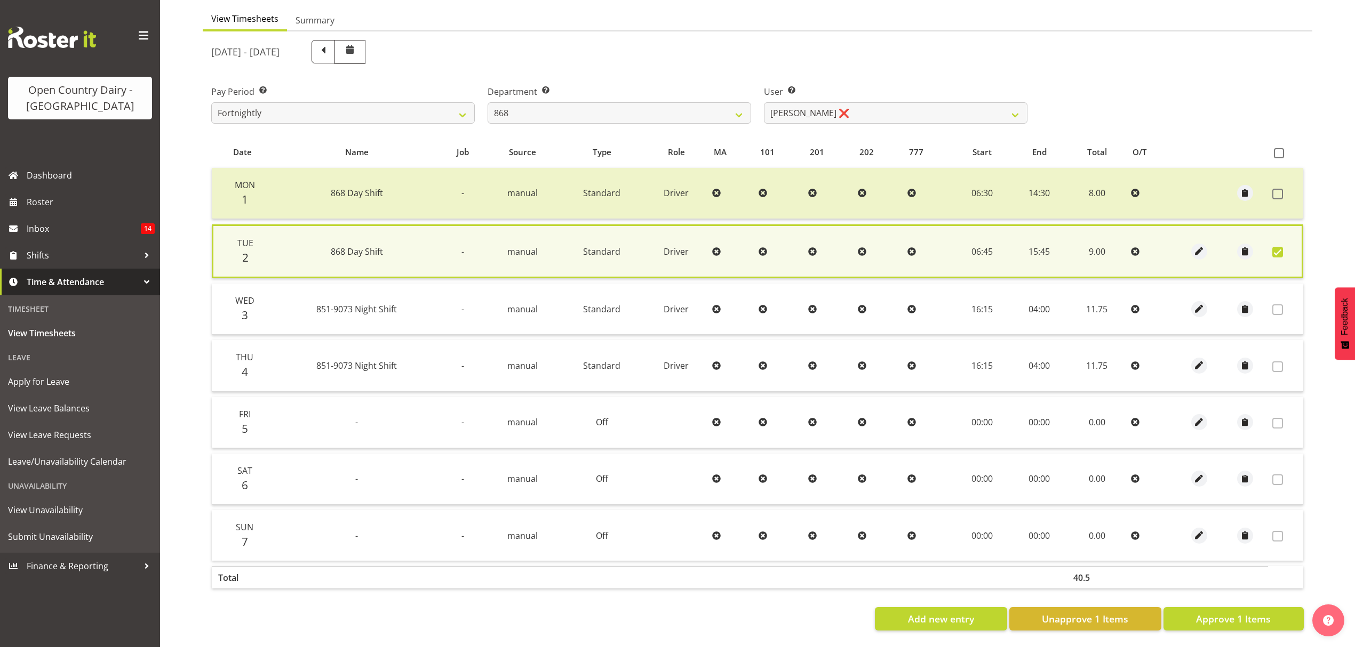
click at [1237, 630] on section "[DATE] - [DATE] Pay Period Select which pay period you would like to view. Fort…" at bounding box center [757, 335] width 1109 height 608
click at [1238, 612] on span "Approve 1 Items" at bounding box center [1233, 619] width 75 height 14
checkbox input "false"
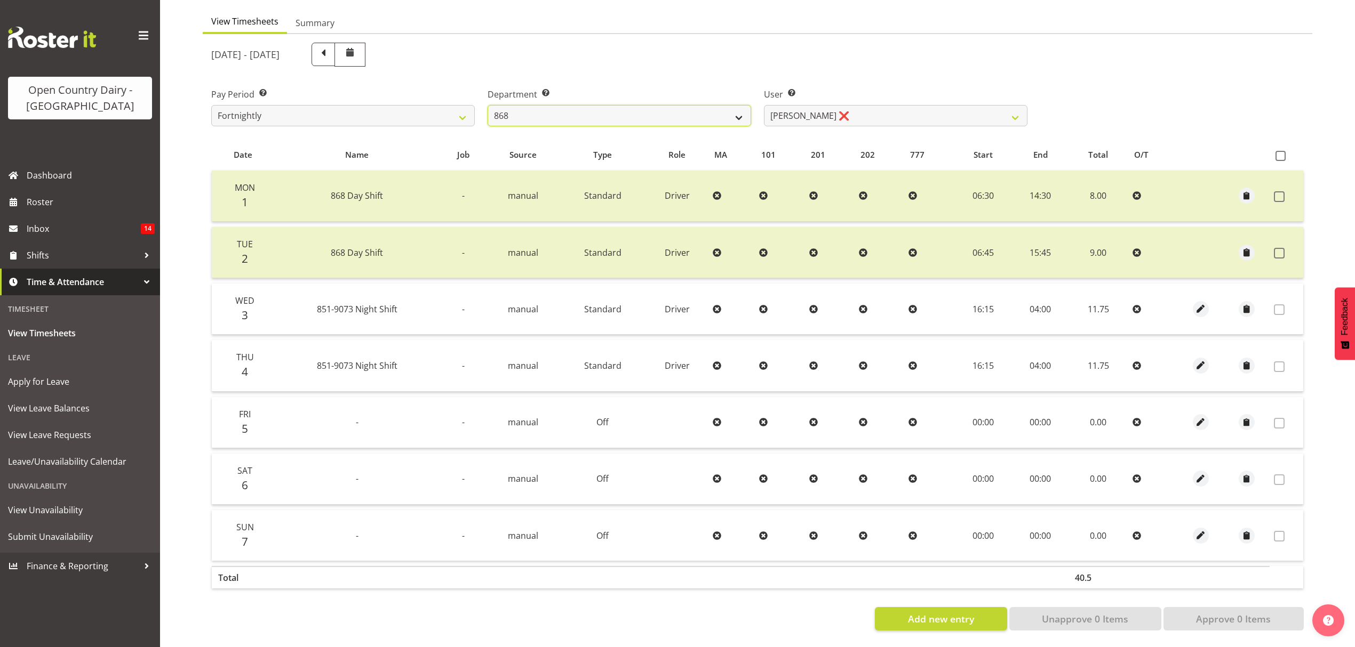
click at [683, 112] on select "734 735 736 737 738 739 851 852 853 854 855 856 858 861 862 865 868 869 870 873" at bounding box center [618, 115] width 263 height 21
select select "682"
click at [487, 105] on select "734 735 736 737 738 739 851 852 853 854 855 856 858 861 862 865 868 869 870 873" at bounding box center [618, 115] width 263 height 21
select select "7387"
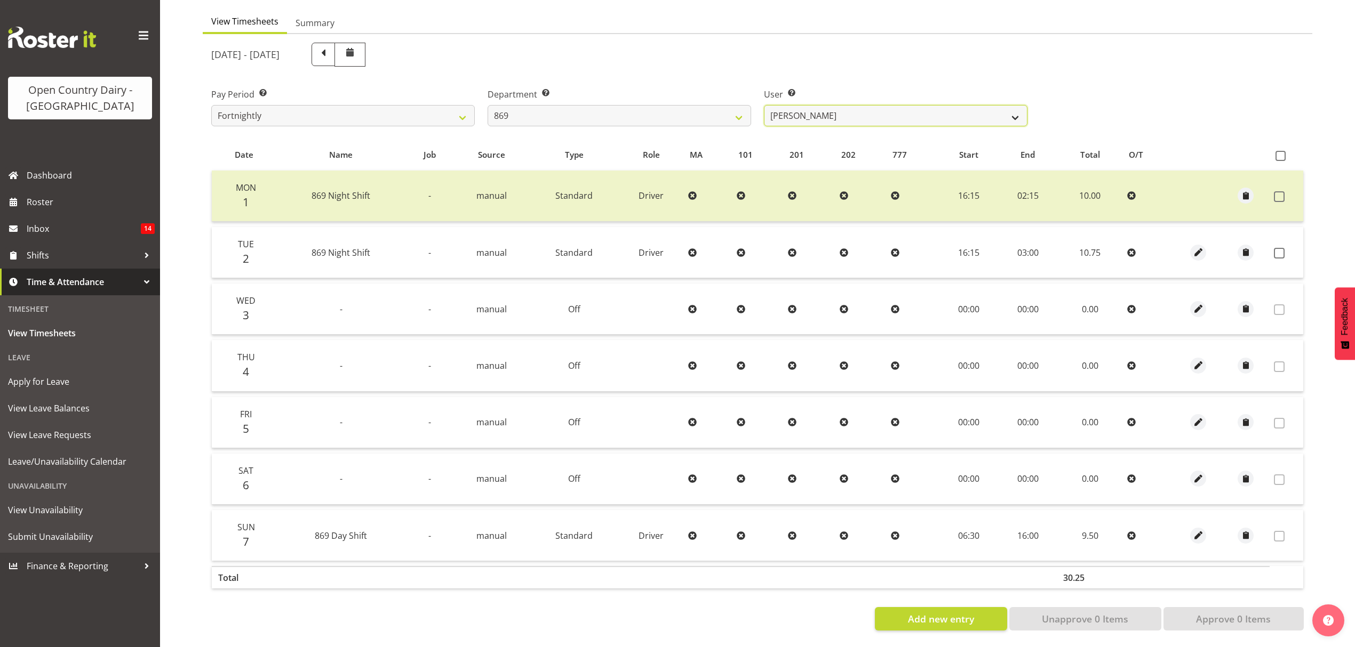
click at [882, 111] on select "[PERSON_NAME] ❌ [PERSON_NAME] ❌ [PERSON_NAME] ❌ [PERSON_NAME] ❌" at bounding box center [895, 115] width 263 height 21
click at [764, 105] on select "[PERSON_NAME] ❌ [PERSON_NAME] ❌ [PERSON_NAME] ❌ [PERSON_NAME] ❌" at bounding box center [895, 115] width 263 height 21
click at [1276, 248] on span at bounding box center [1279, 253] width 11 height 11
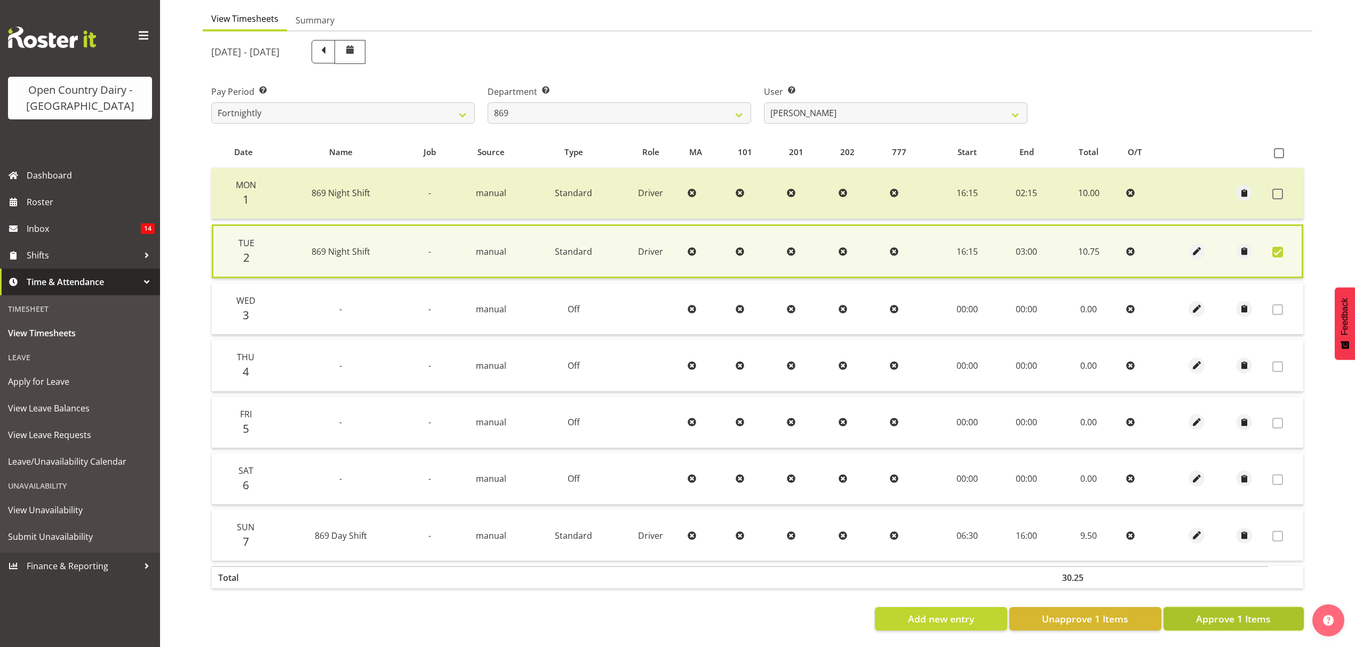
click at [1238, 618] on span "Approve 1 Items" at bounding box center [1233, 619] width 75 height 14
checkbox input "false"
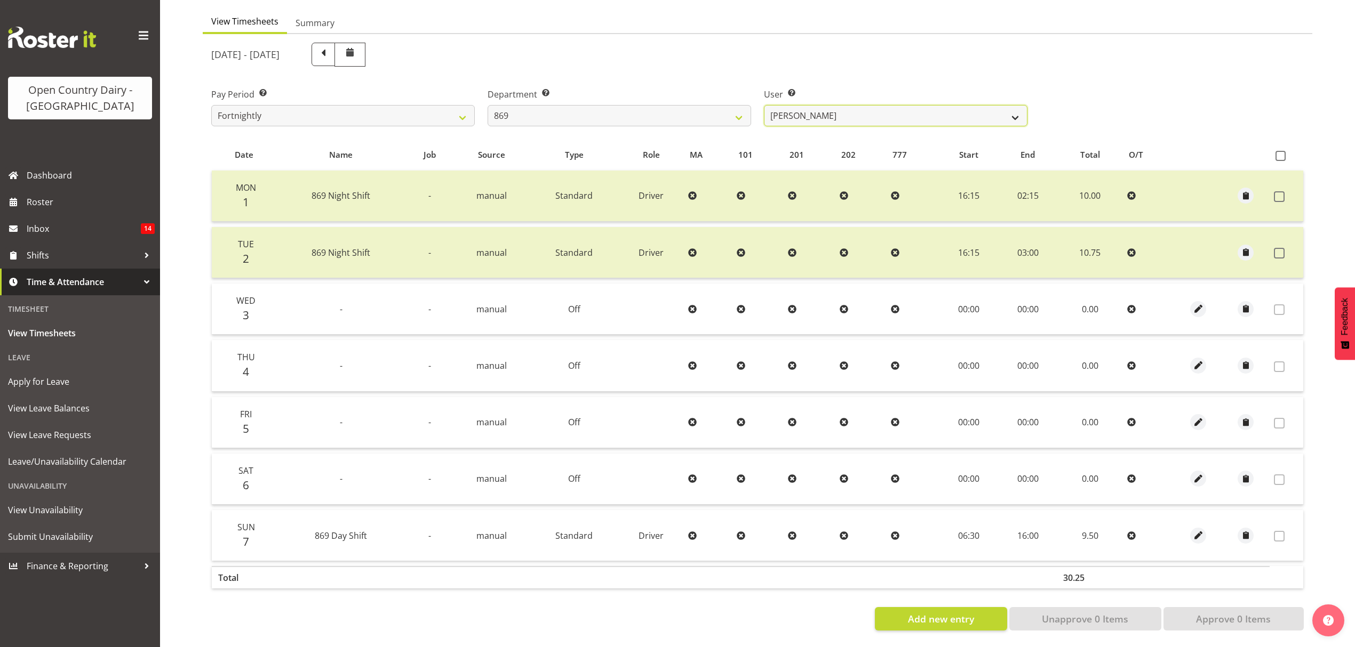
click at [832, 114] on select "[PERSON_NAME] ❌ [PERSON_NAME] ❌ [PERSON_NAME] ❌ [PERSON_NAME] ❌" at bounding box center [895, 115] width 263 height 21
select select "10302"
click at [764, 105] on select "[PERSON_NAME] ❌ [PERSON_NAME] ❌ [PERSON_NAME] ❌ [PERSON_NAME] ❌" at bounding box center [895, 115] width 263 height 21
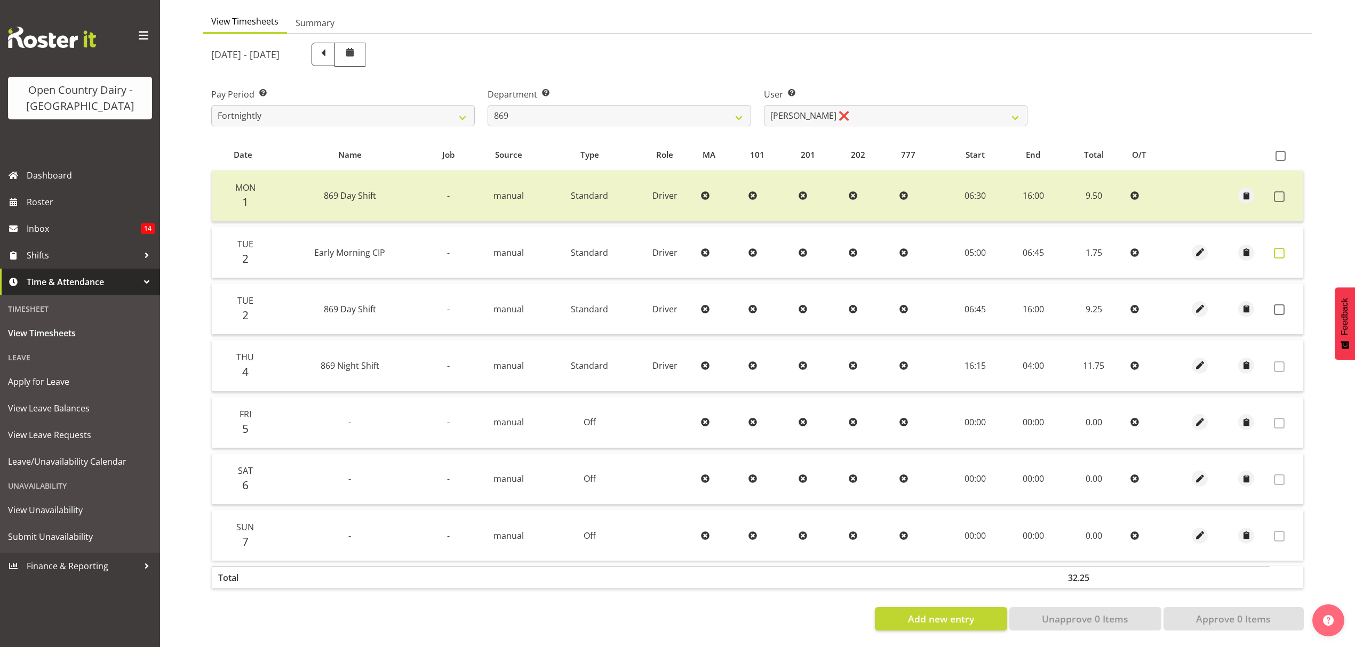
click at [1283, 248] on span at bounding box center [1279, 253] width 11 height 11
checkbox input "true"
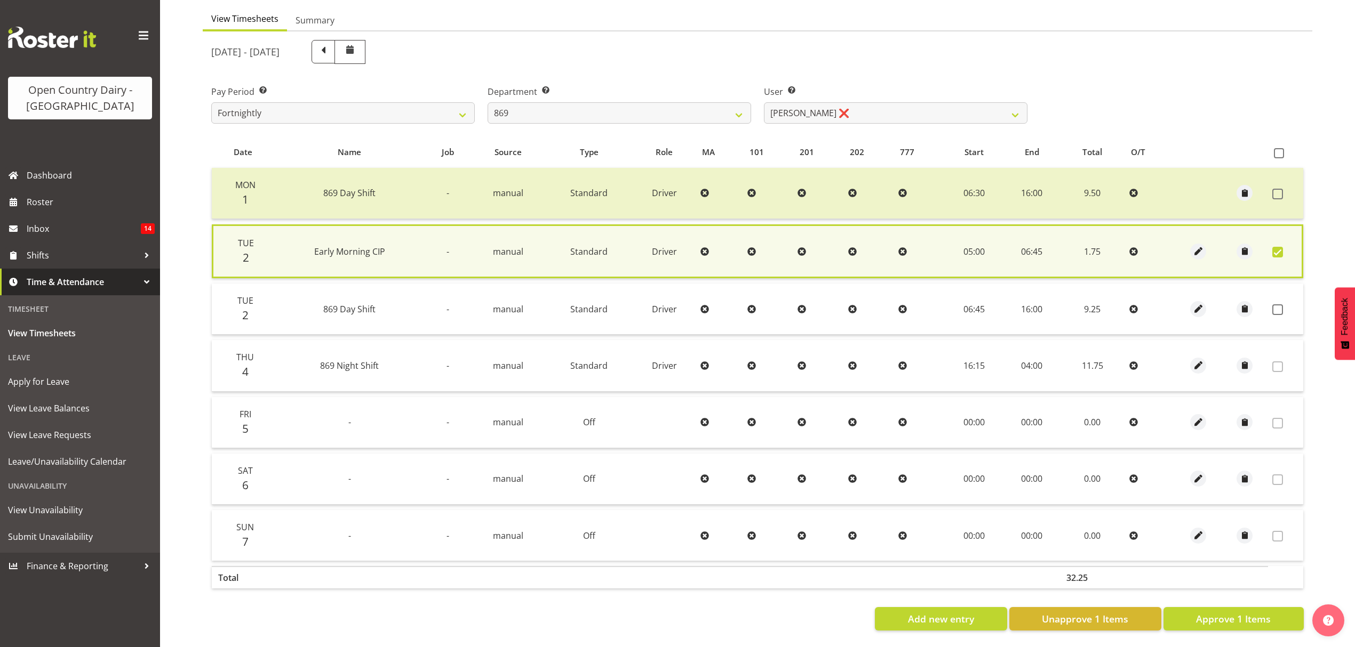
click at [1282, 310] on td at bounding box center [1285, 309] width 35 height 51
click at [1281, 305] on span at bounding box center [1277, 310] width 11 height 11
checkbox input "true"
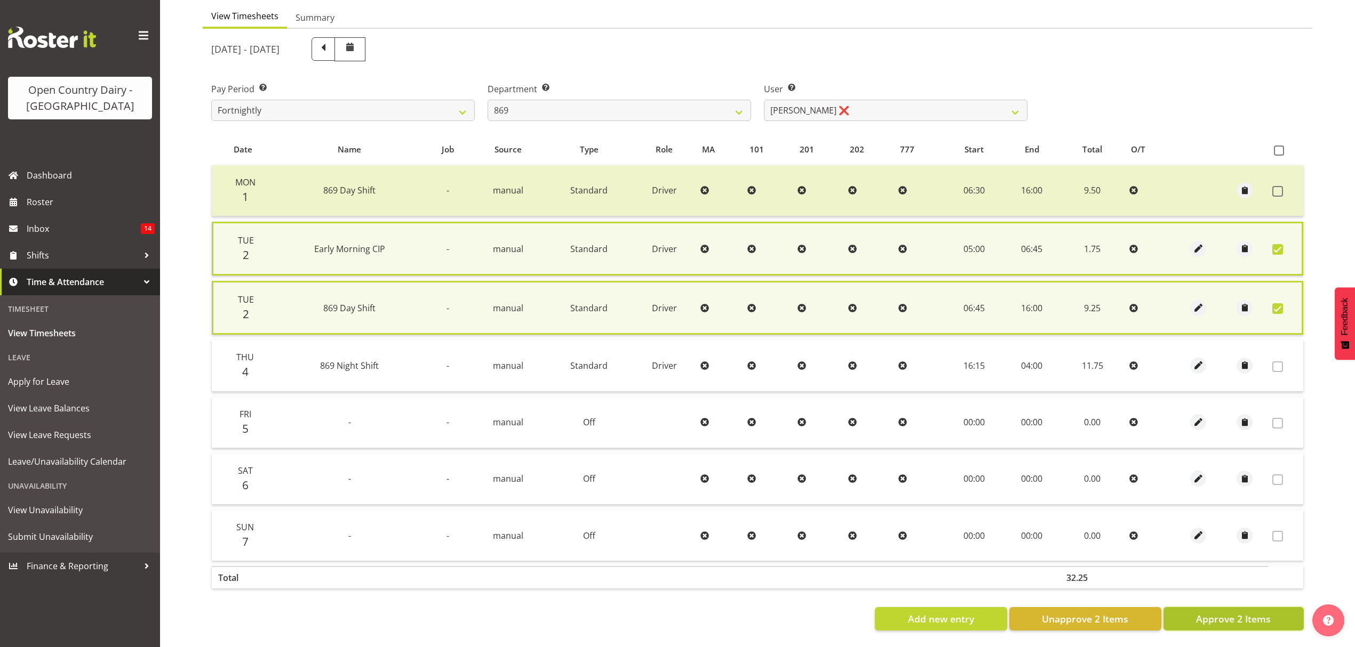
click at [1270, 615] on span "Approve 2 Items" at bounding box center [1233, 619] width 75 height 14
checkbox input "false"
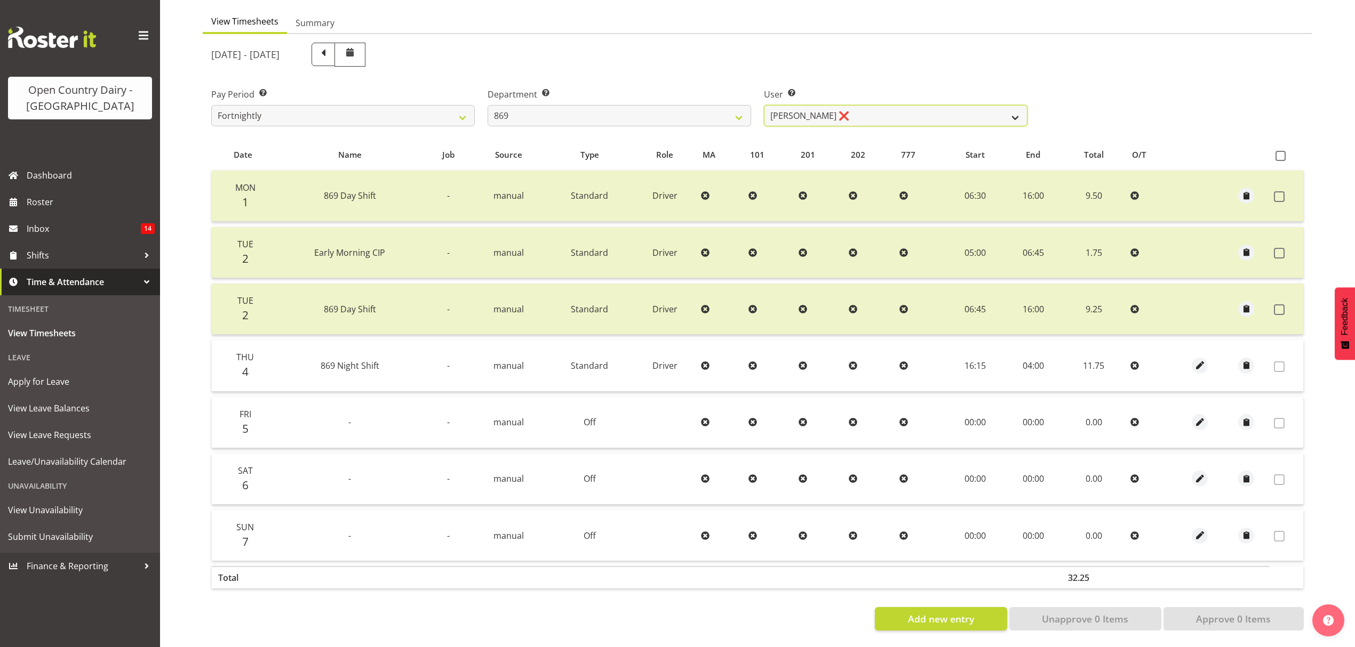
click at [833, 109] on select "[PERSON_NAME] ❌ [PERSON_NAME] ❌ [PERSON_NAME] ❌ [PERSON_NAME] ❌" at bounding box center [895, 115] width 263 height 21
click at [717, 105] on select "734 735 736 737 738 739 851 852 853 854 855 856 858 861 862 865 868 869 870 873" at bounding box center [618, 115] width 263 height 21
select select "683"
click at [487, 105] on select "734 735 736 737 738 739 851 852 853 854 855 856 858 861 862 865 868 869 870 873" at bounding box center [618, 115] width 263 height 21
select select "7381"
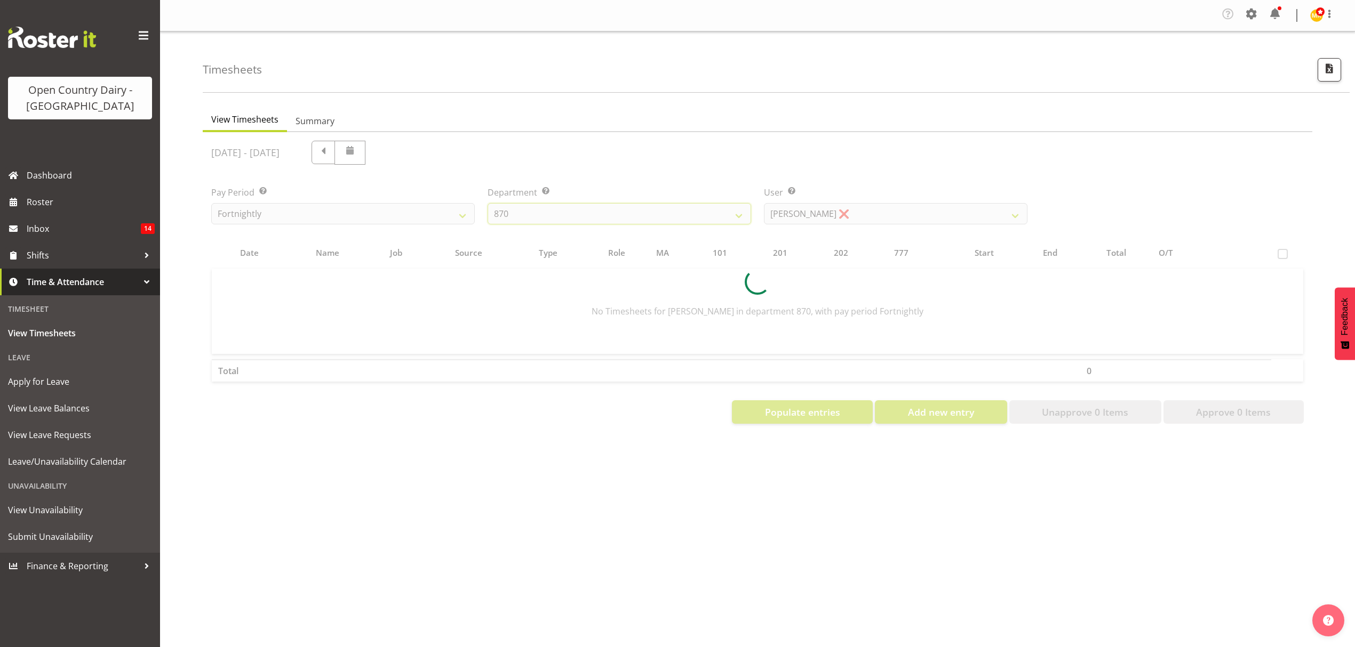
scroll to position [0, 0]
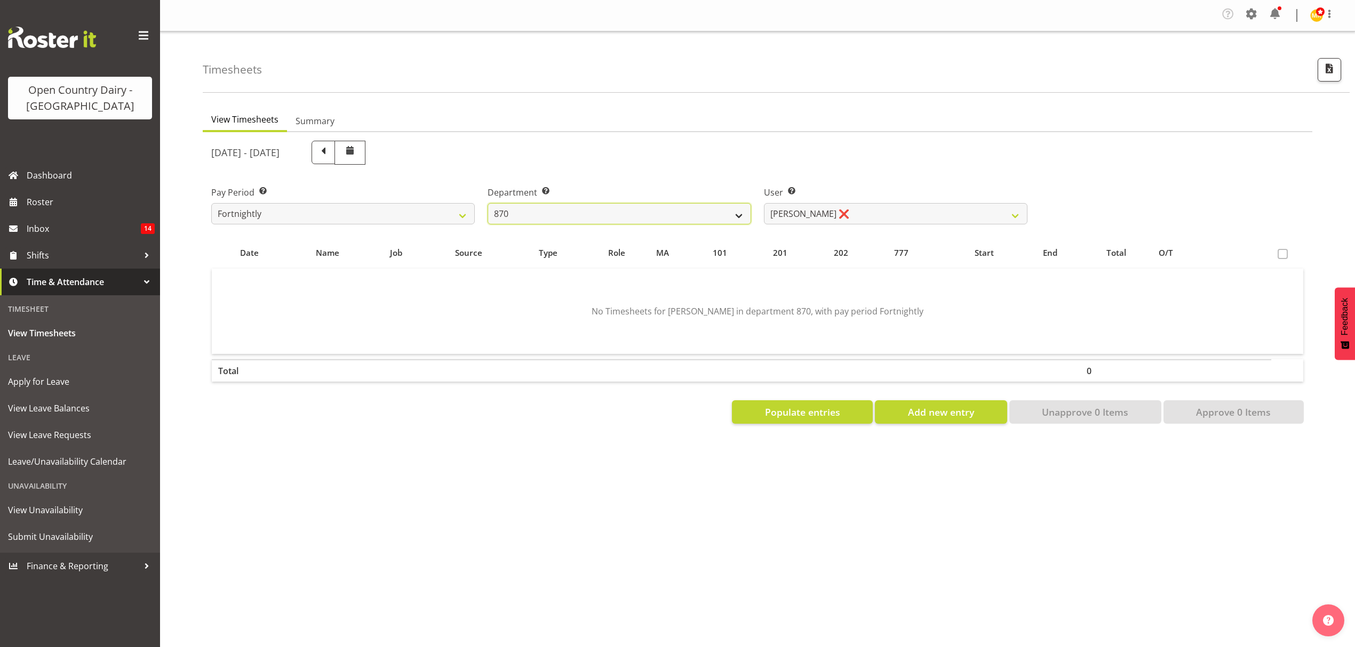
click at [645, 213] on select "734 735 736 737 738 739 851 852 853 854 855 856 858 861 862 865 868 869 870 873" at bounding box center [618, 213] width 263 height 21
select select "686"
click at [487, 204] on select "734 735 736 737 738 739 851 852 853 854 855 856 858 861 862 865 868 869 870 873" at bounding box center [618, 213] width 263 height 21
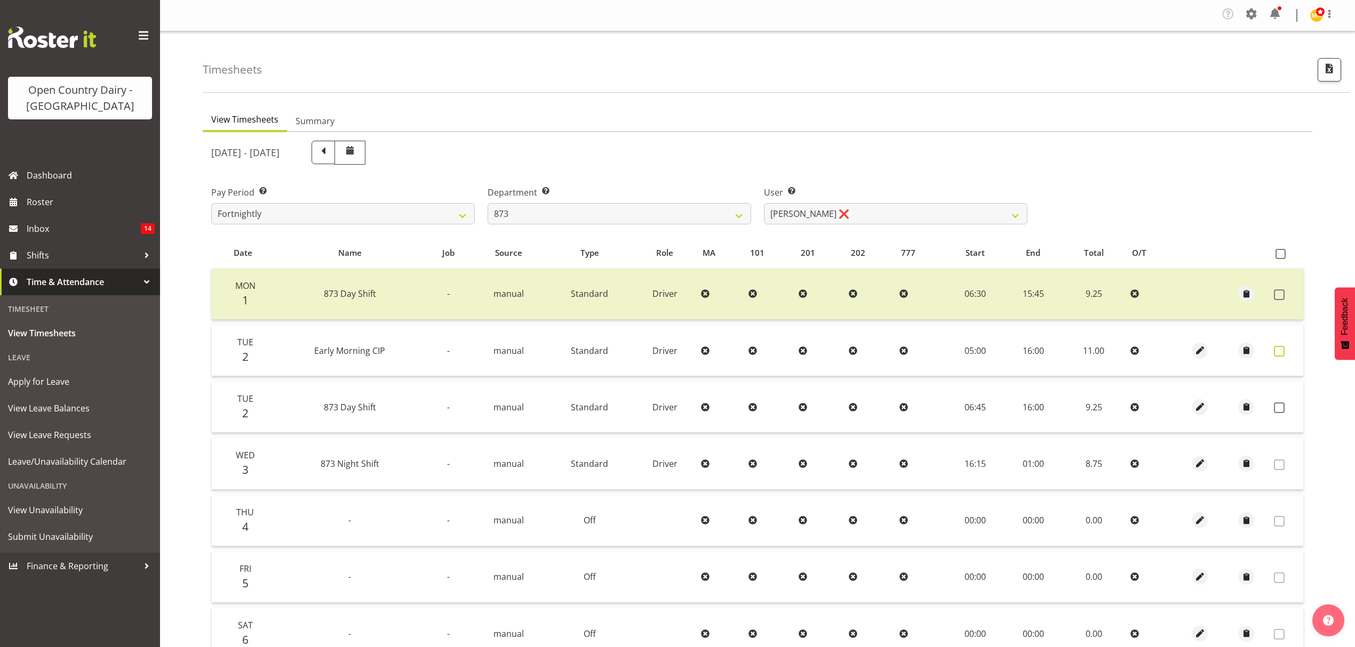
click at [1285, 348] on label at bounding box center [1282, 351] width 17 height 11
checkbox input "true"
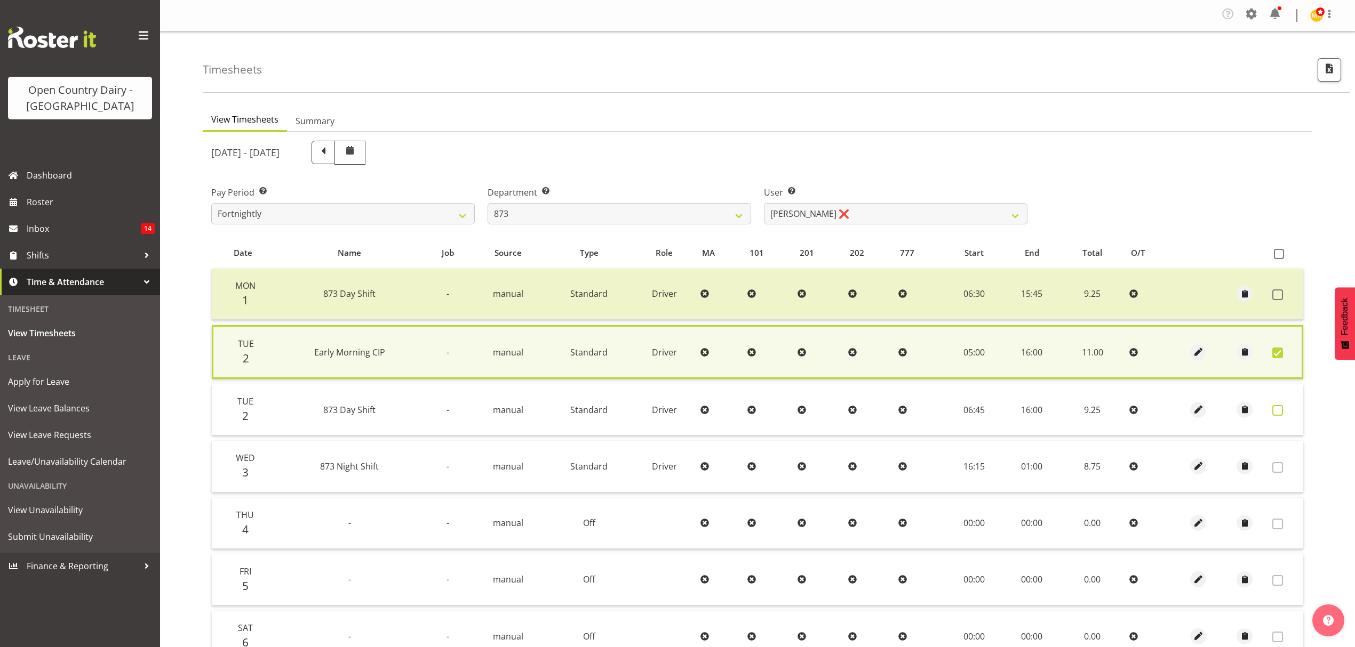
click at [1281, 406] on span at bounding box center [1277, 410] width 11 height 11
checkbox input "true"
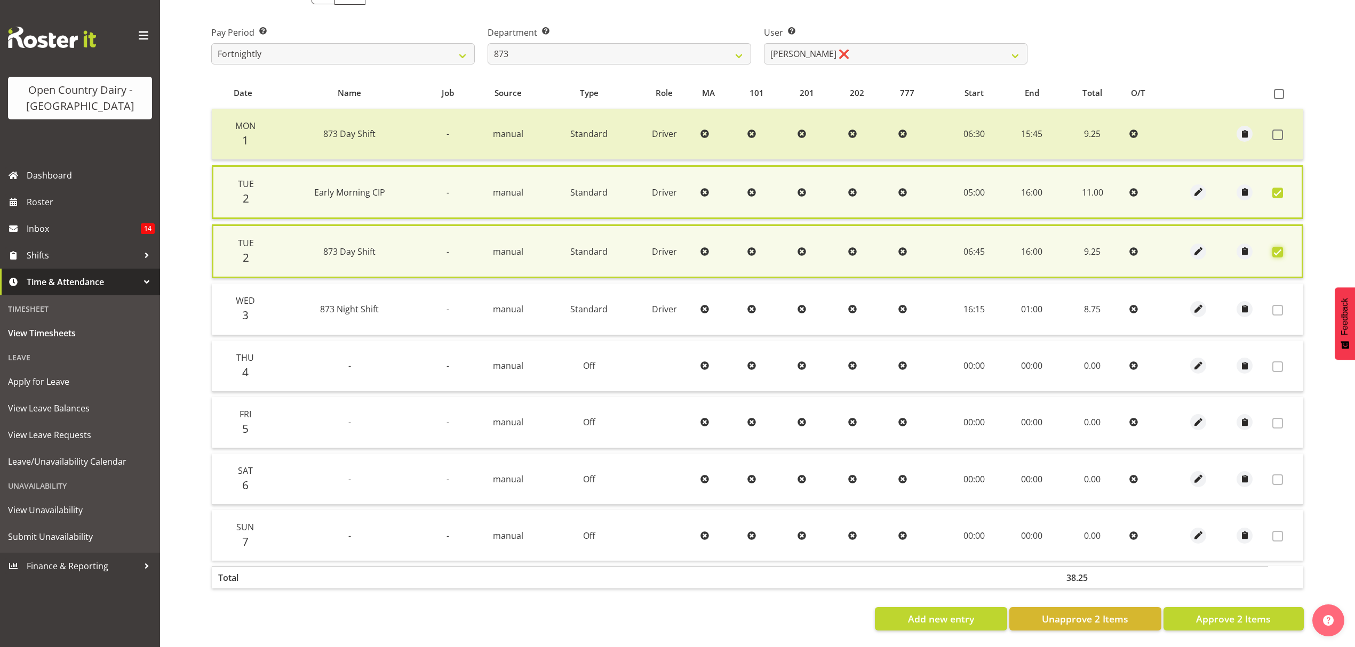
scroll to position [167, 0]
click at [1234, 612] on span "Approve 2 Items" at bounding box center [1233, 619] width 75 height 14
checkbox input "false"
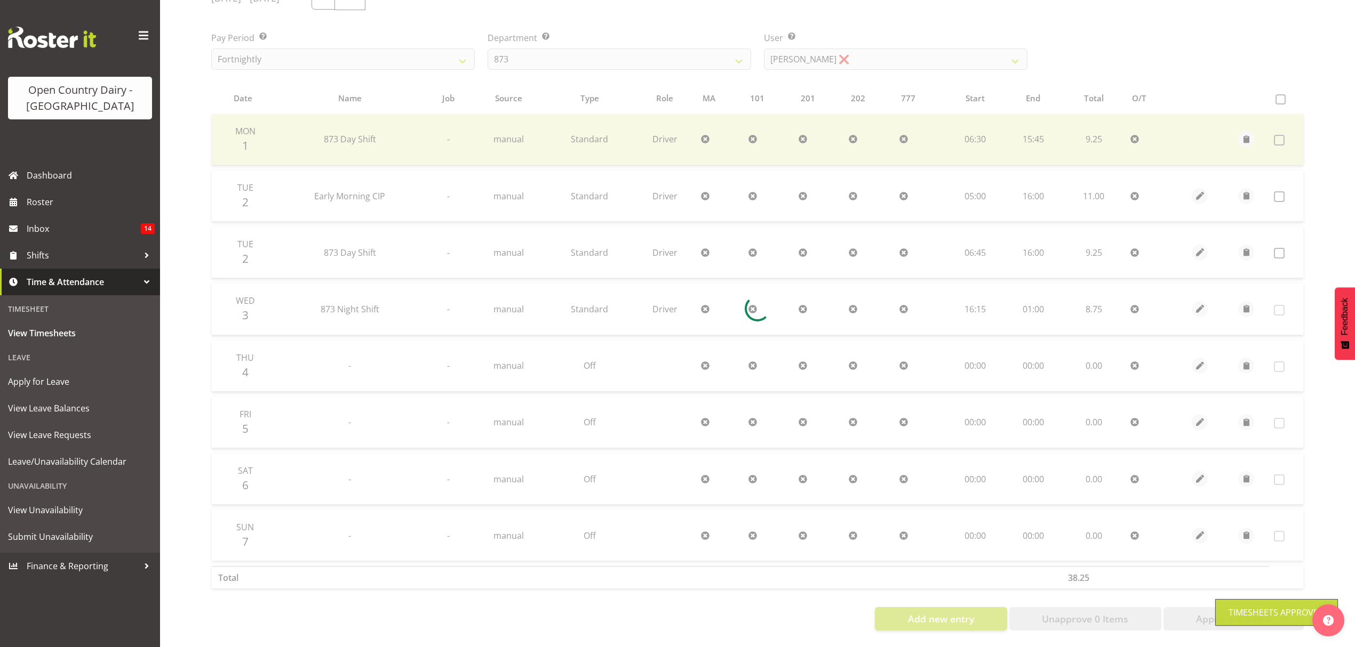
scroll to position [163, 0]
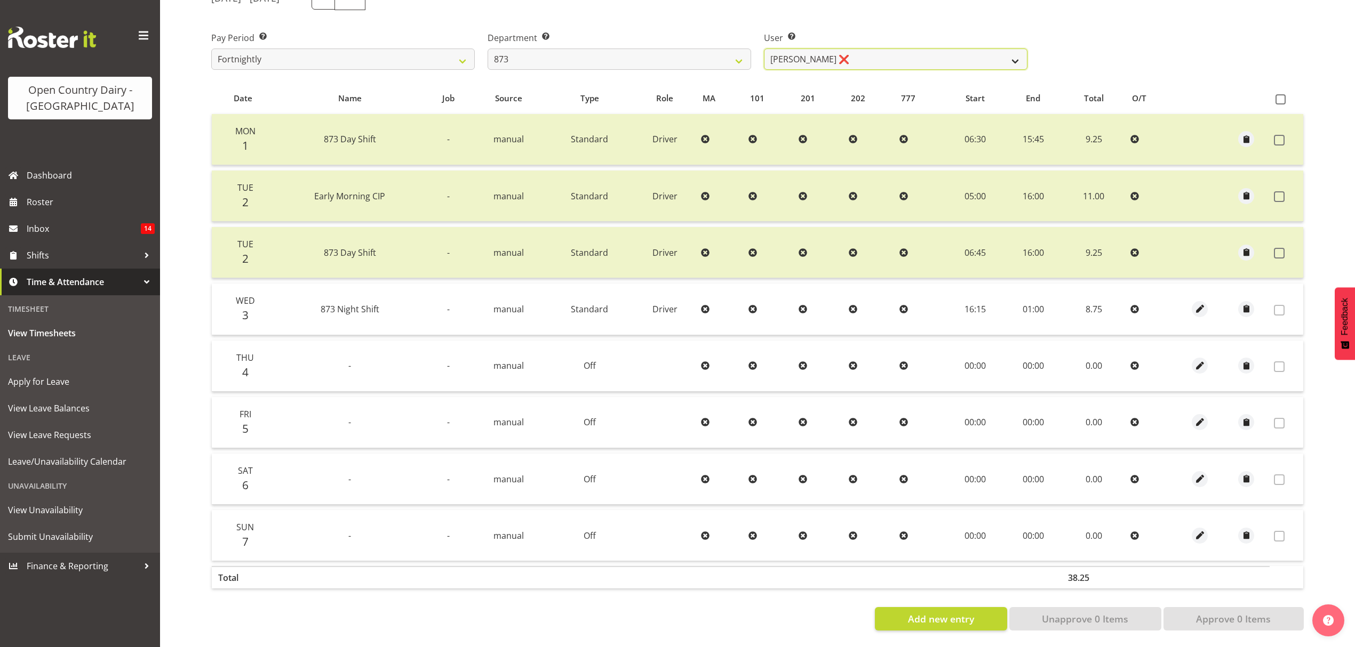
click at [885, 59] on select "[PERSON_NAME] ❌ [PERSON_NAME] ❌ [PERSON_NAME] ❌ [PERSON_NAME] ❌" at bounding box center [895, 59] width 263 height 21
select select "7478"
click at [764, 49] on select "[PERSON_NAME] ❌ [PERSON_NAME] ❌ [PERSON_NAME] ❌ [PERSON_NAME] ❌" at bounding box center [895, 59] width 263 height 21
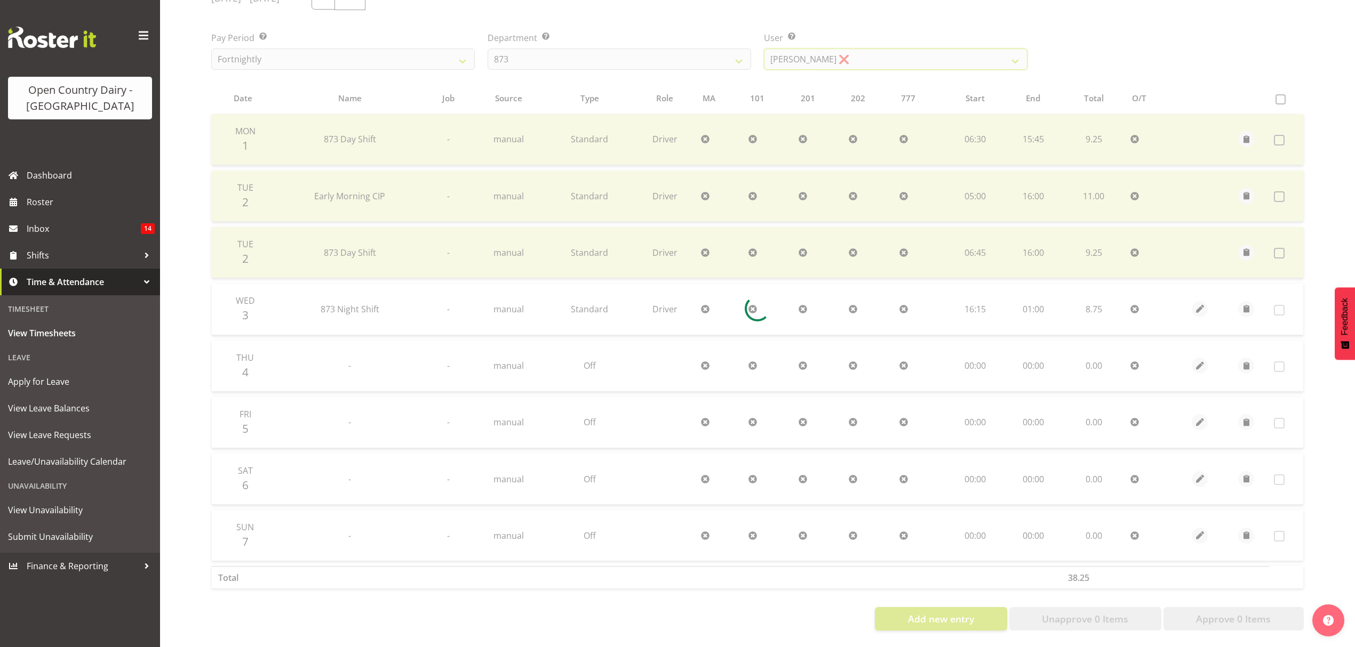
scroll to position [107, 0]
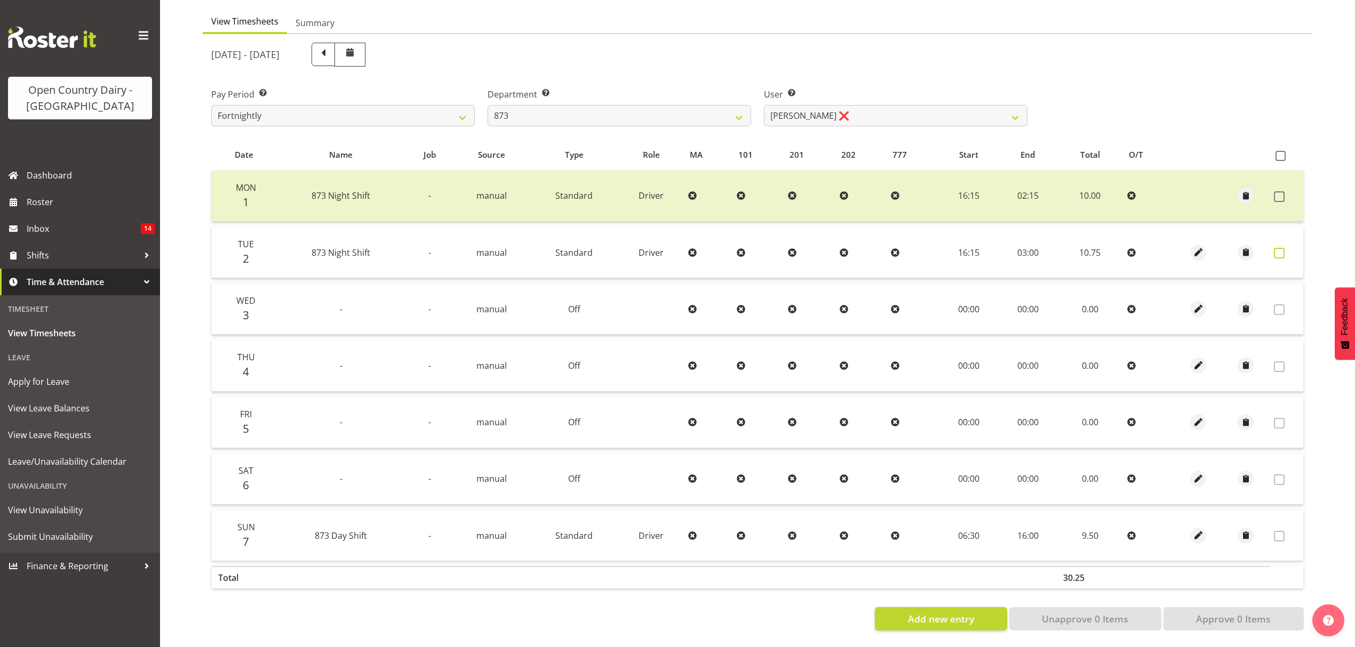
click at [1285, 248] on label at bounding box center [1282, 253] width 17 height 11
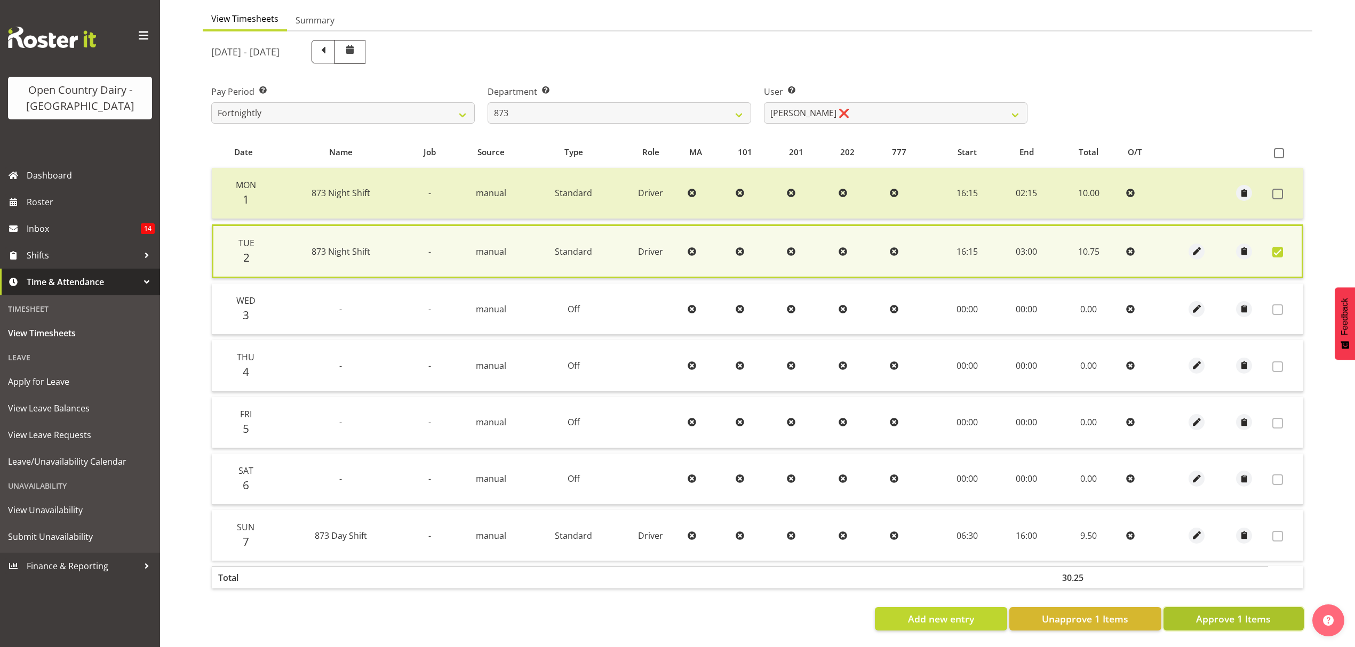
click at [1226, 615] on span "Approve 1 Items" at bounding box center [1233, 619] width 75 height 14
checkbox input "false"
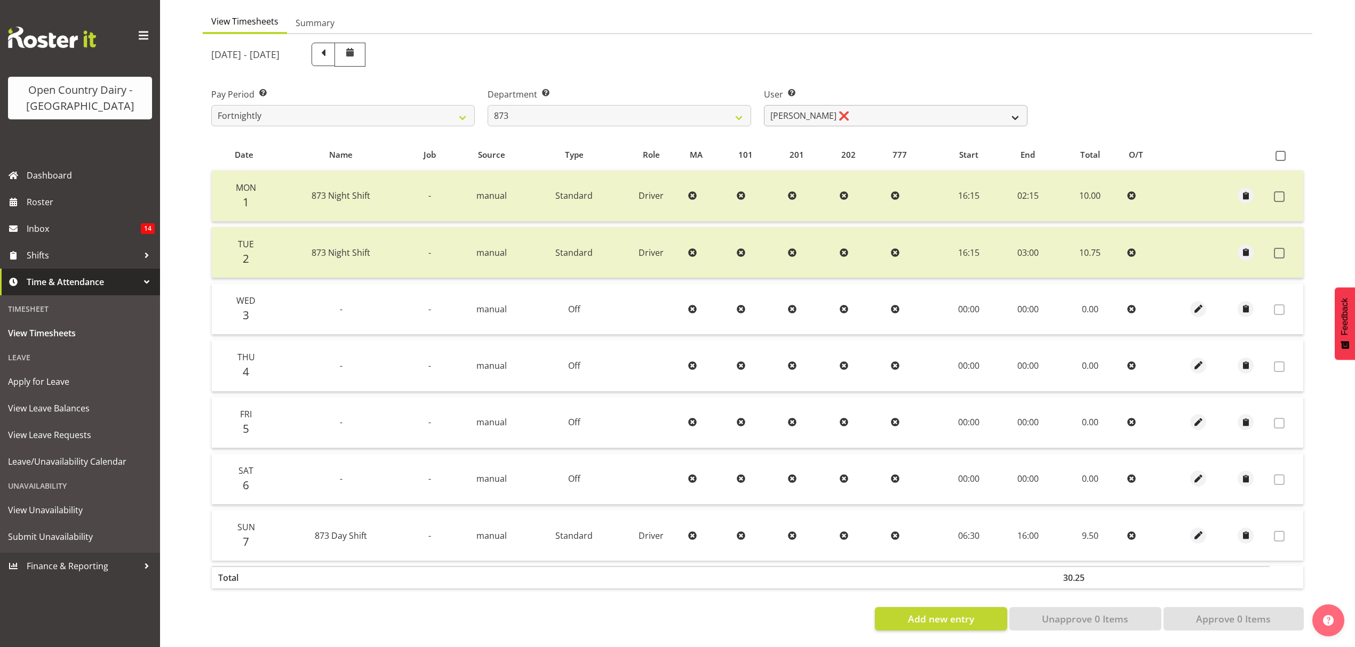
click at [854, 95] on div "User Select user. Note: This is filtered down by the previous two drop-down ite…" at bounding box center [895, 107] width 263 height 38
click at [850, 105] on select "[PERSON_NAME] ❌ [PERSON_NAME] ❌ [PERSON_NAME] ❌ [PERSON_NAME] ❌" at bounding box center [895, 115] width 263 height 21
click at [638, 112] on select "734 735 736 737 738 739 851 852 853 854 855 856 858 861 862 865 868 869 870 873" at bounding box center [618, 115] width 263 height 21
select select "687"
click at [487, 105] on select "734 735 736 737 738 739 851 852 853 854 855 856 858 861 862 865 868 869 870 873" at bounding box center [618, 115] width 263 height 21
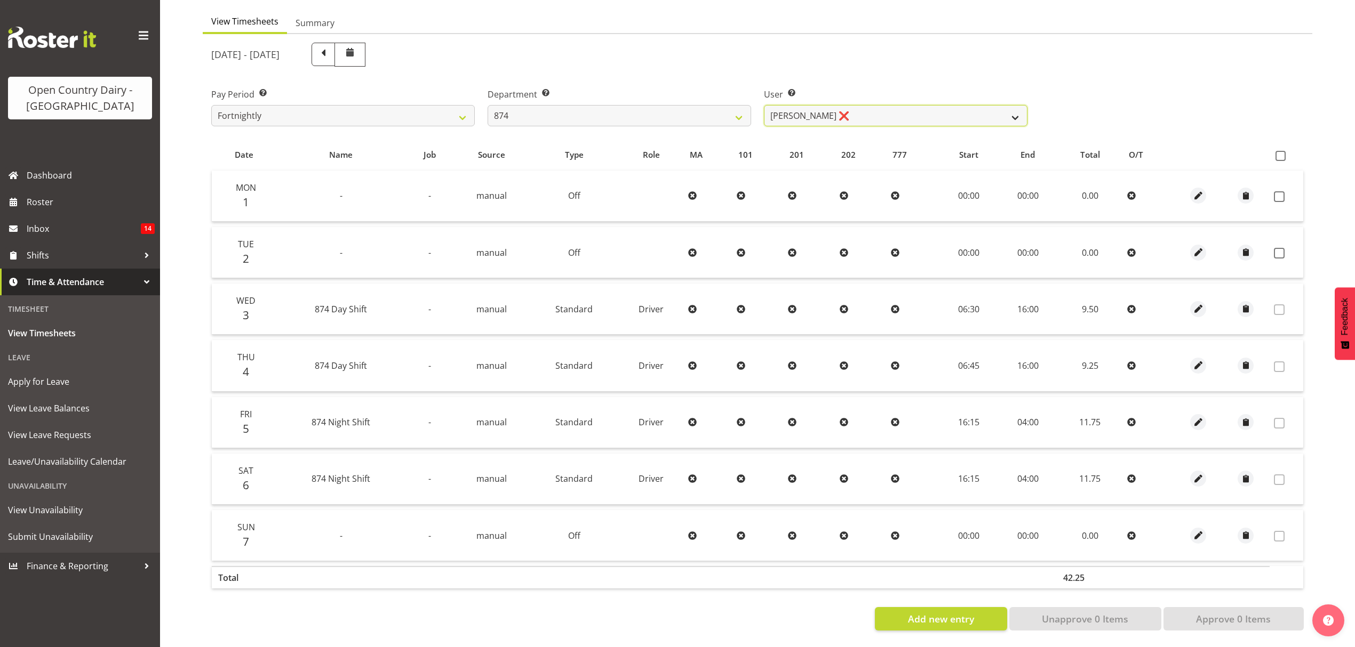
click at [852, 115] on select "[PERSON_NAME] ❌ [PERSON_NAME] ❌ [PERSON_NAME] ❌ [PERSON_NAME] ❌" at bounding box center [895, 115] width 263 height 21
click at [764, 105] on select "[PERSON_NAME] ❌ [PERSON_NAME] ❌ [PERSON_NAME] ❌ [PERSON_NAME] ❌" at bounding box center [895, 115] width 263 height 21
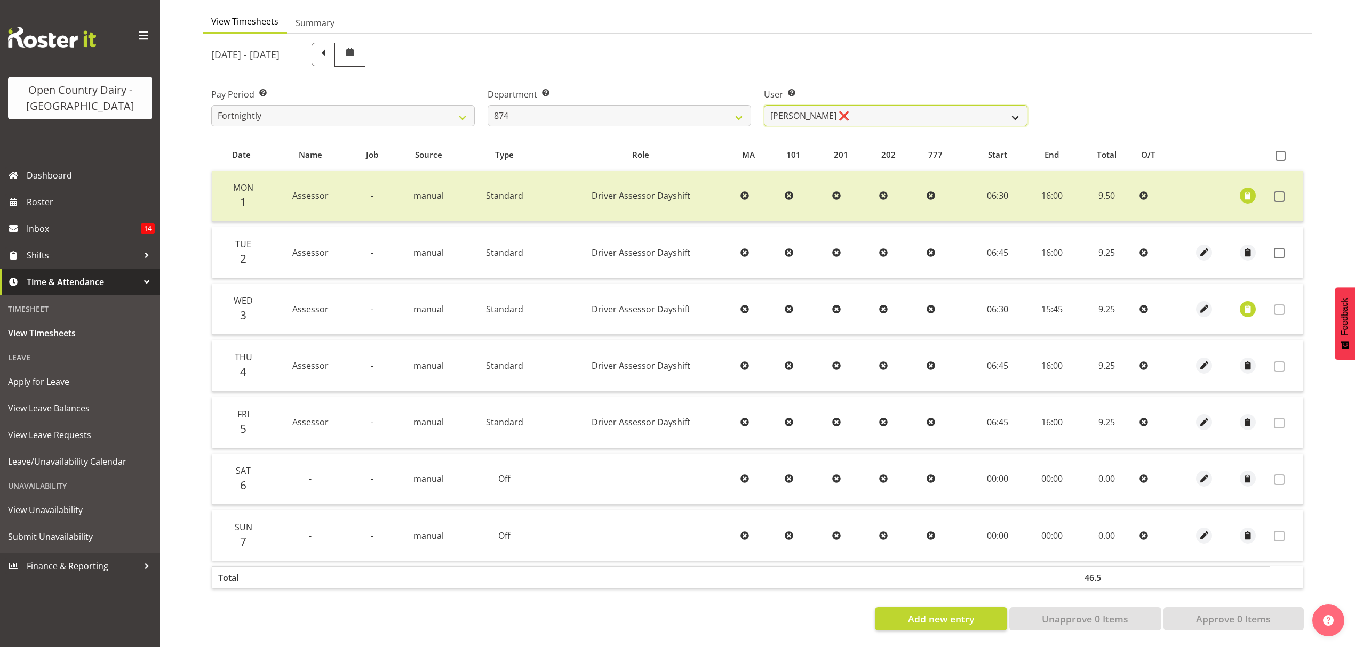
click at [852, 105] on select "[PERSON_NAME] ❌ [PERSON_NAME] ❌ [PERSON_NAME] ❌ [PERSON_NAME] ❌" at bounding box center [895, 115] width 263 height 21
select select "10920"
click at [764, 105] on select "[PERSON_NAME] ❌ [PERSON_NAME] ❌ [PERSON_NAME] ❌ [PERSON_NAME] ❌" at bounding box center [895, 115] width 263 height 21
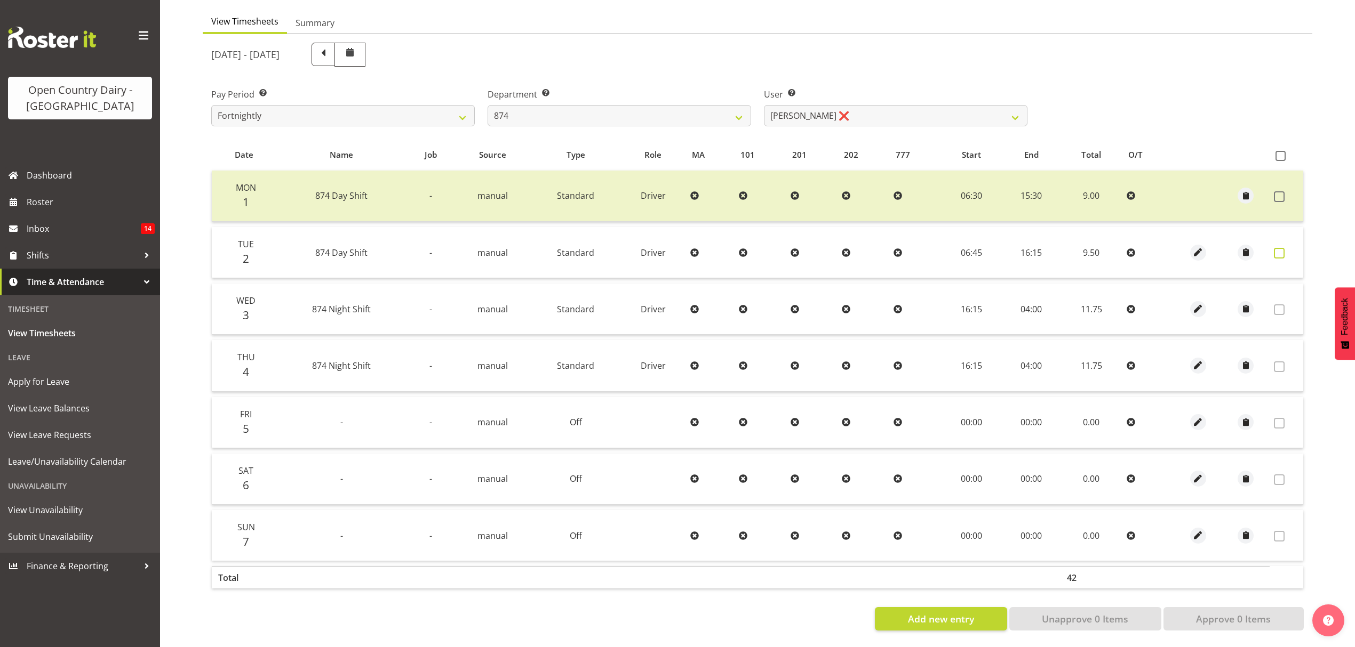
click at [1274, 248] on span at bounding box center [1279, 253] width 11 height 11
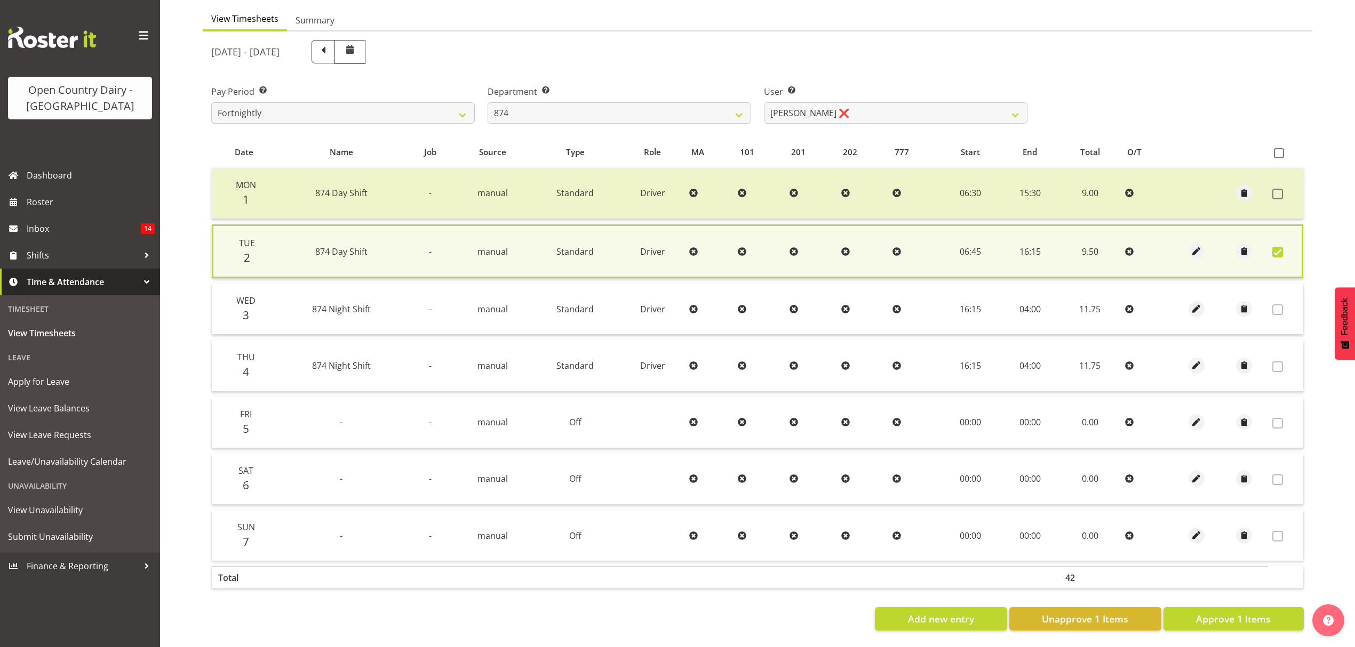
click at [1253, 626] on section "[DATE] - [DATE] Pay Period Select which pay period you would like to view. Fort…" at bounding box center [757, 335] width 1109 height 608
click at [1253, 612] on span "Approve 1 Items" at bounding box center [1233, 619] width 75 height 14
checkbox input "false"
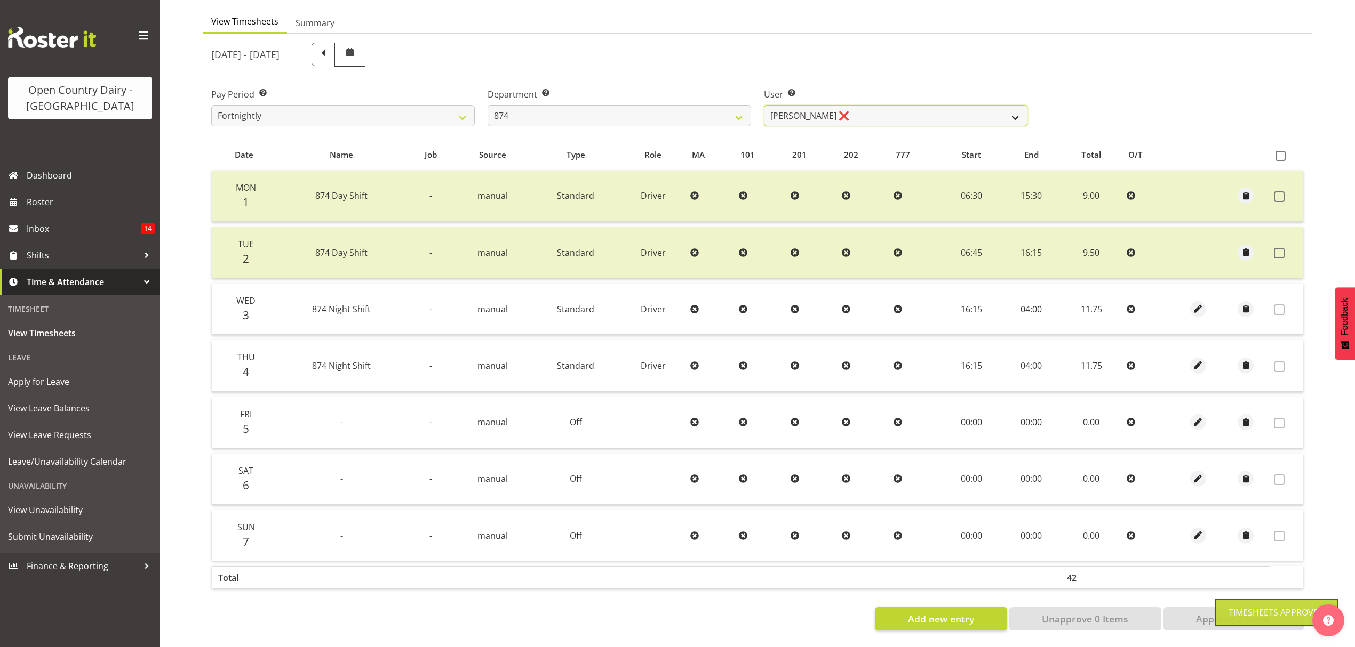
click at [873, 105] on select "[PERSON_NAME] ❌ [PERSON_NAME] ❌ [PERSON_NAME] ❌ [PERSON_NAME] ❌" at bounding box center [895, 115] width 263 height 21
select select "7384"
click at [764, 105] on select "[PERSON_NAME] ❌ [PERSON_NAME] ❌ [PERSON_NAME] ❌ [PERSON_NAME] ❌" at bounding box center [895, 115] width 263 height 21
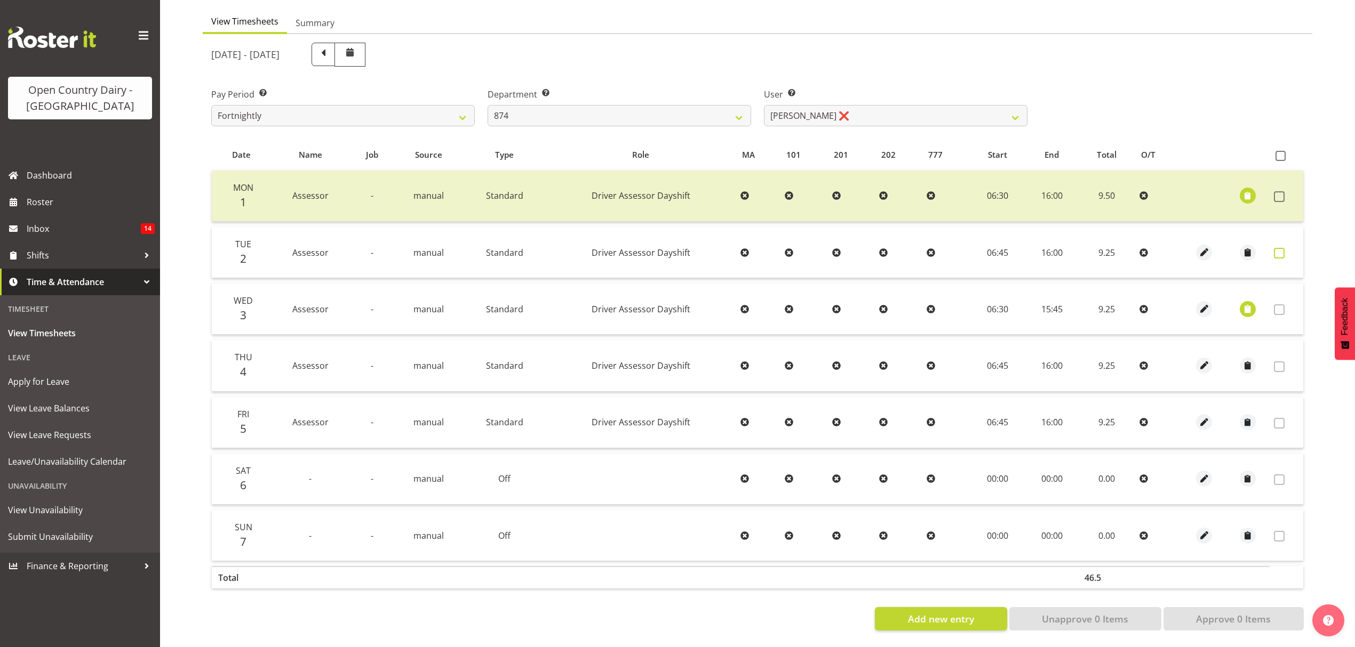
click at [1281, 248] on span at bounding box center [1279, 253] width 11 height 11
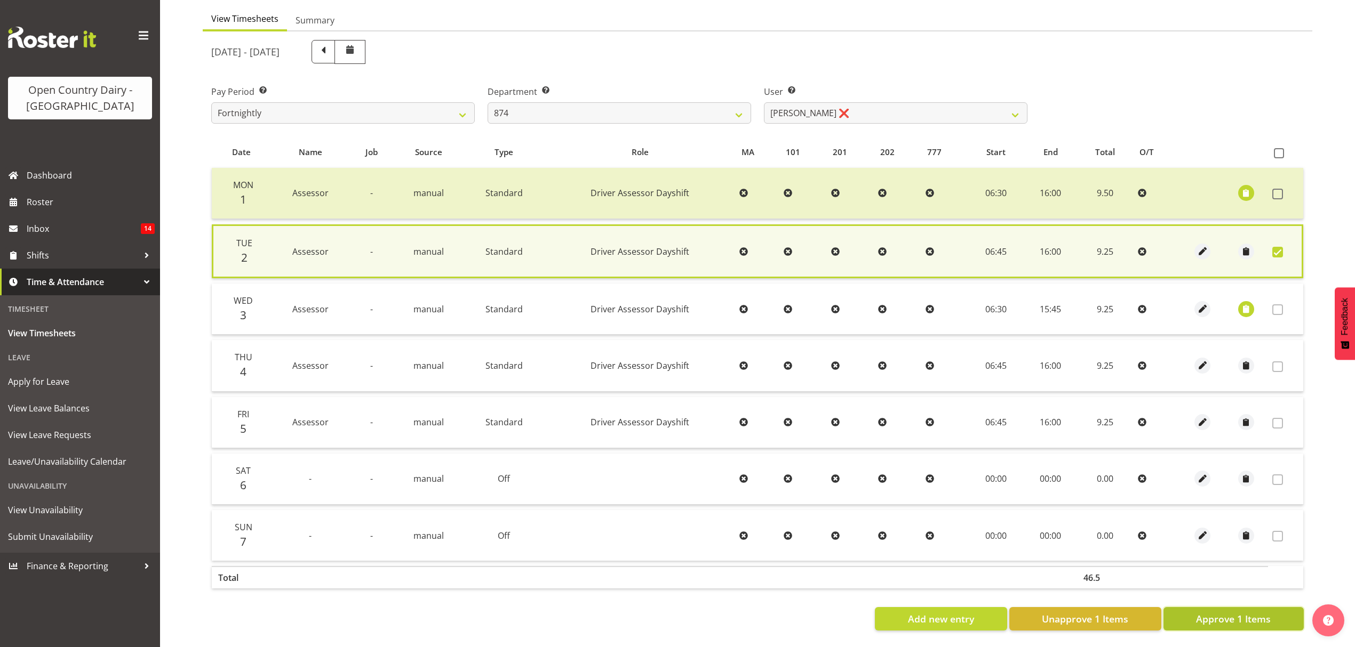
click at [1226, 613] on span "Approve 1 Items" at bounding box center [1233, 619] width 75 height 14
checkbox input "false"
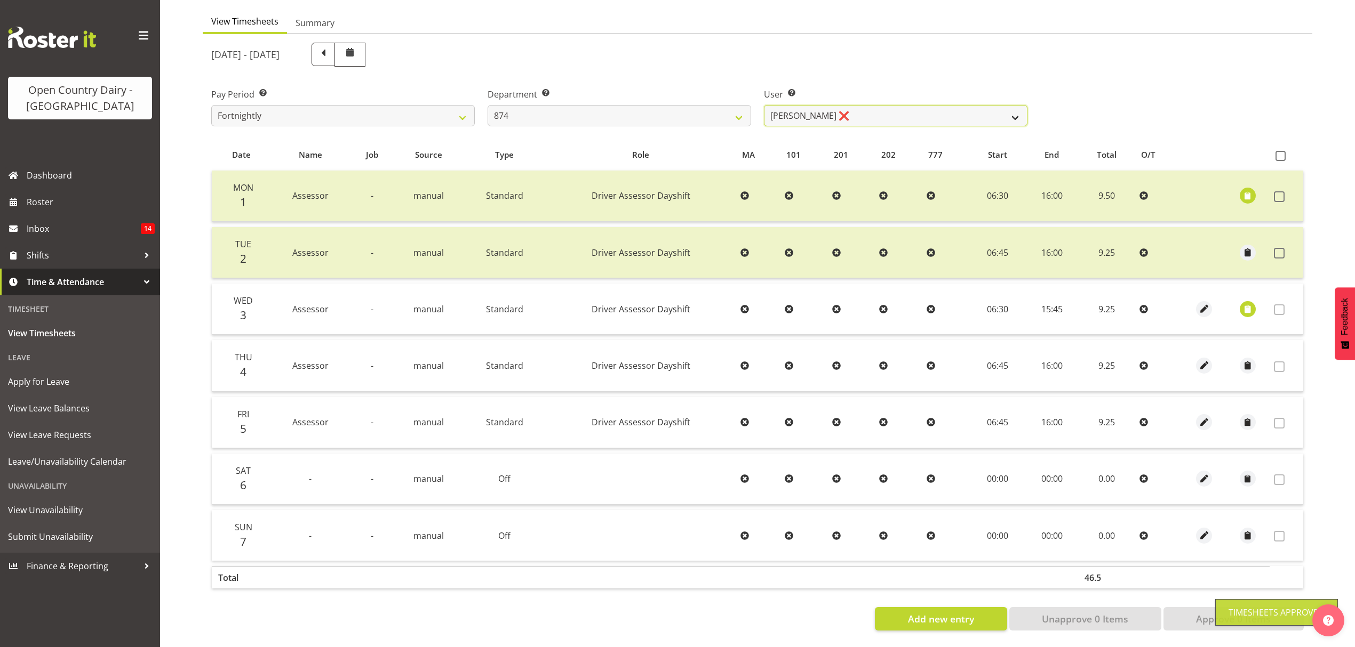
click at [986, 105] on select "[PERSON_NAME] ❌ [PERSON_NAME] ❌ [PERSON_NAME] ❌ [PERSON_NAME] ❌" at bounding box center [895, 115] width 263 height 21
select select "7508"
click at [764, 105] on select "[PERSON_NAME] ❌ [PERSON_NAME] ❌ [PERSON_NAME] ❌ [PERSON_NAME] ❌" at bounding box center [895, 115] width 263 height 21
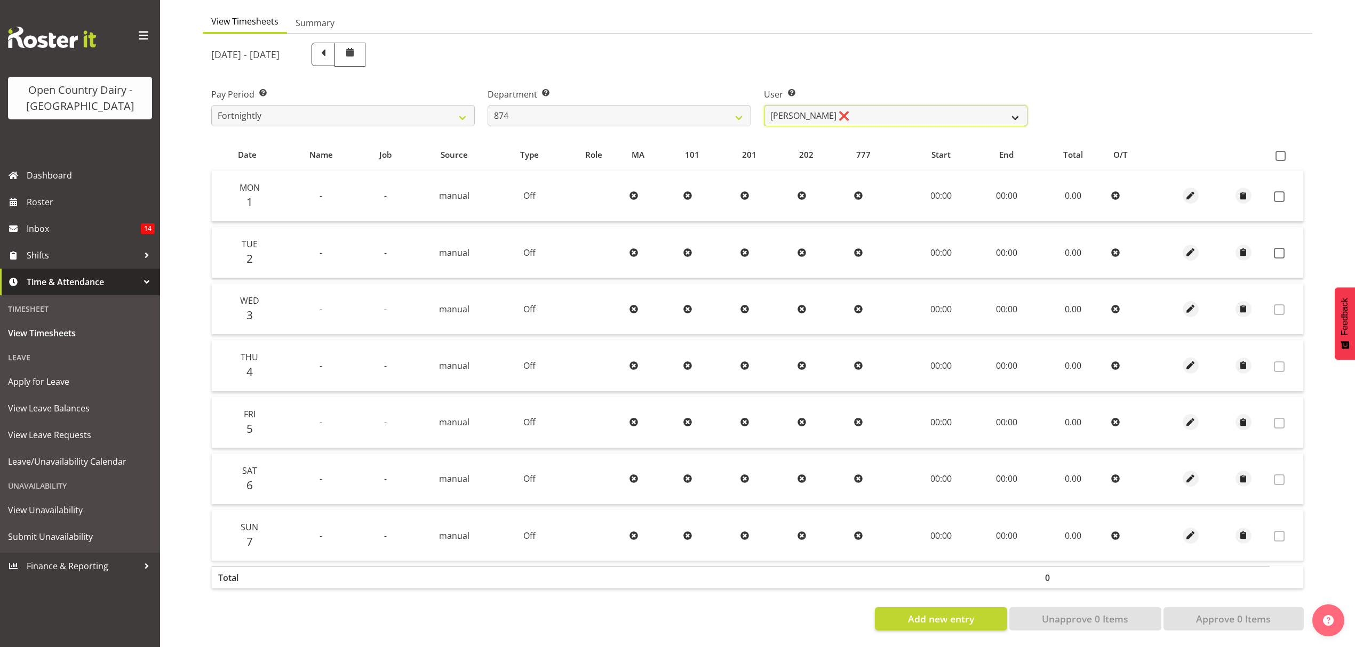
click at [957, 105] on select "[PERSON_NAME] ❌ [PERSON_NAME] ❌ [PERSON_NAME] ❌ [PERSON_NAME] ❌" at bounding box center [895, 115] width 263 height 21
click at [749, 105] on select "734 735 736 737 738 739 851 852 853 854 855 856 858 861 862 865 868 869 870 873" at bounding box center [618, 115] width 263 height 21
click at [705, 105] on select "734 735 736 737 738 739 851 852 853 854 855 856 858 861 862 865 868 869 870 873" at bounding box center [618, 115] width 263 height 21
drag, startPoint x: 705, startPoint y: 107, endPoint x: 704, endPoint y: 116, distance: 8.6
click at [705, 107] on select "734 735 736 737 738 739 851 852 853 854 855 856 858 861 862 865 868 869 870 873" at bounding box center [618, 115] width 263 height 21
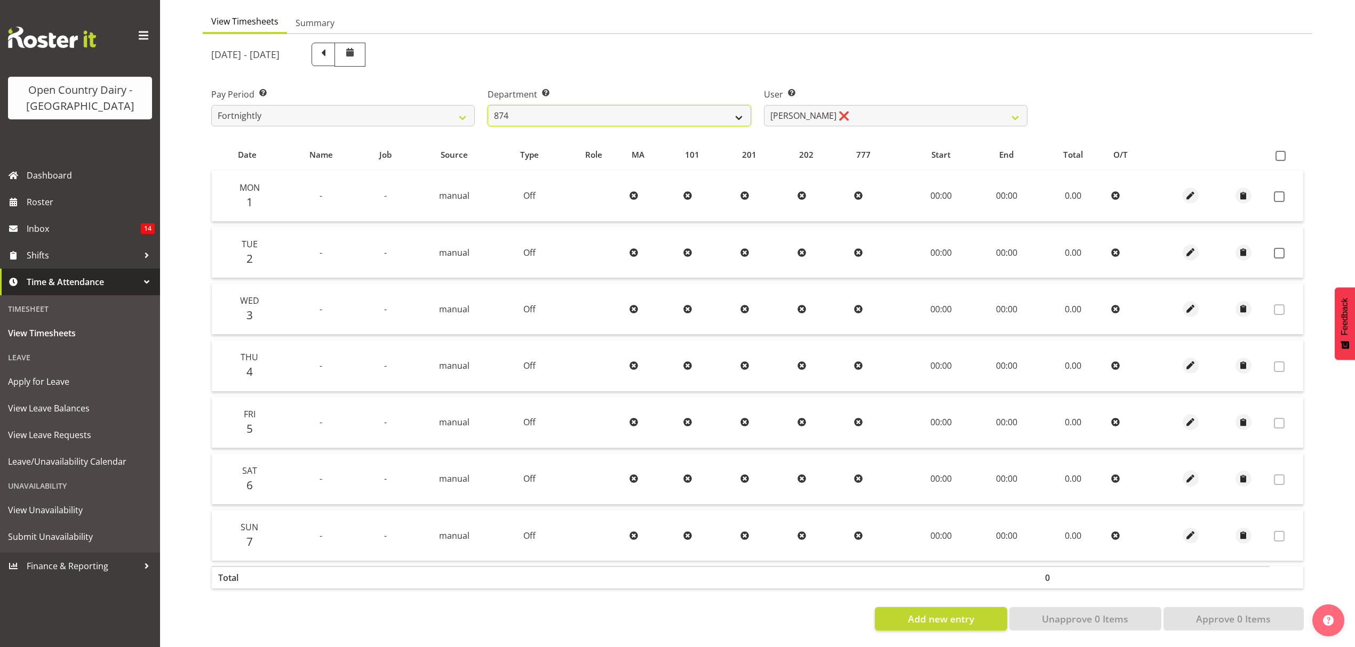
select select "906"
click at [487, 105] on select "734 735 736 737 738 739 851 852 853 854 855 856 858 861 862 865 868 869 870 873" at bounding box center [618, 115] width 263 height 21
select select "9849"
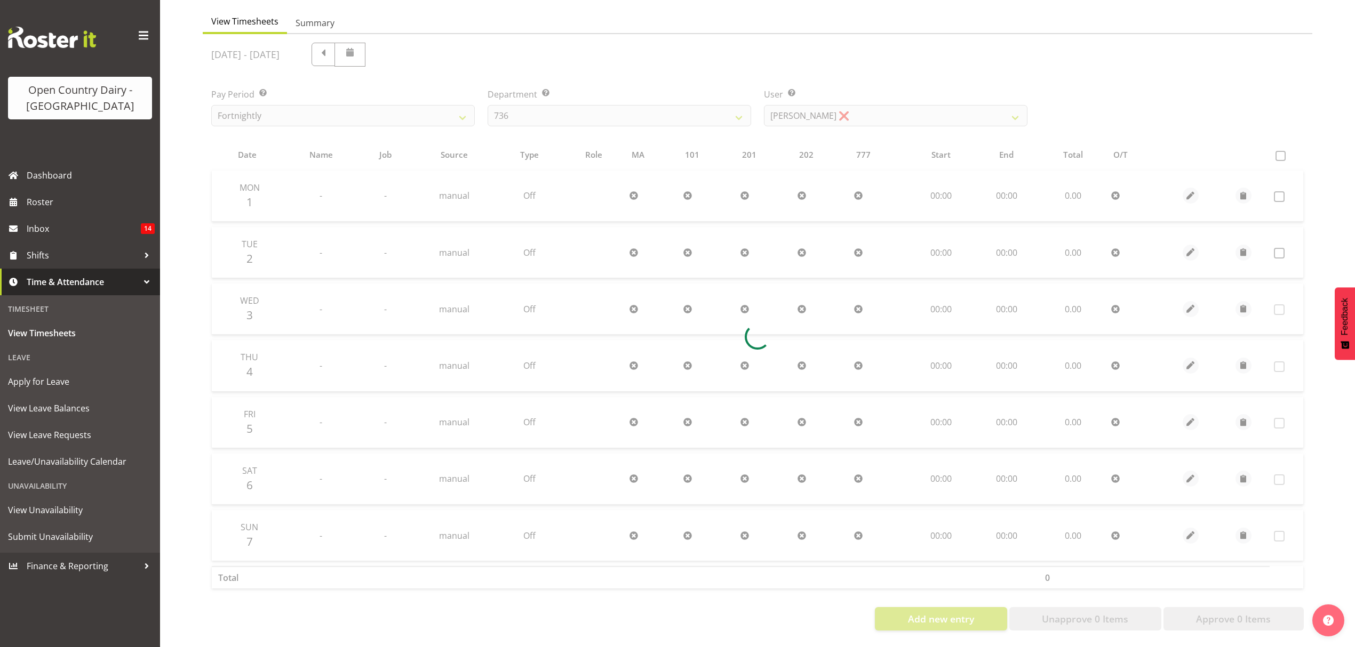
click at [683, 110] on div at bounding box center [757, 336] width 1109 height 605
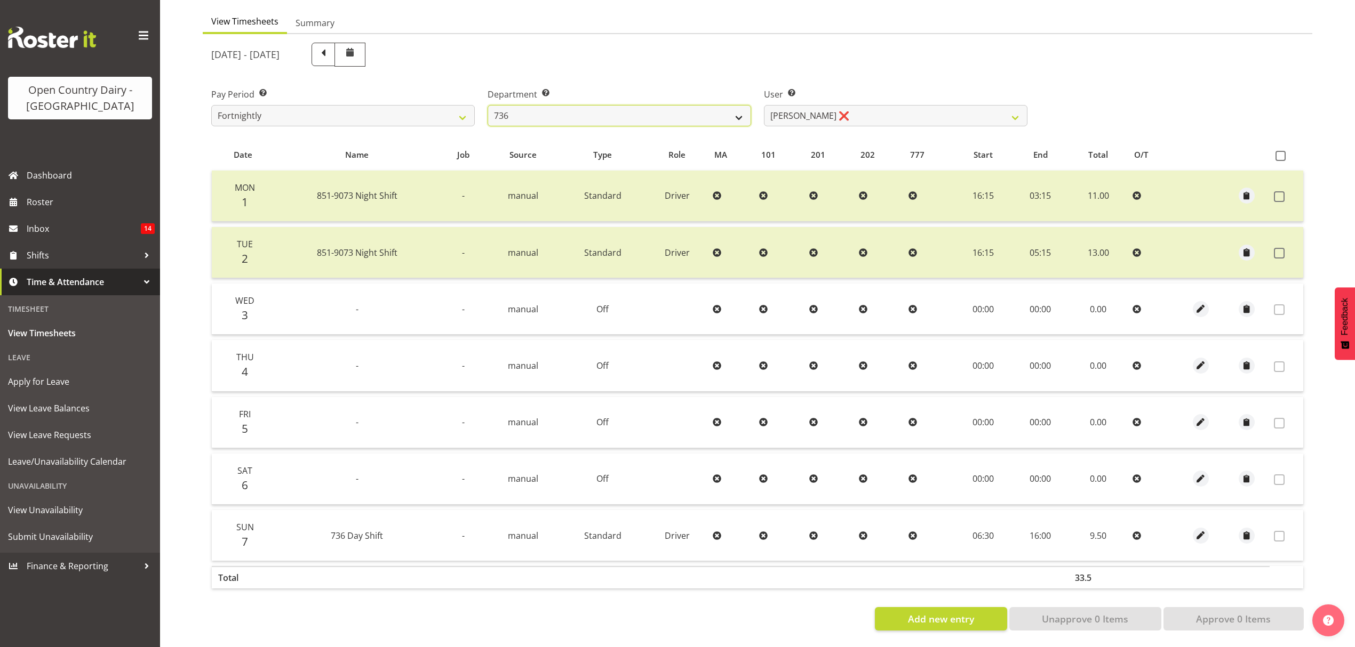
click at [683, 110] on select "734 735 736 737 738 739 851 852 853 854 855 856 858 861 862 865 868 869 870 873" at bounding box center [618, 115] width 263 height 21
select select "905"
click at [487, 105] on select "734 735 736 737 738 739 851 852 853 854 855 856 858 861 862 865 868 869 870 873" at bounding box center [618, 115] width 263 height 21
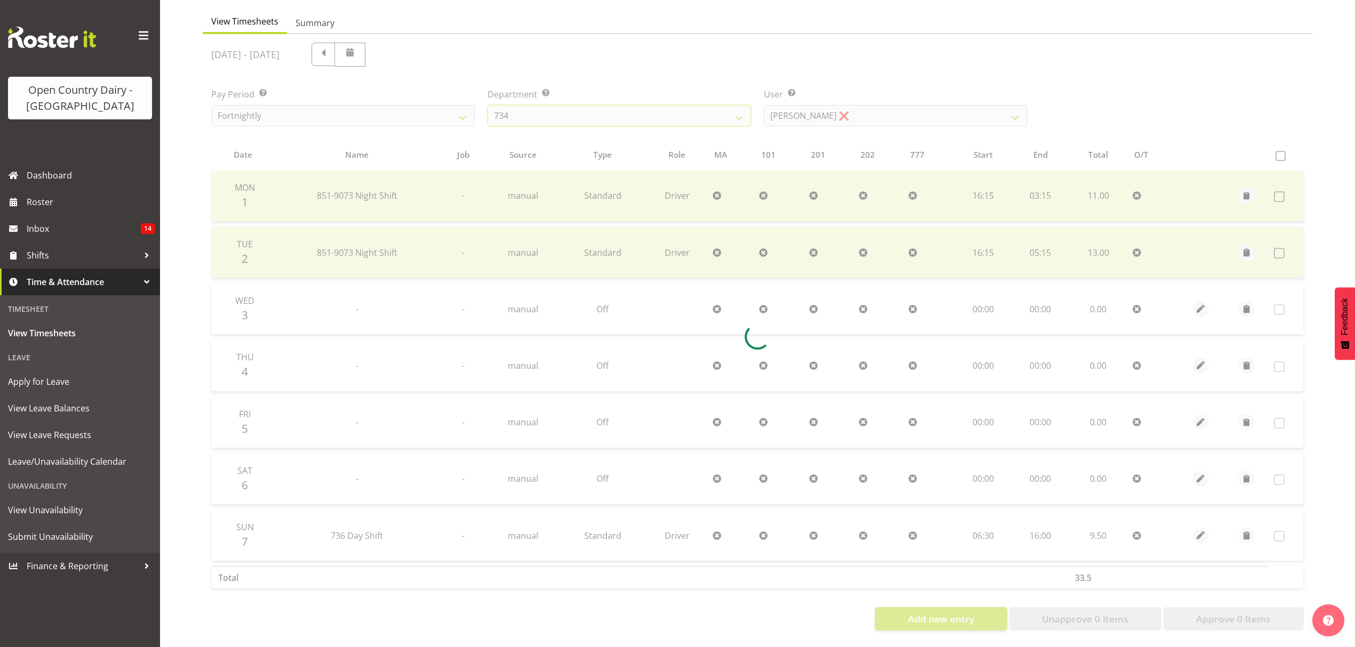
scroll to position [0, 0]
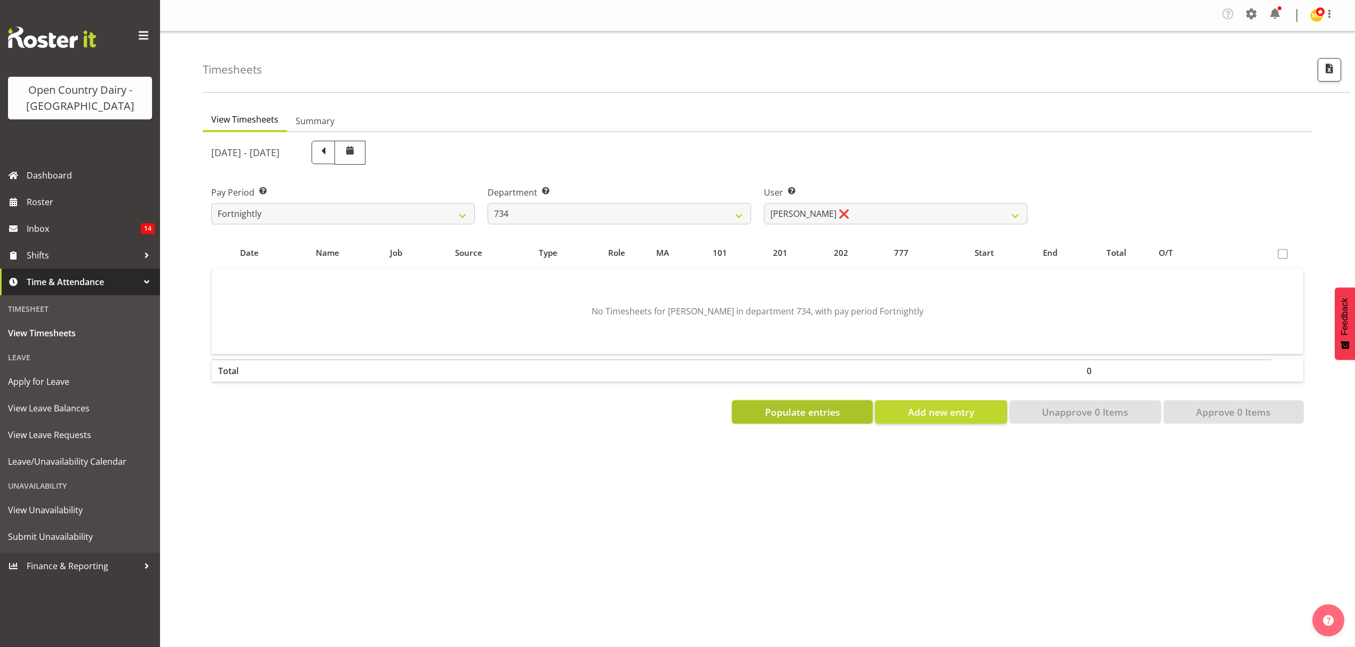
click at [816, 417] on span "Populate entries" at bounding box center [802, 412] width 75 height 14
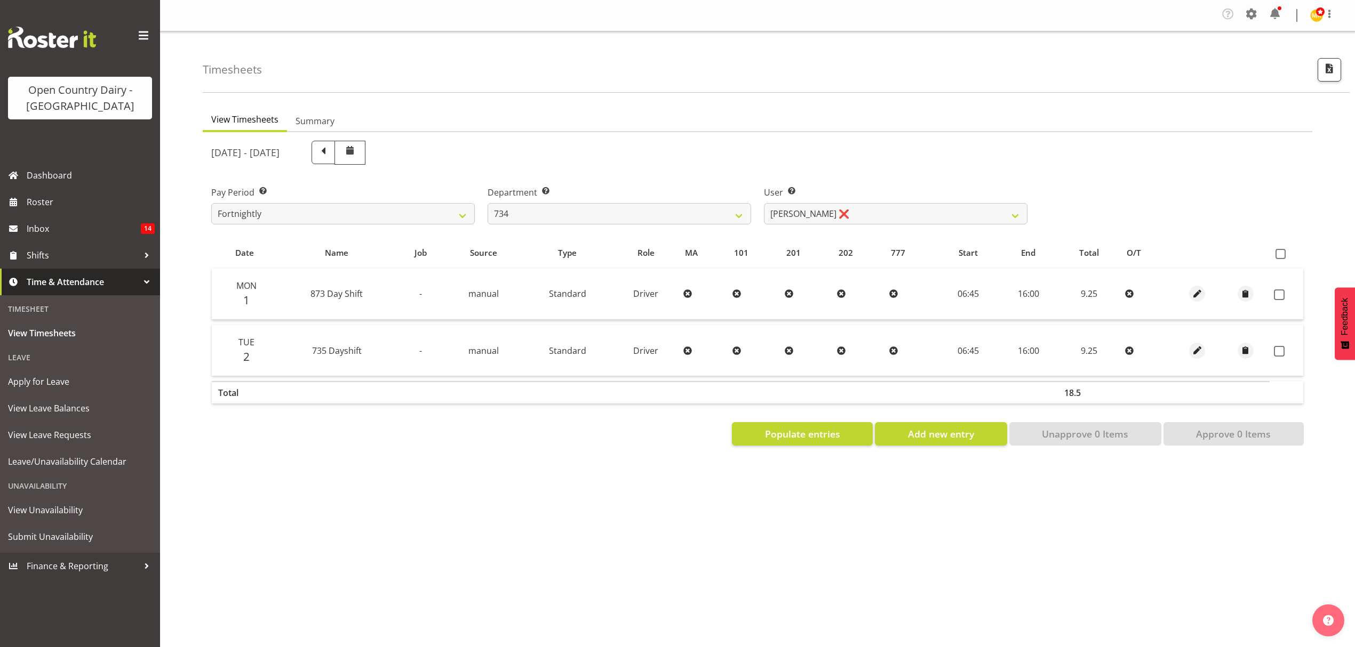
click at [620, 219] on div at bounding box center [757, 293] width 1109 height 322
click at [1285, 355] on label at bounding box center [1282, 351] width 17 height 11
checkbox input "true"
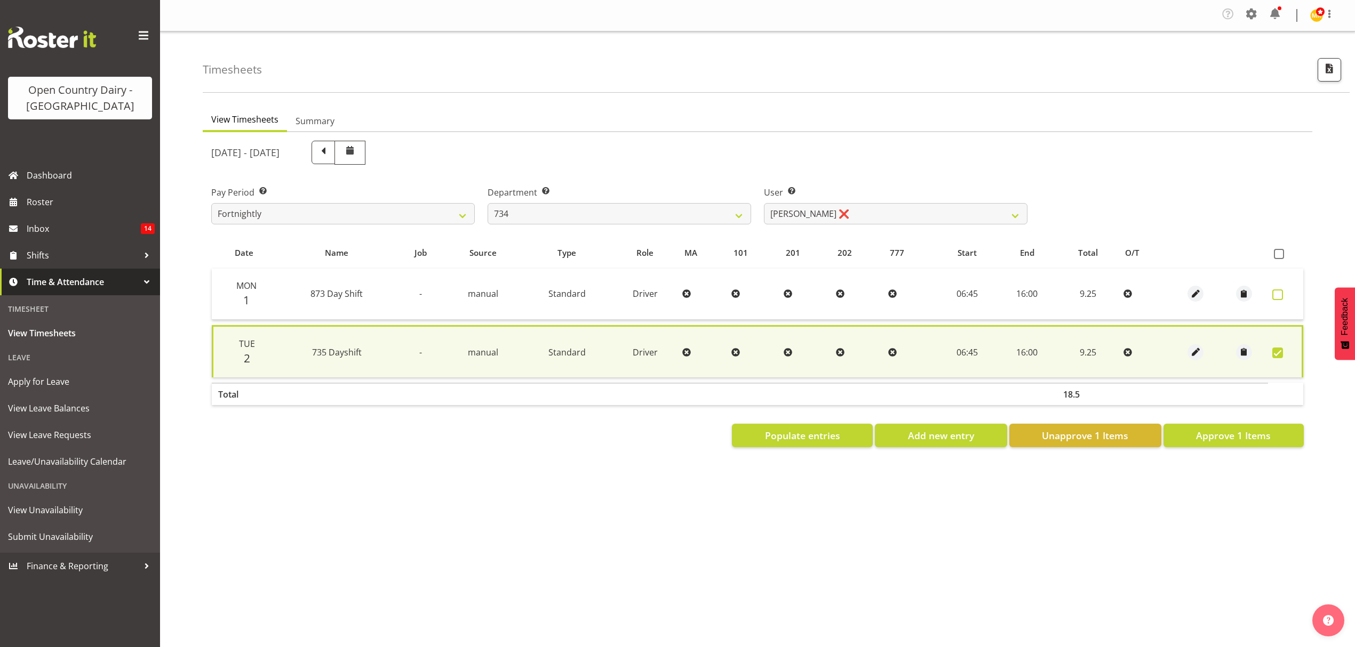
click at [1276, 293] on span at bounding box center [1277, 295] width 11 height 11
checkbox input "true"
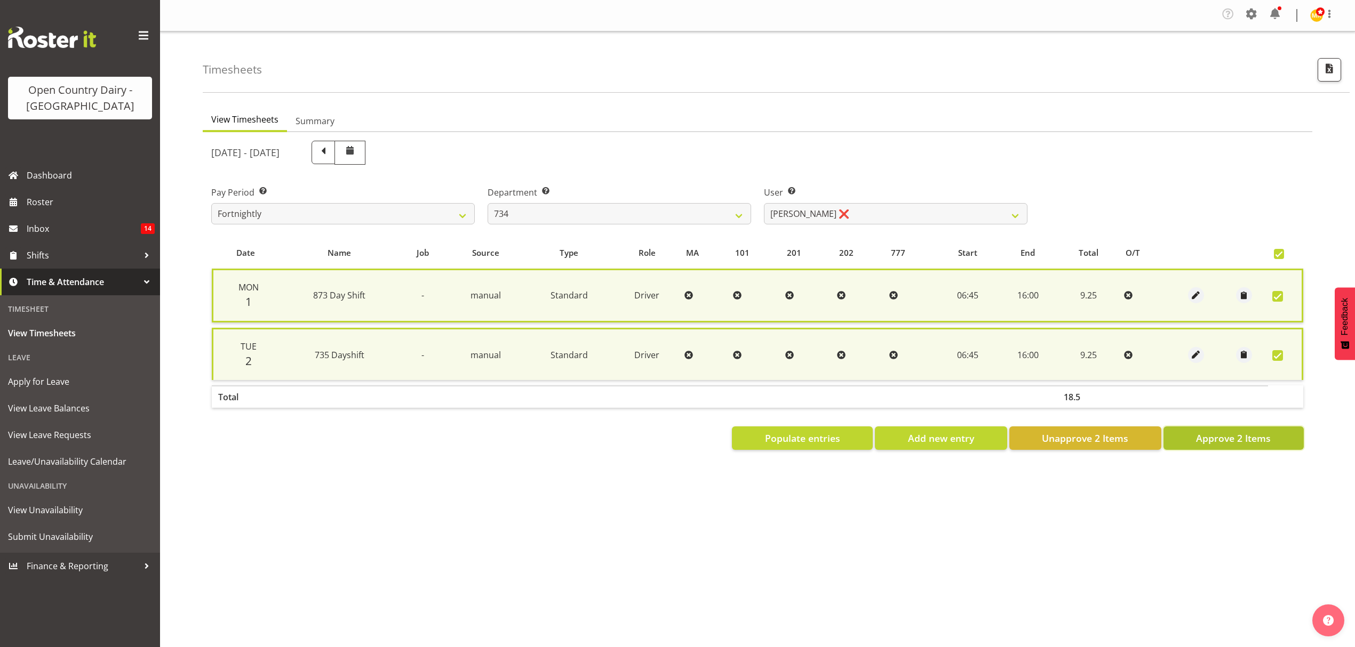
click at [1253, 442] on span "Approve 2 Items" at bounding box center [1233, 438] width 75 height 14
checkbox input "false"
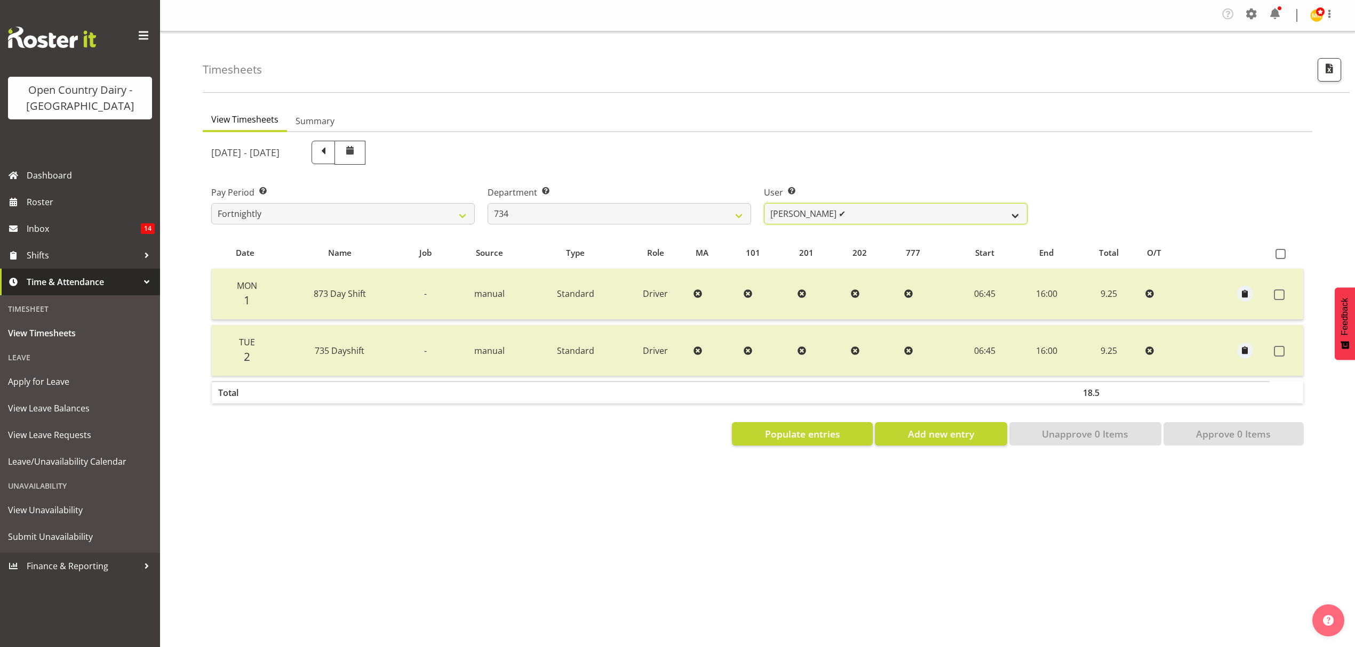
click at [816, 222] on select "[PERSON_NAME] ✔ [PERSON_NAME] ❌ [PERSON_NAME] ❌ [PERSON_NAME] ❌" at bounding box center [895, 213] width 263 height 21
click at [726, 218] on select "734 735 736 737 738 739 851 852 853 854 855 856 858 861 862 865 868 869 870 873" at bounding box center [618, 213] width 263 height 21
select select "676"
click at [487, 204] on select "734 735 736 737 738 739 851 852 853 854 855 856 858 861 862 865 868 869 870 873" at bounding box center [618, 213] width 263 height 21
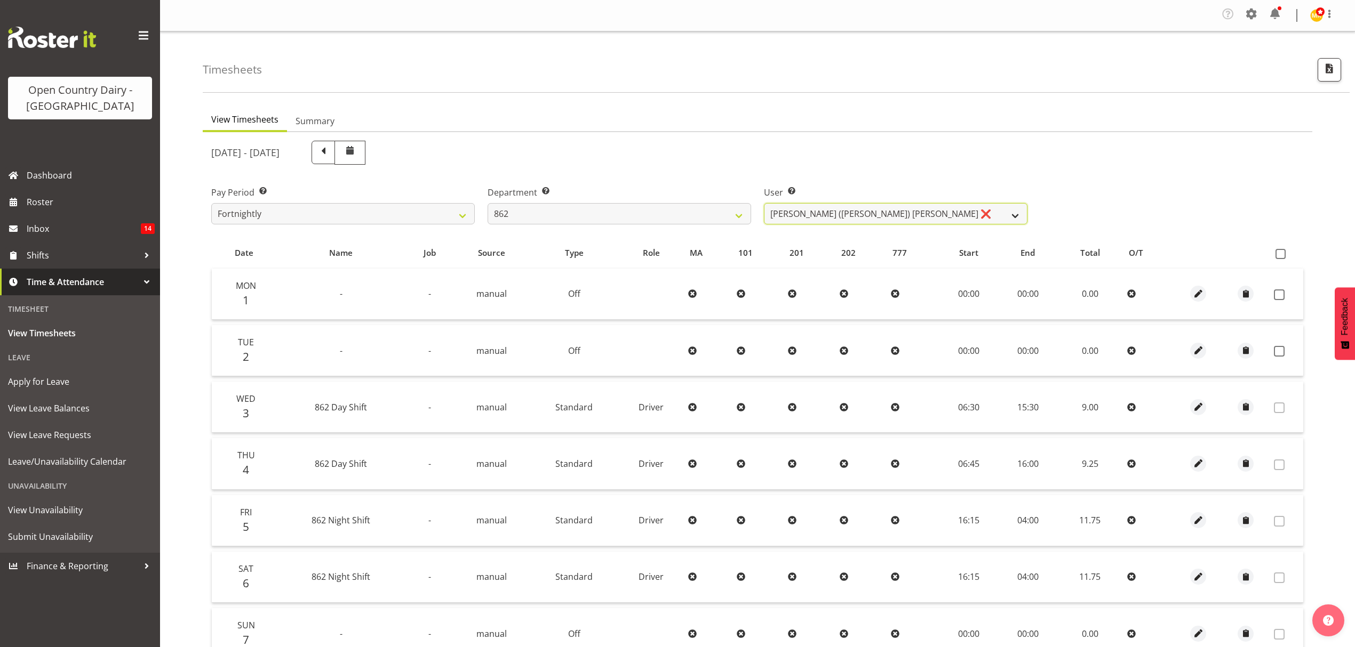
click at [891, 211] on select "[PERSON_NAME] ([PERSON_NAME]) [PERSON_NAME] ❌ [PERSON_NAME] ❌ Forbes [PERSON_NA…" at bounding box center [895, 213] width 263 height 21
select select "10208"
click at [764, 204] on select "[PERSON_NAME] ([PERSON_NAME]) [PERSON_NAME] ❌ [PERSON_NAME] ❌ Forbes [PERSON_NA…" at bounding box center [895, 213] width 263 height 21
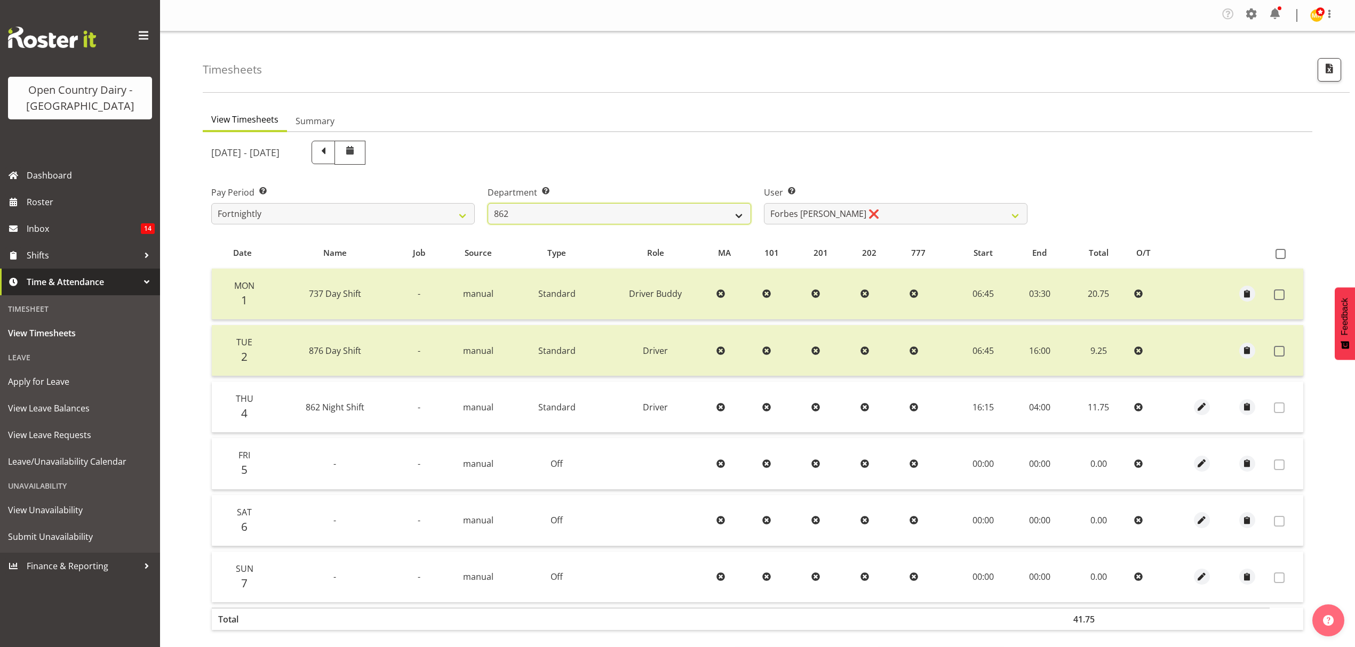
click at [638, 216] on select "734 735 736 737 738 739 851 852 853 854 855 856 858 861 862 865 868 869 870 873" at bounding box center [618, 213] width 263 height 21
select select "689"
click at [487, 204] on select "734 735 736 737 738 739 851 852 853 854 855 856 858 861 862 865 868 869 870 873" at bounding box center [618, 213] width 263 height 21
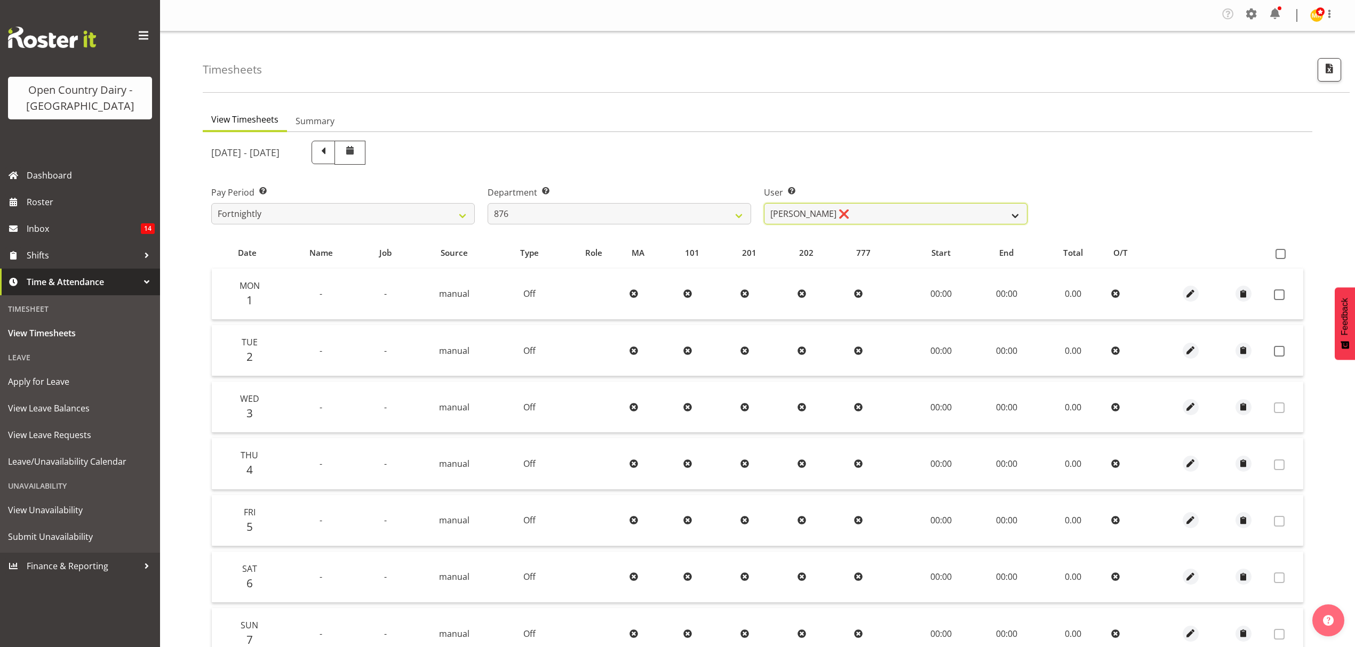
click at [905, 211] on select "[PERSON_NAME] ❌ [PERSON_NAME] ❌ [PERSON_NAME] ❌ [PERSON_NAME] ❌" at bounding box center [895, 213] width 263 height 21
select select "9947"
click at [764, 204] on select "[PERSON_NAME] ❌ [PERSON_NAME] ❌ [PERSON_NAME] ❌ [PERSON_NAME] ❌" at bounding box center [895, 213] width 263 height 21
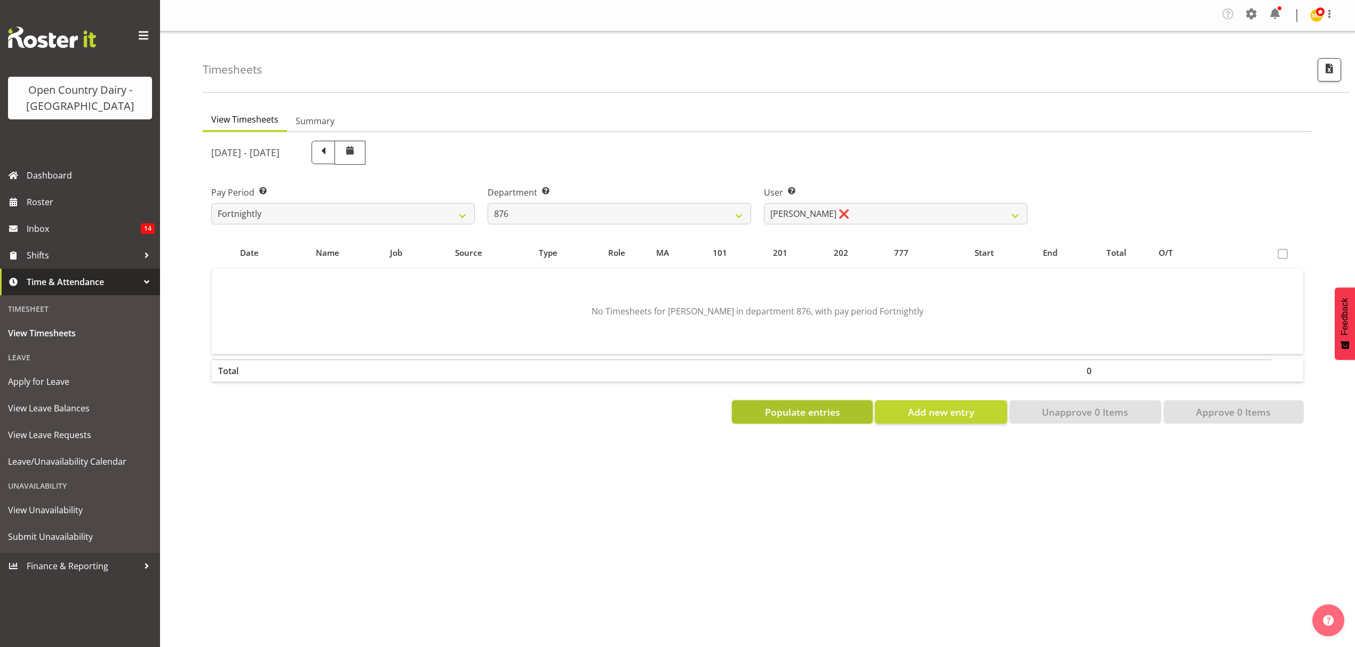
click at [755, 420] on button "Populate entries" at bounding box center [802, 412] width 141 height 23
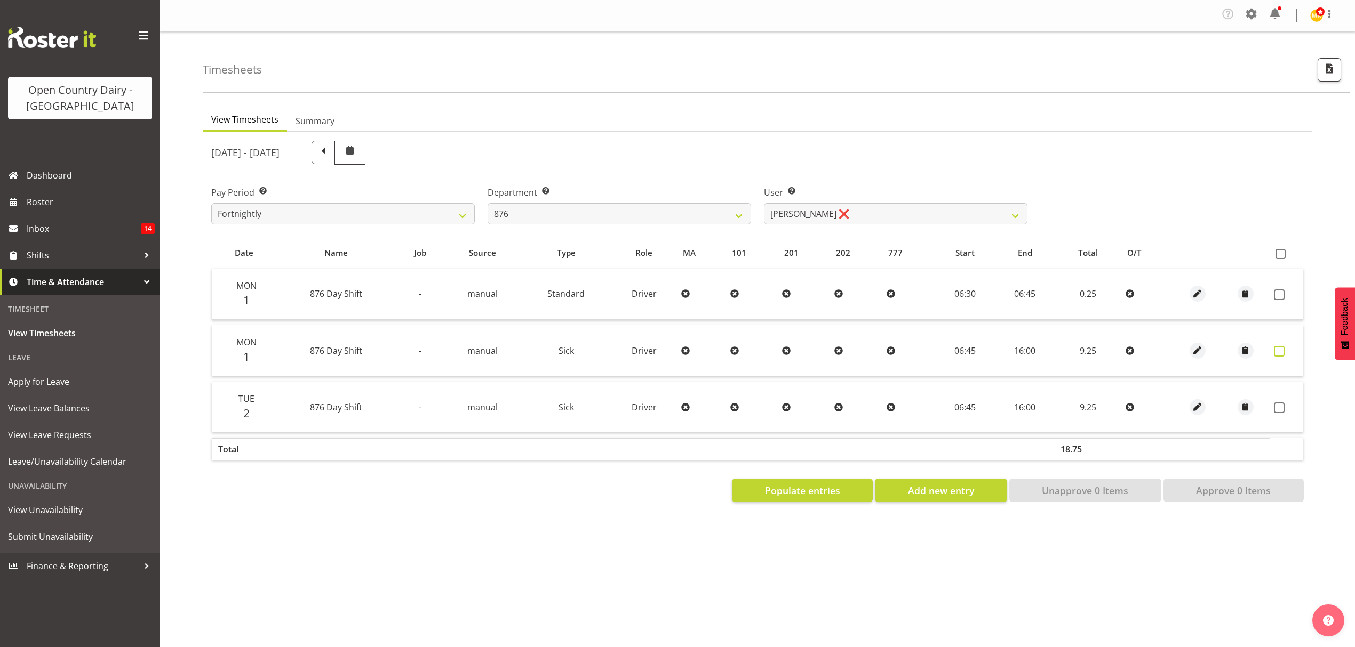
click at [1284, 353] on label at bounding box center [1282, 351] width 17 height 11
checkbox input "true"
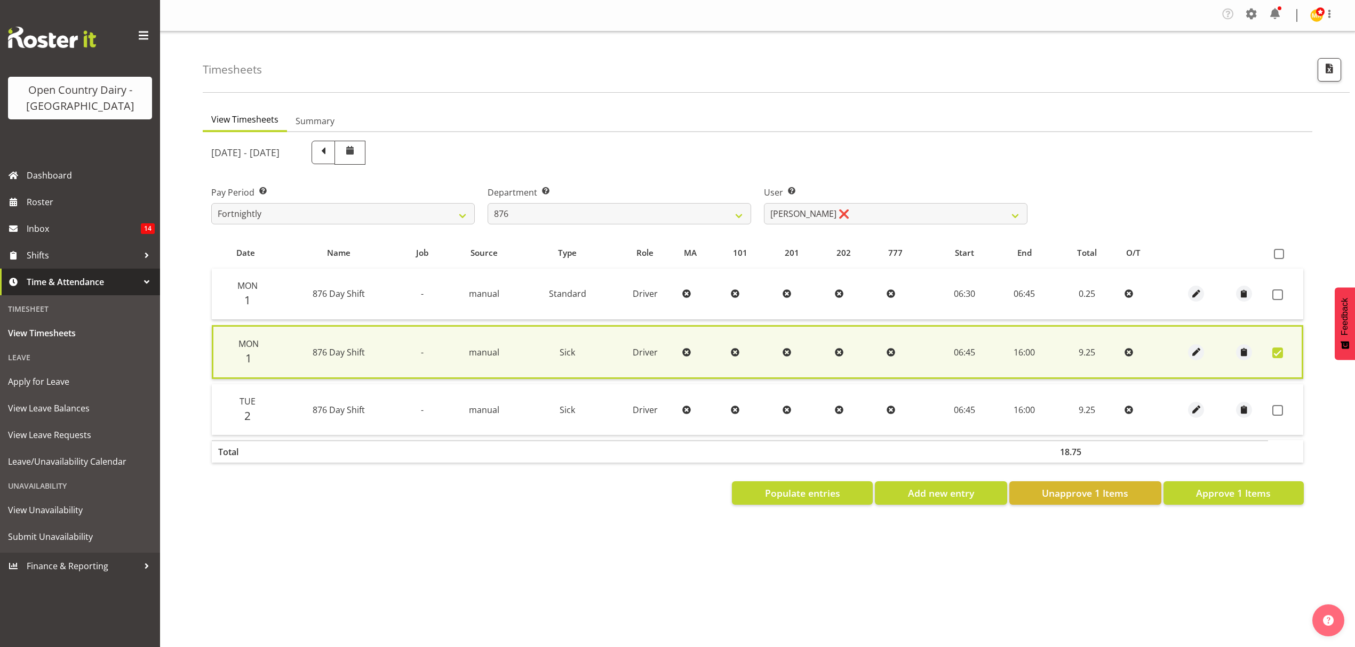
click at [1268, 285] on td at bounding box center [1285, 294] width 35 height 51
click at [1274, 293] on span at bounding box center [1277, 295] width 11 height 11
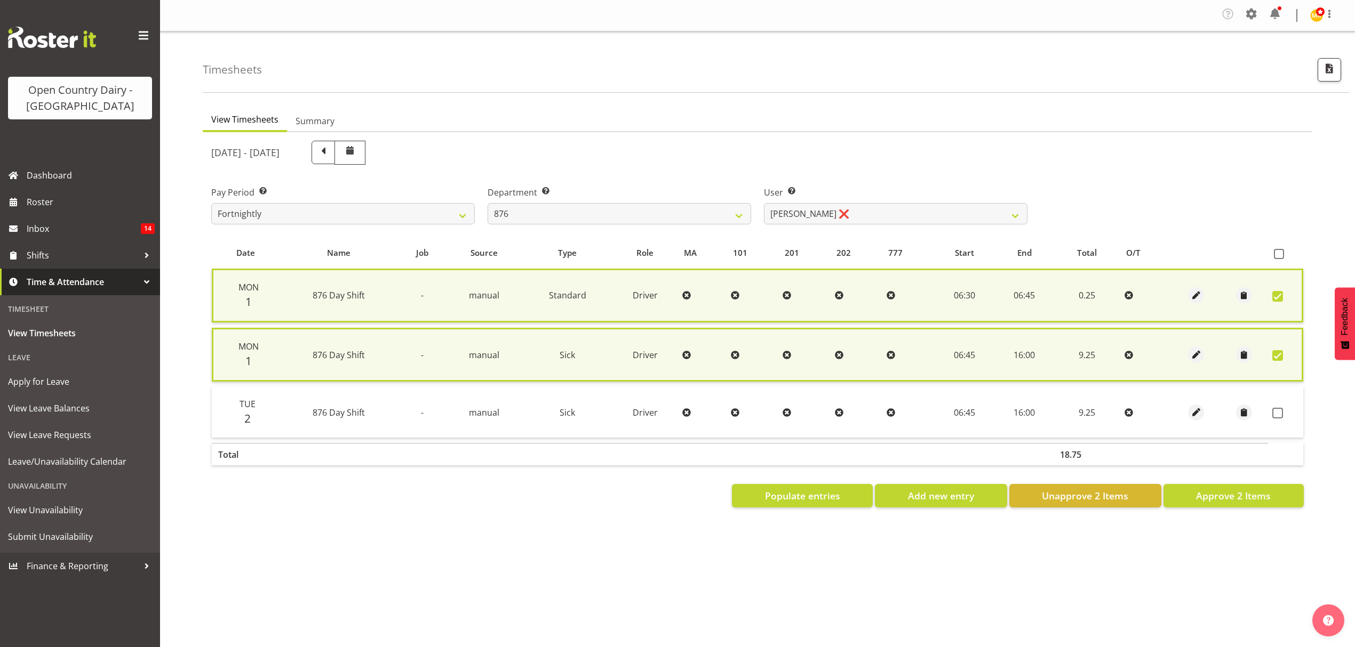
click at [1274, 293] on span at bounding box center [1277, 296] width 11 height 11
checkbox input "false"
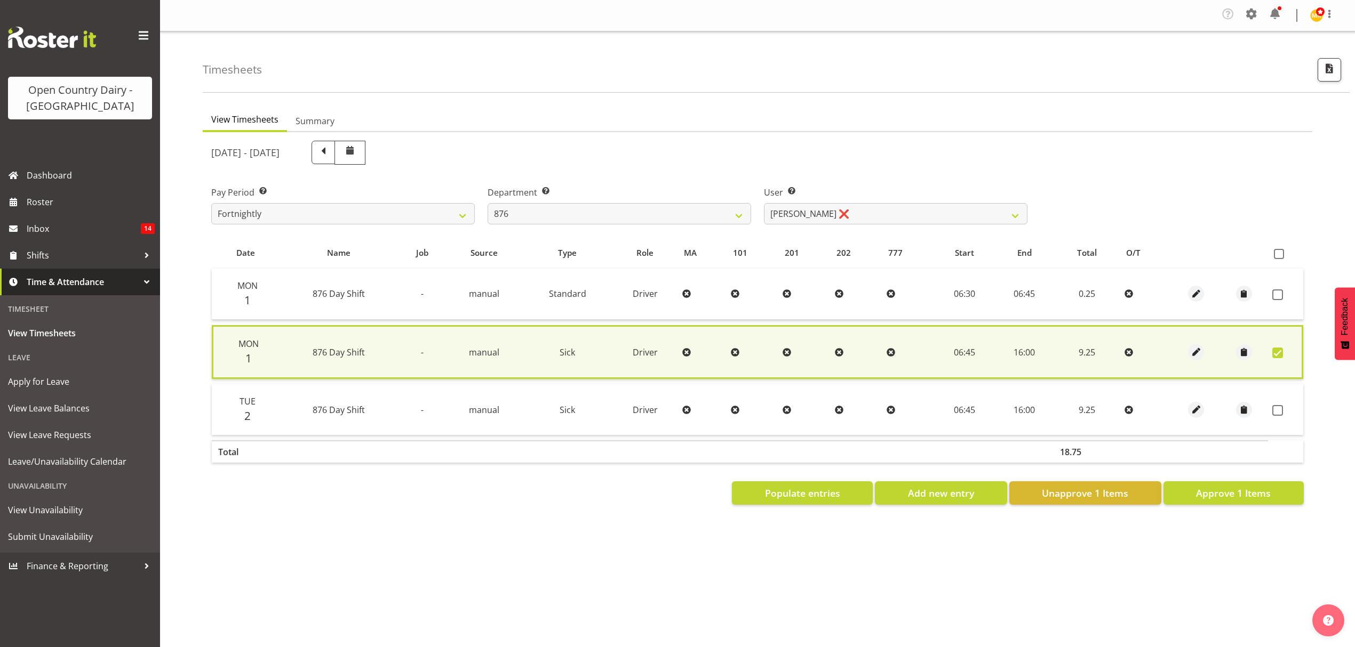
click at [1287, 348] on label at bounding box center [1280, 353] width 17 height 11
checkbox input "false"
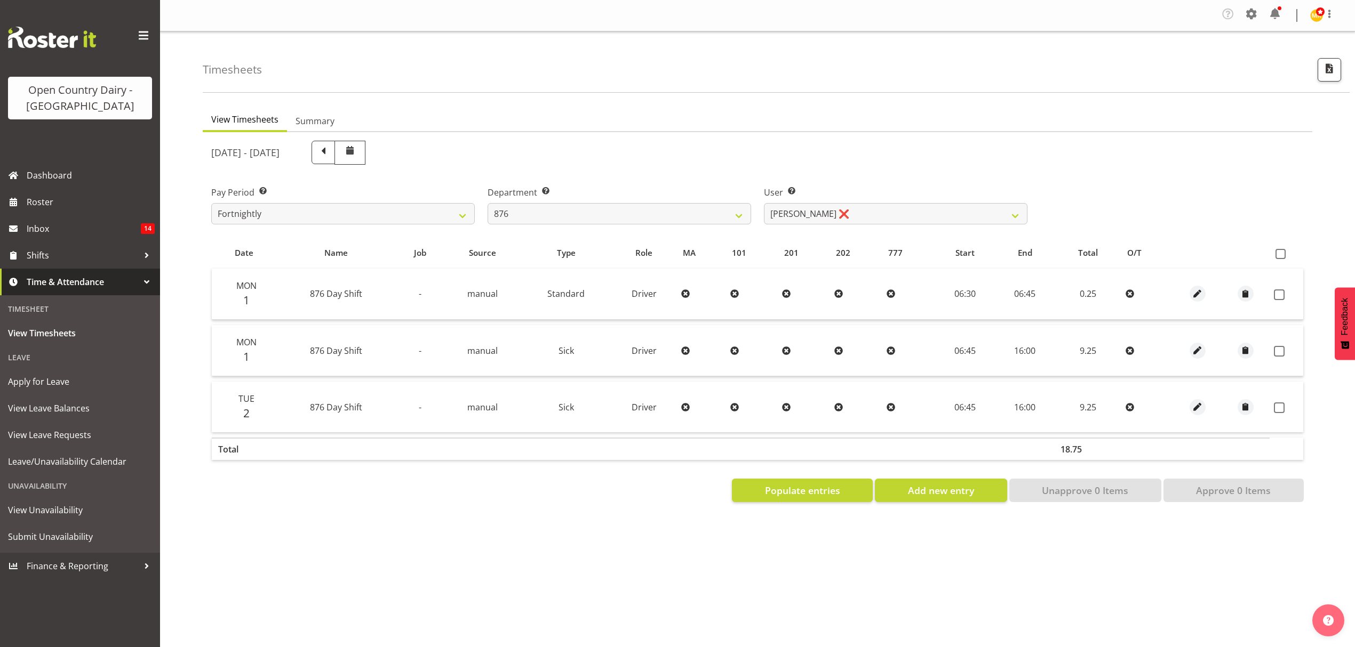
click at [1220, 169] on div "[DATE] - [DATE]" at bounding box center [757, 152] width 1105 height 37
click at [999, 205] on select "[PERSON_NAME] ❌ [PERSON_NAME] ❌ [PERSON_NAME] ❌ [PERSON_NAME] ❌" at bounding box center [895, 213] width 263 height 21
click at [1157, 188] on div "Pay Period Select which pay period you would like to view. Fortnightly Departme…" at bounding box center [757, 201] width 1105 height 60
click at [811, 500] on button "Populate entries" at bounding box center [802, 490] width 141 height 23
click at [977, 207] on select "[PERSON_NAME] ❌ [PERSON_NAME] ❌ [PERSON_NAME] ❌ [PERSON_NAME] ❌" at bounding box center [895, 213] width 263 height 21
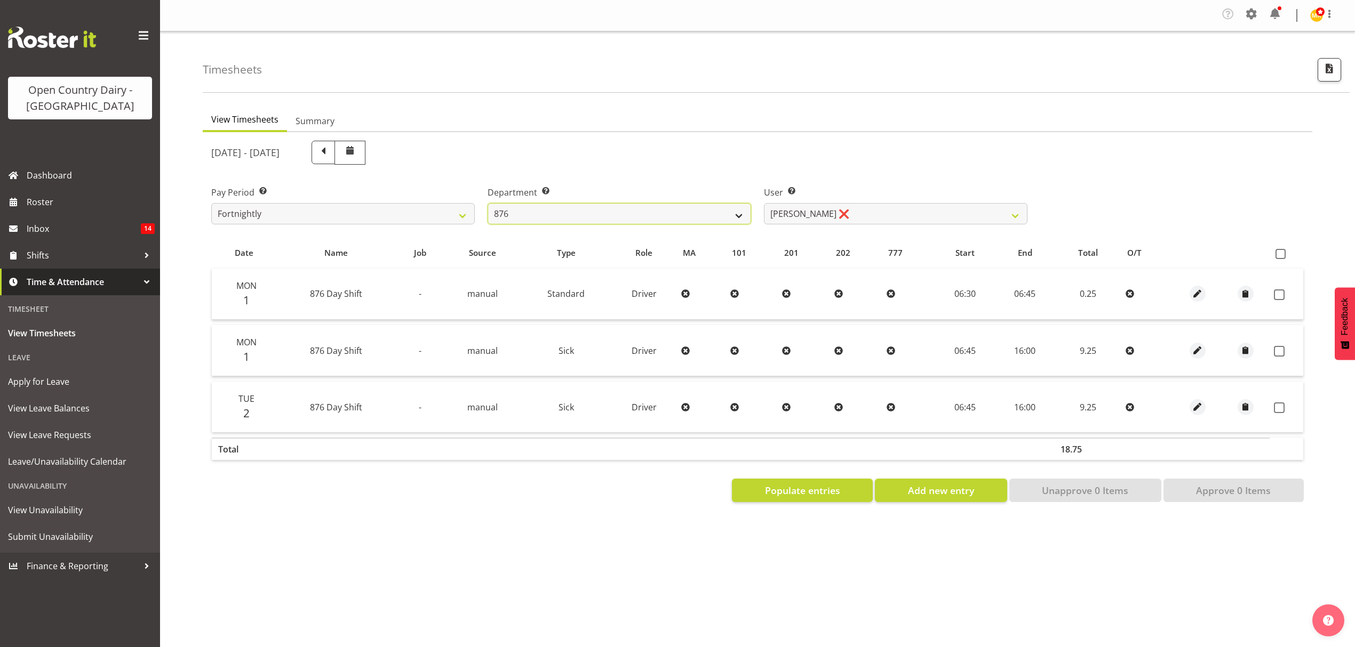
click at [739, 218] on select "734 735 736 737 738 739 851 852 853 854 855 856 858 861 862 865 868 869 870 873" at bounding box center [618, 213] width 263 height 21
select select "686"
click at [487, 204] on select "734 735 736 737 738 739 851 852 853 854 855 856 858 861 862 865 868 869 870 873" at bounding box center [618, 213] width 263 height 21
select select "7383"
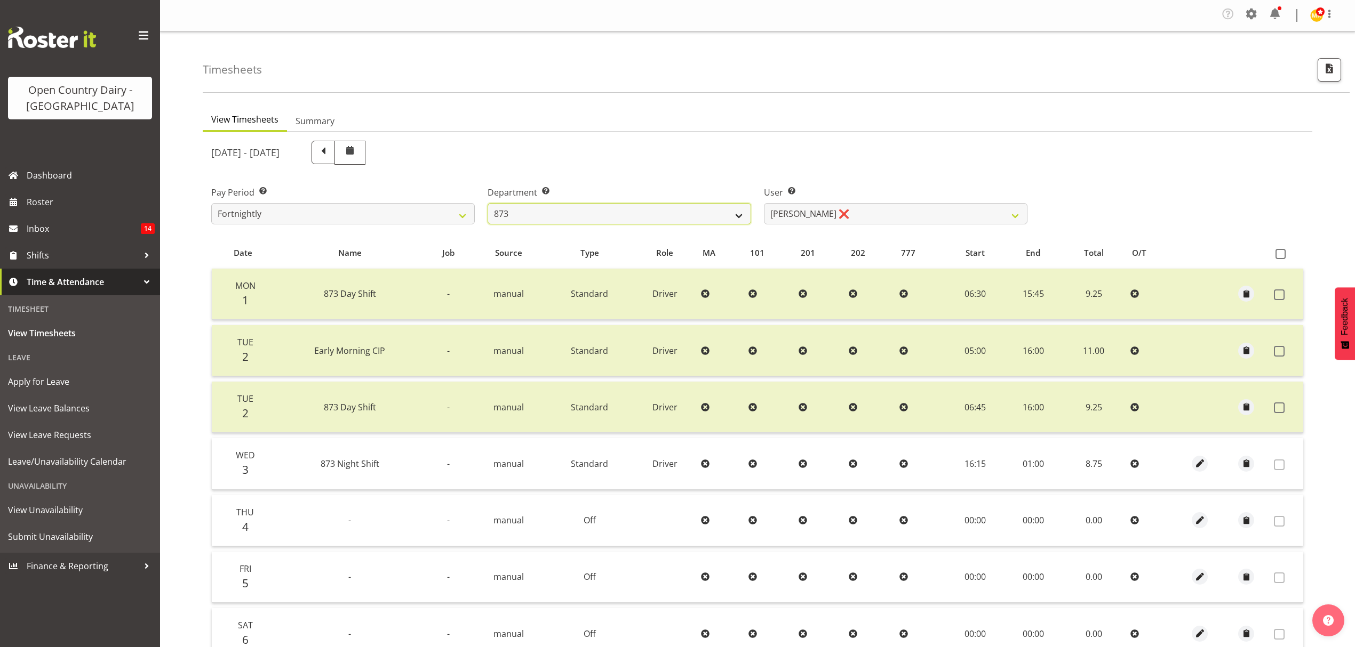
click at [692, 214] on select "734 735 736 737 738 739 851 852 853 854 855 856 858 861 862 865 868 869 870 873" at bounding box center [618, 213] width 263 height 21
click at [487, 204] on select "734 735 736 737 738 739 851 852 853 854 855 856 858 861 862 865 868 869 870 873" at bounding box center [618, 213] width 263 height 21
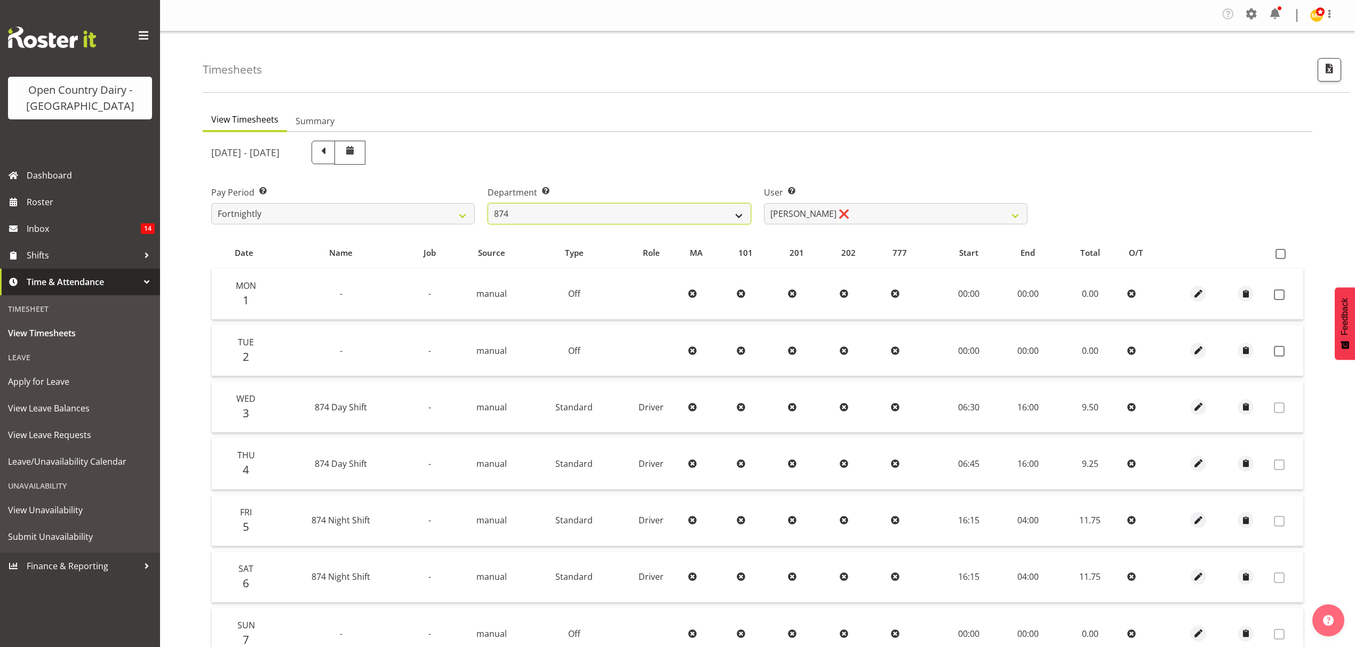
click at [724, 222] on select "734 735 736 737 738 739 851 852 853 854 855 856 858 861 862 865 868 869 870 873" at bounding box center [618, 213] width 263 height 21
select select "690"
click at [487, 204] on select "734 735 736 737 738 739 851 852 853 854 855 856 858 861 862 865 868 869 870 873" at bounding box center [618, 213] width 263 height 21
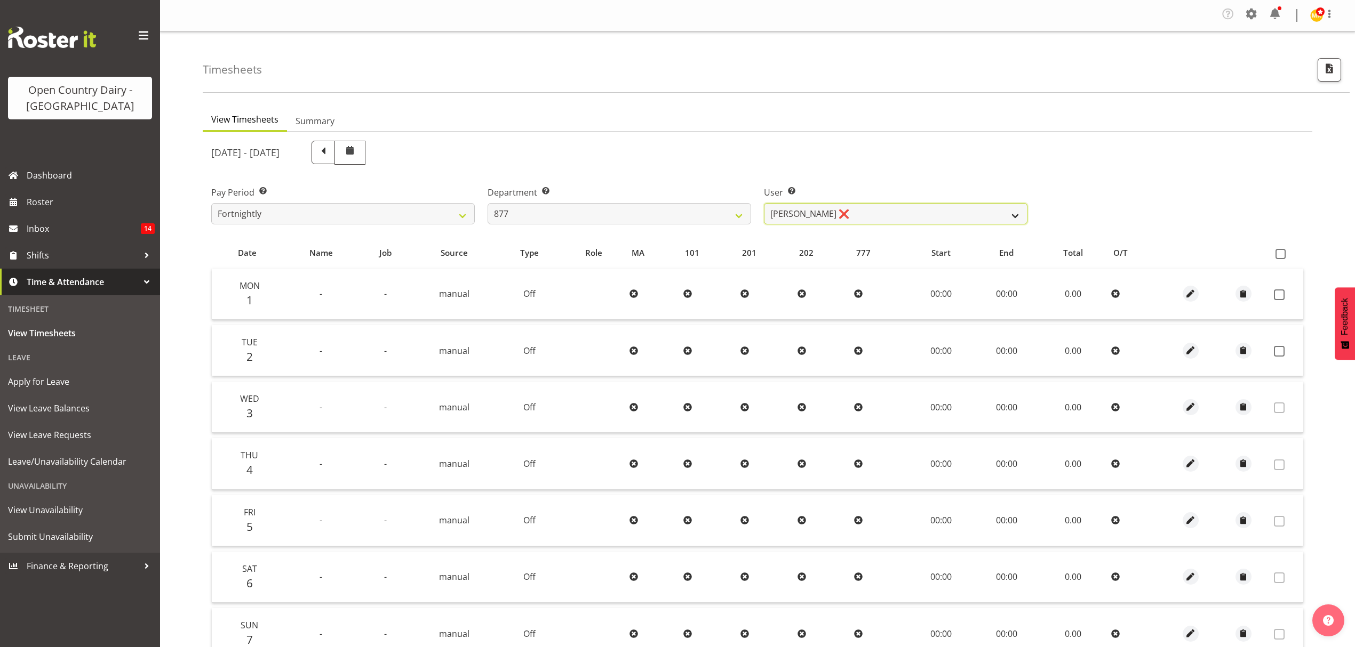
click at [890, 218] on select "[PERSON_NAME] ❌ [PERSON_NAME] ❌ [PERSON_NAME] ❌ [PERSON_NAME] ❌" at bounding box center [895, 213] width 263 height 21
click at [764, 204] on select "[PERSON_NAME] ❌ [PERSON_NAME] ❌ [PERSON_NAME] ❌ [PERSON_NAME] ❌" at bounding box center [895, 213] width 263 height 21
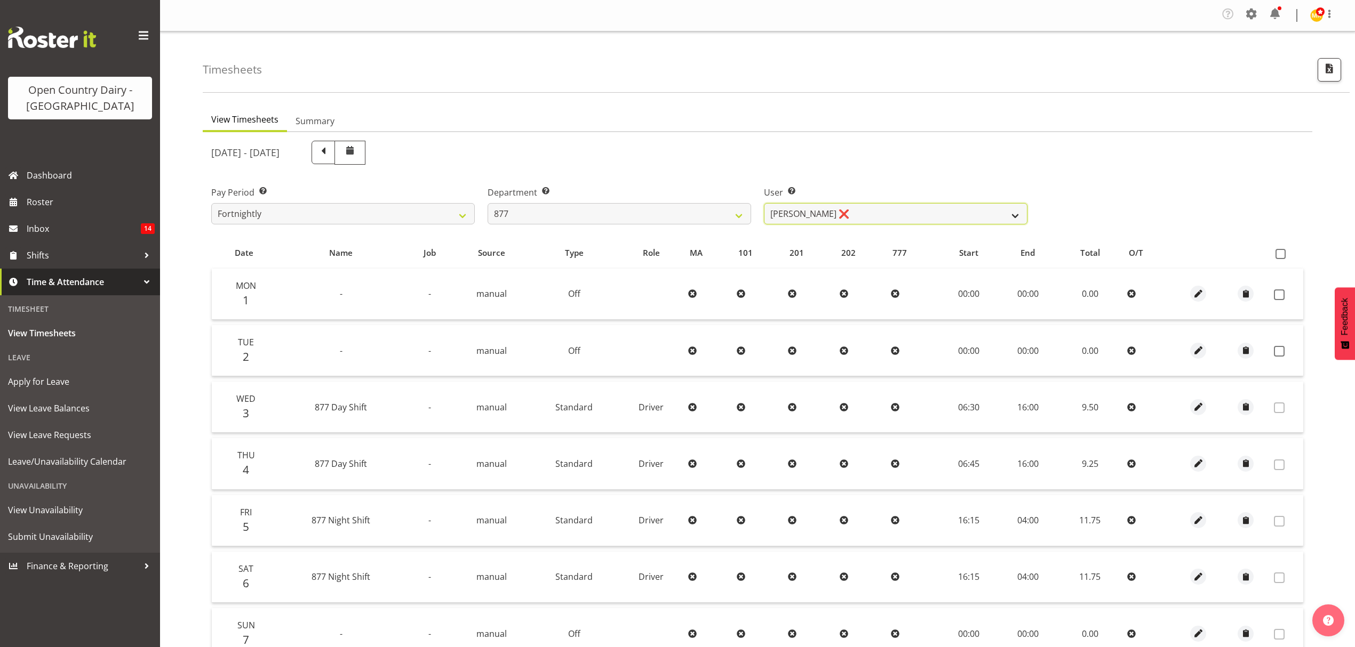
drag, startPoint x: 891, startPoint y: 210, endPoint x: 891, endPoint y: 218, distance: 7.5
click at [891, 210] on select "[PERSON_NAME] ❌ [PERSON_NAME] ❌ [PERSON_NAME] ❌ [PERSON_NAME] ❌" at bounding box center [895, 213] width 263 height 21
select select "9756"
click at [764, 204] on select "[PERSON_NAME] ❌ [PERSON_NAME] ❌ [PERSON_NAME] ❌ [PERSON_NAME] ❌" at bounding box center [895, 213] width 263 height 21
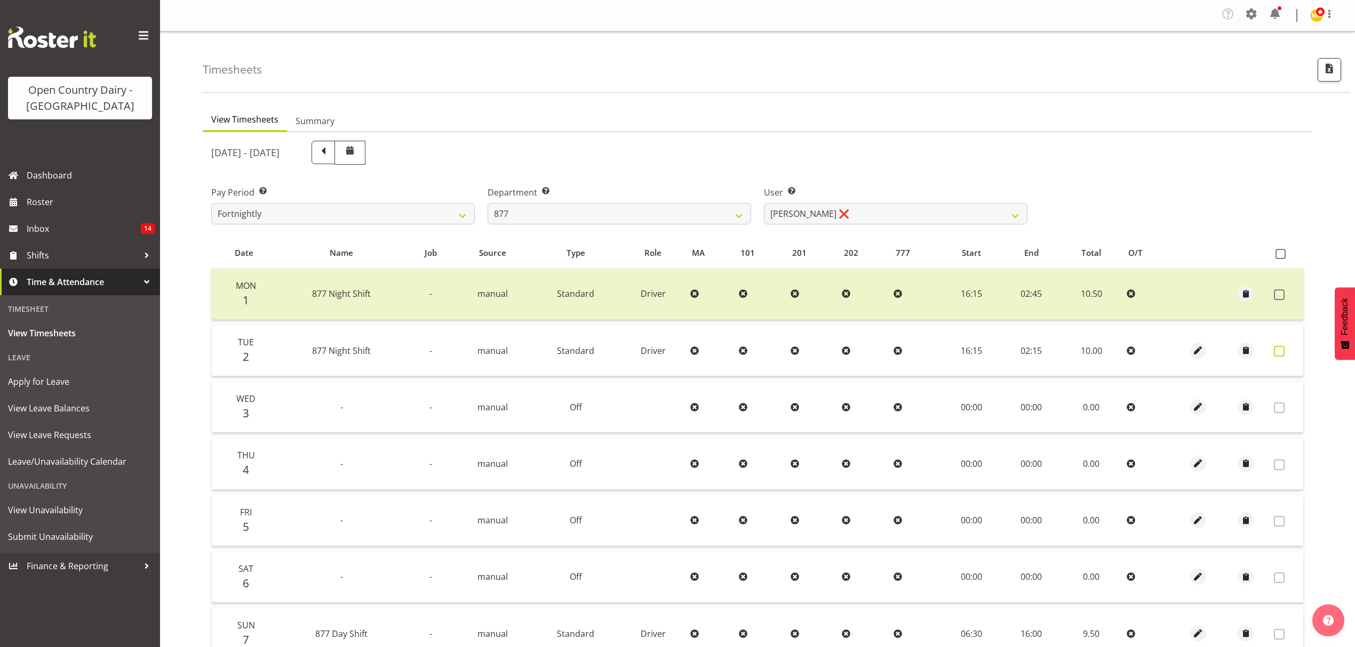
click at [1283, 348] on span at bounding box center [1279, 351] width 11 height 11
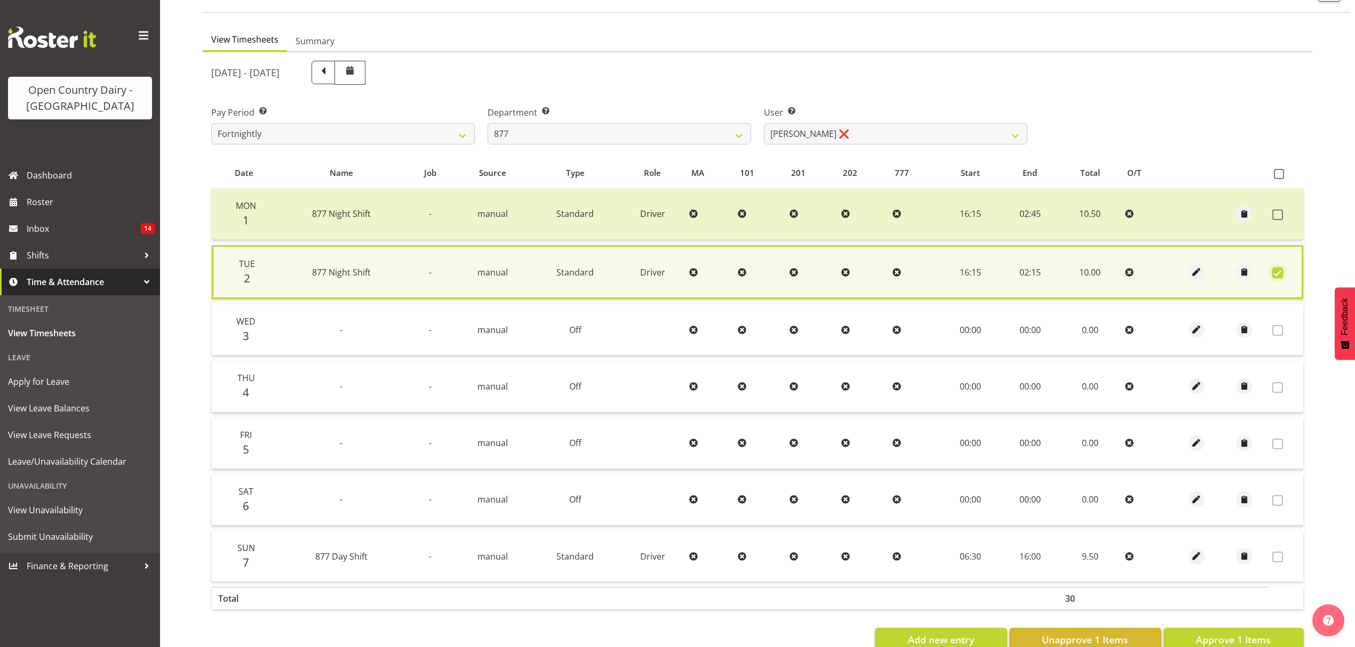
scroll to position [109, 0]
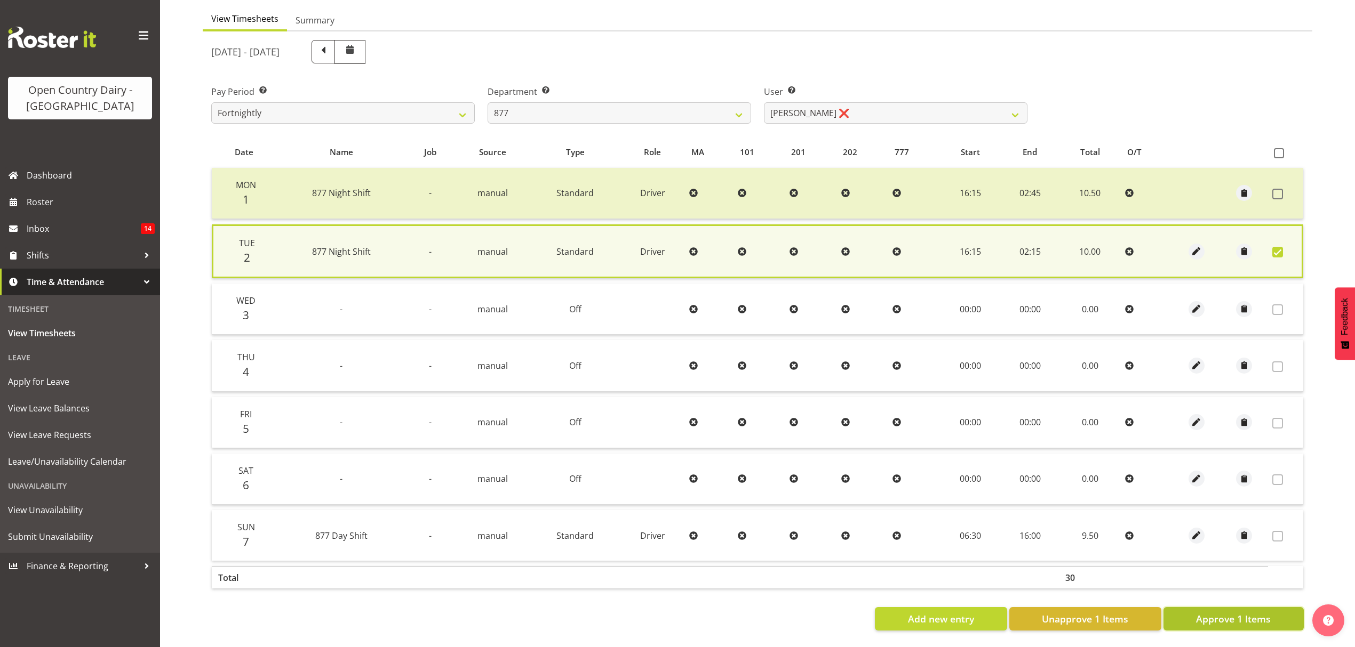
click at [1225, 612] on span "Approve 1 Items" at bounding box center [1233, 619] width 75 height 14
checkbox input "false"
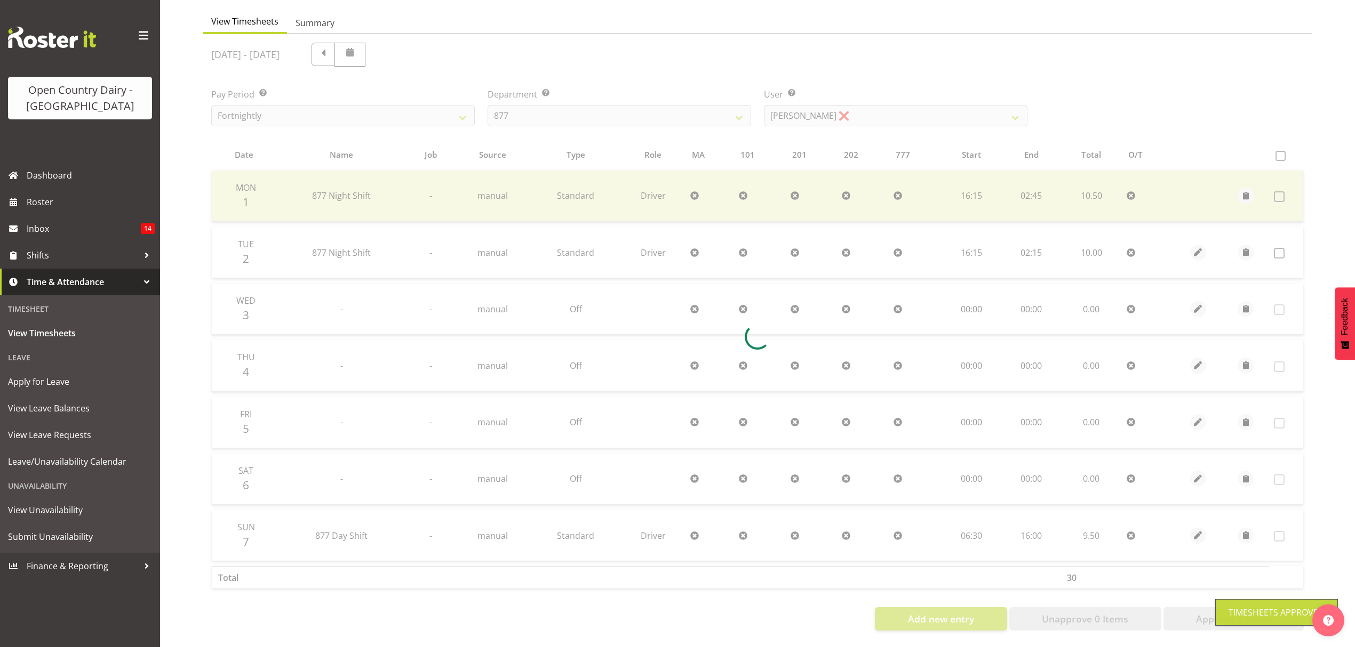
scroll to position [107, 0]
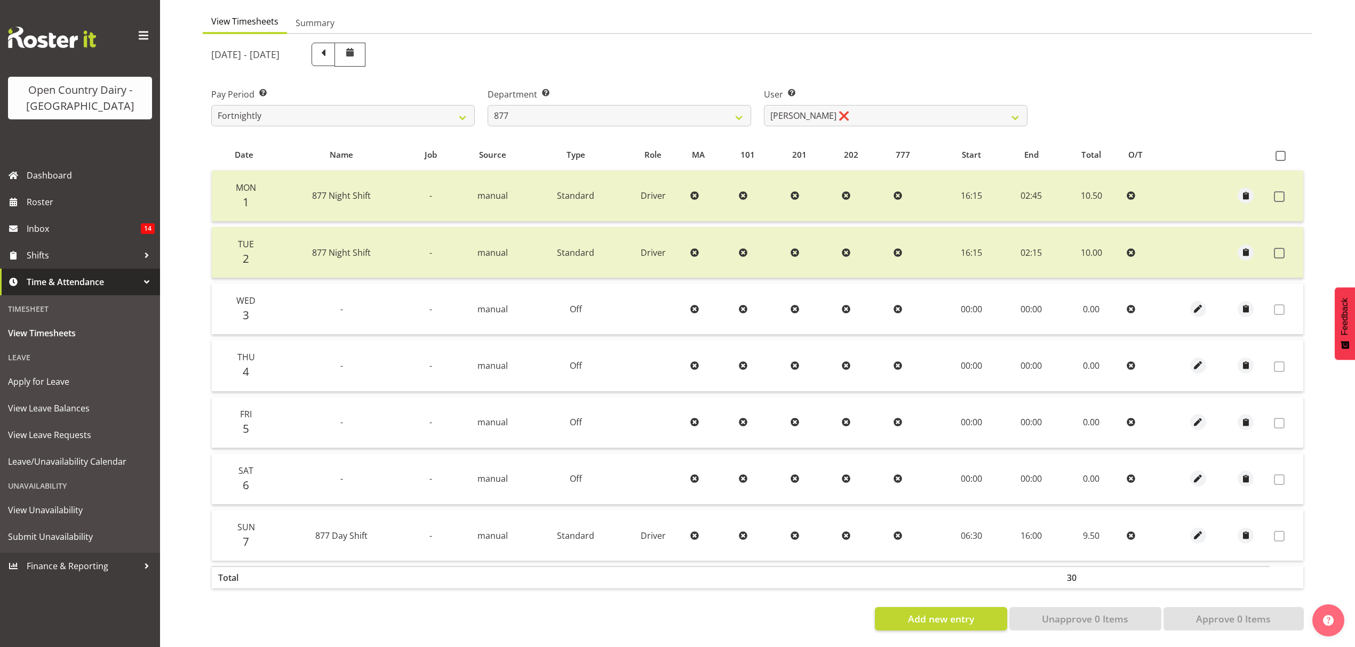
click at [779, 118] on div "User Select user. Note: This is filtered down by the previous two drop-down ite…" at bounding box center [895, 103] width 276 height 60
click at [802, 112] on select "[PERSON_NAME] ❌ [PERSON_NAME] ❌ [PERSON_NAME] ❌ [PERSON_NAME] ❌" at bounding box center [895, 115] width 263 height 21
click at [705, 114] on select "734 735 736 737 738 739 851 852 853 854 855 856 858 861 862 865 868 869 870 873" at bounding box center [618, 115] width 263 height 21
select select "689"
click at [487, 105] on select "734 735 736 737 738 739 851 852 853 854 855 856 858 861 862 865 868 869 870 873" at bounding box center [618, 115] width 263 height 21
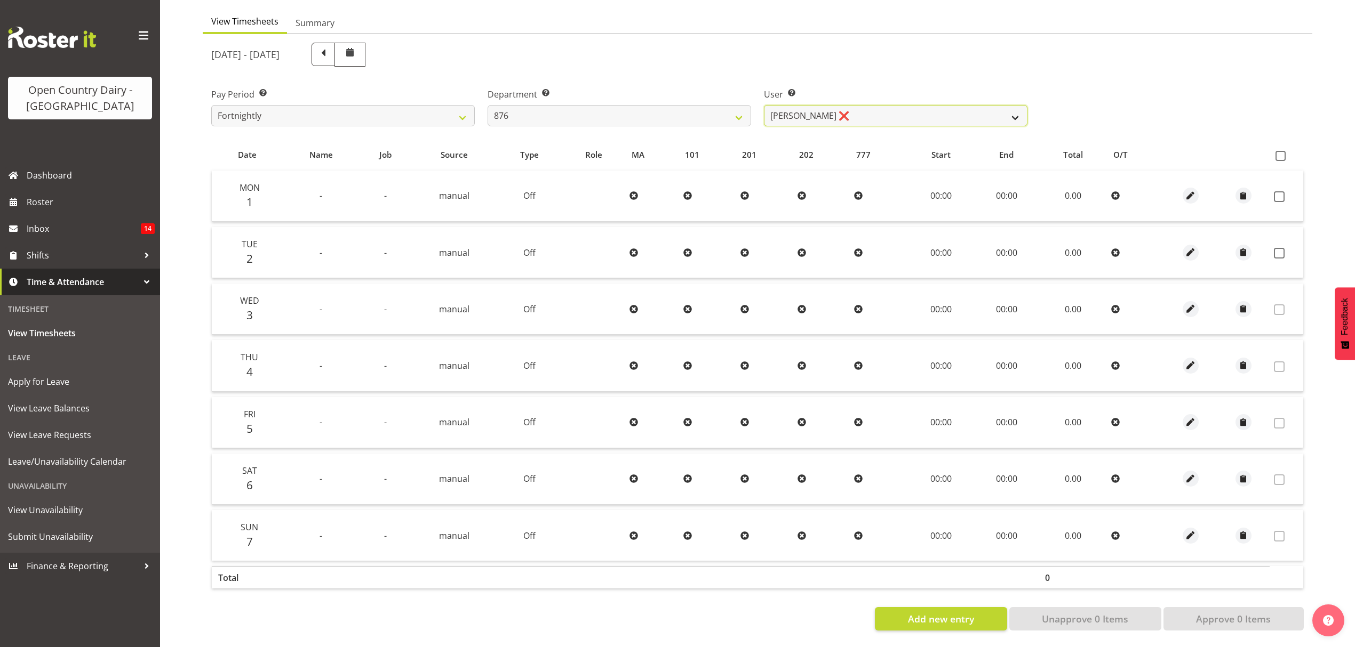
click at [911, 105] on select "[PERSON_NAME] ❌ [PERSON_NAME] ❌ [PERSON_NAME] ❌ [PERSON_NAME] ❌" at bounding box center [895, 115] width 263 height 21
select select "7390"
click at [764, 105] on select "[PERSON_NAME] ❌ [PERSON_NAME] ❌ [PERSON_NAME] ❌ [PERSON_NAME] ❌" at bounding box center [895, 115] width 263 height 21
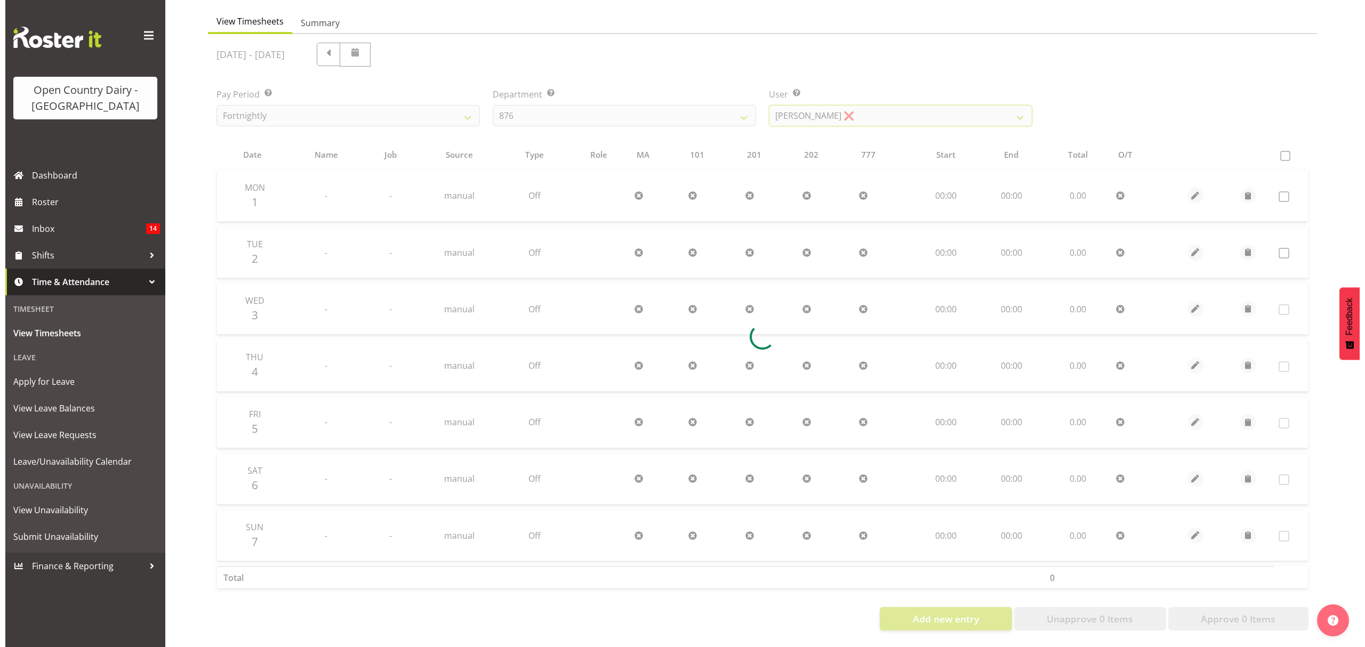
scroll to position [0, 0]
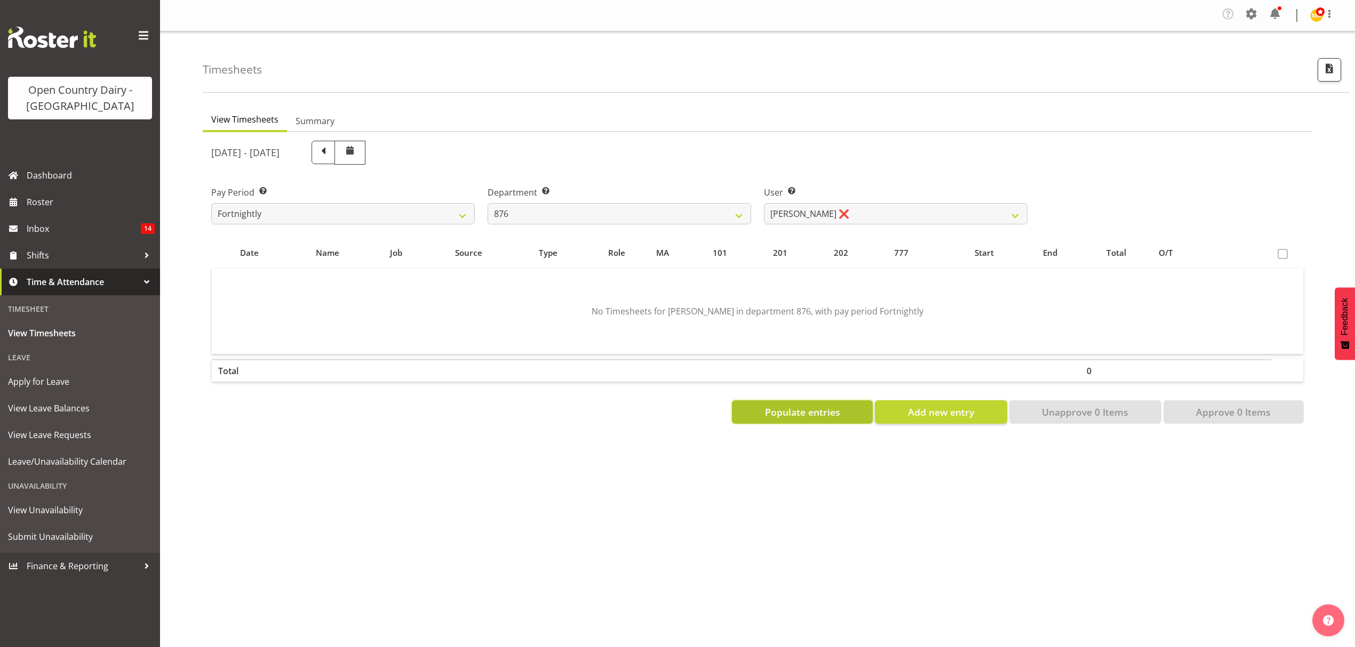
click at [813, 421] on button "Populate entries" at bounding box center [802, 412] width 141 height 23
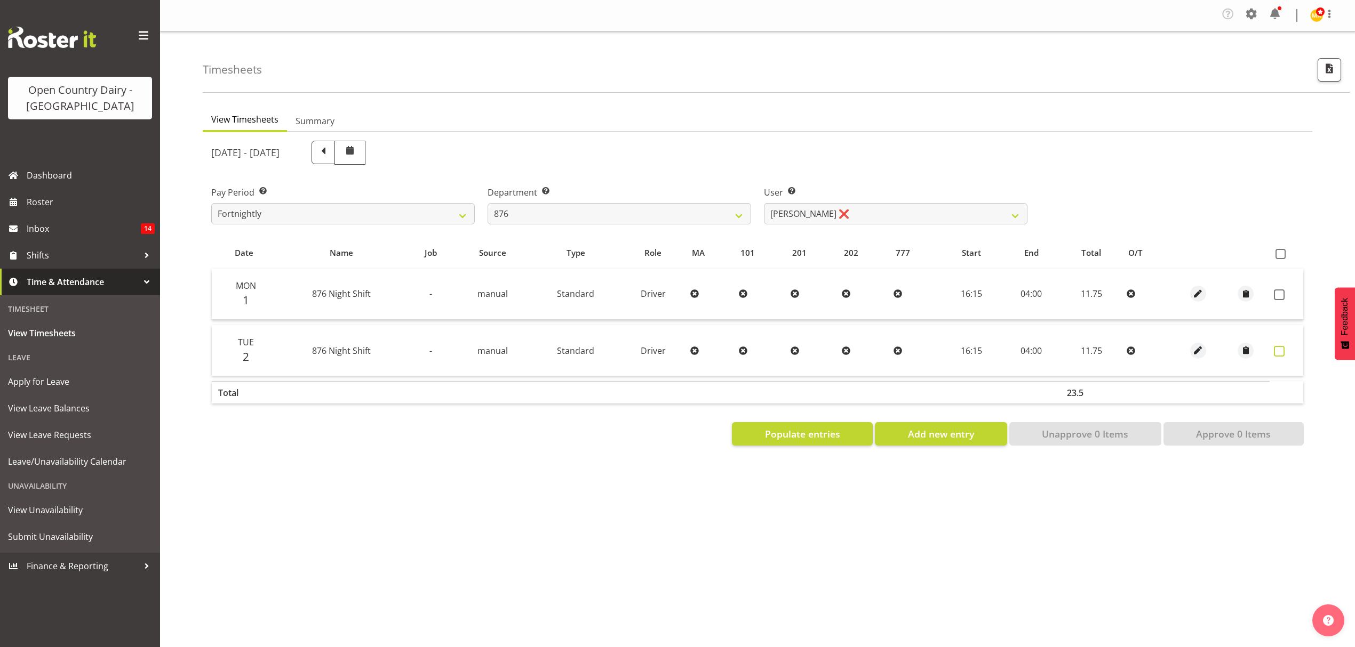
click at [1285, 355] on label at bounding box center [1282, 351] width 17 height 11
checkbox input "true"
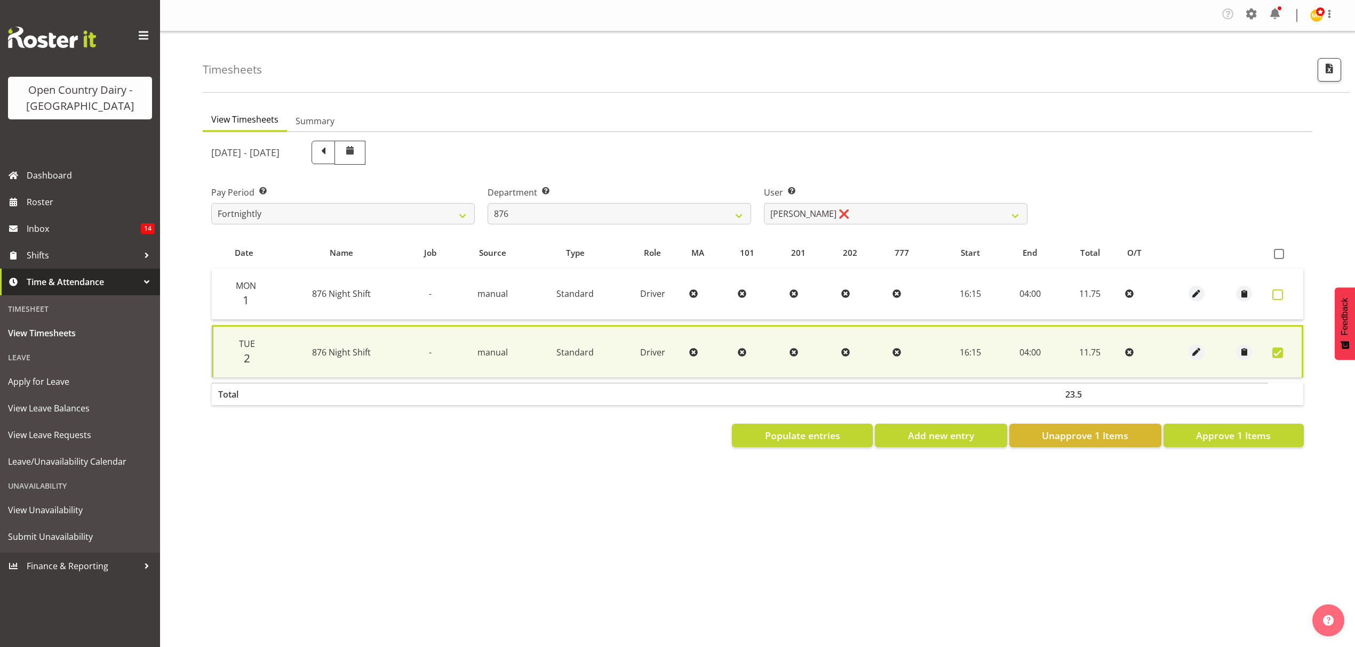
click at [1274, 295] on span at bounding box center [1277, 295] width 11 height 11
checkbox input "true"
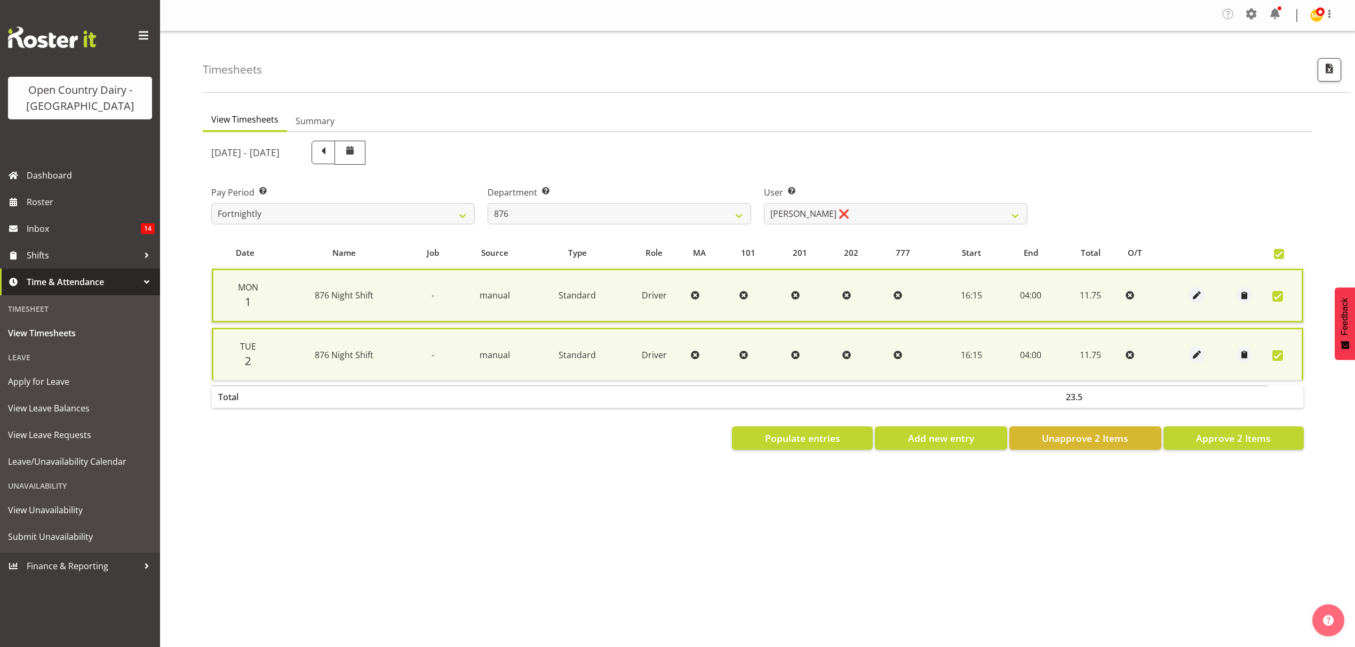
click at [1277, 253] on span at bounding box center [1279, 254] width 10 height 10
click at [1277, 253] on input "checkbox" at bounding box center [1277, 254] width 7 height 7
checkbox input "false"
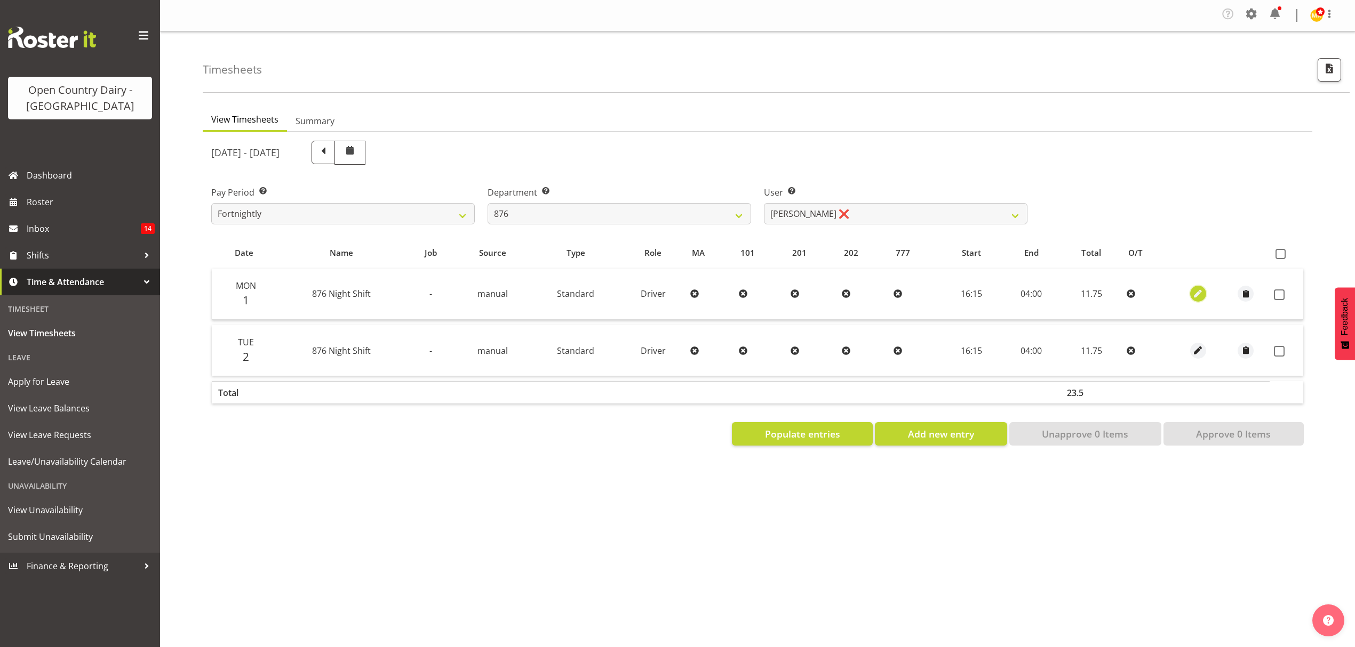
click at [1193, 292] on span "button" at bounding box center [1197, 294] width 12 height 12
select select "Standard"
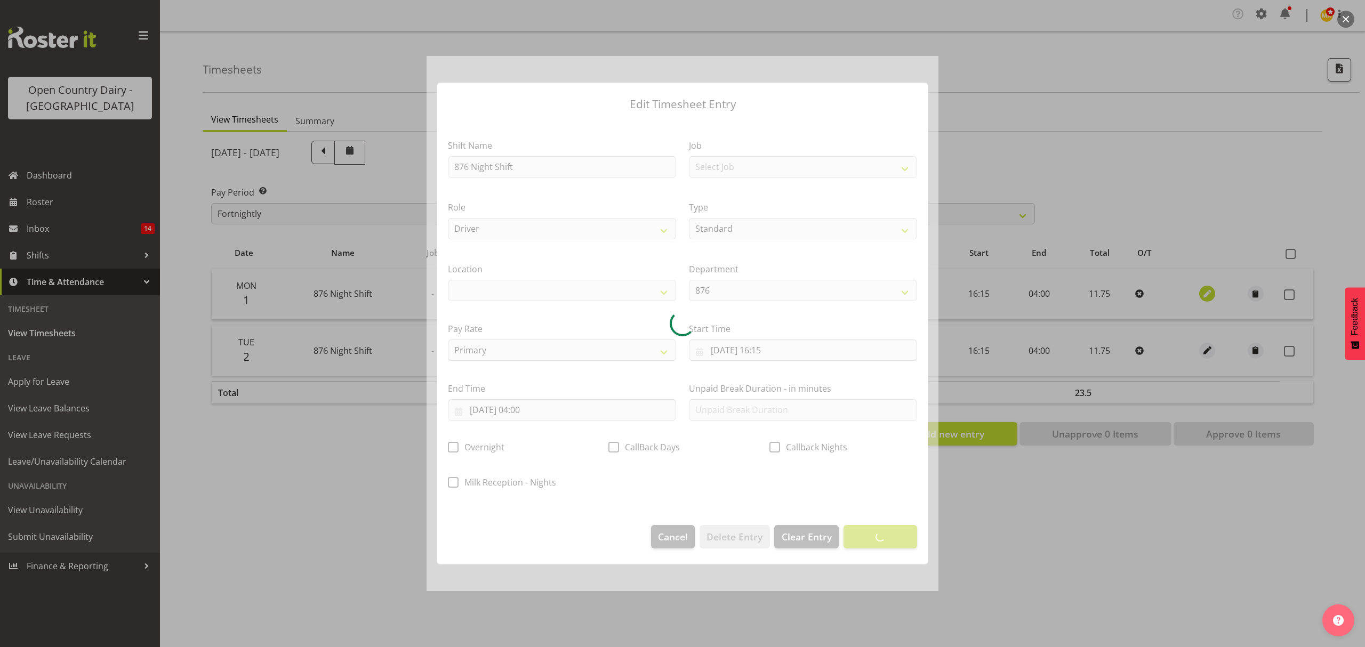
select select
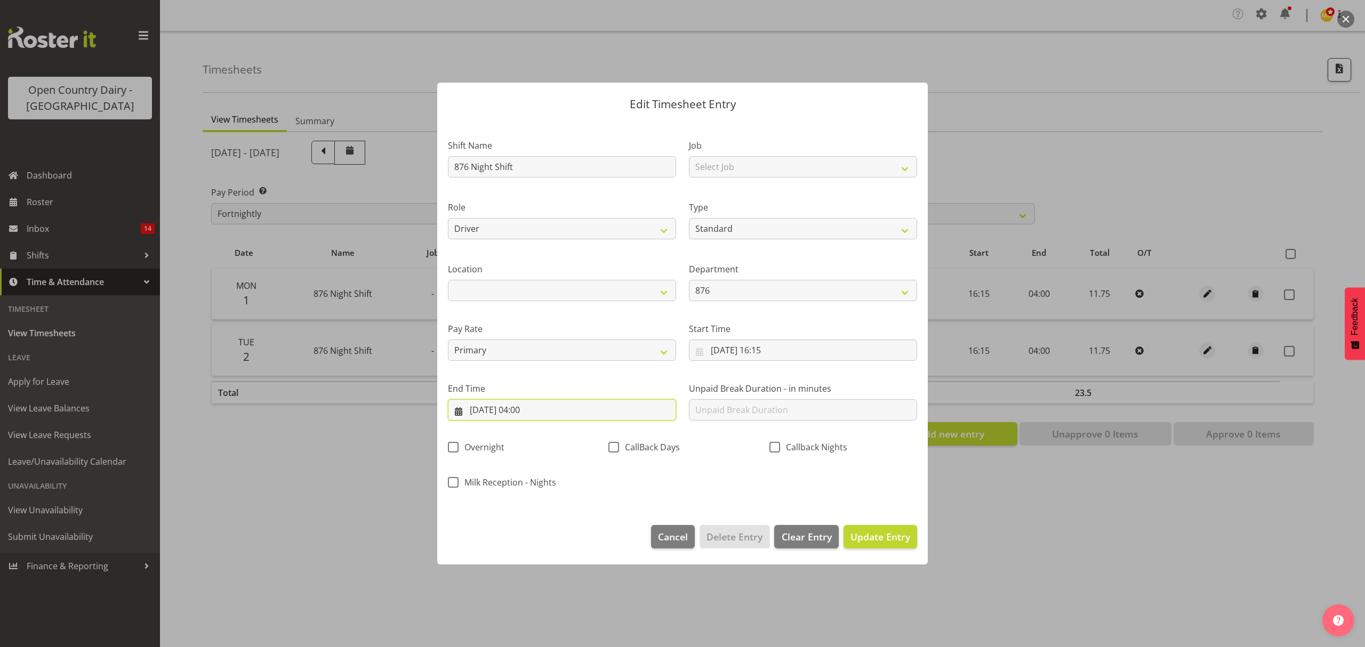
click at [521, 403] on input "[DATE] 04:00" at bounding box center [562, 409] width 228 height 21
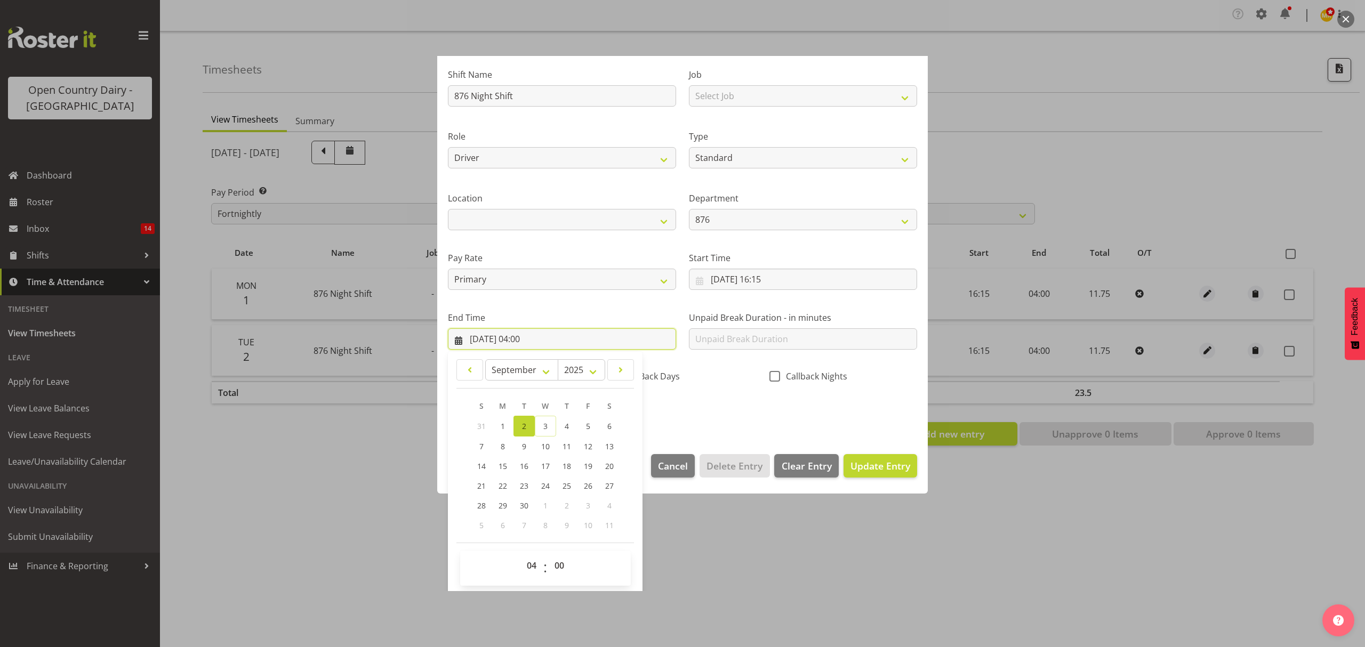
scroll to position [73, 0]
click at [530, 564] on select "00 01 02 03 04 05 06 07 08 09 10 11 12 13 14 15 16 17 18 19 20 21 22 23" at bounding box center [533, 564] width 24 height 21
select select "2"
click at [521, 554] on select "00 01 02 03 04 05 06 07 08 09 10 11 12 13 14 15 16 17 18 19 20 21 22 23" at bounding box center [533, 564] width 24 height 21
type input "[DATE] 02:00"
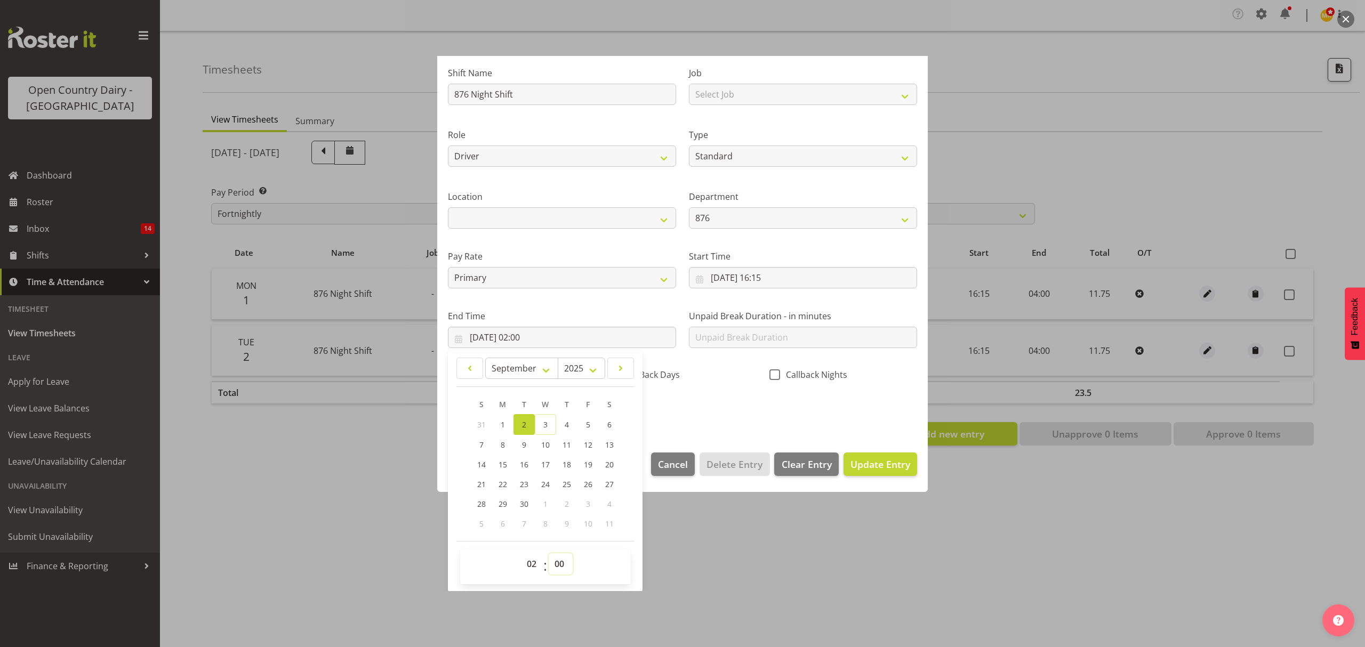
click at [566, 564] on select "00 01 02 03 04 05 06 07 08 09 10 11 12 13 14 15 16 17 18 19 20 21 22 23 24 25 2…" at bounding box center [561, 564] width 24 height 21
select select "15"
click at [549, 554] on select "00 01 02 03 04 05 06 07 08 09 10 11 12 13 14 15 16 17 18 19 20 21 22 23 24 25 2…" at bounding box center [561, 564] width 24 height 21
type input "[DATE] 02:15"
click at [741, 406] on div "Shift Name 876 Night Shift Job Select Job Connecting /unconnecting Trailers Mee…" at bounding box center [683, 238] width 482 height 373
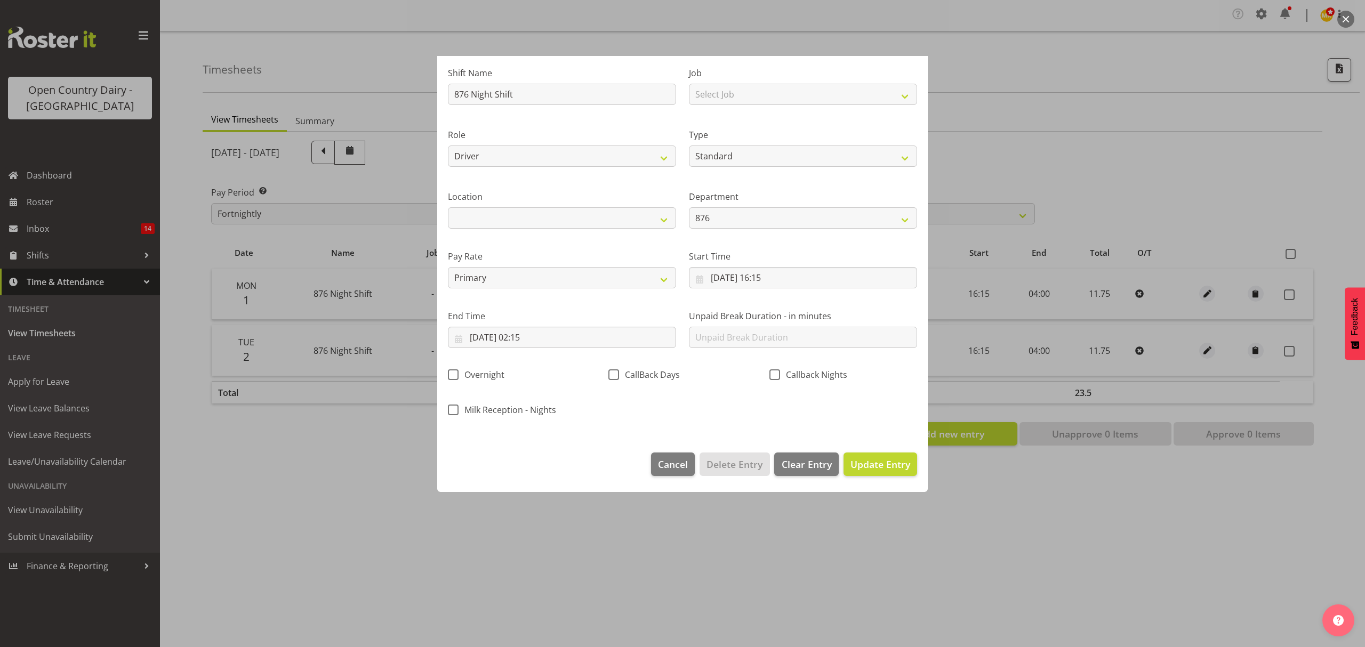
scroll to position [0, 0]
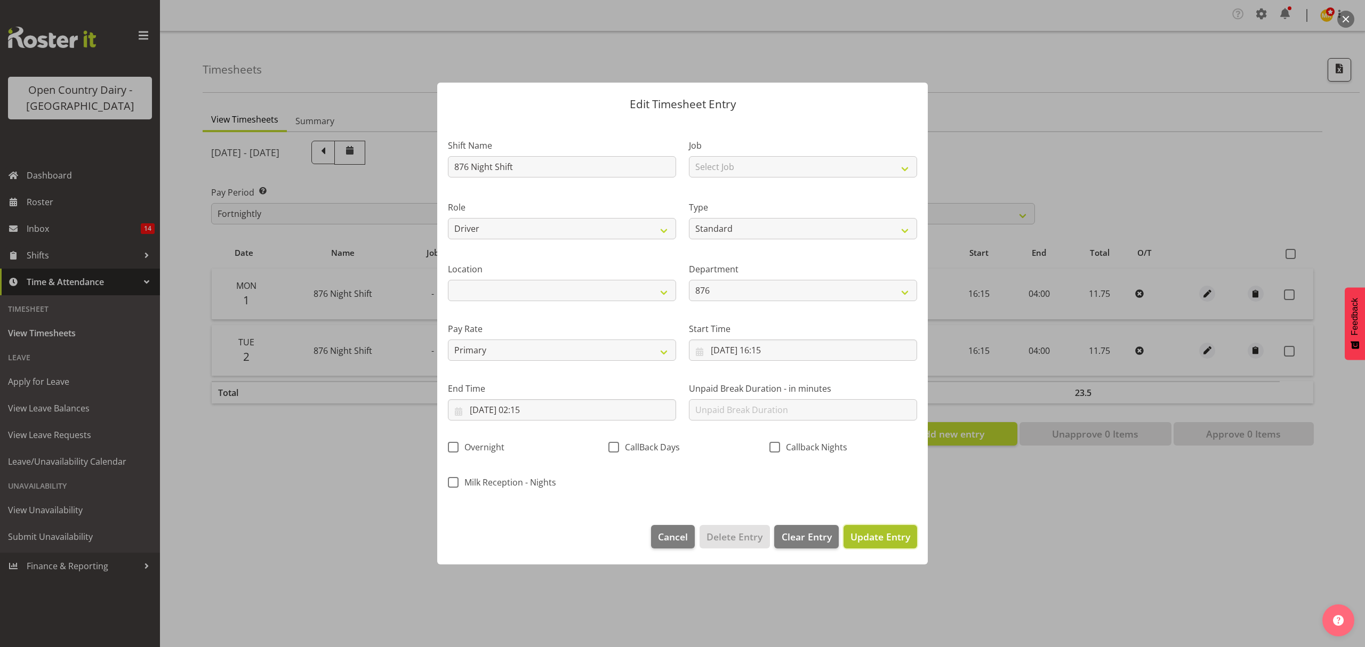
click at [863, 540] on span "Update Entry" at bounding box center [881, 537] width 60 height 13
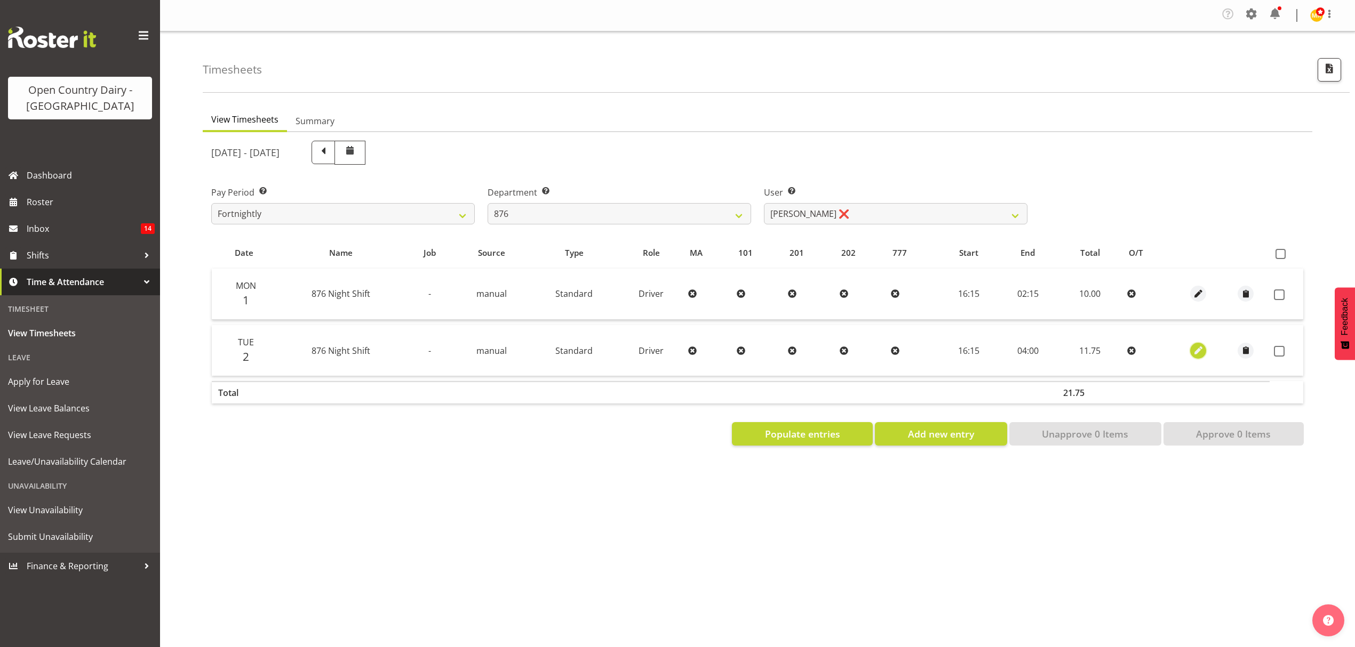
click at [1196, 350] on span "button" at bounding box center [1198, 351] width 12 height 12
select select "Standard"
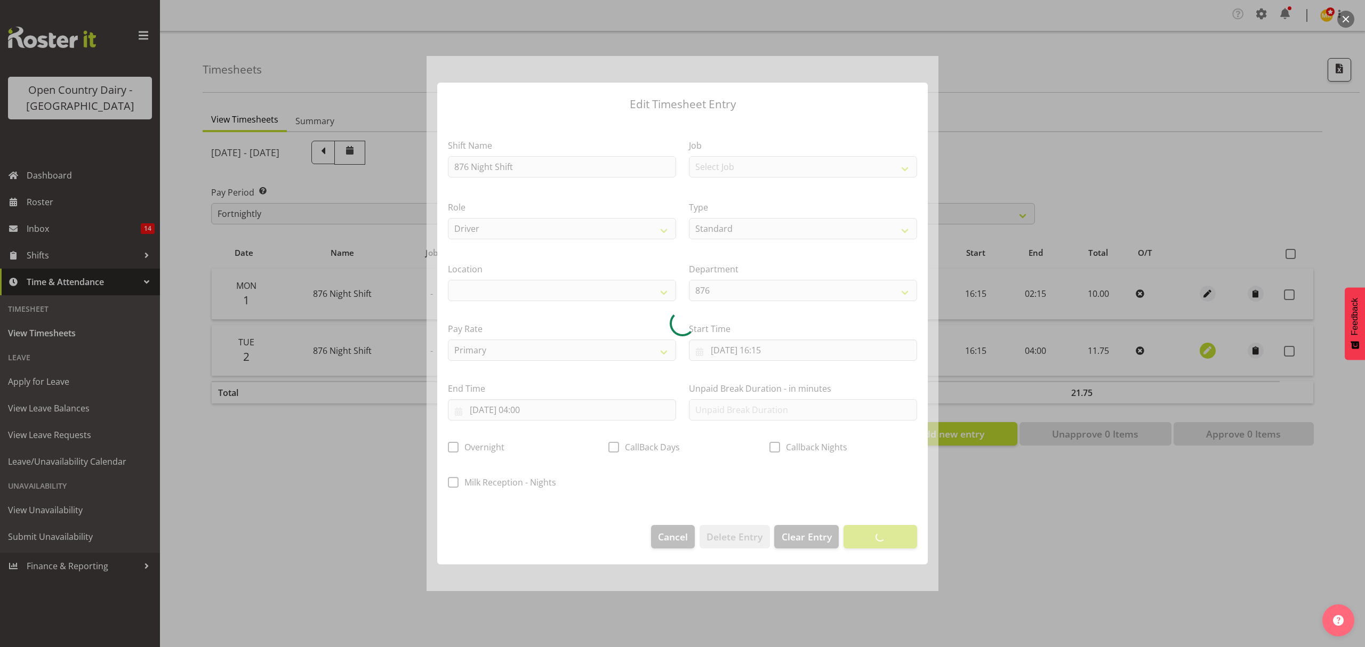
select select
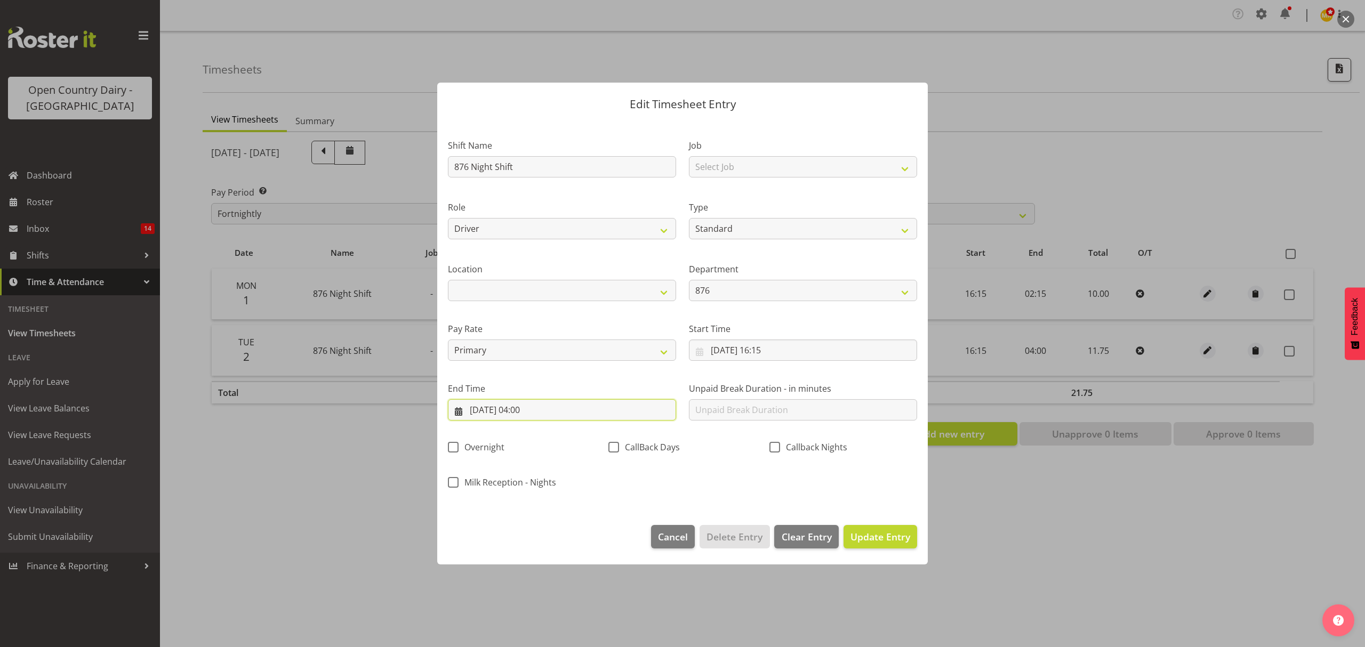
click at [525, 411] on input "[DATE] 04:00" at bounding box center [562, 409] width 228 height 21
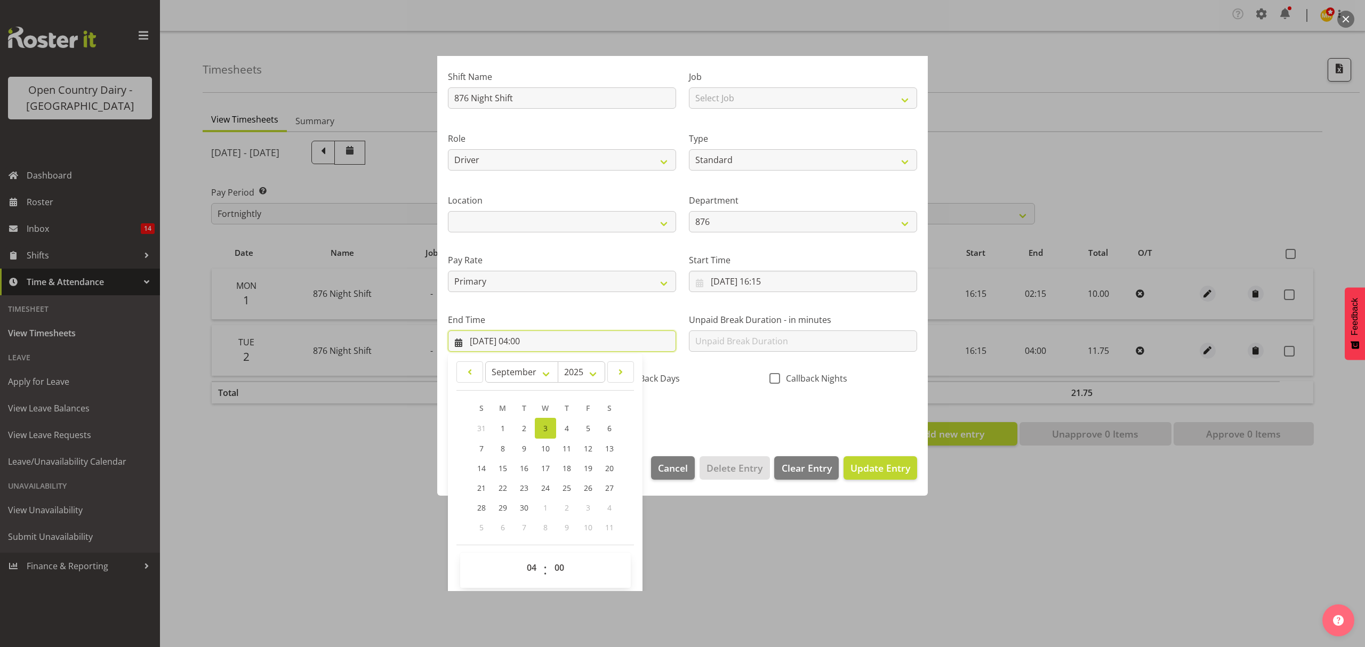
scroll to position [73, 0]
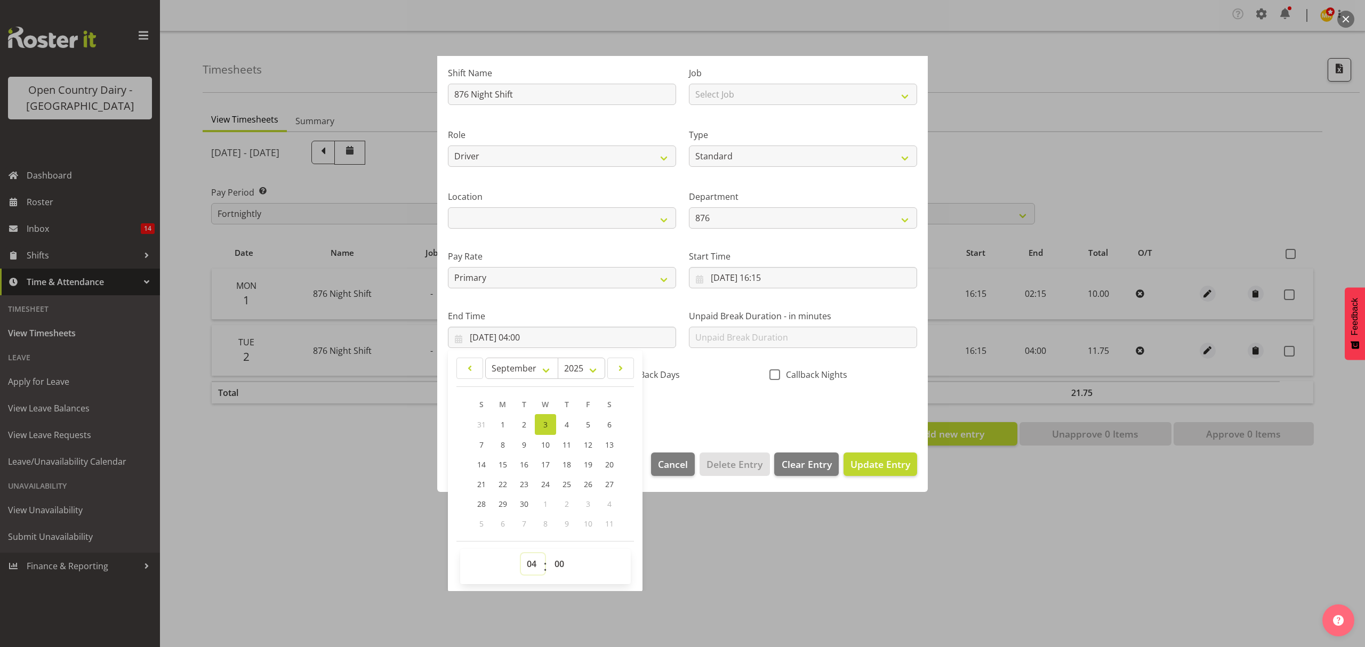
click at [542, 563] on select "00 01 02 03 04 05 06 07 08 09 10 11 12 13 14 15 16 17 18 19 20 21 22 23" at bounding box center [533, 564] width 24 height 21
select select "3"
click at [521, 554] on select "00 01 02 03 04 05 06 07 08 09 10 11 12 13 14 15 16 17 18 19 20 21 22 23" at bounding box center [533, 564] width 24 height 21
type input "[DATE] 03:00"
click at [818, 410] on div "Shift Name 876 Night Shift Job Select Job Connecting /unconnecting Trailers Mee…" at bounding box center [683, 238] width 482 height 373
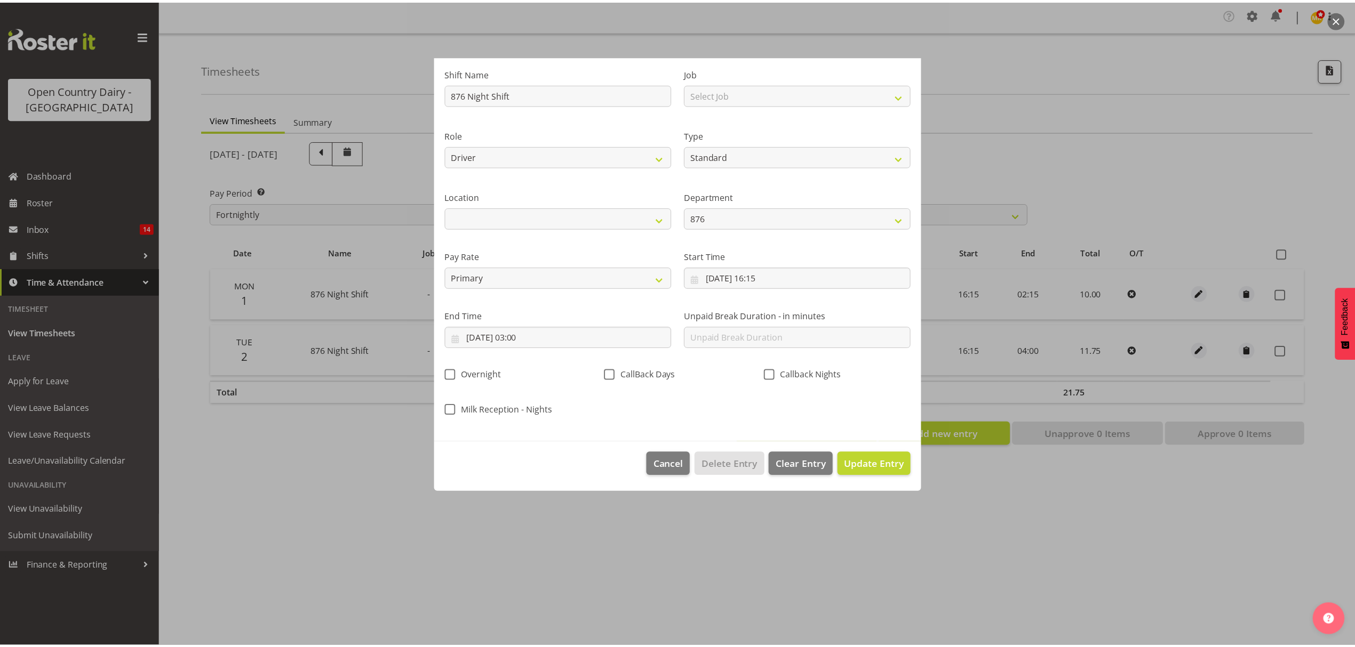
scroll to position [0, 0]
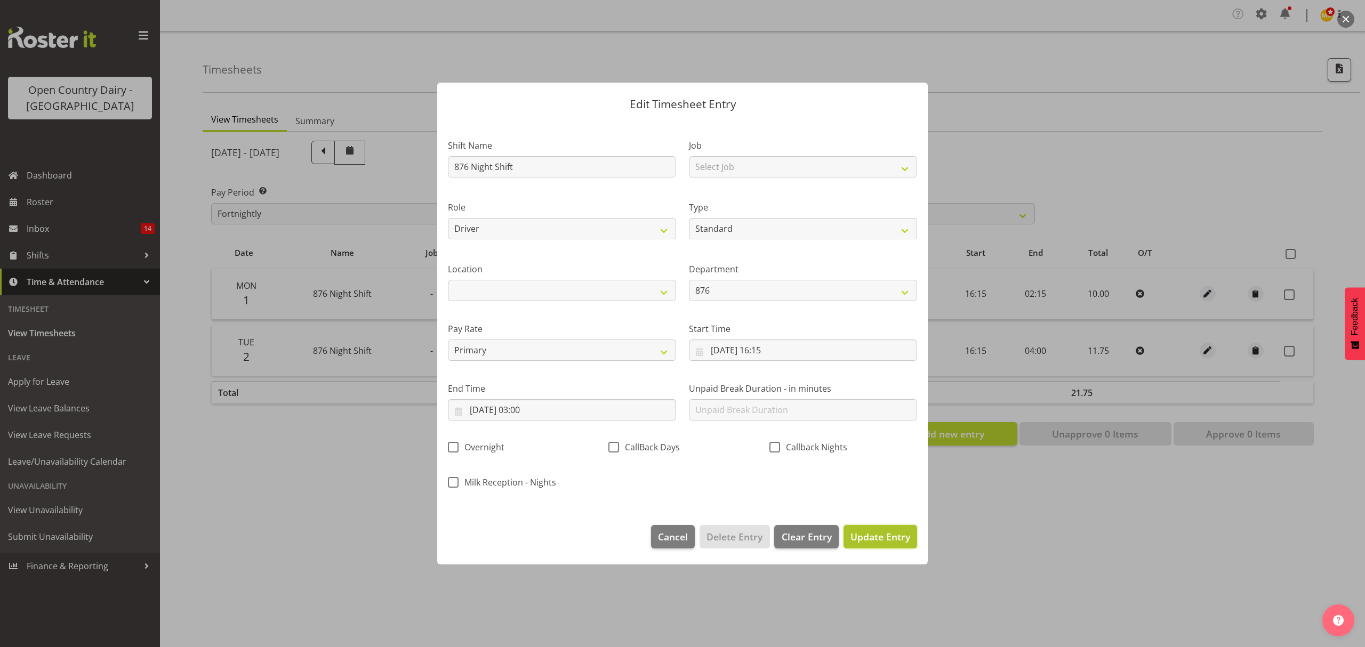
click at [864, 535] on span "Update Entry" at bounding box center [881, 537] width 60 height 13
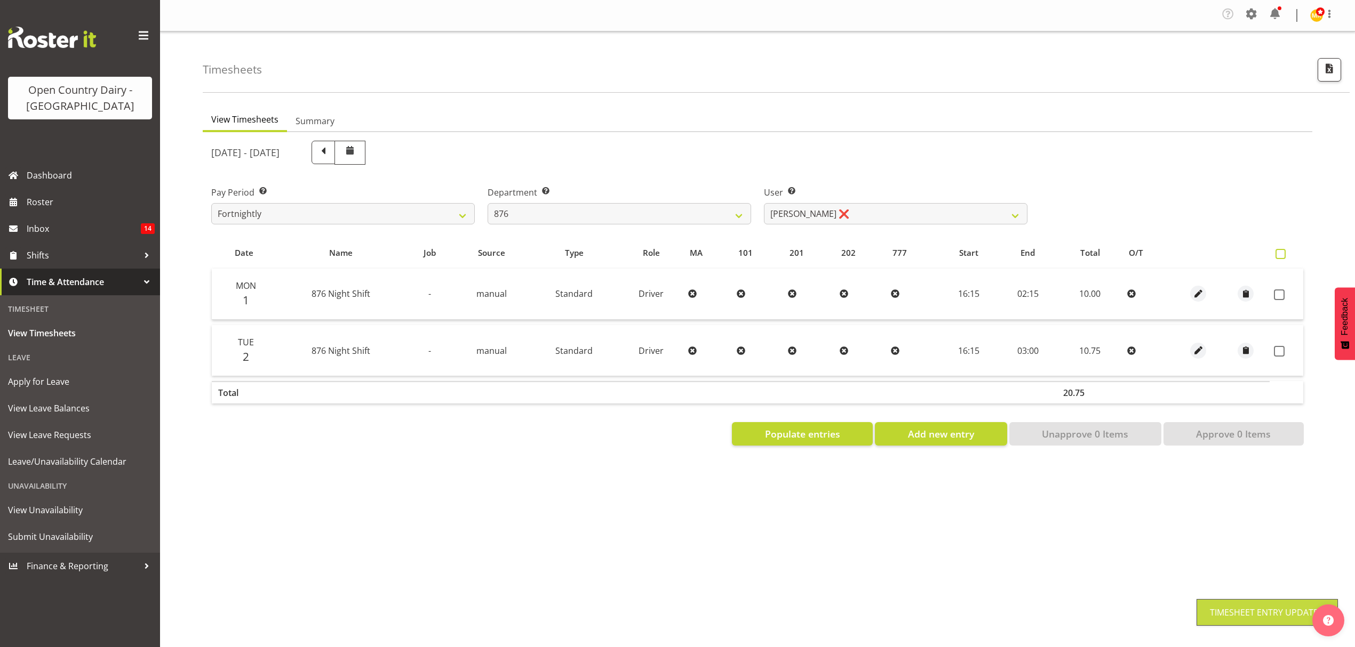
click at [1281, 257] on span at bounding box center [1280, 254] width 10 height 10
click at [1281, 257] on input "checkbox" at bounding box center [1278, 254] width 7 height 7
checkbox input "true"
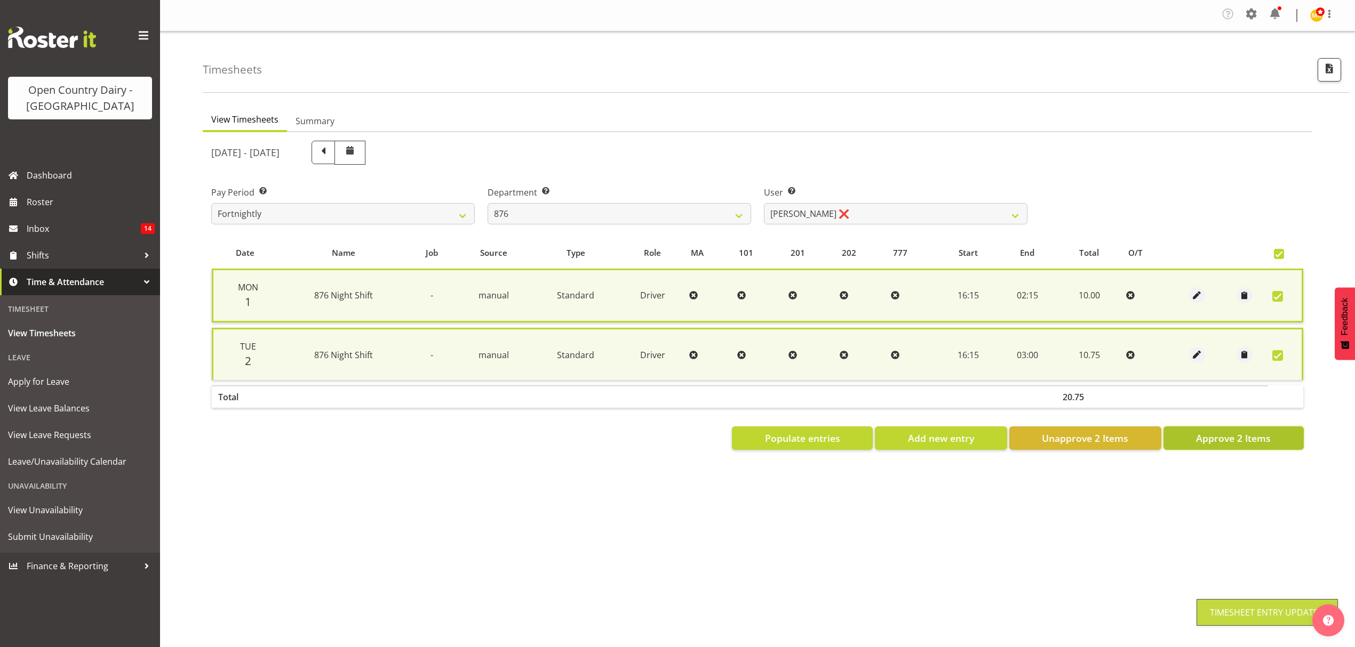
click at [1267, 434] on span "Approve 2 Items" at bounding box center [1233, 438] width 75 height 14
checkbox input "false"
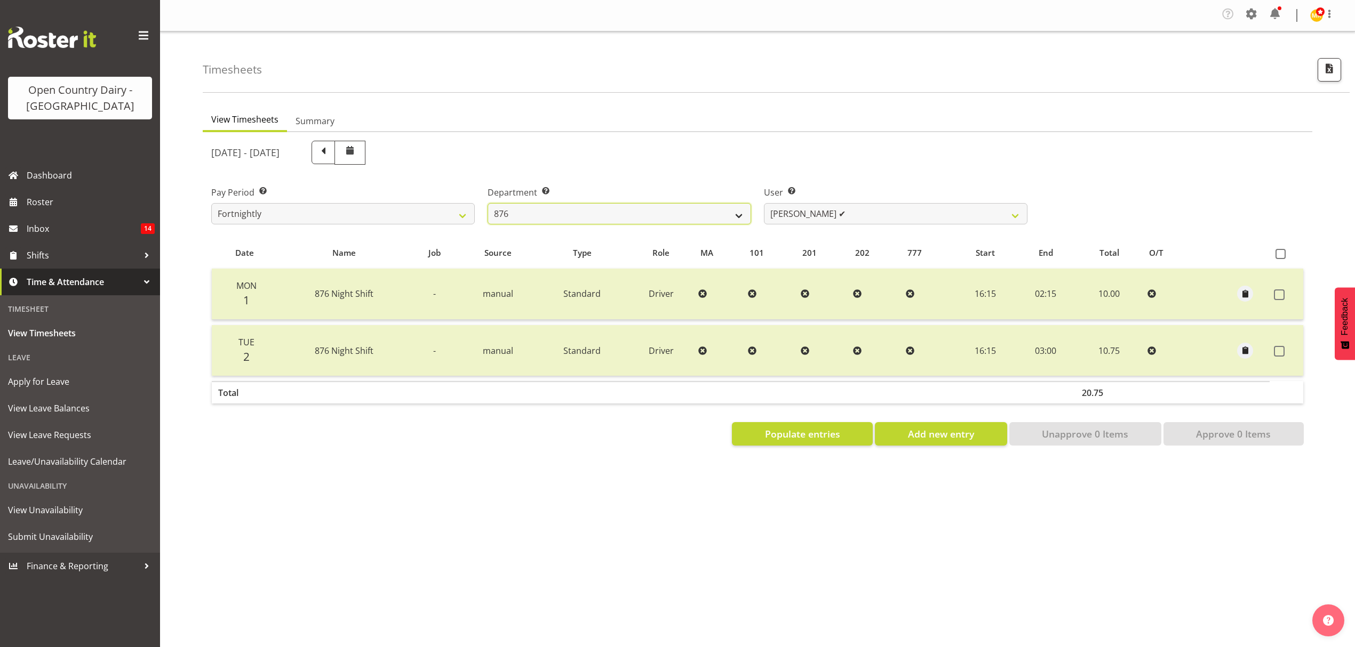
click at [611, 207] on select "734 735 736 737 738 739 851 852 853 854 855 856 858 861 862 865 868 869 870 873" at bounding box center [618, 213] width 263 height 21
select select "691"
click at [487, 204] on select "734 735 736 737 738 739 851 852 853 854 855 856 858 861 862 865 868 869 870 873" at bounding box center [618, 213] width 263 height 21
select select "7375"
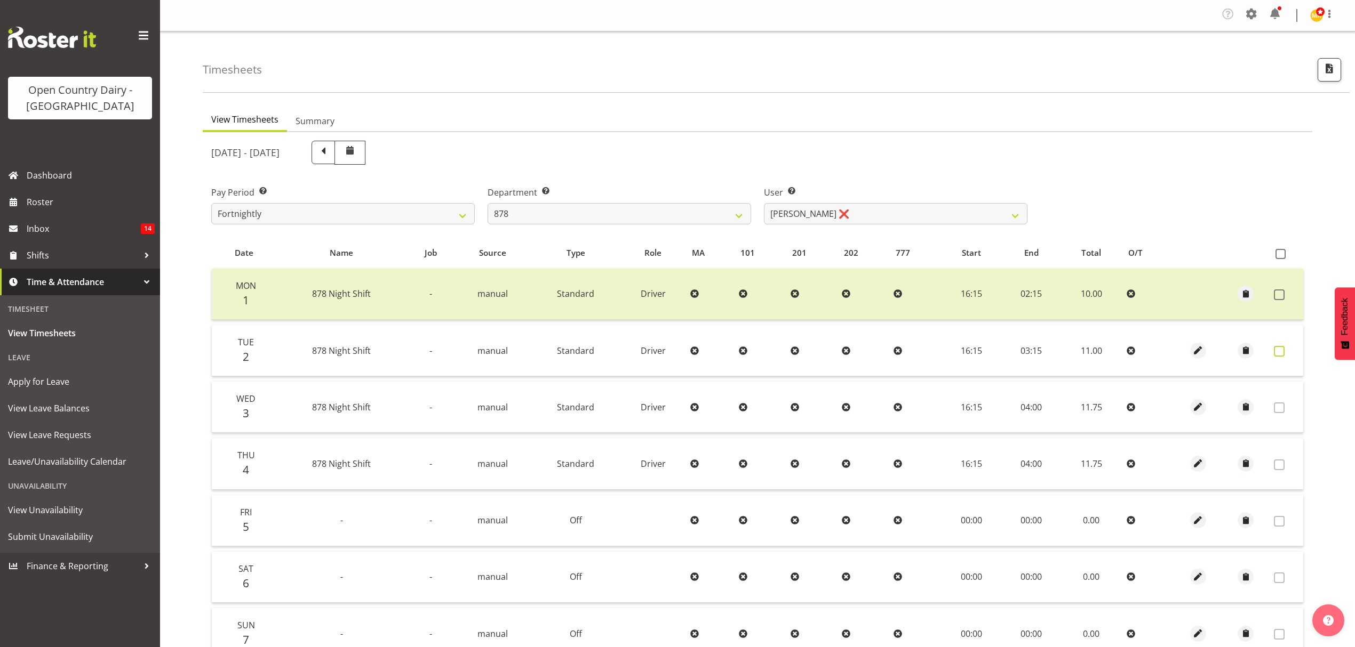
click at [1281, 353] on span at bounding box center [1279, 351] width 11 height 11
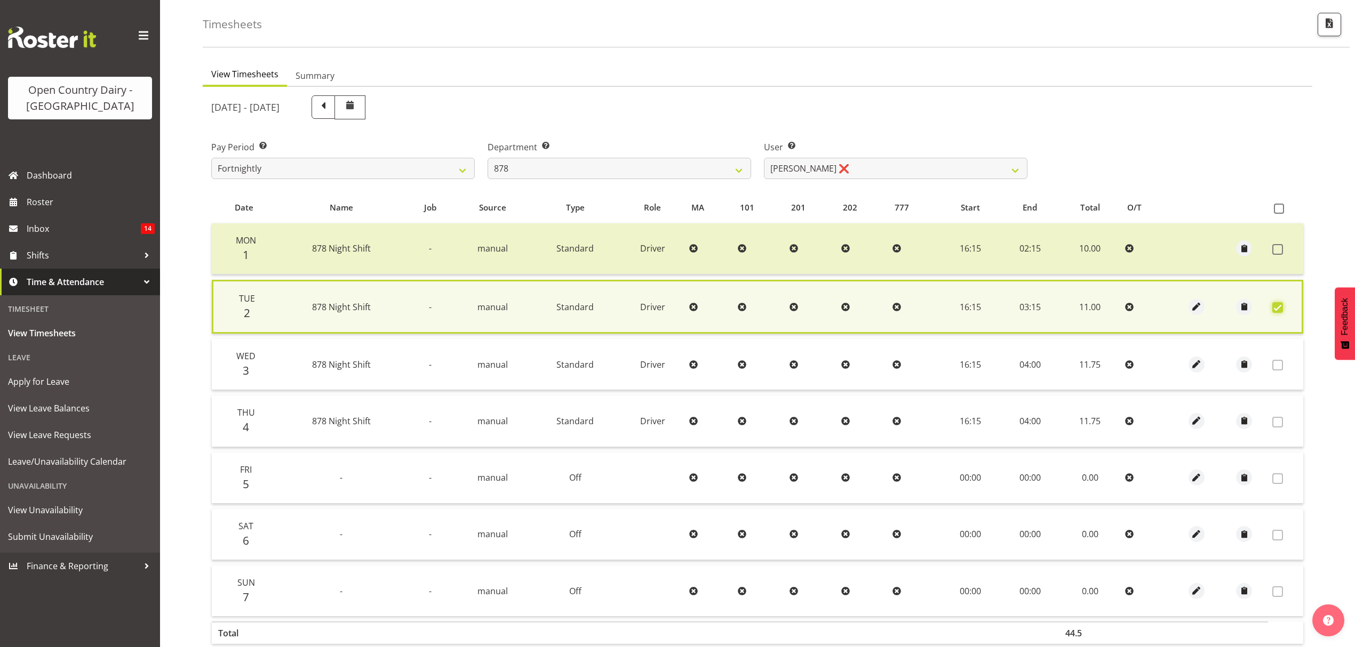
scroll to position [109, 0]
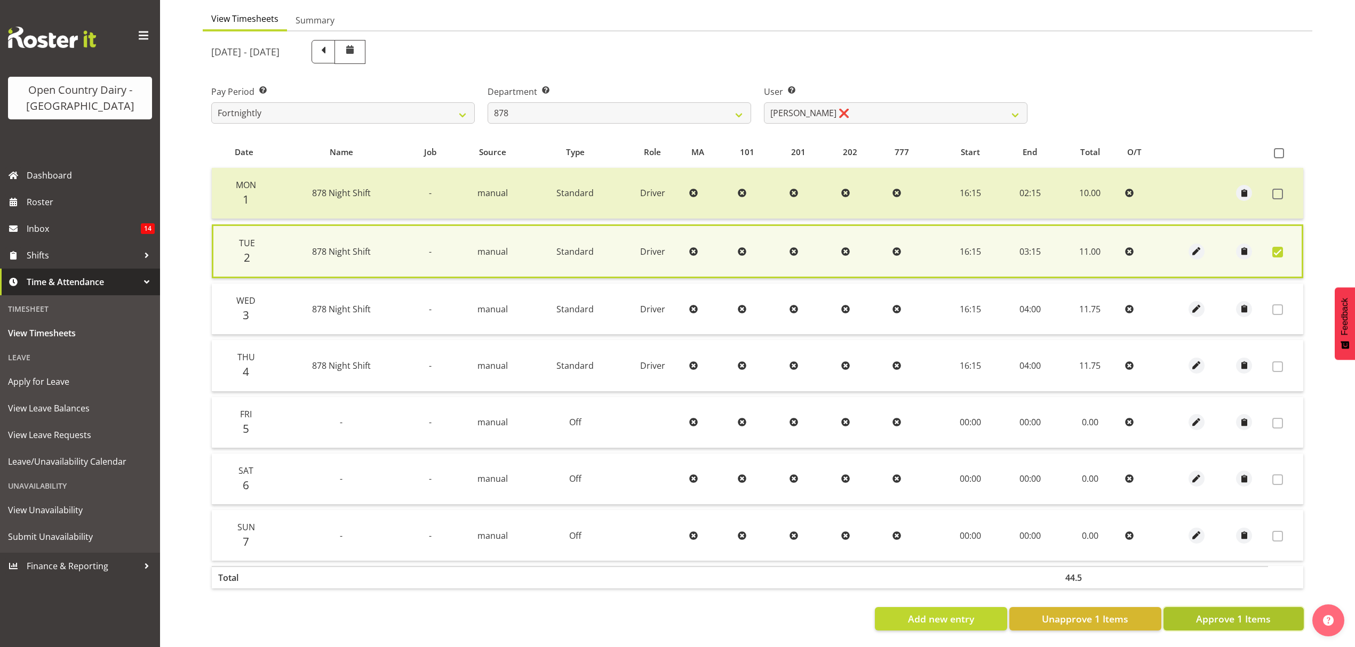
click at [1255, 612] on span "Approve 1 Items" at bounding box center [1233, 619] width 75 height 14
checkbox input "false"
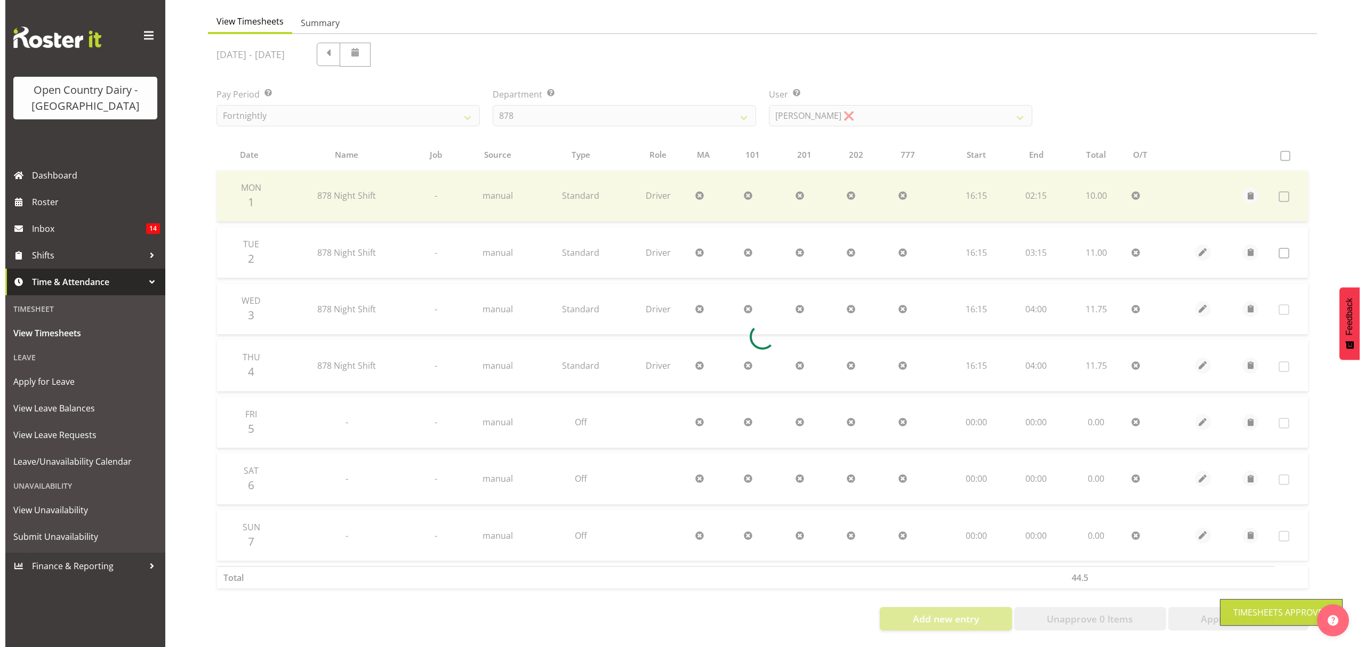
scroll to position [107, 0]
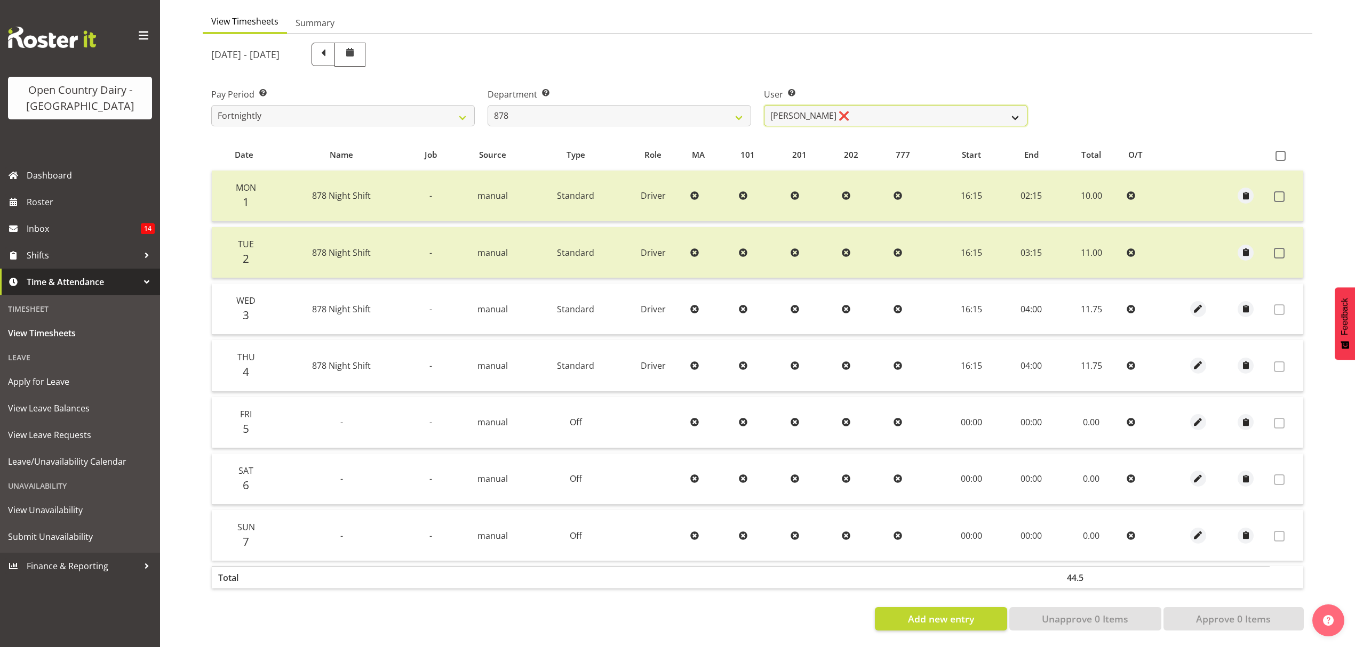
click at [942, 105] on select "[PERSON_NAME] ❌ [PERSON_NAME] ❌ [PERSON_NAME] ❌ [PERSON_NAME] ❌" at bounding box center [895, 115] width 263 height 21
click at [718, 114] on select "734 735 736 737 738 739 851 852 853 854 855 856 858 861 862 865 868 869 870 873" at bounding box center [618, 115] width 263 height 21
select select "782"
click at [487, 105] on select "734 735 736 737 738 739 851 852 853 854 855 856 858 861 862 865 868 869 870 873" at bounding box center [618, 115] width 263 height 21
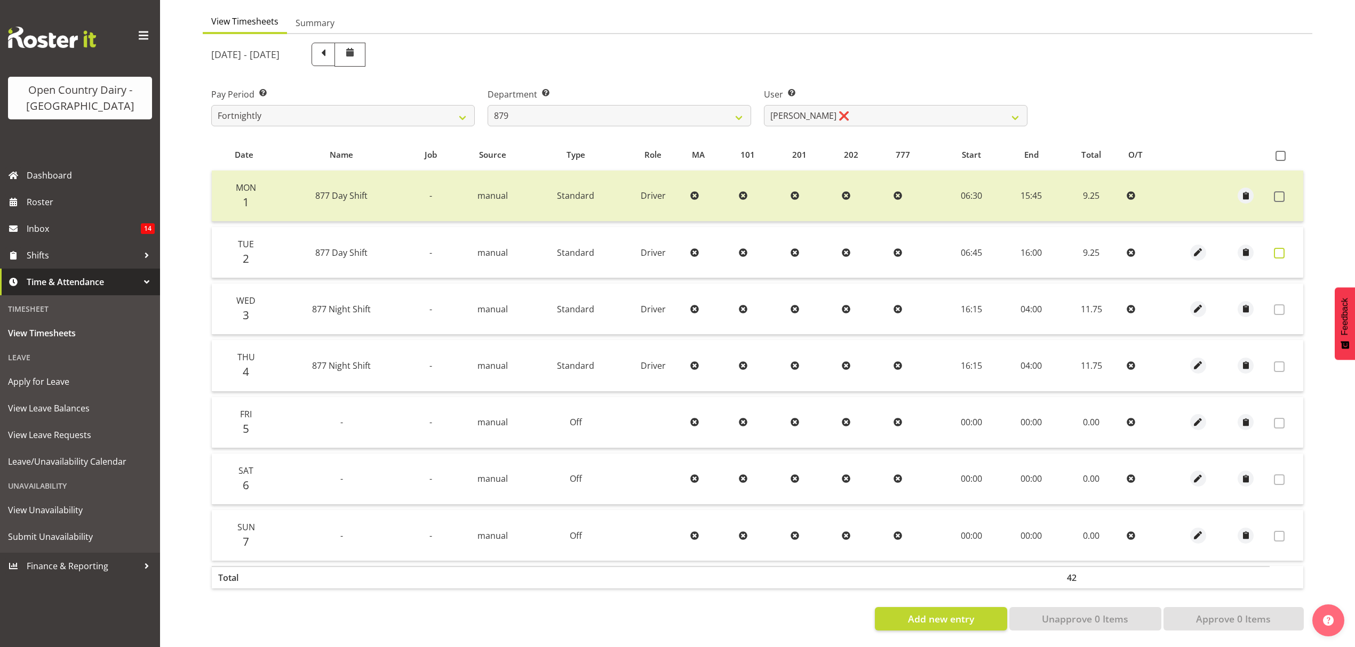
click at [1275, 248] on span at bounding box center [1279, 253] width 11 height 11
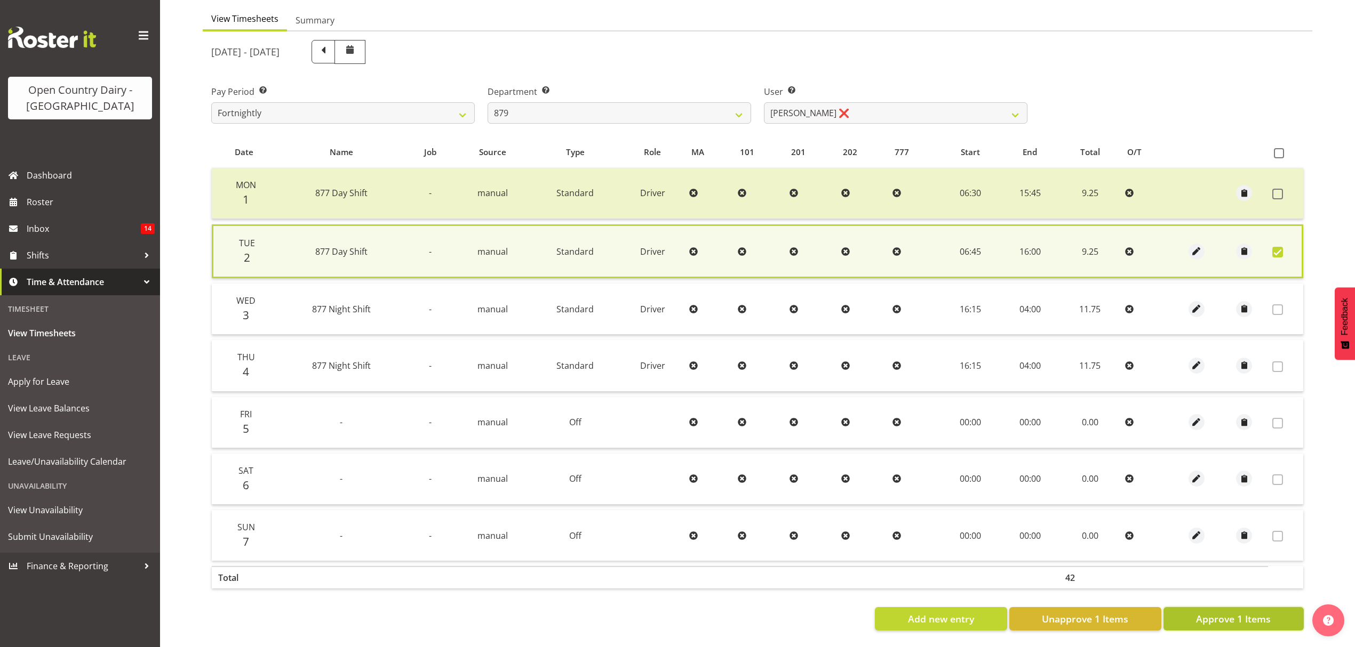
click at [1238, 613] on span "Approve 1 Items" at bounding box center [1233, 619] width 75 height 14
checkbox input "false"
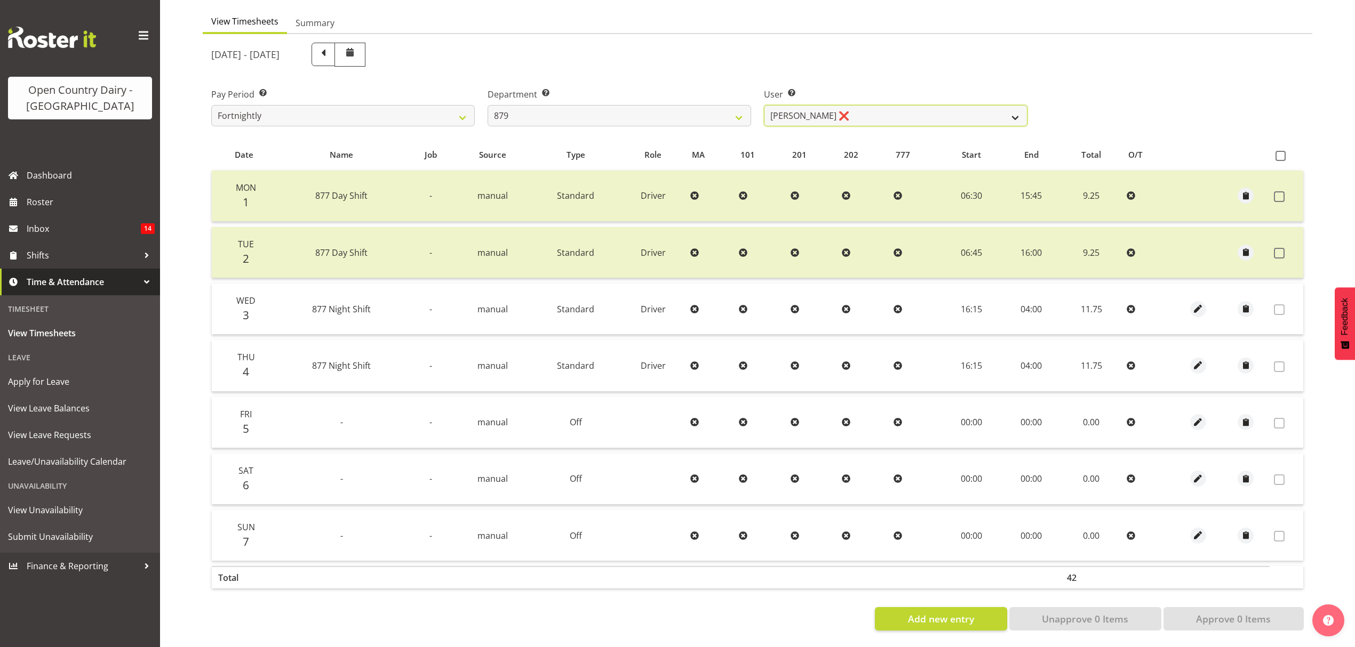
click at [918, 107] on select "[PERSON_NAME] ❌ [PERSON_NAME] ❌ [PERSON_NAME] ❌ [PERSON_NAME] ❌" at bounding box center [895, 115] width 263 height 21
click at [742, 112] on select "734 735 736 737 738 739 851 852 853 854 855 856 858 861 862 865 868 869 870 873" at bounding box center [618, 115] width 263 height 21
select select "691"
click at [487, 105] on select "734 735 736 737 738 739 851 852 853 854 855 856 858 861 862 865 868 869 870 873" at bounding box center [618, 115] width 263 height 21
click at [897, 110] on div "[DATE] - [DATE] Pay Period Select which pay period you would like to view. Fort…" at bounding box center [757, 333] width 1092 height 595
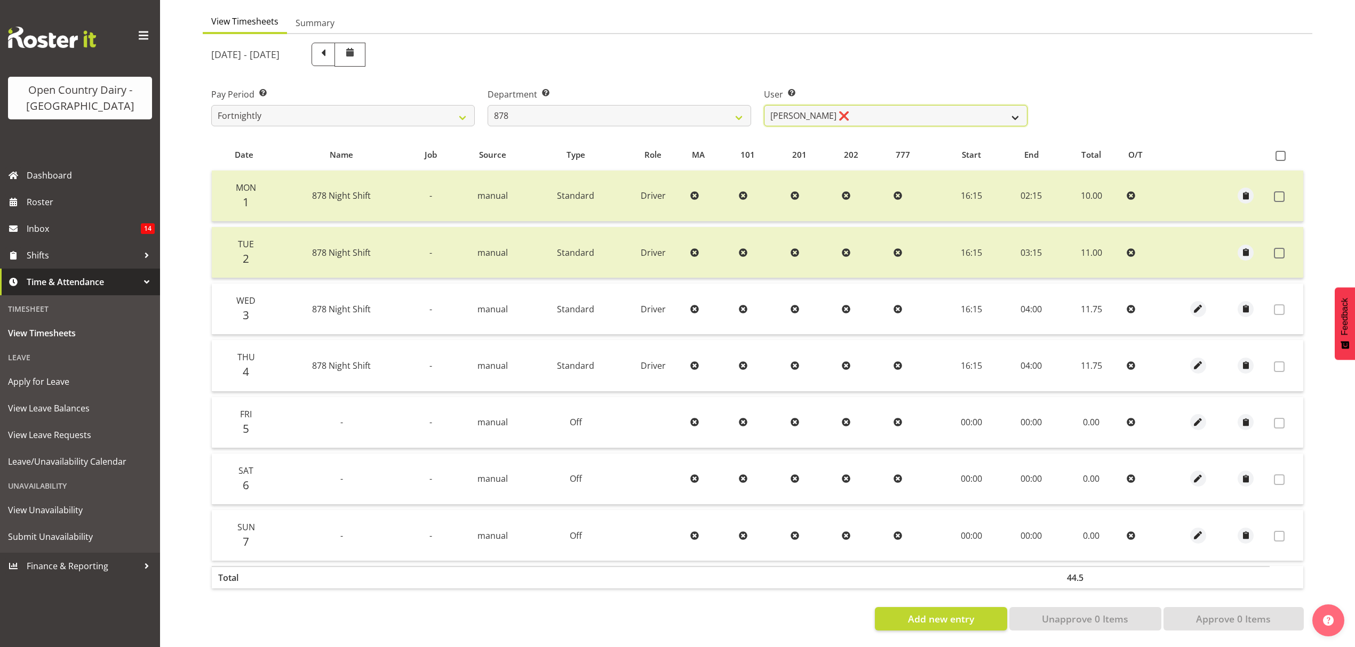
click at [897, 110] on select "[PERSON_NAME] ❌ [PERSON_NAME] ❌ [PERSON_NAME] ❌ [PERSON_NAME] ❌" at bounding box center [895, 115] width 263 height 21
select select "11085"
click at [764, 105] on select "[PERSON_NAME] ❌ [PERSON_NAME] ❌ [PERSON_NAME] ❌ [PERSON_NAME] ❌" at bounding box center [895, 115] width 263 height 21
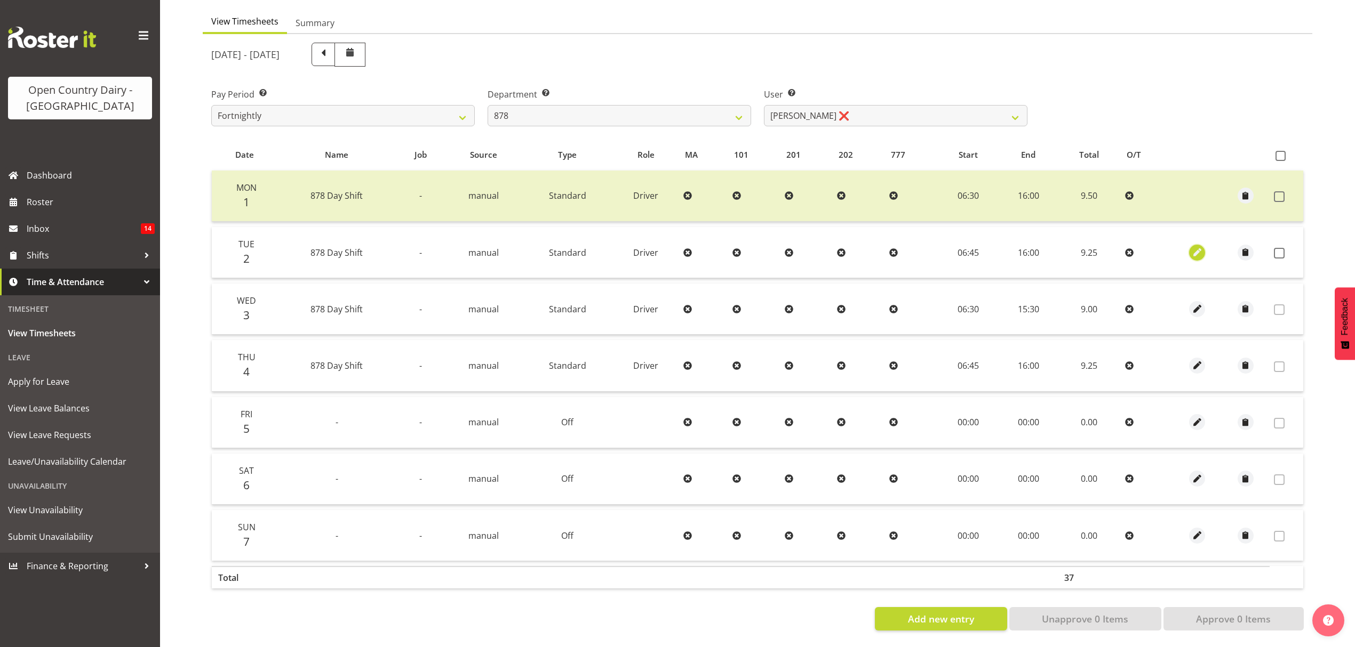
click at [1195, 246] on span "button" at bounding box center [1197, 252] width 12 height 12
select select "Standard"
select select "8"
select select "2025"
select select "16"
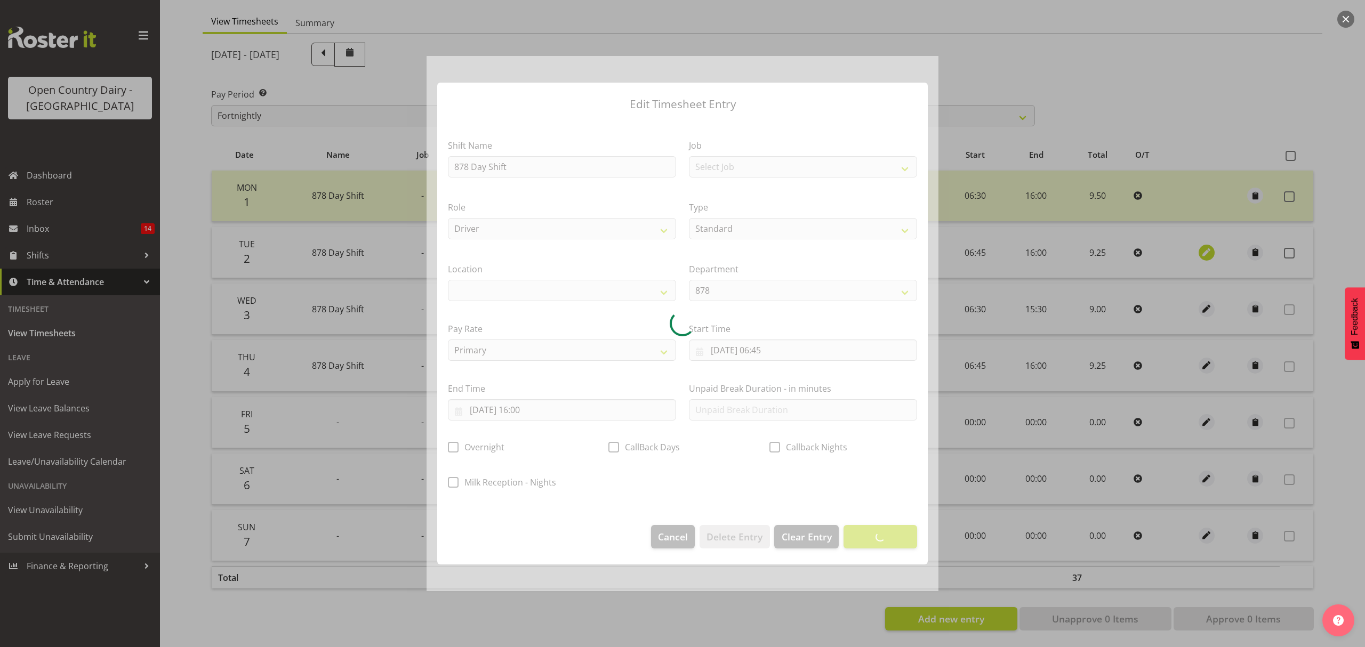
select select
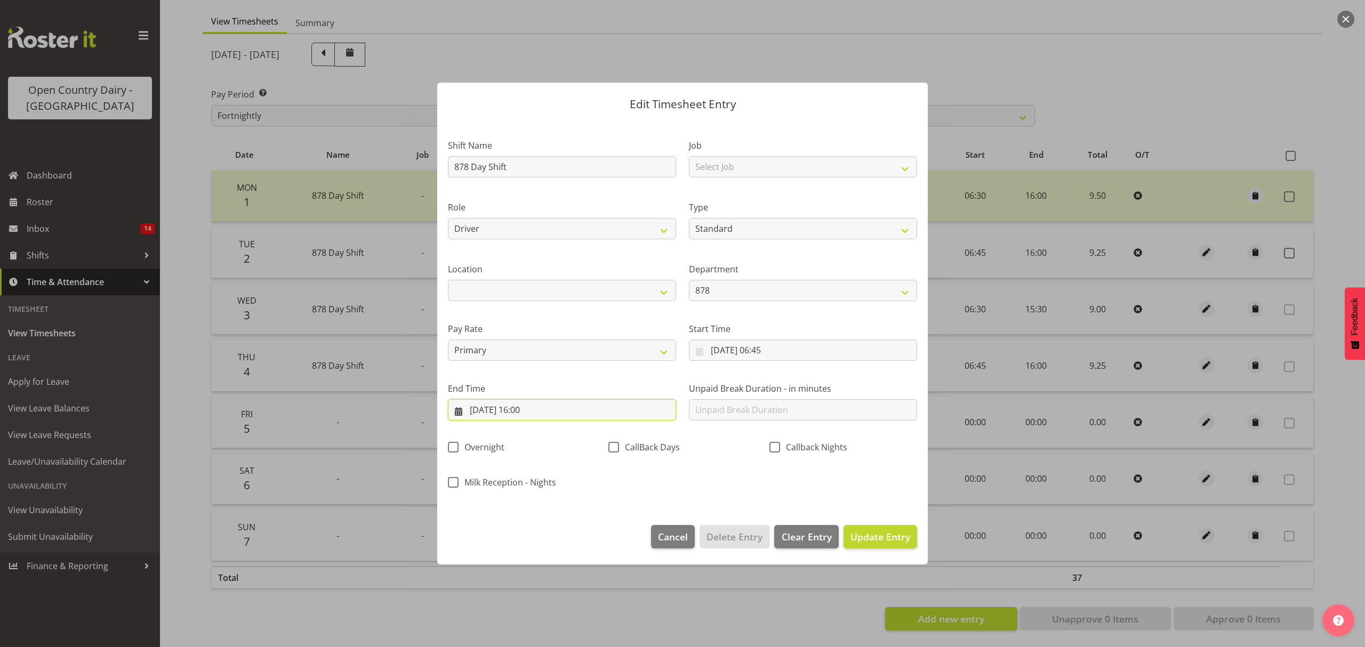
click at [530, 412] on input "[DATE] 16:00" at bounding box center [562, 409] width 228 height 21
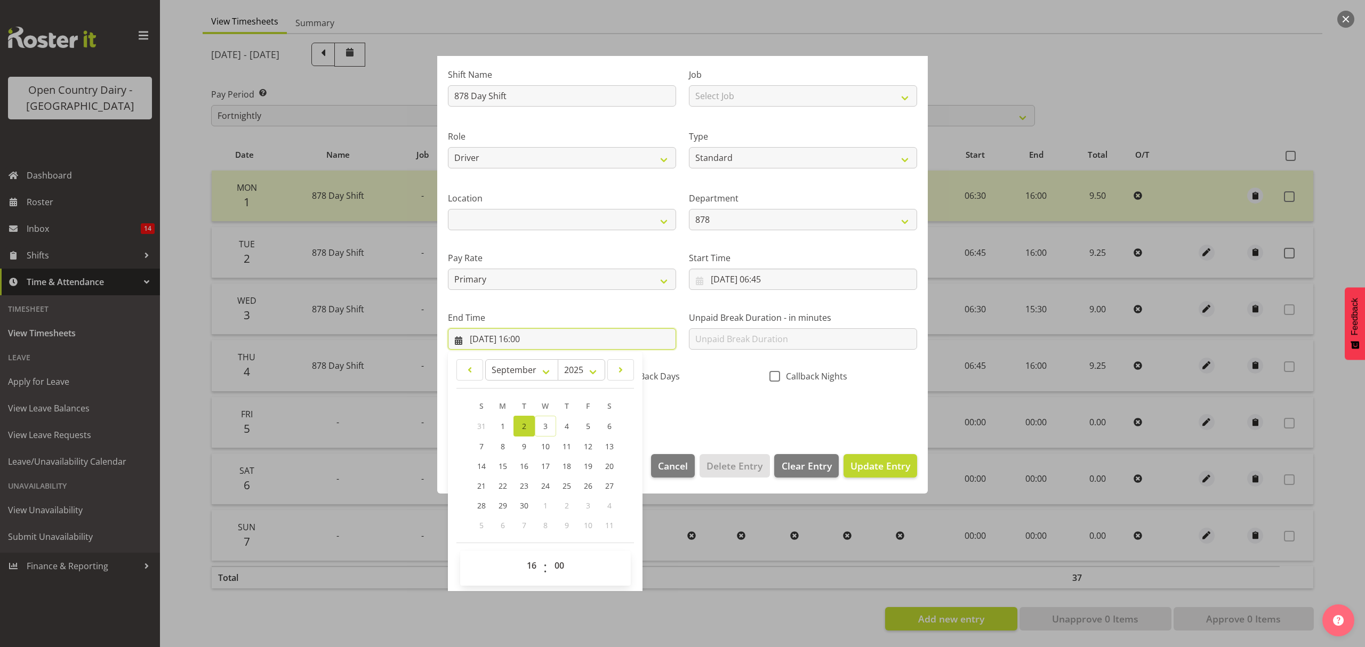
scroll to position [73, 0]
click at [528, 572] on select "00 01 02 03 04 05 06 07 08 09 10 11 12 13 14 15 16 17 18 19 20 21 22 23" at bounding box center [533, 564] width 24 height 21
select select "15"
click at [521, 554] on select "00 01 02 03 04 05 06 07 08 09 10 11 12 13 14 15 16 17 18 19 20 21 22 23" at bounding box center [533, 564] width 24 height 21
type input "[DATE] 15:00"
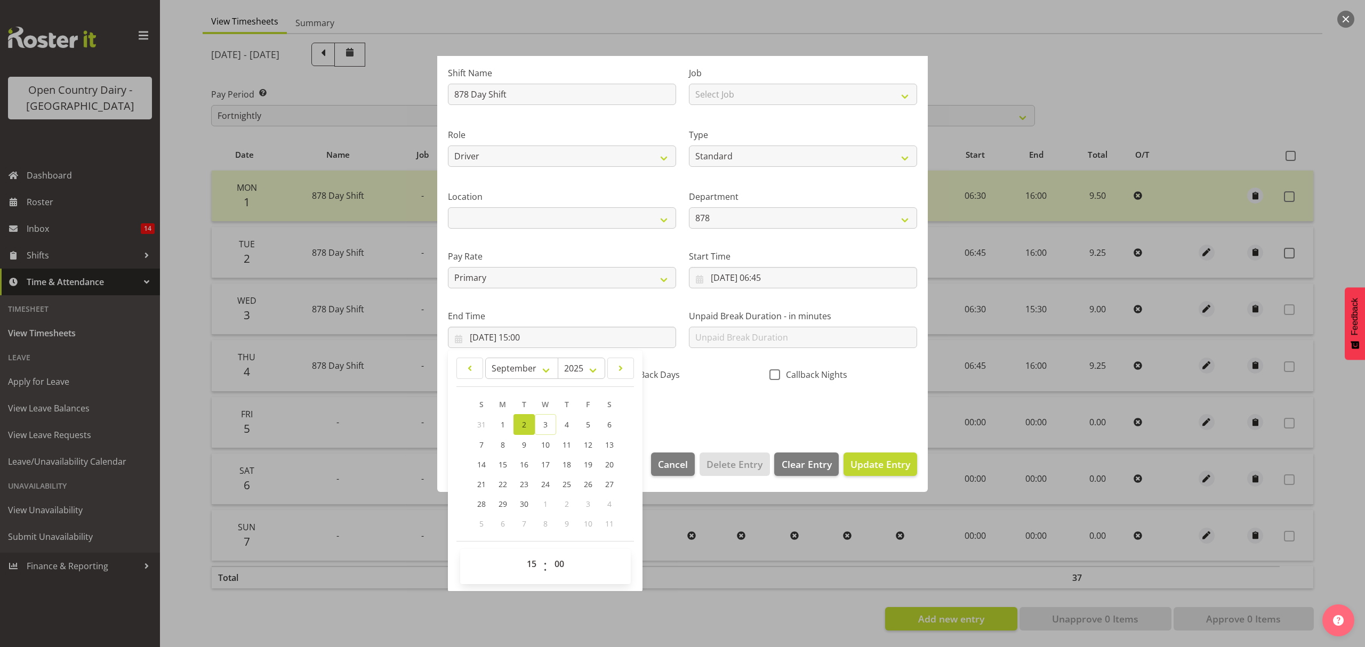
click at [798, 417] on div "Shift Name 878 Day Shift Job Select Job Connecting /unconnecting Trailers Meeti…" at bounding box center [683, 238] width 482 height 373
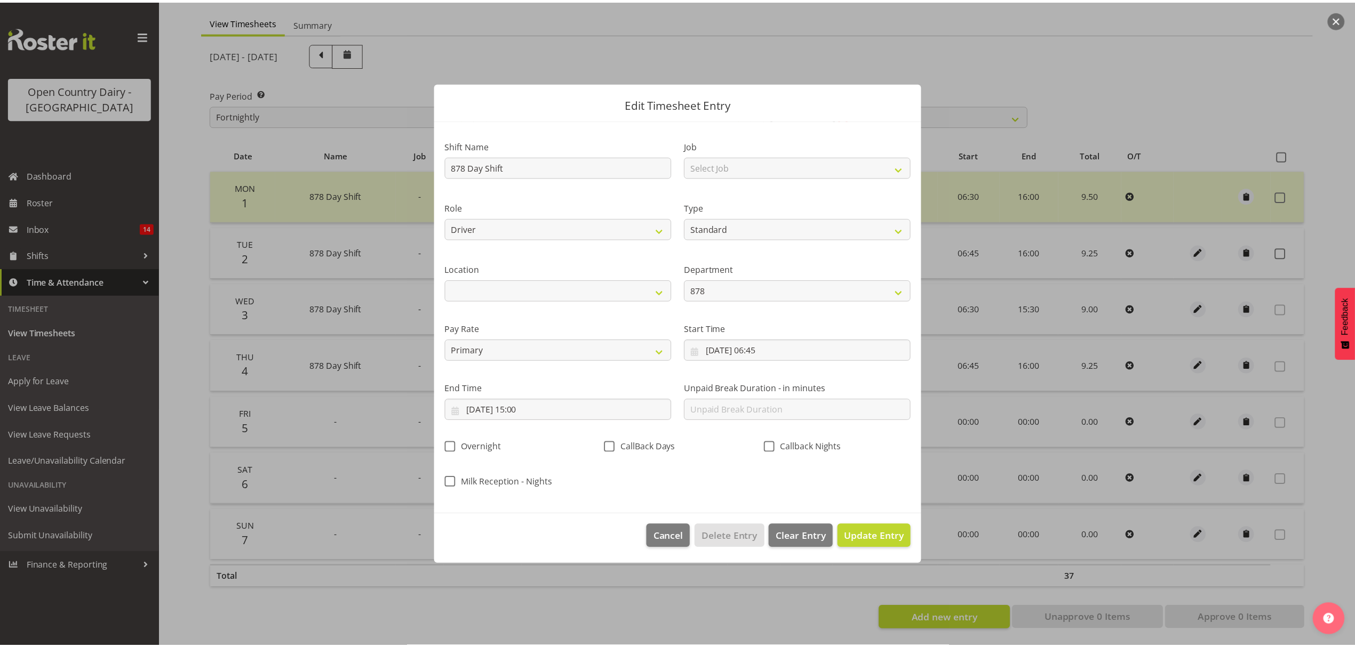
scroll to position [0, 0]
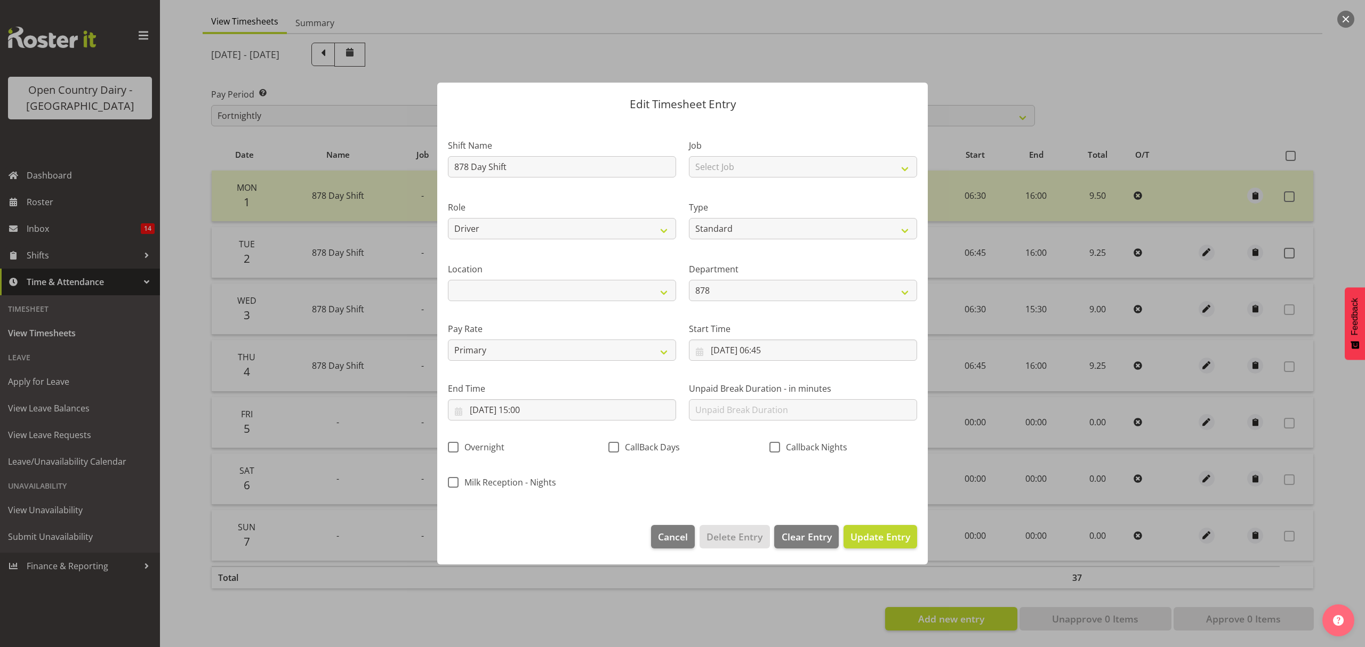
click at [864, 482] on div "Shift Name 878 Day Shift Job Select Job Connecting /unconnecting Trailers Meeti…" at bounding box center [683, 310] width 482 height 373
click at [875, 531] on span "Update Entry" at bounding box center [881, 537] width 60 height 13
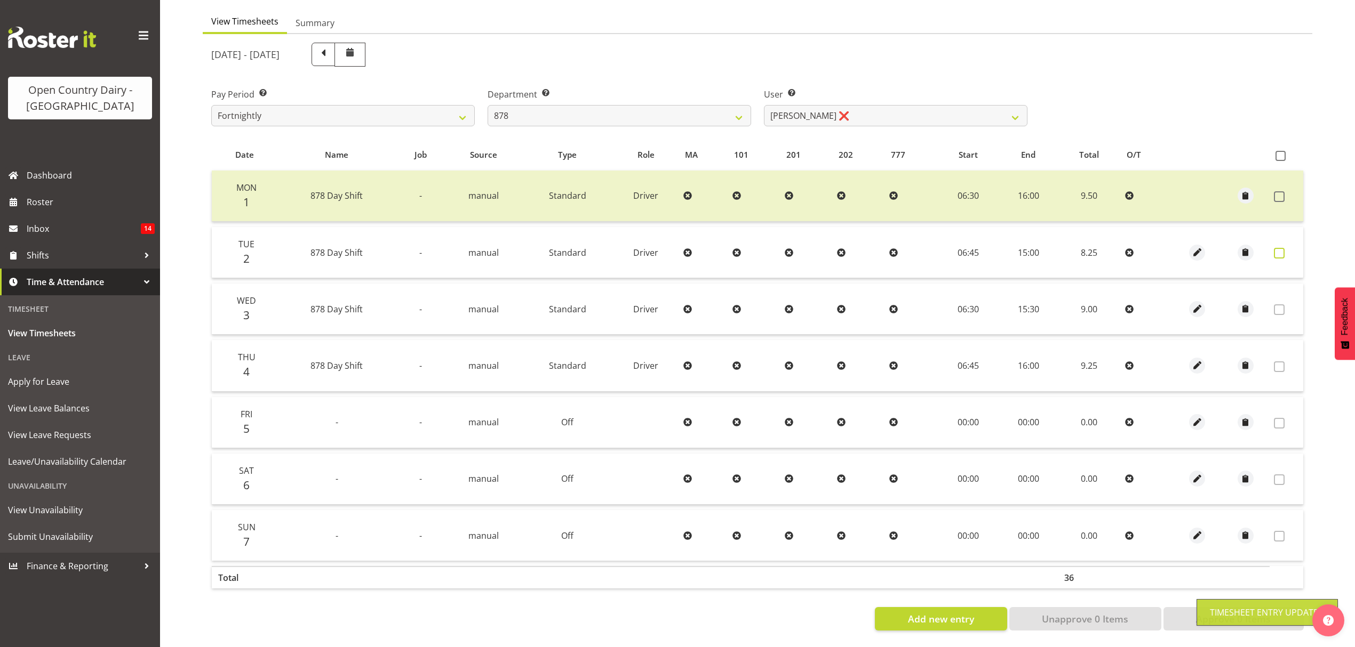
click at [1281, 248] on span at bounding box center [1279, 253] width 11 height 11
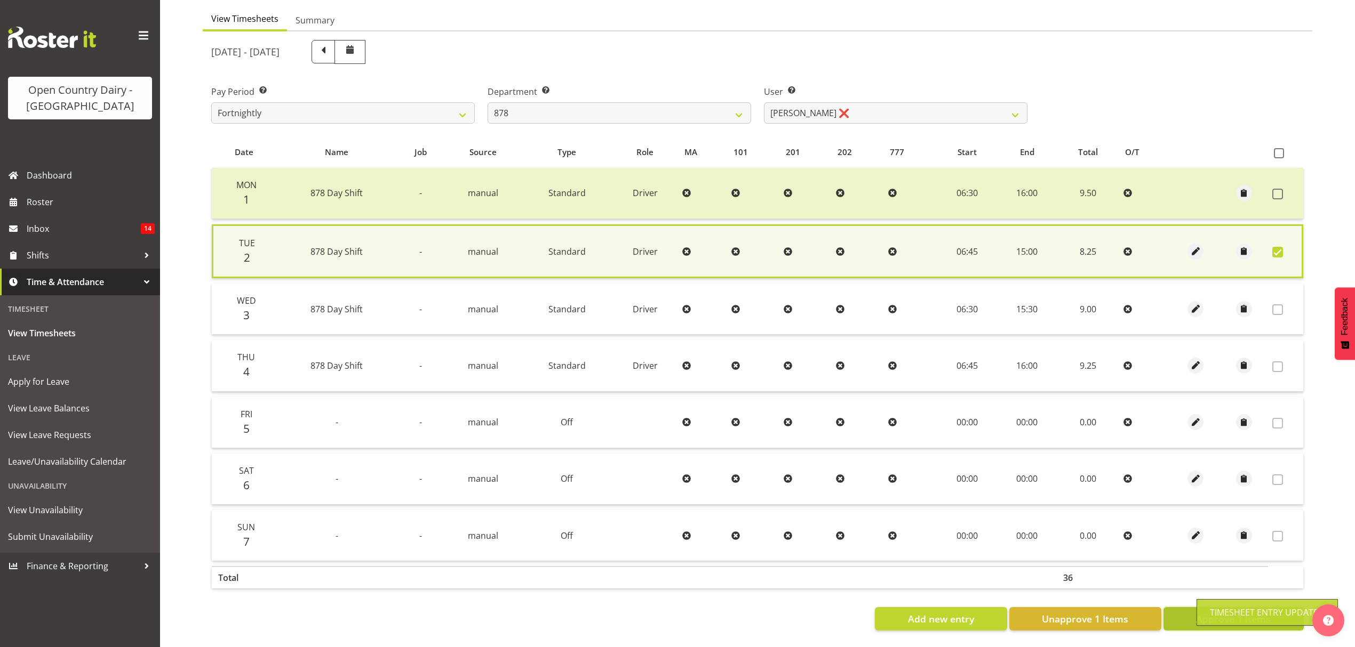
click at [1180, 614] on button "Approve 1 Items" at bounding box center [1233, 618] width 140 height 23
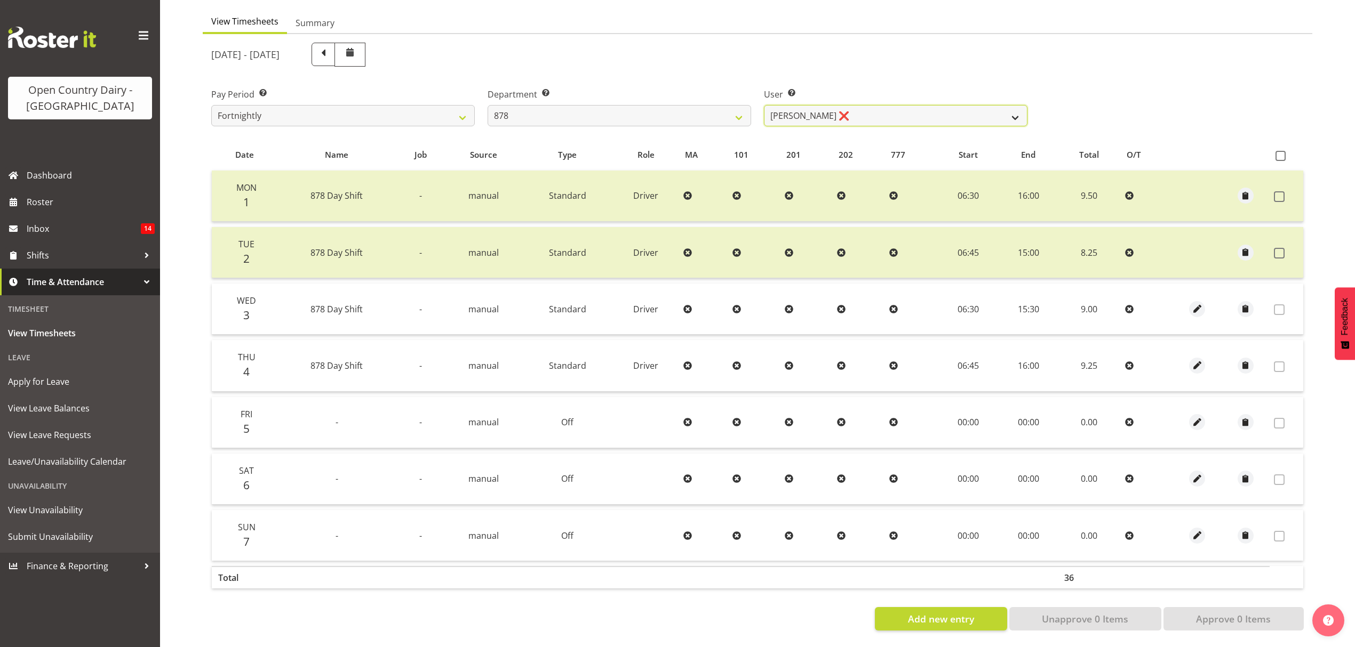
click at [885, 109] on select "[PERSON_NAME] ❌ [PERSON_NAME] ❌ [PERSON_NAME] ❌ [PERSON_NAME] ❌" at bounding box center [895, 115] width 263 height 21
click at [636, 114] on select "734 735 736 737 738 739 851 852 853 854 855 856 858 861 862 865 868 869 870 873" at bounding box center [618, 115] width 263 height 21
click at [487, 105] on select "734 735 736 737 738 739 851 852 853 854 855 856 858 861 862 865 868 869 870 873" at bounding box center [618, 115] width 263 height 21
click at [878, 111] on select "[PERSON_NAME] ❌ [PERSON_NAME] ❌ [PERSON_NAME] ❌ [PERSON_NAME] ❌" at bounding box center [895, 115] width 263 height 21
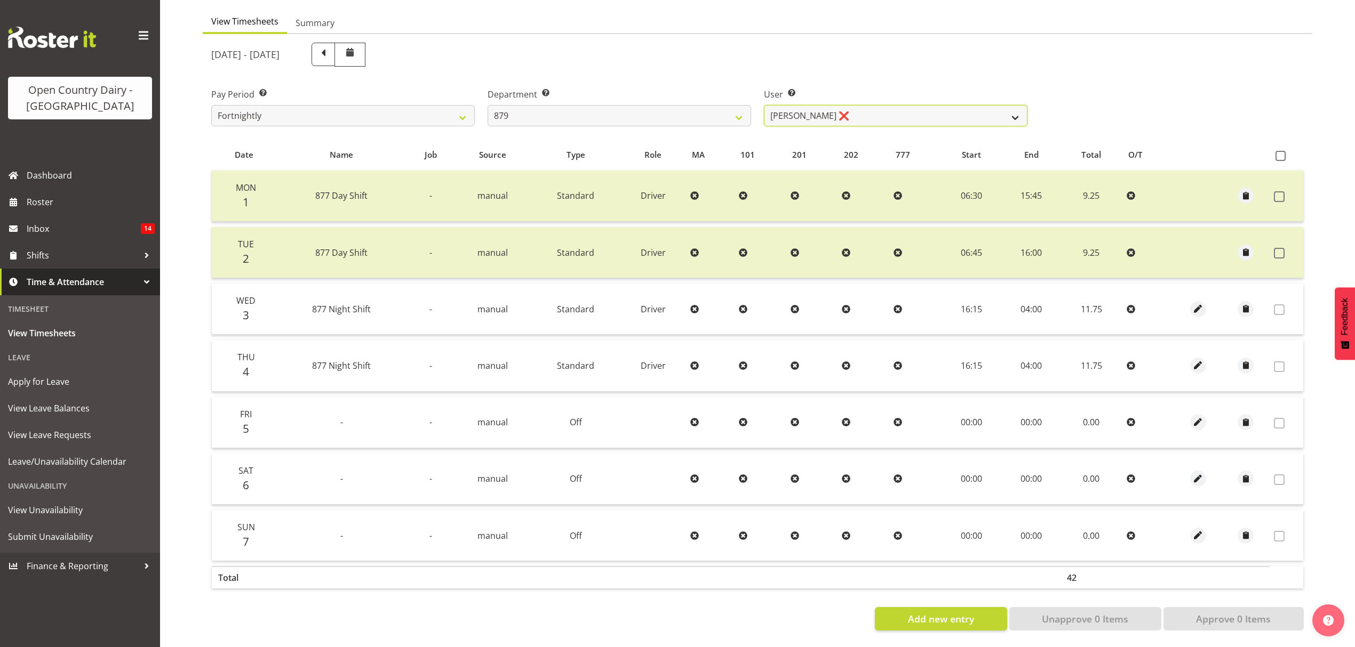
click at [878, 111] on select "[PERSON_NAME] ❌ [PERSON_NAME] ❌ [PERSON_NAME] ❌ [PERSON_NAME] ❌" at bounding box center [895, 115] width 263 height 21
click at [764, 105] on select "[PERSON_NAME] ❌ [PERSON_NAME] ❌ [PERSON_NAME] ❌ [PERSON_NAME] ❌" at bounding box center [895, 115] width 263 height 21
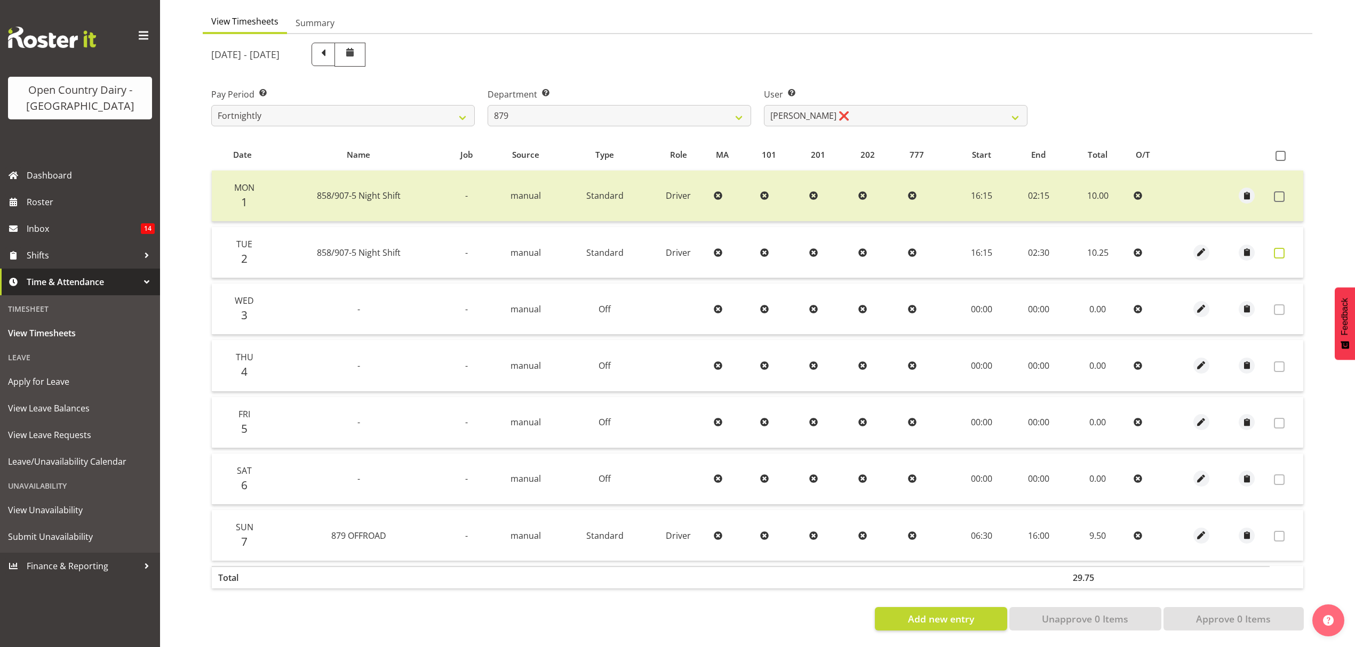
click at [1276, 248] on span at bounding box center [1279, 253] width 11 height 11
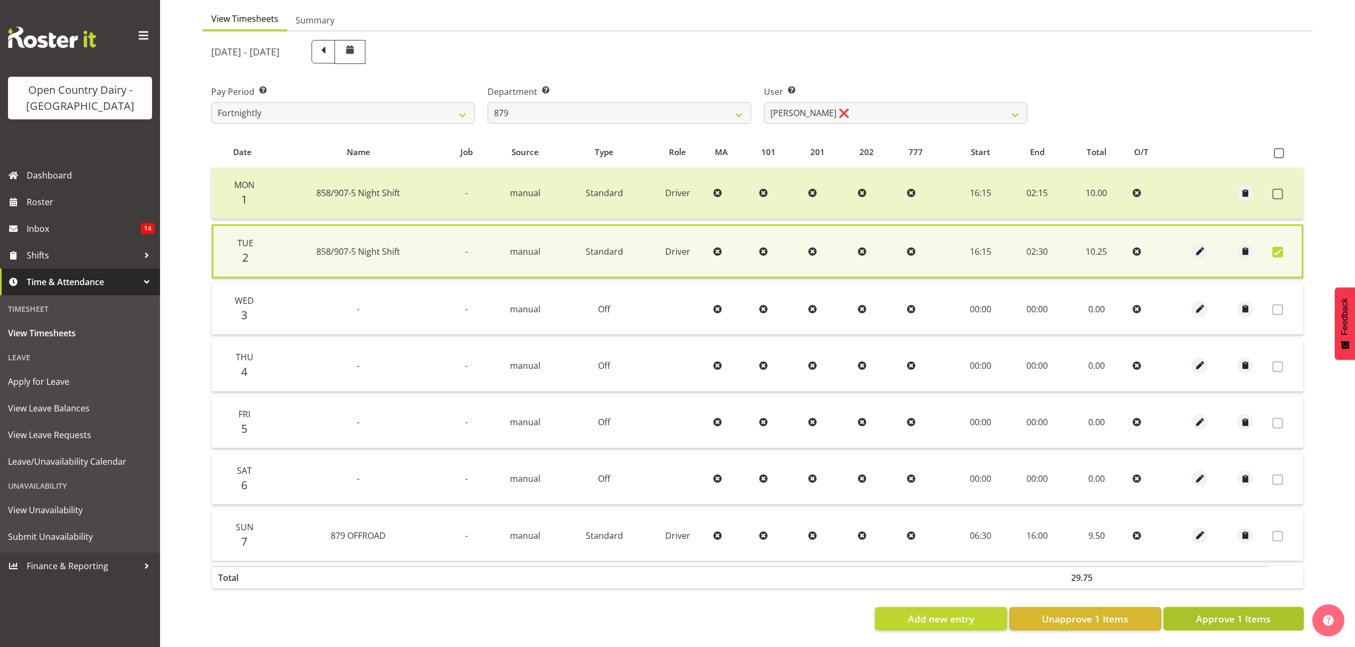
click at [1225, 612] on span "Approve 1 Items" at bounding box center [1233, 619] width 75 height 14
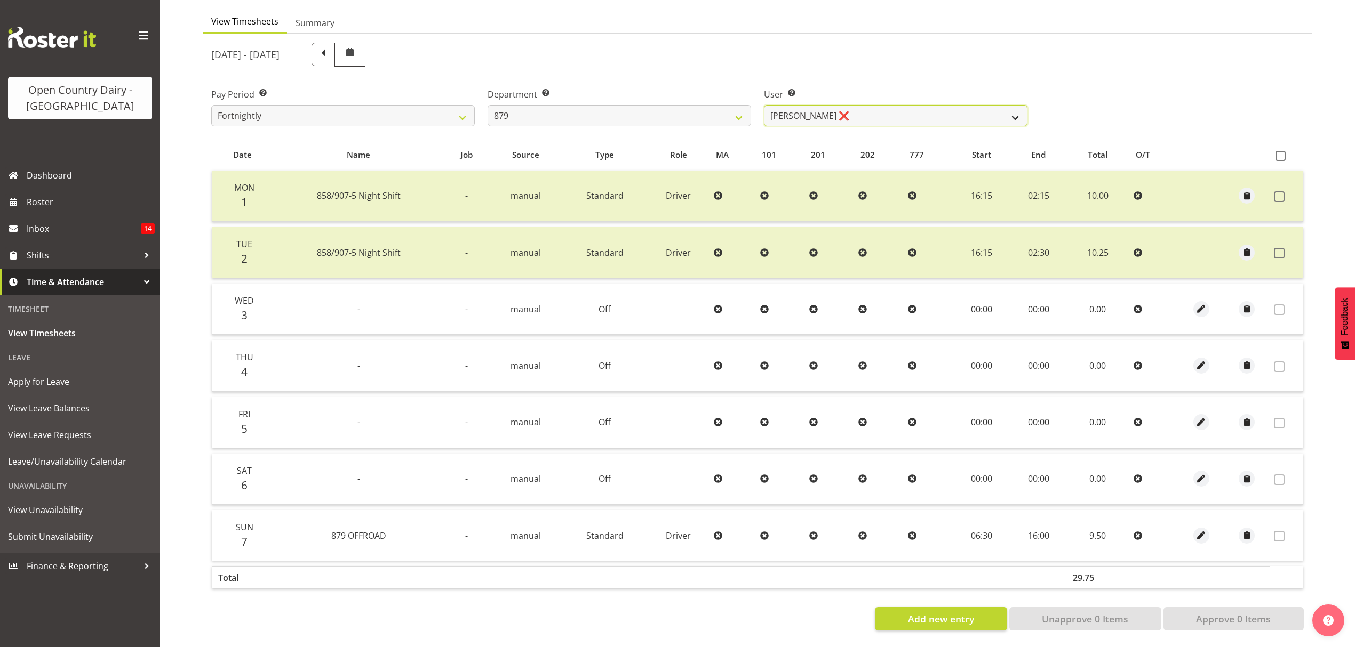
click at [945, 116] on select "[PERSON_NAME] ❌ [PERSON_NAME] ❌ [PERSON_NAME] ❌ [PERSON_NAME] ❌" at bounding box center [895, 115] width 263 height 21
click at [670, 106] on select "734 735 736 737 738 739 851 852 853 854 855 856 858 861 862 865 868 869 870 873" at bounding box center [618, 115] width 263 height 21
click at [487, 105] on select "734 735 736 737 738 739 851 852 853 854 855 856 858 861 862 865 868 869 870 873" at bounding box center [618, 115] width 263 height 21
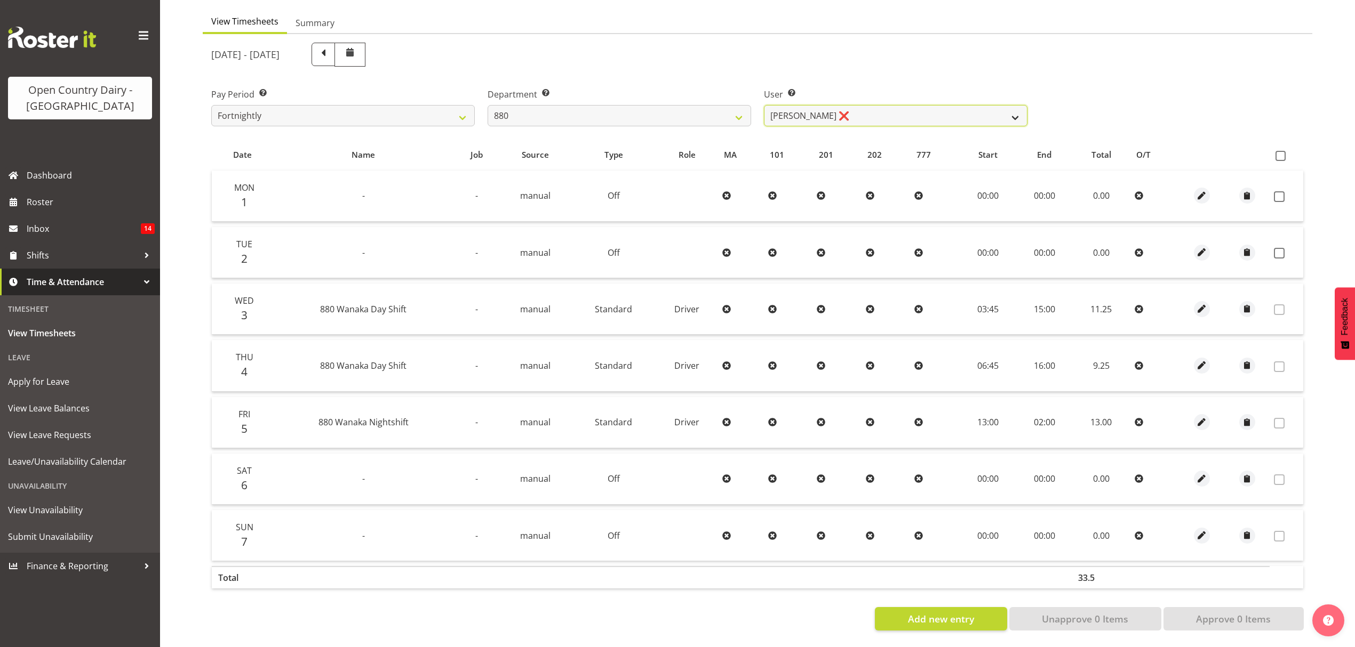
click at [942, 105] on select "[PERSON_NAME] ❌ [PERSON_NAME] ❌ [PERSON_NAME] ❌ [PERSON_NAME] ❌" at bounding box center [895, 115] width 263 height 21
click at [764, 105] on select "[PERSON_NAME] ❌ [PERSON_NAME] ❌ [PERSON_NAME] ❌ [PERSON_NAME] ❌" at bounding box center [895, 115] width 263 height 21
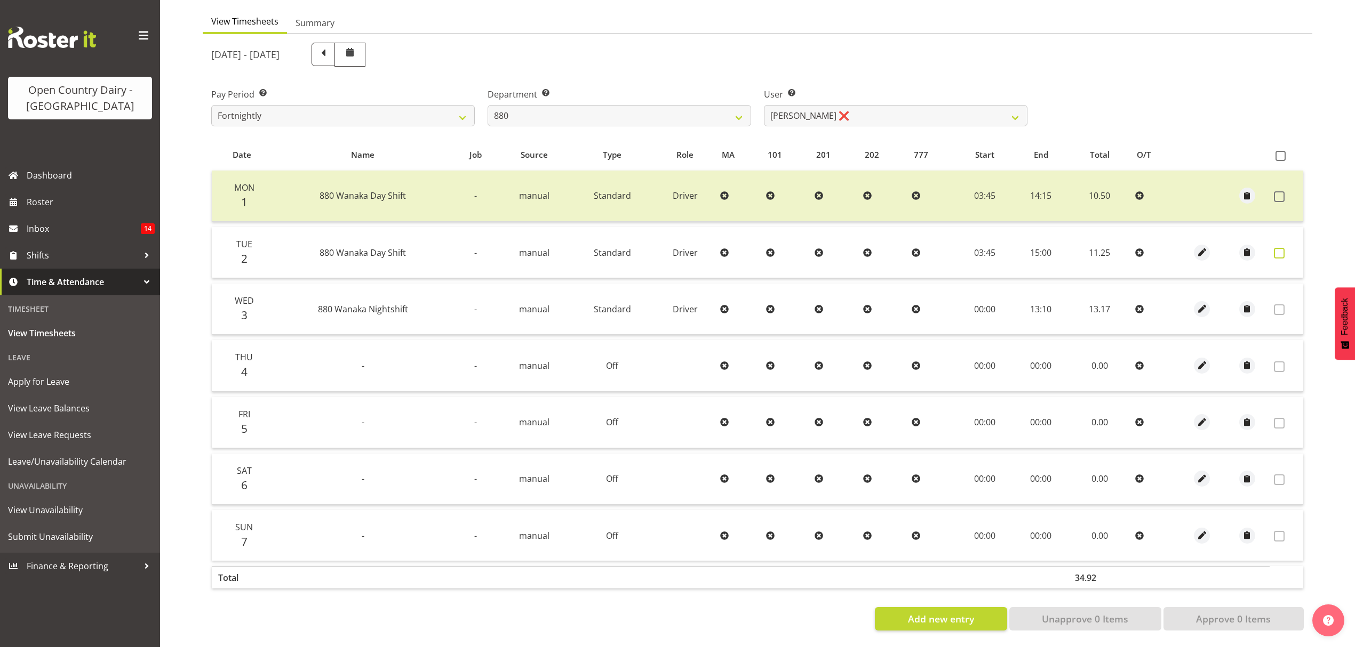
click at [1289, 248] on label at bounding box center [1282, 253] width 17 height 11
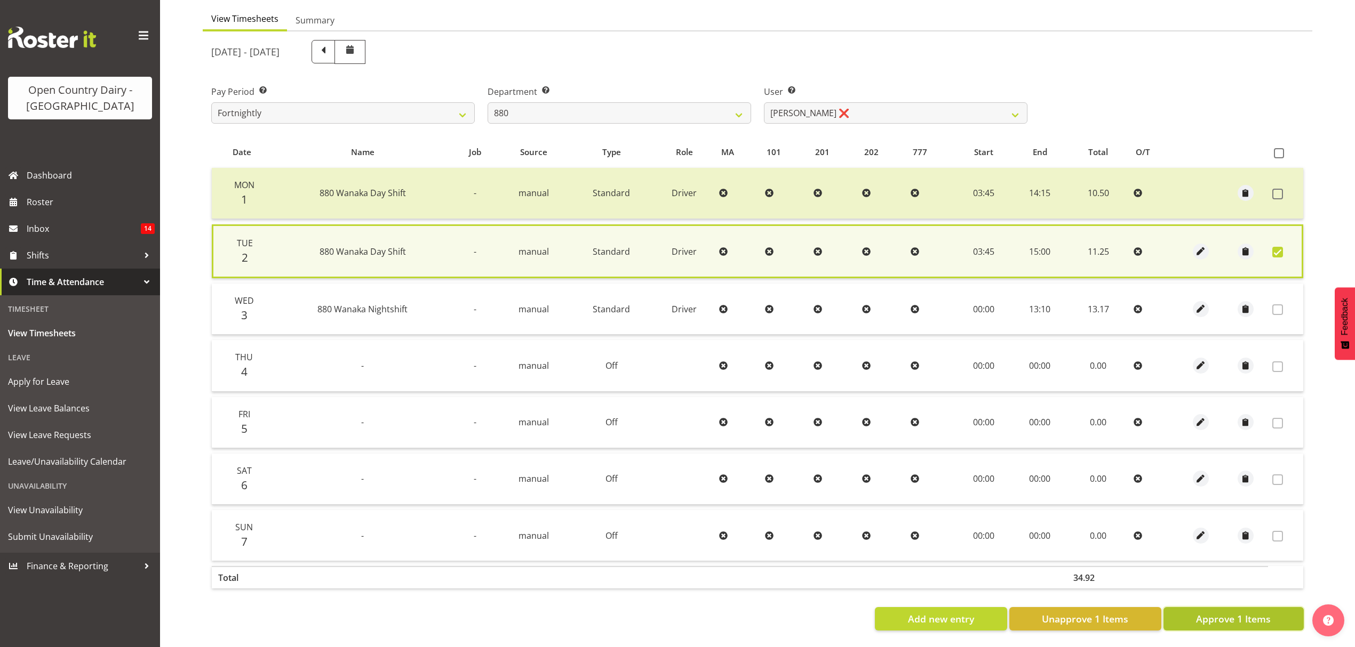
click at [1259, 612] on span "Approve 1 Items" at bounding box center [1233, 619] width 75 height 14
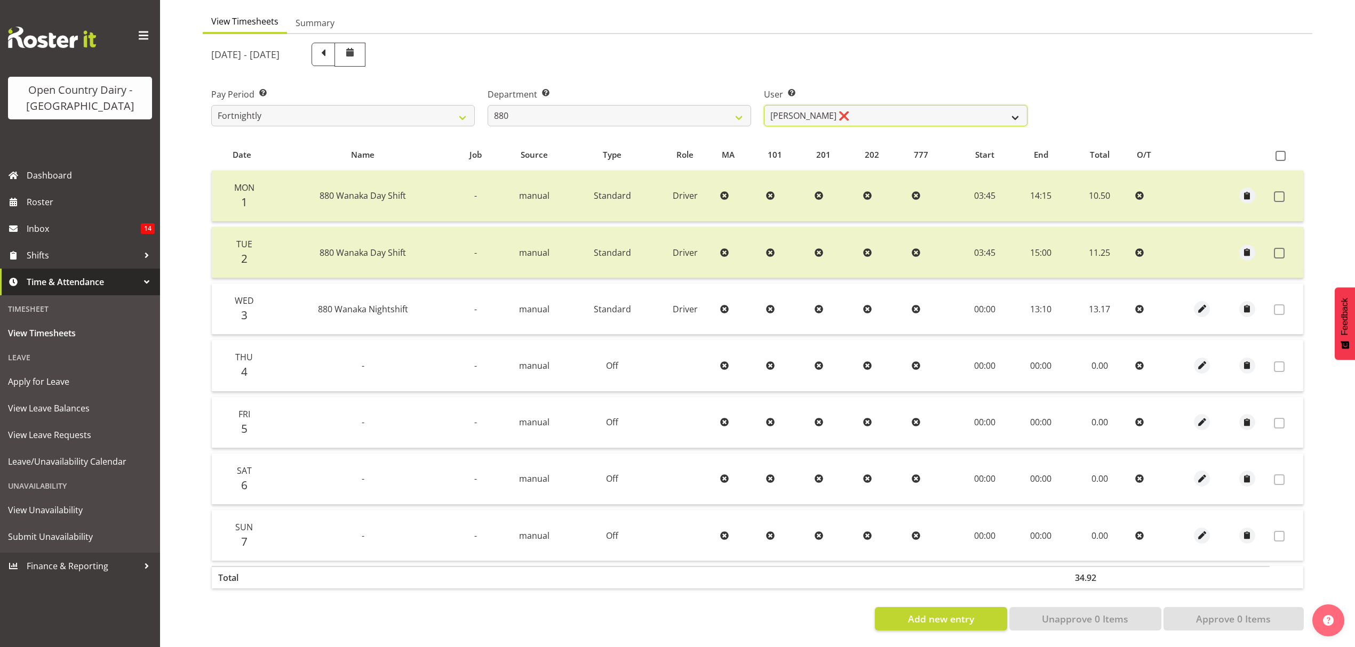
click at [965, 105] on select "[PERSON_NAME] ❌ [PERSON_NAME] ❌ [PERSON_NAME] ❌ [PERSON_NAME] ❌" at bounding box center [895, 115] width 263 height 21
click at [764, 105] on select "[PERSON_NAME] ❌ [PERSON_NAME] ❌ [PERSON_NAME] ❌ [PERSON_NAME] ❌" at bounding box center [895, 115] width 263 height 21
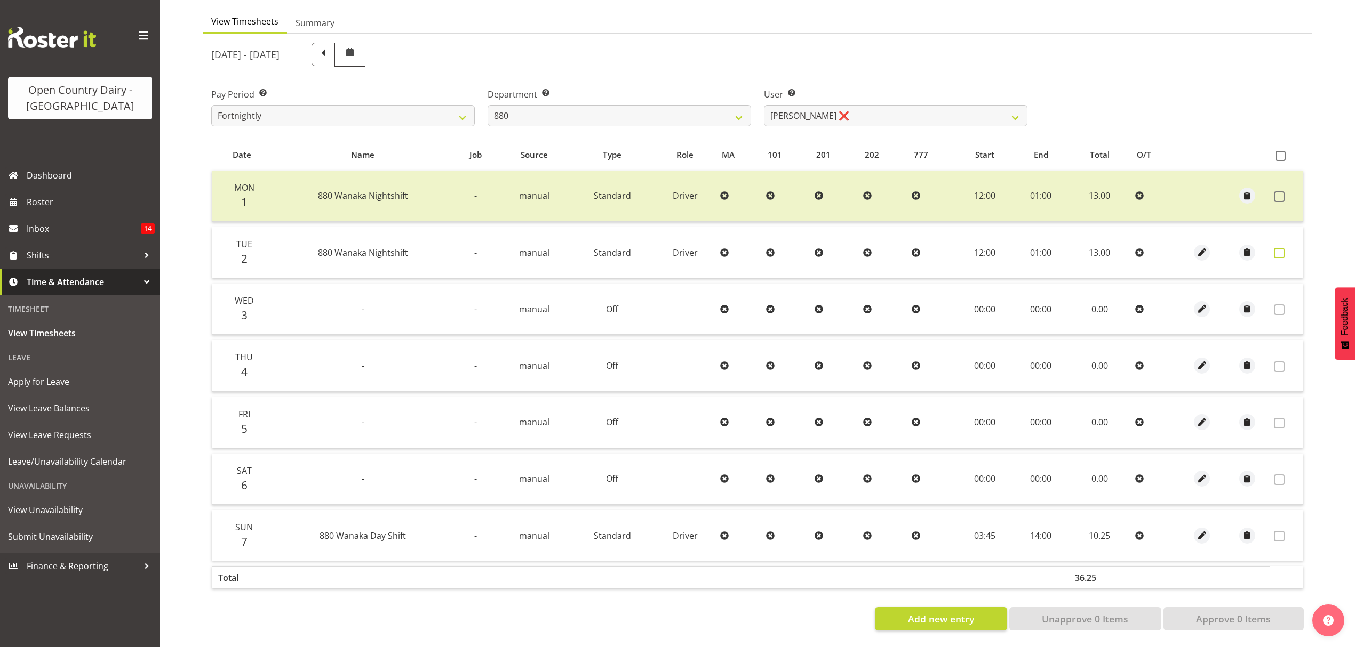
click at [1284, 248] on label at bounding box center [1282, 253] width 17 height 11
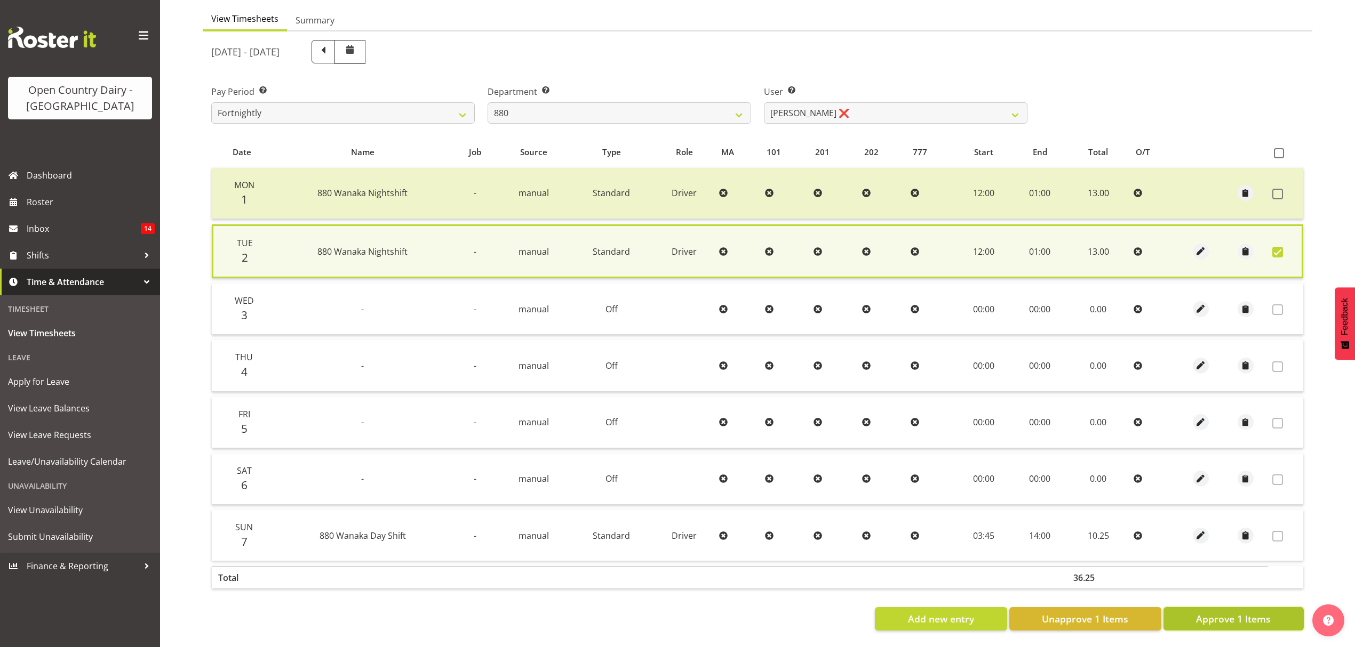
click at [1266, 612] on span "Approve 1 Items" at bounding box center [1233, 619] width 75 height 14
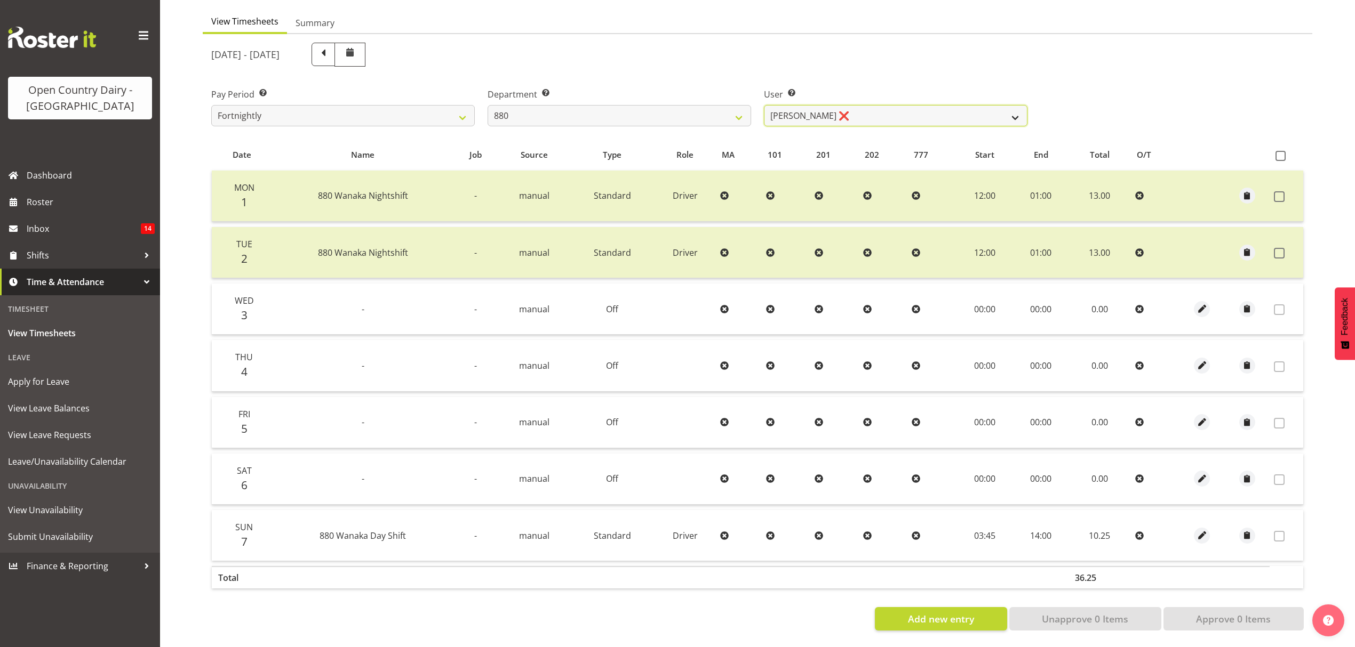
click at [952, 113] on select "[PERSON_NAME] ❌ [PERSON_NAME] ❌ [PERSON_NAME] ❌ [PERSON_NAME] ❌" at bounding box center [895, 115] width 263 height 21
click at [585, 107] on select "734 735 736 737 738 739 851 852 853 854 855 856 858 861 862 865 868 869 870 873" at bounding box center [618, 115] width 263 height 21
click at [487, 105] on select "734 735 736 737 738 739 851 852 853 854 855 856 858 861 862 865 868 869 870 873" at bounding box center [618, 115] width 263 height 21
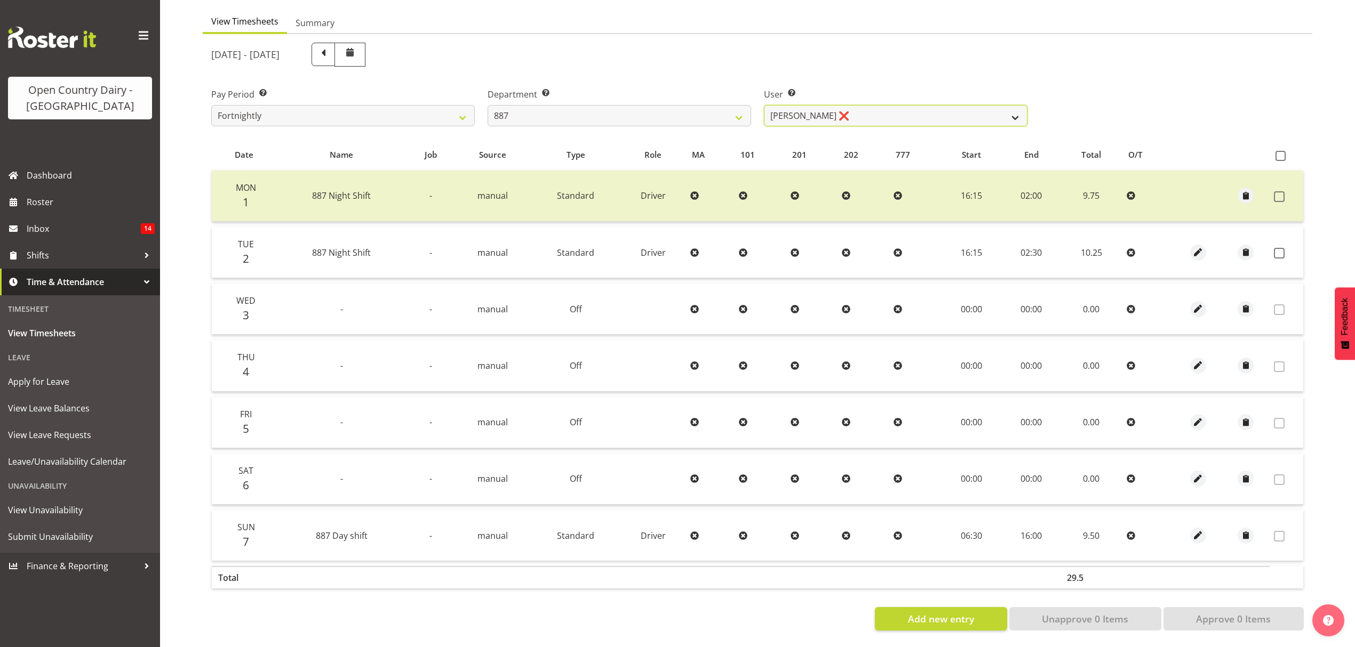
click at [841, 114] on select "[PERSON_NAME] ❌ [PERSON_NAME] ❌ [PERSON_NAME] ❌ [PERSON_NAME] ❌" at bounding box center [895, 115] width 263 height 21
click at [764, 105] on select "[PERSON_NAME] ❌ [PERSON_NAME] ❌ [PERSON_NAME] ❌ [PERSON_NAME] ❌" at bounding box center [895, 115] width 263 height 21
click at [1281, 248] on span at bounding box center [1279, 253] width 11 height 11
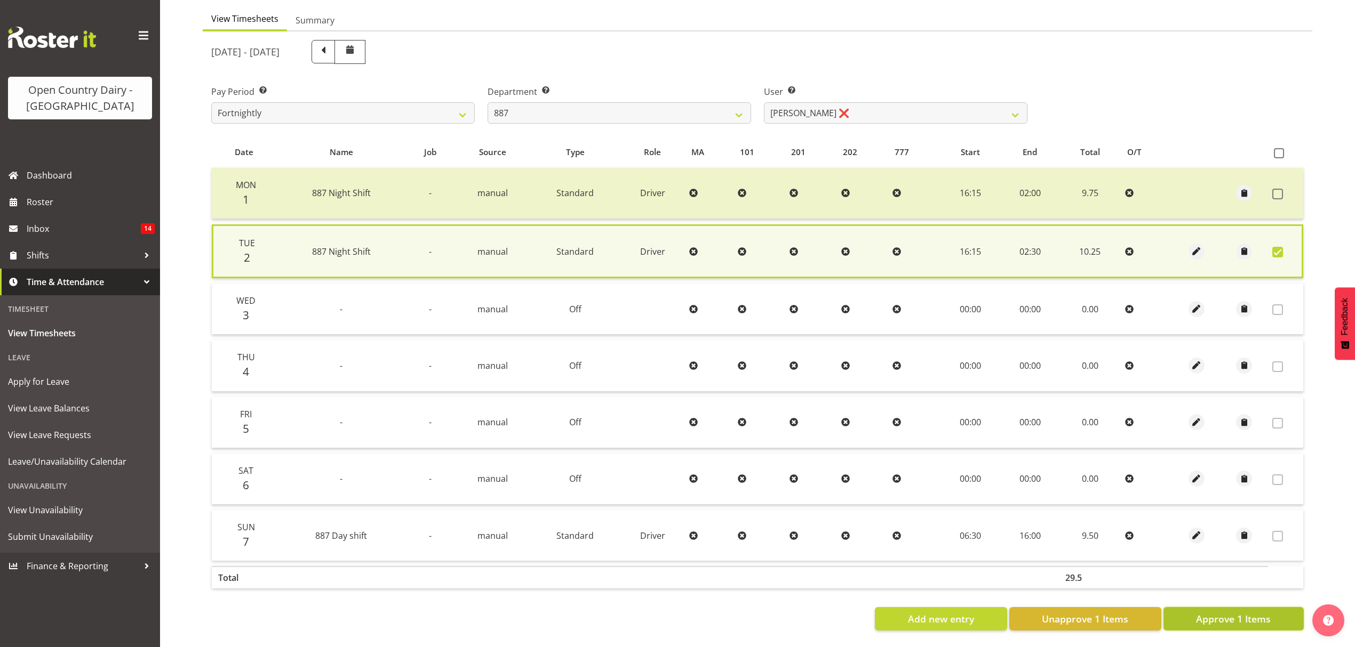
click at [1250, 615] on span "Approve 1 Items" at bounding box center [1233, 619] width 75 height 14
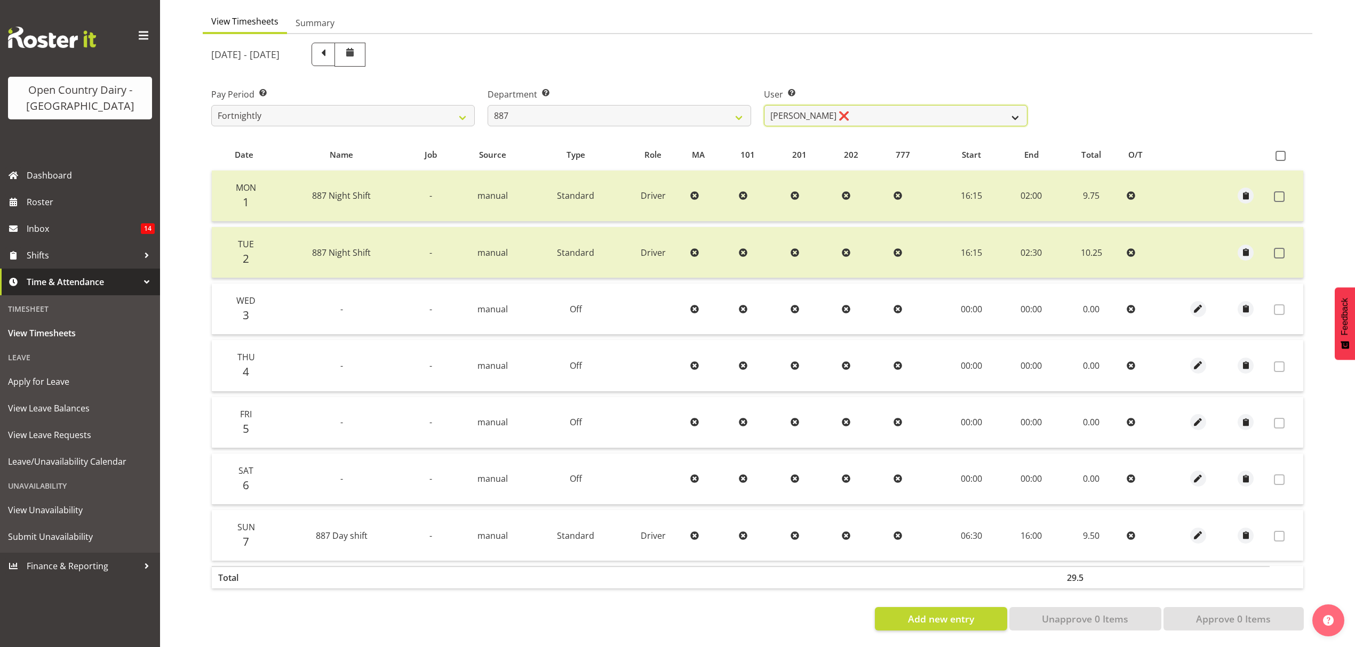
click at [850, 105] on select "[PERSON_NAME] ❌ [PERSON_NAME] ❌ [PERSON_NAME] ❌ [PERSON_NAME] ❌" at bounding box center [895, 115] width 263 height 21
click at [764, 105] on select "[PERSON_NAME] ❌ [PERSON_NAME] ❌ [PERSON_NAME] ❌ [PERSON_NAME] ❌" at bounding box center [895, 115] width 263 height 21
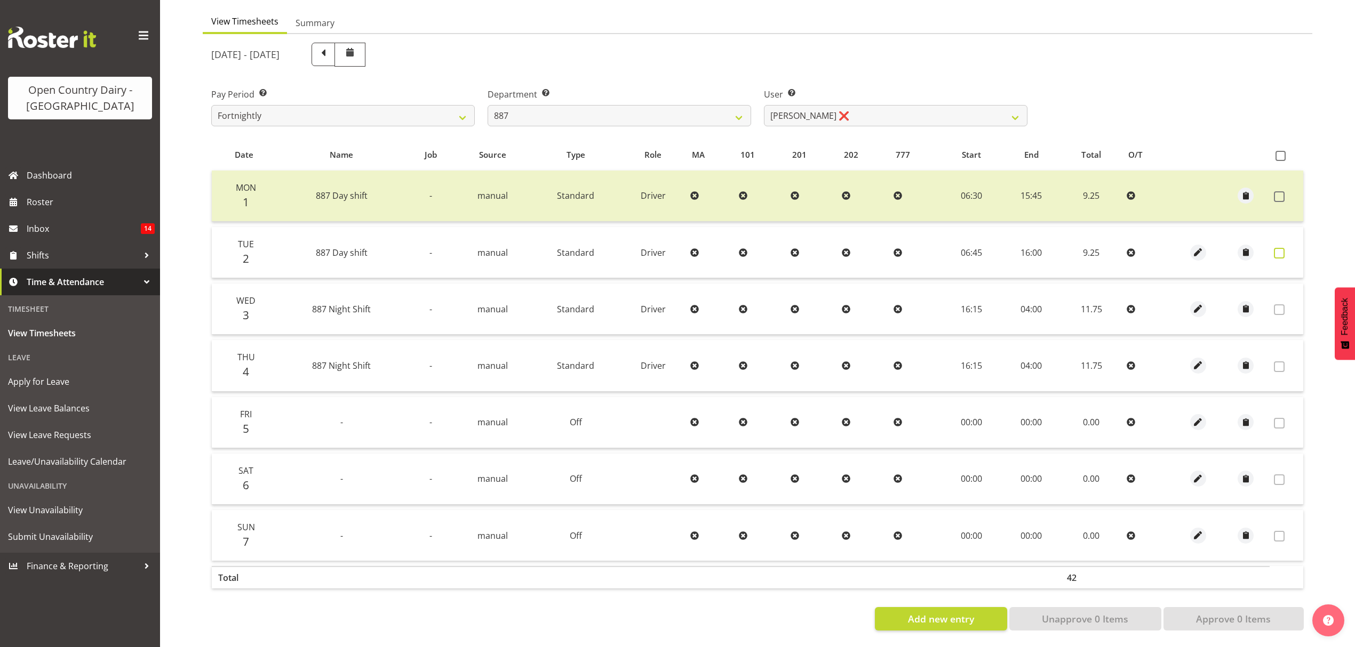
click at [1285, 248] on label at bounding box center [1282, 253] width 17 height 11
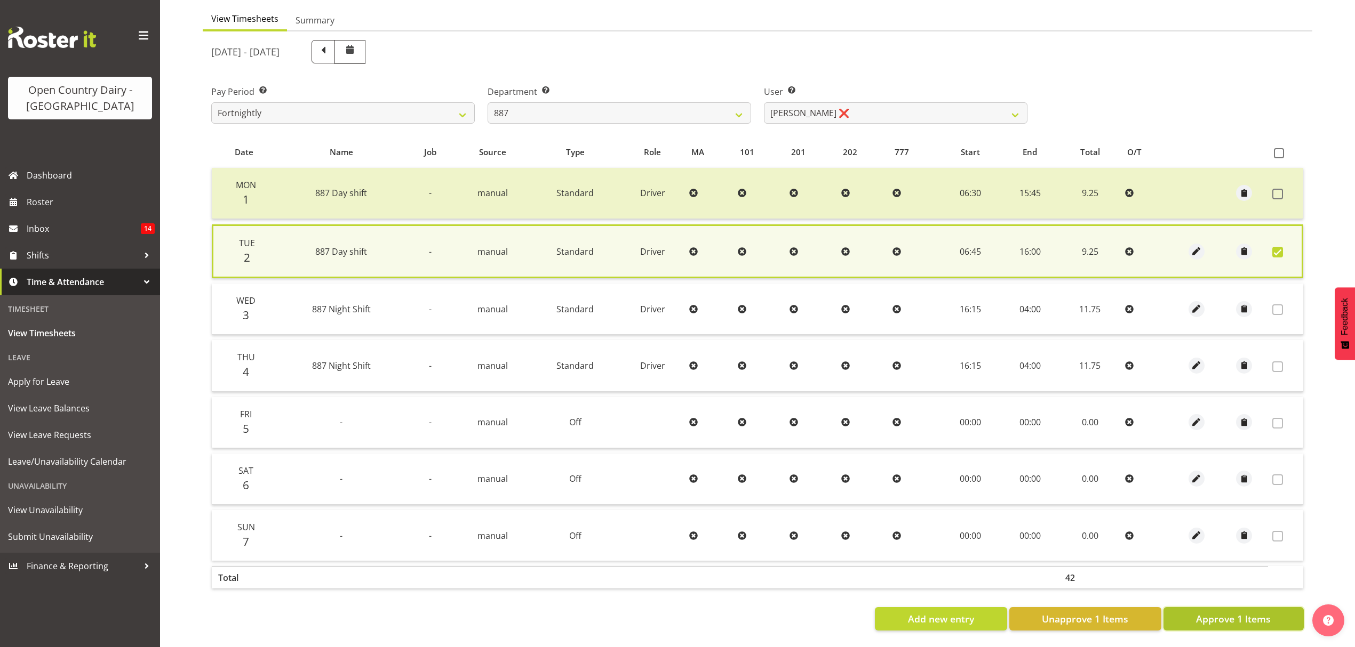
click at [1232, 618] on span "Approve 1 Items" at bounding box center [1233, 619] width 75 height 14
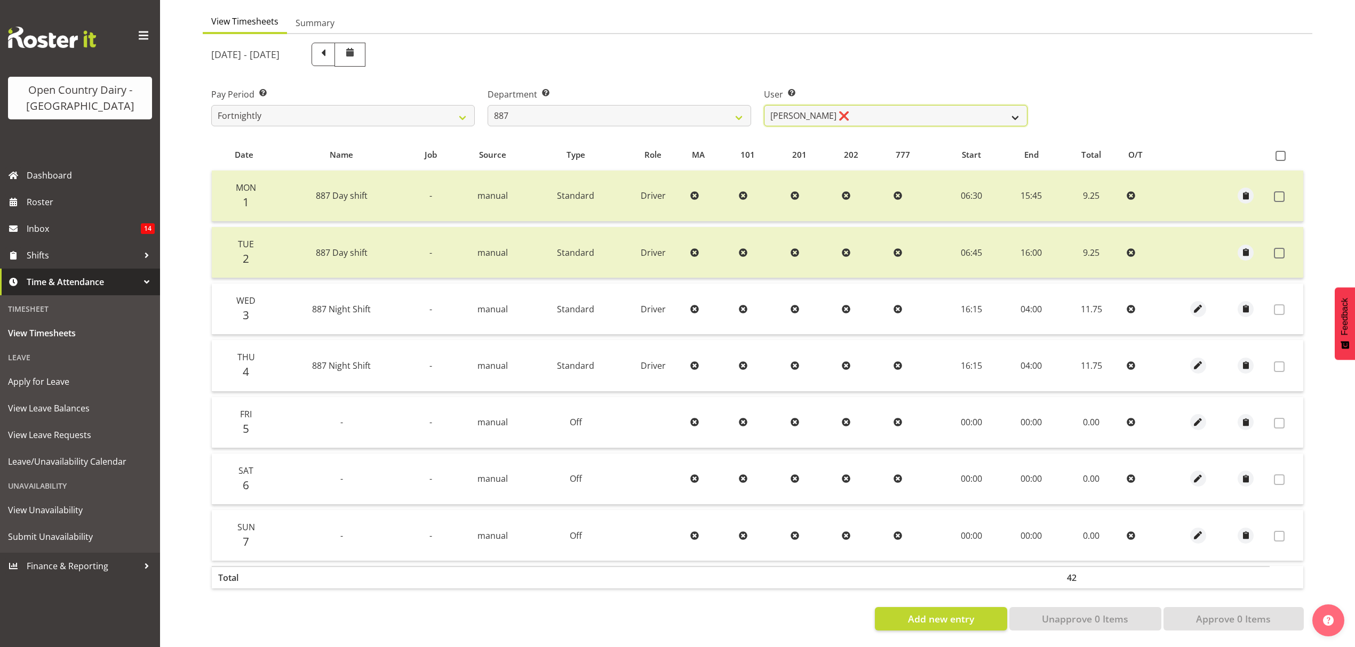
click at [803, 107] on select "[PERSON_NAME] ❌ [PERSON_NAME] ❌ [PERSON_NAME] ❌ [PERSON_NAME] ❌" at bounding box center [895, 115] width 263 height 21
click at [731, 114] on select "734 735 736 737 738 739 851 852 853 854 855 856 858 861 862 865 868 869 870 873" at bounding box center [618, 115] width 263 height 21
click at [487, 105] on select "734 735 736 737 738 739 851 852 853 854 855 856 858 861 862 865 868 869 870 873" at bounding box center [618, 115] width 263 height 21
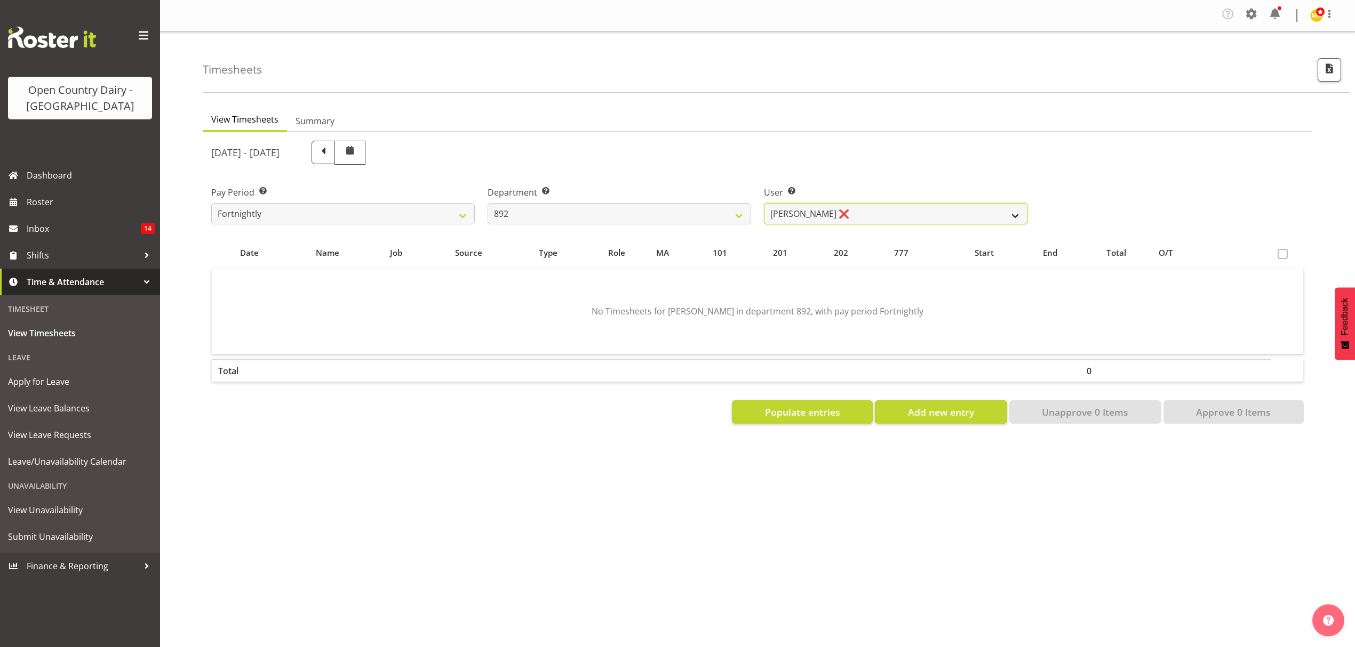
drag, startPoint x: 805, startPoint y: 213, endPoint x: 781, endPoint y: 220, distance: 25.0
click at [805, 213] on select "[PERSON_NAME] ❌ [PERSON_NAME] ❌ [PERSON_NAME] ❌ [PERSON_NAME] ❌ [PERSON_NAME] ❌" at bounding box center [895, 213] width 263 height 21
click at [764, 204] on select "[PERSON_NAME] ❌ [PERSON_NAME] ❌ [PERSON_NAME] ❌ [PERSON_NAME] ❌ [PERSON_NAME] ❌" at bounding box center [895, 213] width 263 height 21
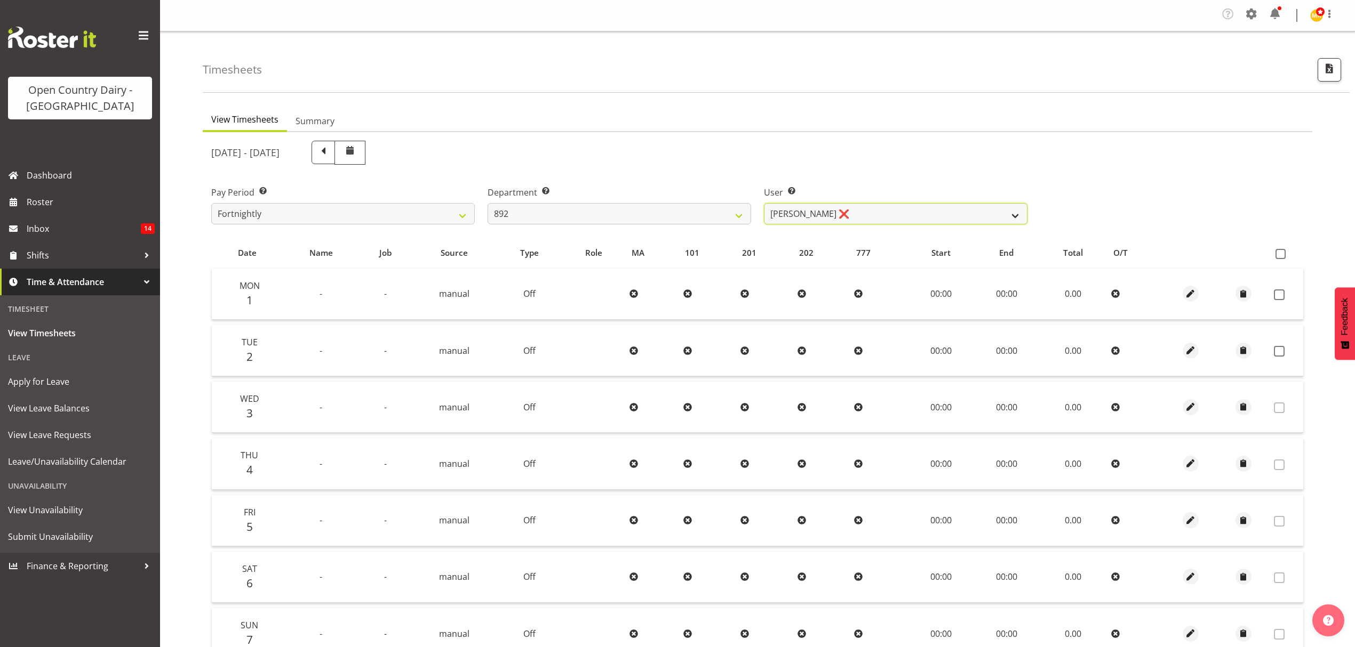
drag, startPoint x: 837, startPoint y: 218, endPoint x: 837, endPoint y: 224, distance: 5.9
click at [837, 218] on select "[PERSON_NAME] ❌ [PERSON_NAME] ❌ [PERSON_NAME] ❌ [PERSON_NAME] ❌ [PERSON_NAME] ❌" at bounding box center [895, 213] width 263 height 21
click at [764, 204] on select "[PERSON_NAME] ❌ [PERSON_NAME] ❌ [PERSON_NAME] ❌ [PERSON_NAME] ❌ [PERSON_NAME] ❌" at bounding box center [895, 213] width 263 height 21
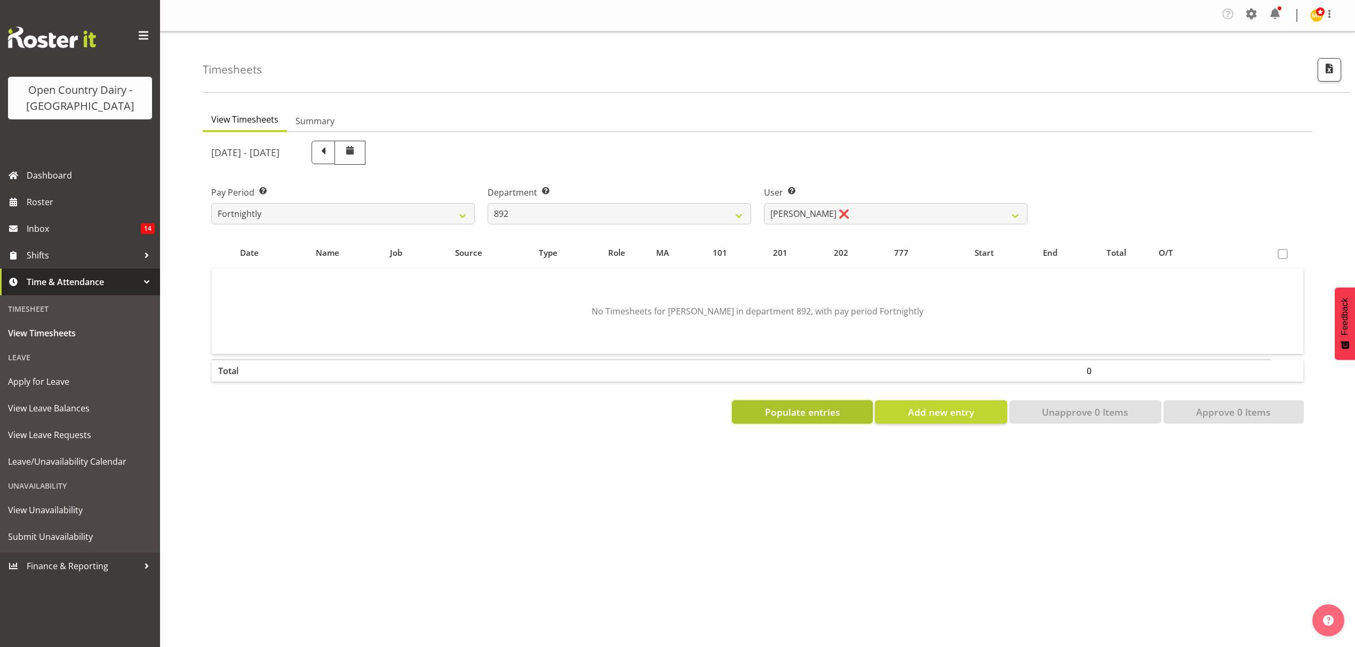
click at [805, 412] on span "Populate entries" at bounding box center [802, 412] width 75 height 14
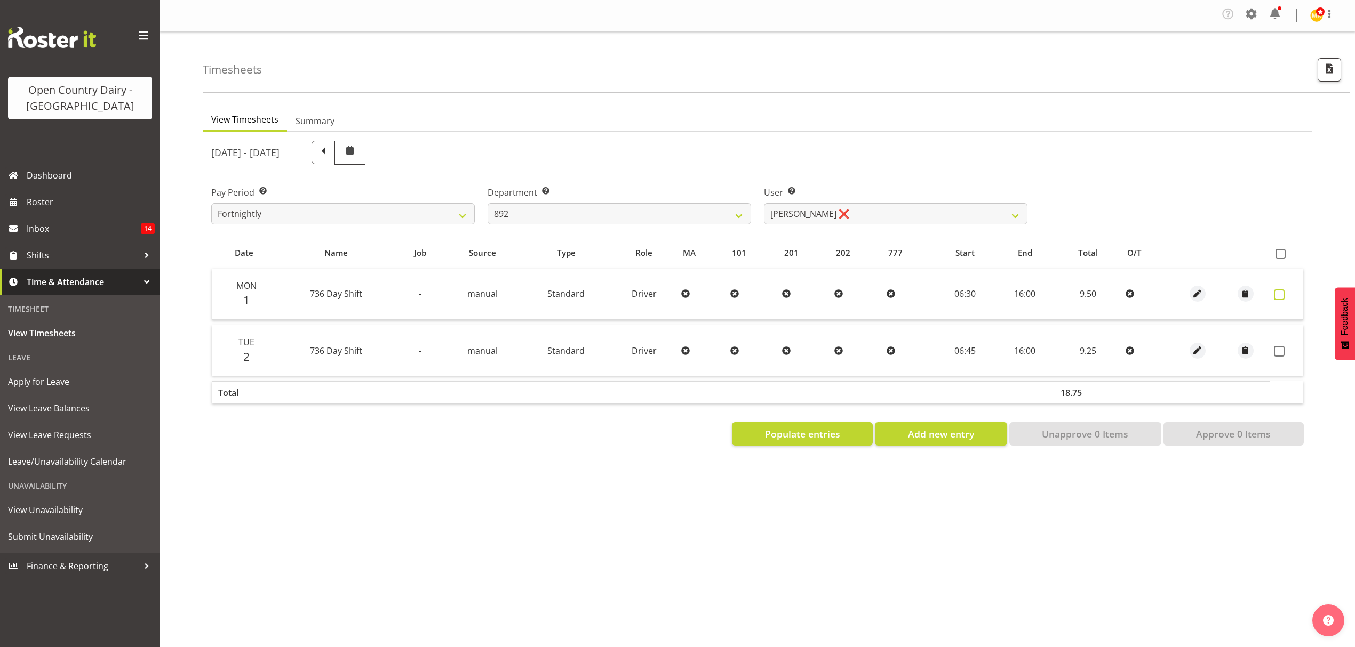
click at [1282, 293] on span at bounding box center [1279, 295] width 11 height 11
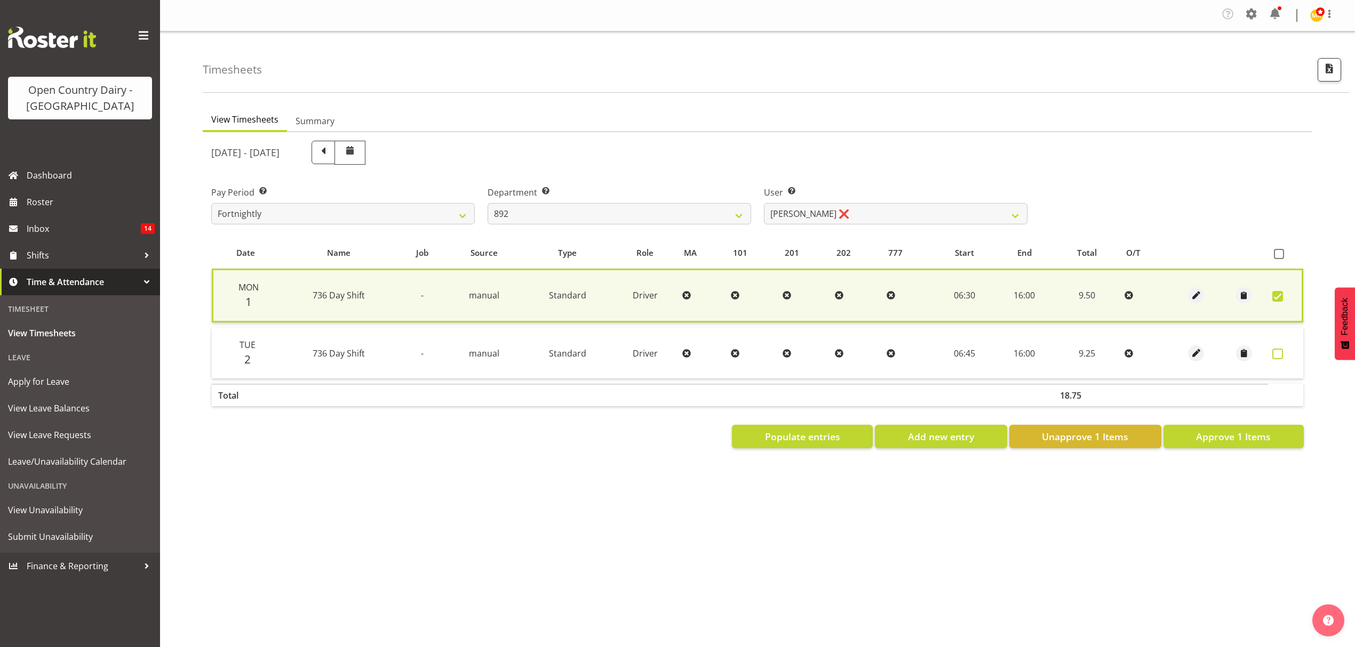
click at [1276, 354] on span at bounding box center [1277, 354] width 11 height 11
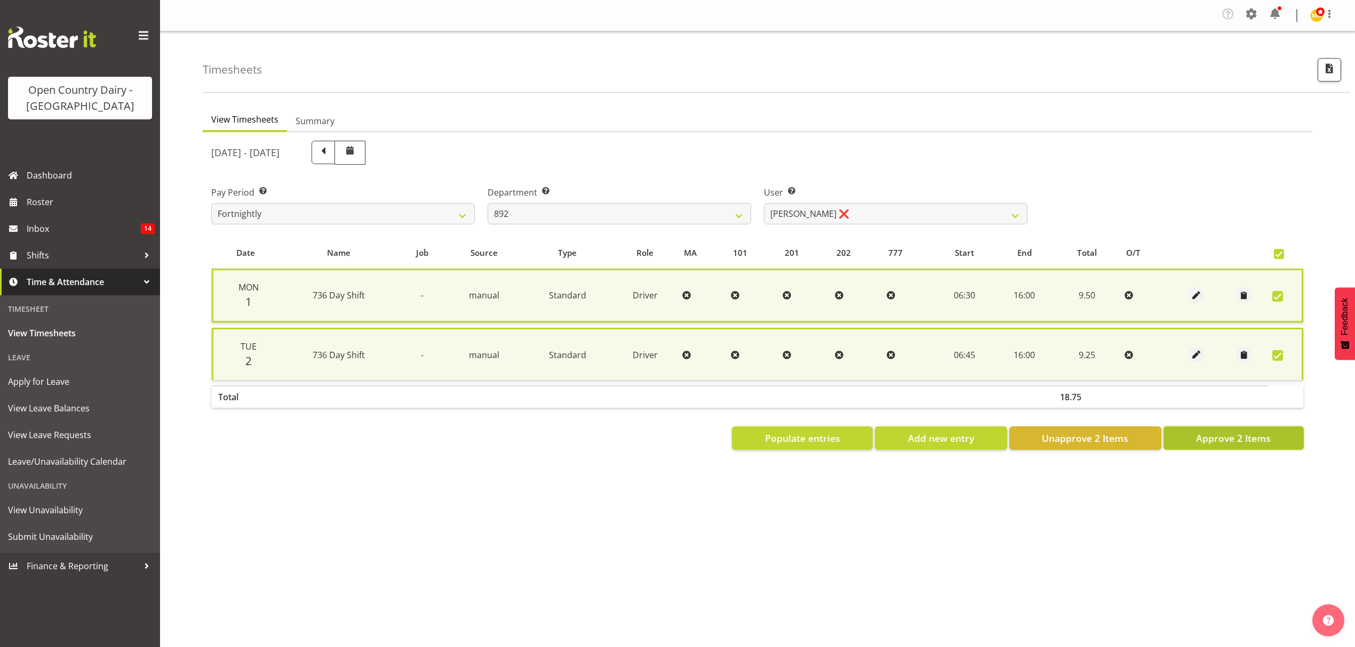
click at [1259, 446] on button "Approve 2 Items" at bounding box center [1233, 438] width 140 height 23
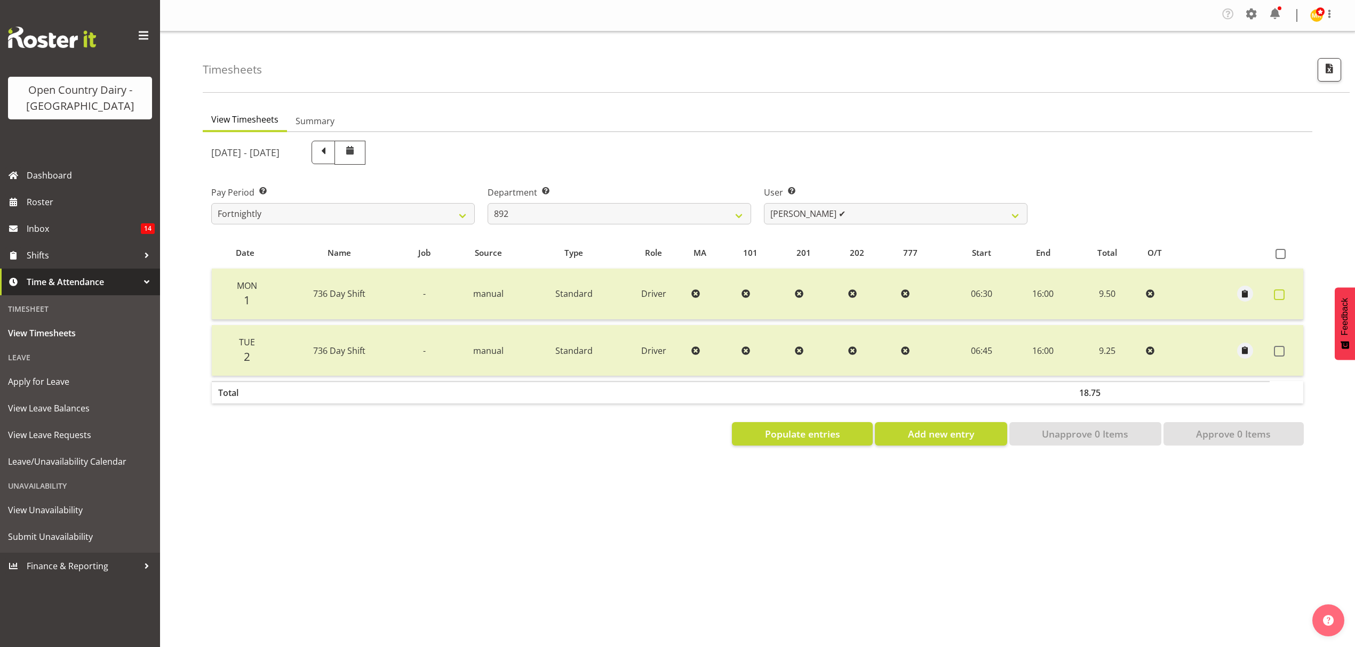
click at [1286, 292] on label at bounding box center [1282, 295] width 17 height 11
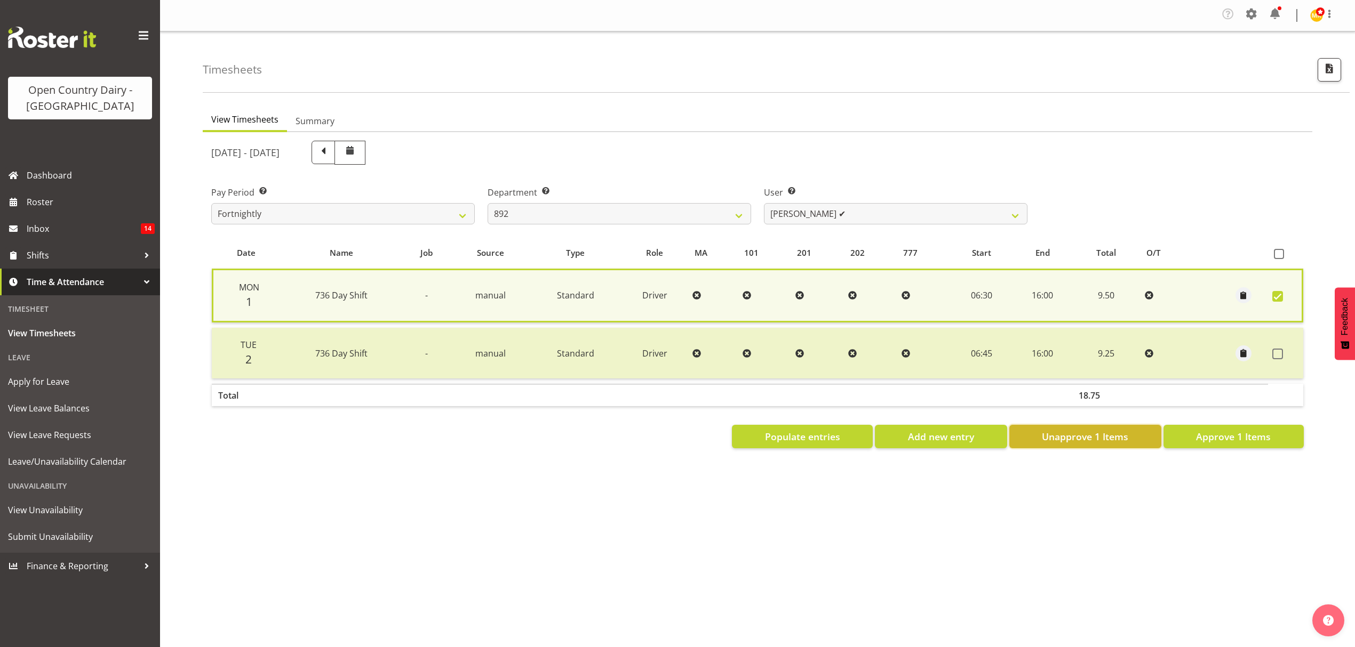
click at [1100, 431] on span "Unapprove 1 Items" at bounding box center [1085, 437] width 86 height 14
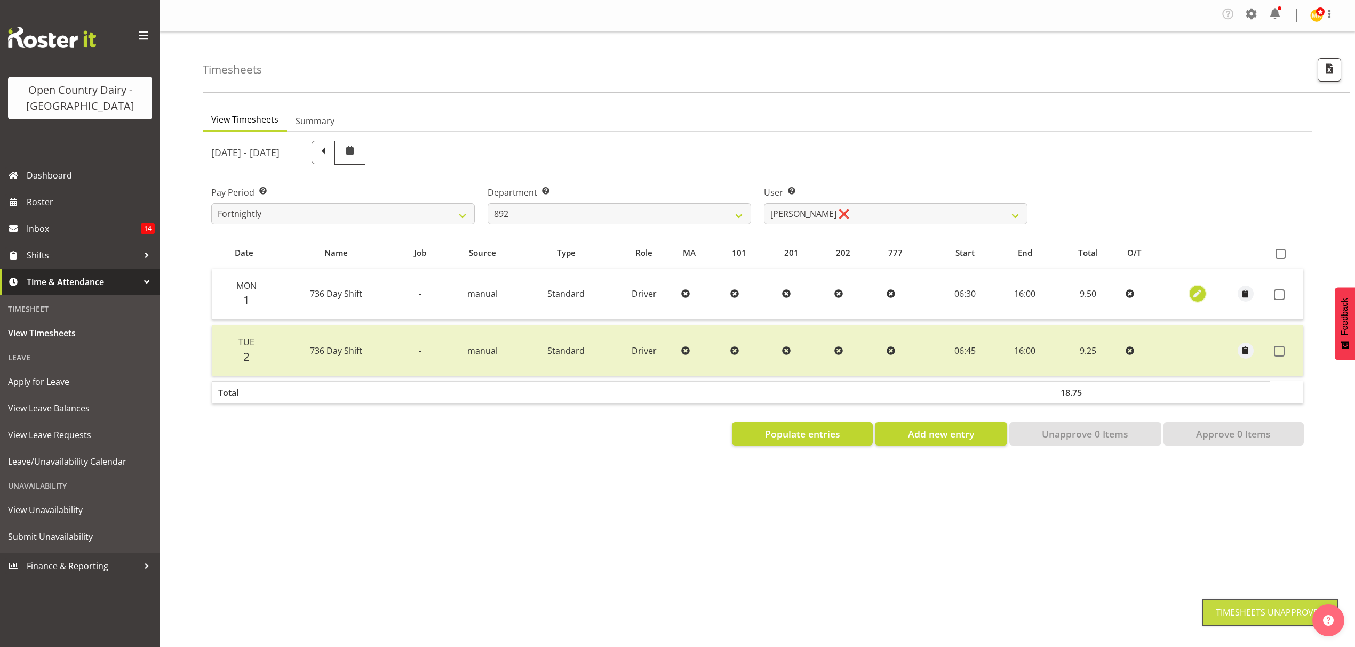
click at [1199, 293] on span "button" at bounding box center [1197, 294] width 12 height 12
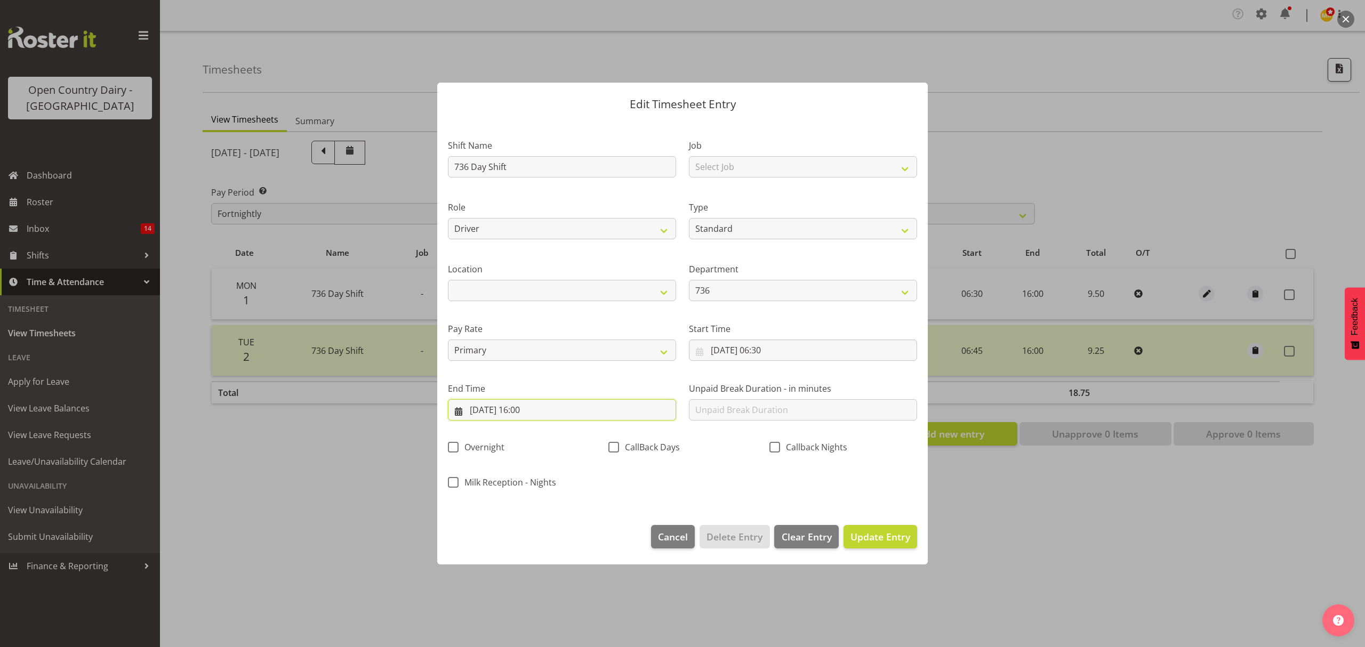
click at [542, 408] on input "[DATE] 16:00" at bounding box center [562, 409] width 228 height 21
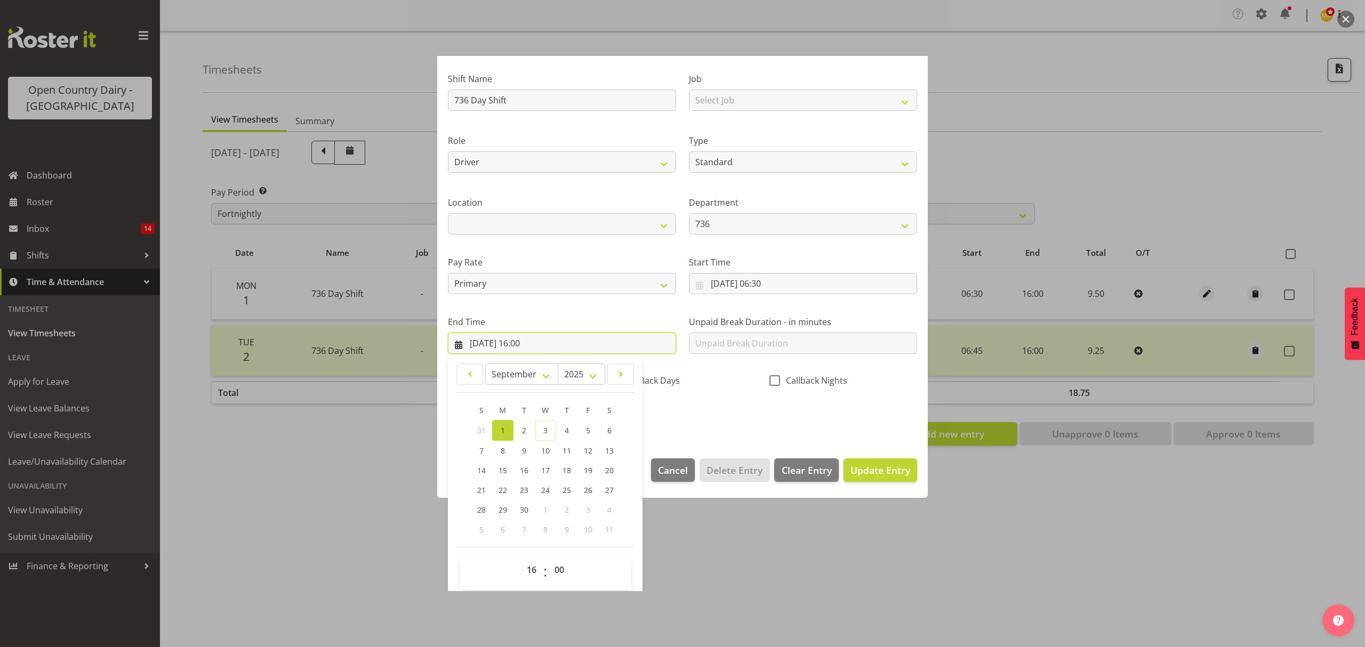
scroll to position [73, 0]
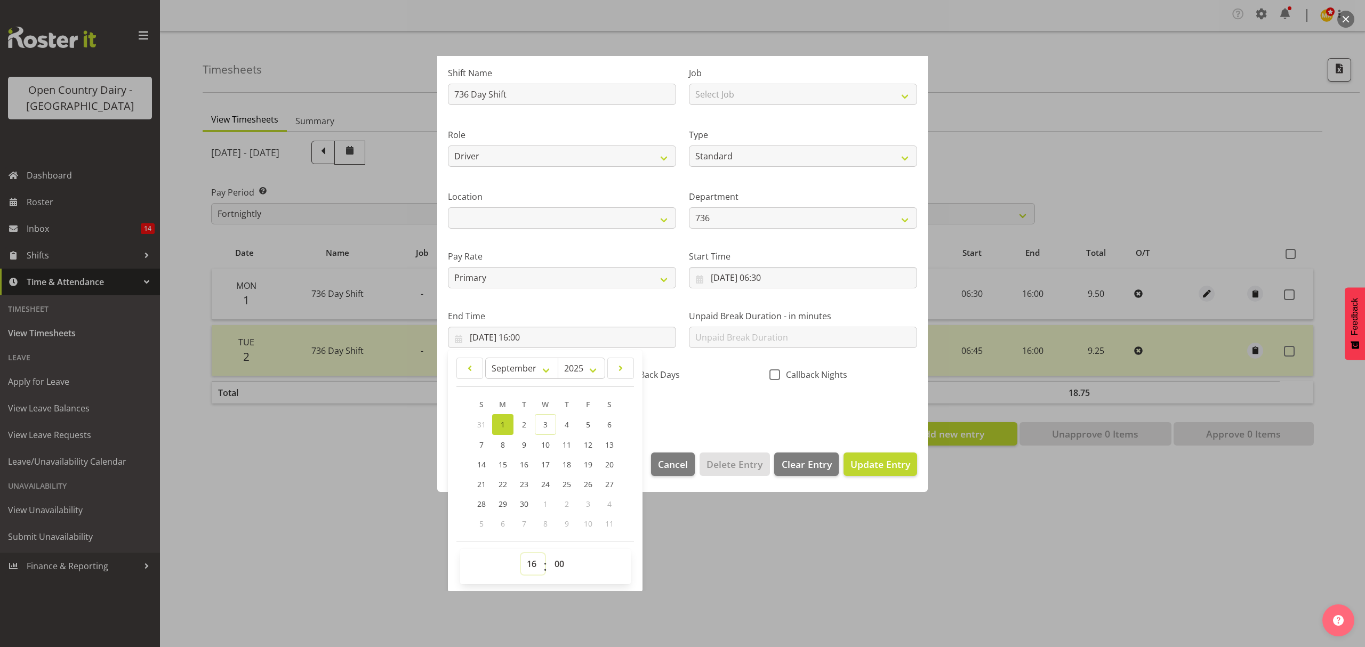
click at [534, 562] on select "00 01 02 03 04 05 06 07 08 09 10 11 12 13 14 15 16 17 18 19 20 21 22 23" at bounding box center [533, 564] width 24 height 21
click at [521, 554] on select "00 01 02 03 04 05 06 07 08 09 10 11 12 13 14 15 16 17 18 19 20 21 22 23" at bounding box center [533, 564] width 24 height 21
drag, startPoint x: 565, startPoint y: 568, endPoint x: 565, endPoint y: 560, distance: 8.0
click at [565, 568] on select "00 01 02 03 04 05 06 07 08 09 10 11 12 13 14 15 16 17 18 19 20 21 22 23 24 25 2…" at bounding box center [561, 564] width 24 height 21
click at [549, 554] on select "00 01 02 03 04 05 06 07 08 09 10 11 12 13 14 15 16 17 18 19 20 21 22 23 24 25 2…" at bounding box center [561, 564] width 24 height 21
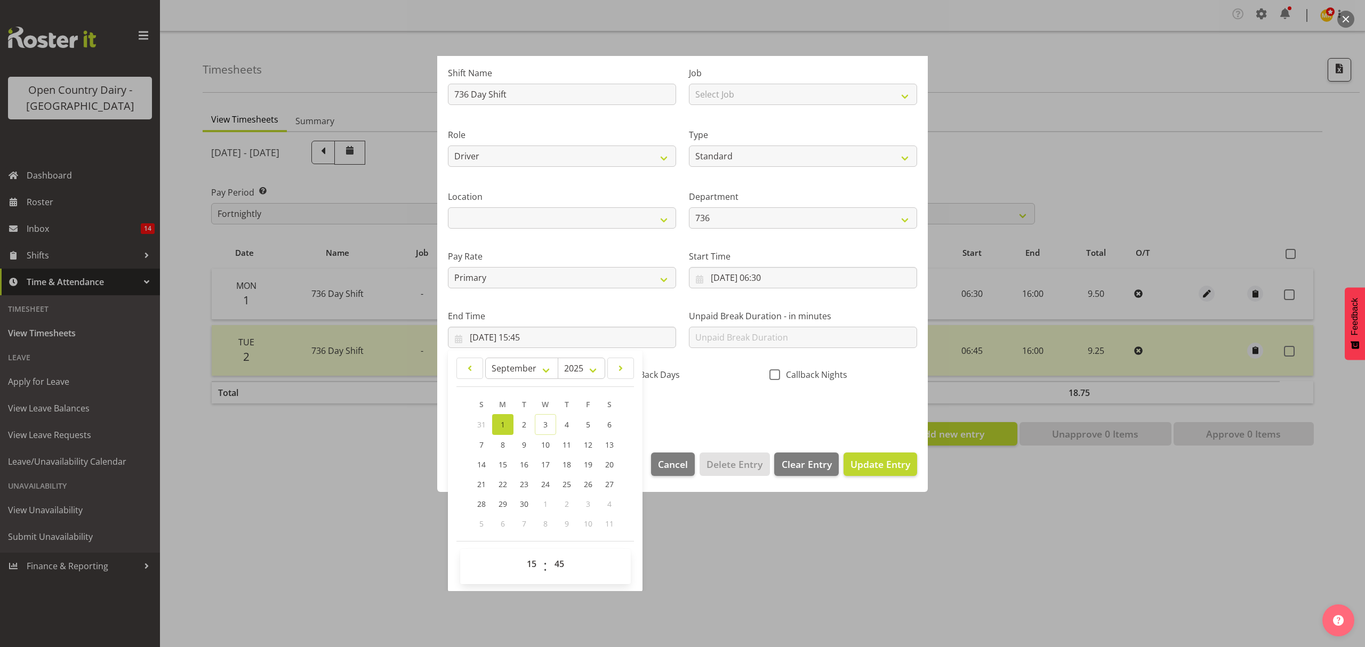
click at [711, 410] on div "Shift Name 736 Day Shift Job Select Job Connecting /unconnecting Trailers Meeti…" at bounding box center [683, 238] width 482 height 373
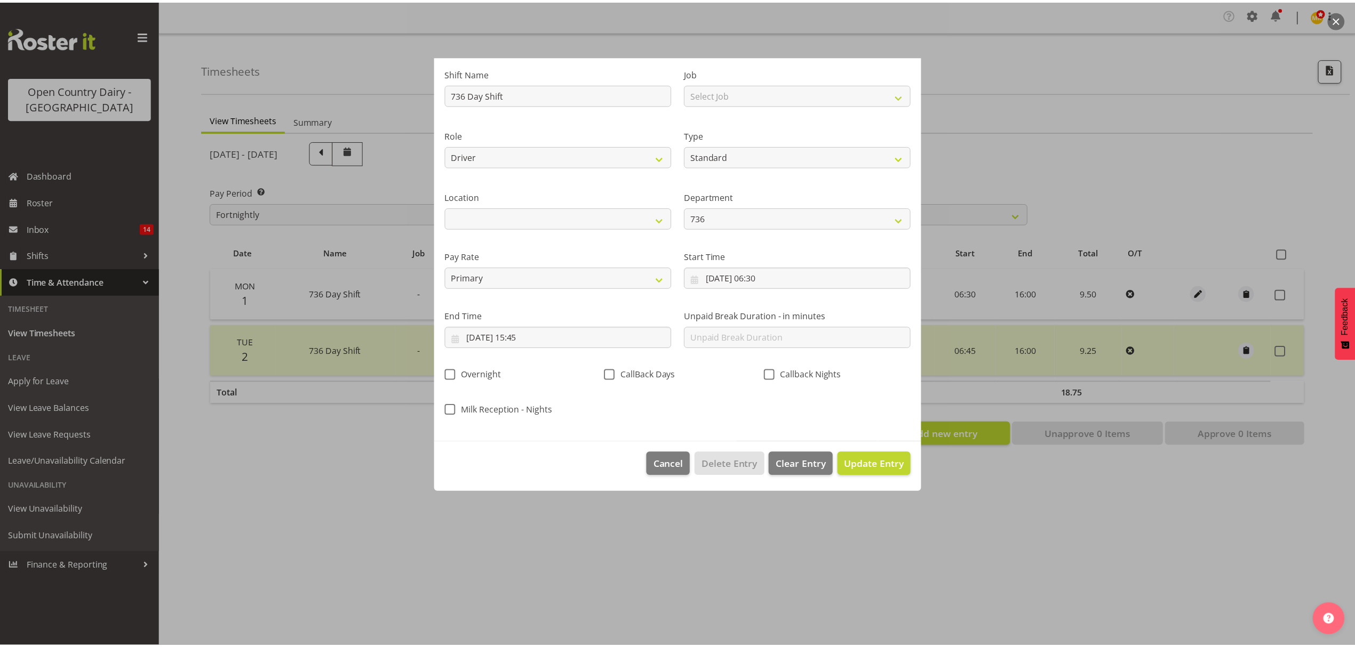
scroll to position [0, 0]
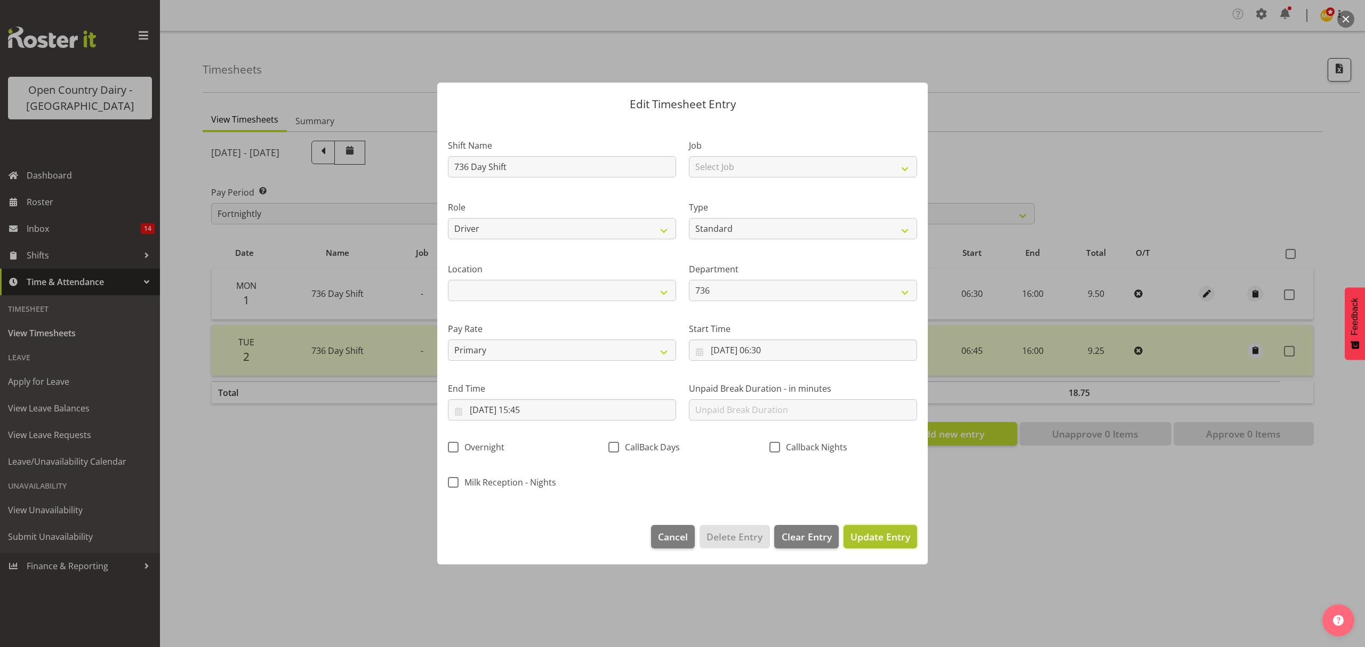
click at [882, 540] on span "Update Entry" at bounding box center [881, 537] width 60 height 13
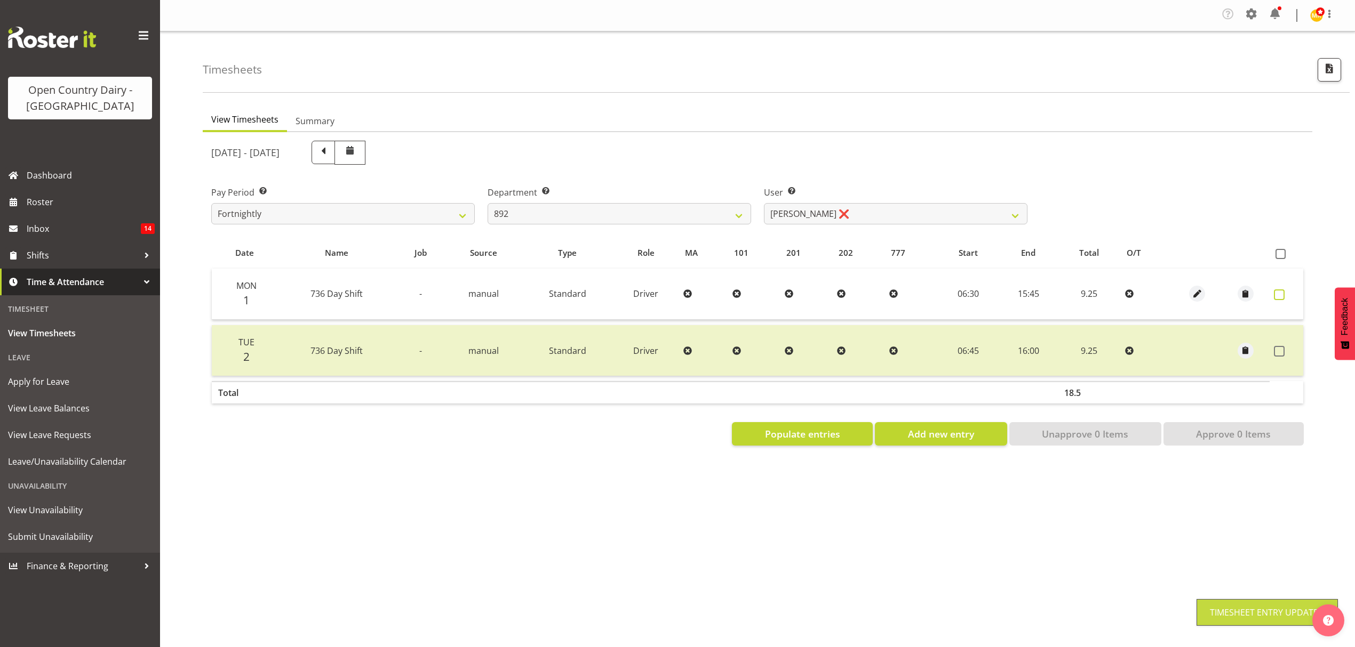
click at [1279, 300] on span at bounding box center [1279, 295] width 11 height 11
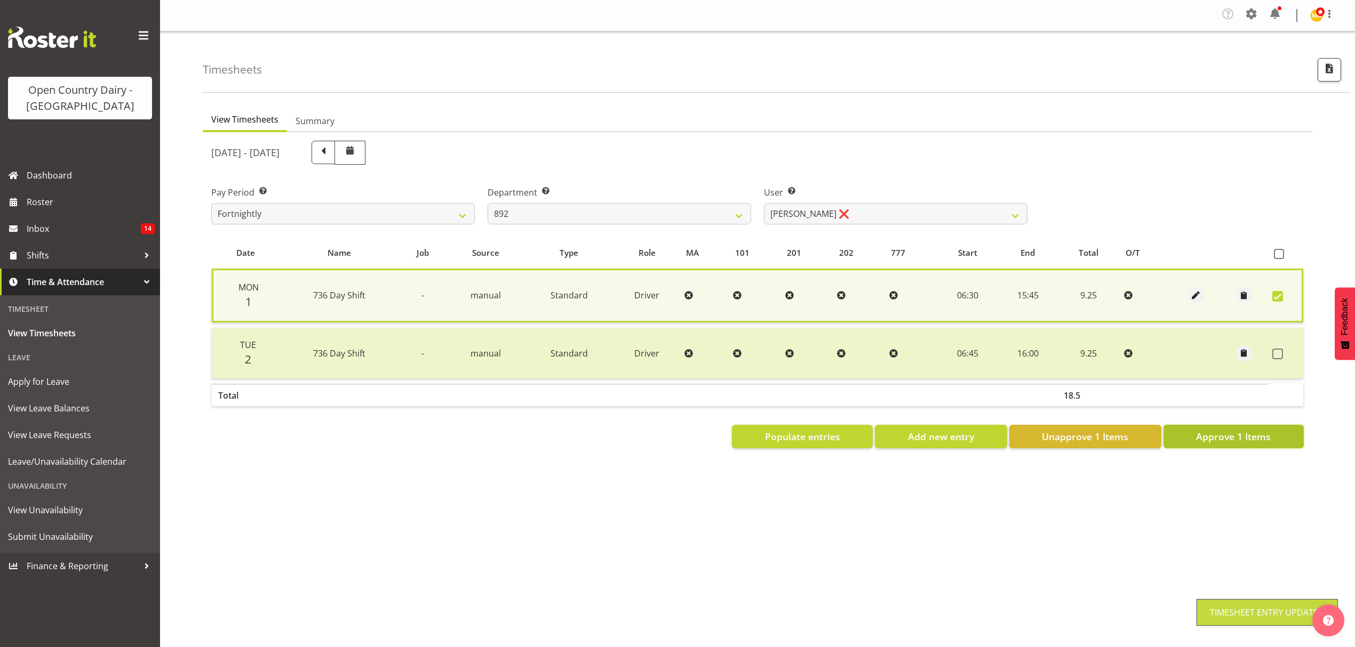
click at [1269, 438] on span "Approve 1 Items" at bounding box center [1233, 437] width 75 height 14
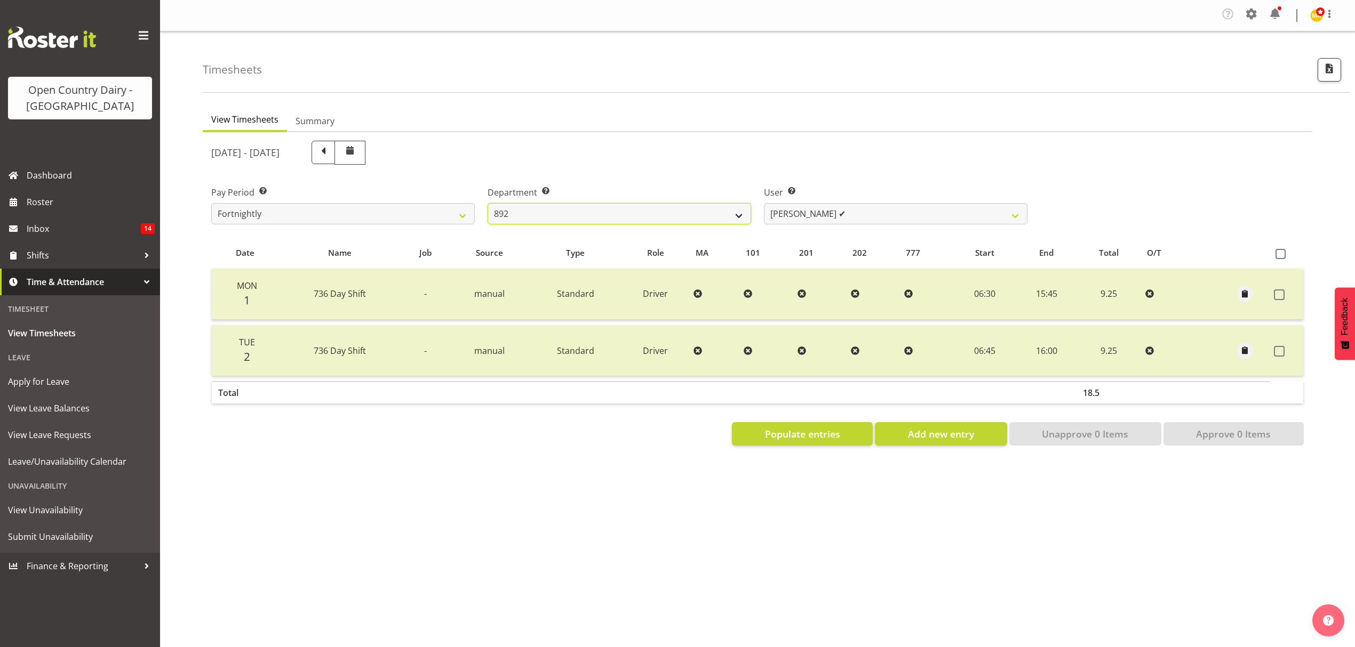
click at [668, 224] on select "734 735 736 737 738 739 851 852 853 854 855 856 858 861 862 865 868 869 870 873" at bounding box center [618, 213] width 263 height 21
click at [487, 204] on select "734 735 736 737 738 739 851 852 853 854 855 856 858 861 862 865 868 869 870 873" at bounding box center [618, 213] width 263 height 21
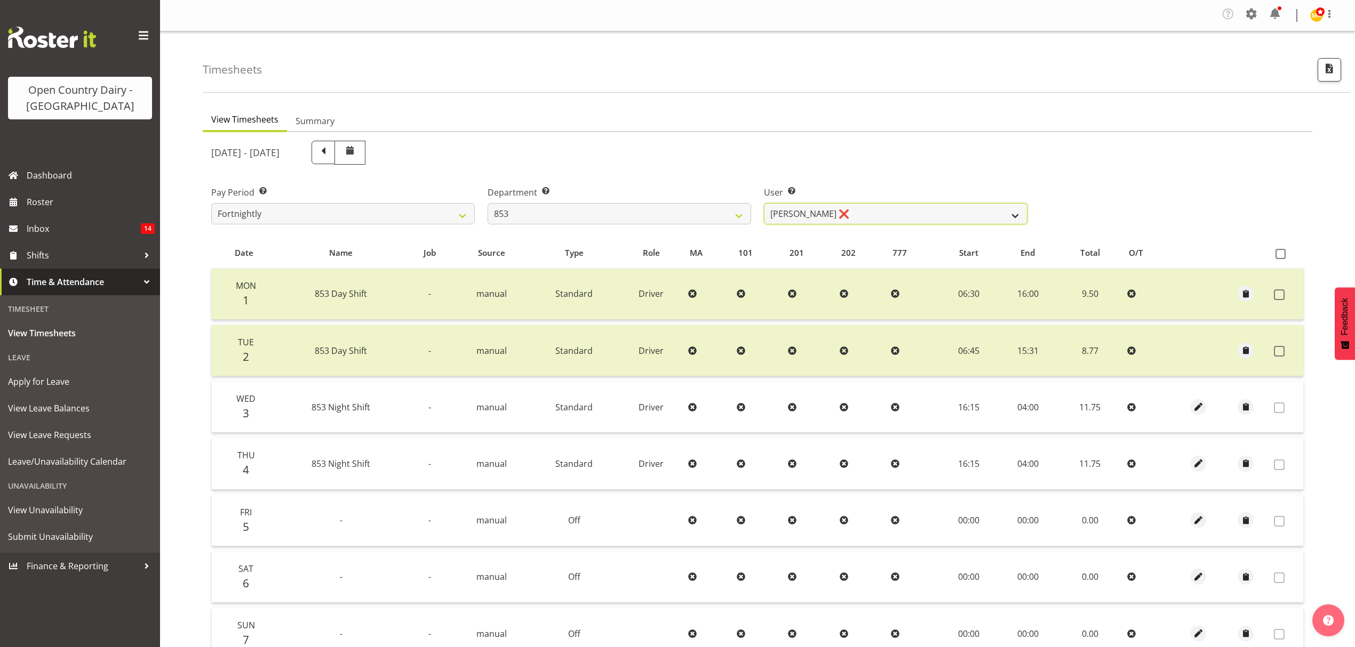
click at [862, 214] on select "[PERSON_NAME] ❌ [PERSON_NAME] ❌ [PERSON_NAME] ❌ [PERSON_NAME] ❌" at bounding box center [895, 213] width 263 height 21
click at [764, 204] on select "[PERSON_NAME] ❌ [PERSON_NAME] ❌ [PERSON_NAME] ❌ [PERSON_NAME] ❌" at bounding box center [895, 213] width 263 height 21
click at [767, 216] on select "[PERSON_NAME] ❌ [PERSON_NAME] ❌ [PERSON_NAME] ❌ [PERSON_NAME] ❌" at bounding box center [895, 213] width 263 height 21
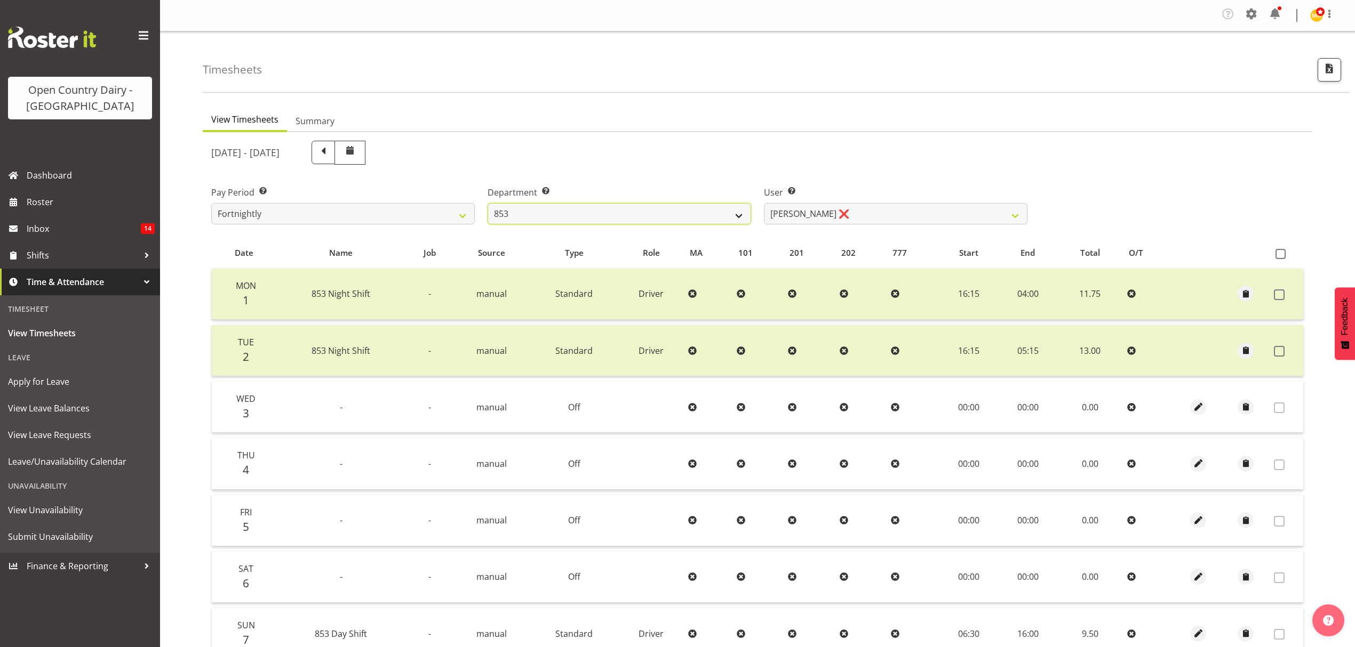
click at [711, 220] on select "734 735 736 737 738 739 851 852 853 854 855 856 858 861 862 865 868 869 870 873" at bounding box center [618, 213] width 263 height 21
click at [1205, 157] on div "[DATE] - [DATE]" at bounding box center [757, 152] width 1105 height 37
